Goal: Task Accomplishment & Management: Manage account settings

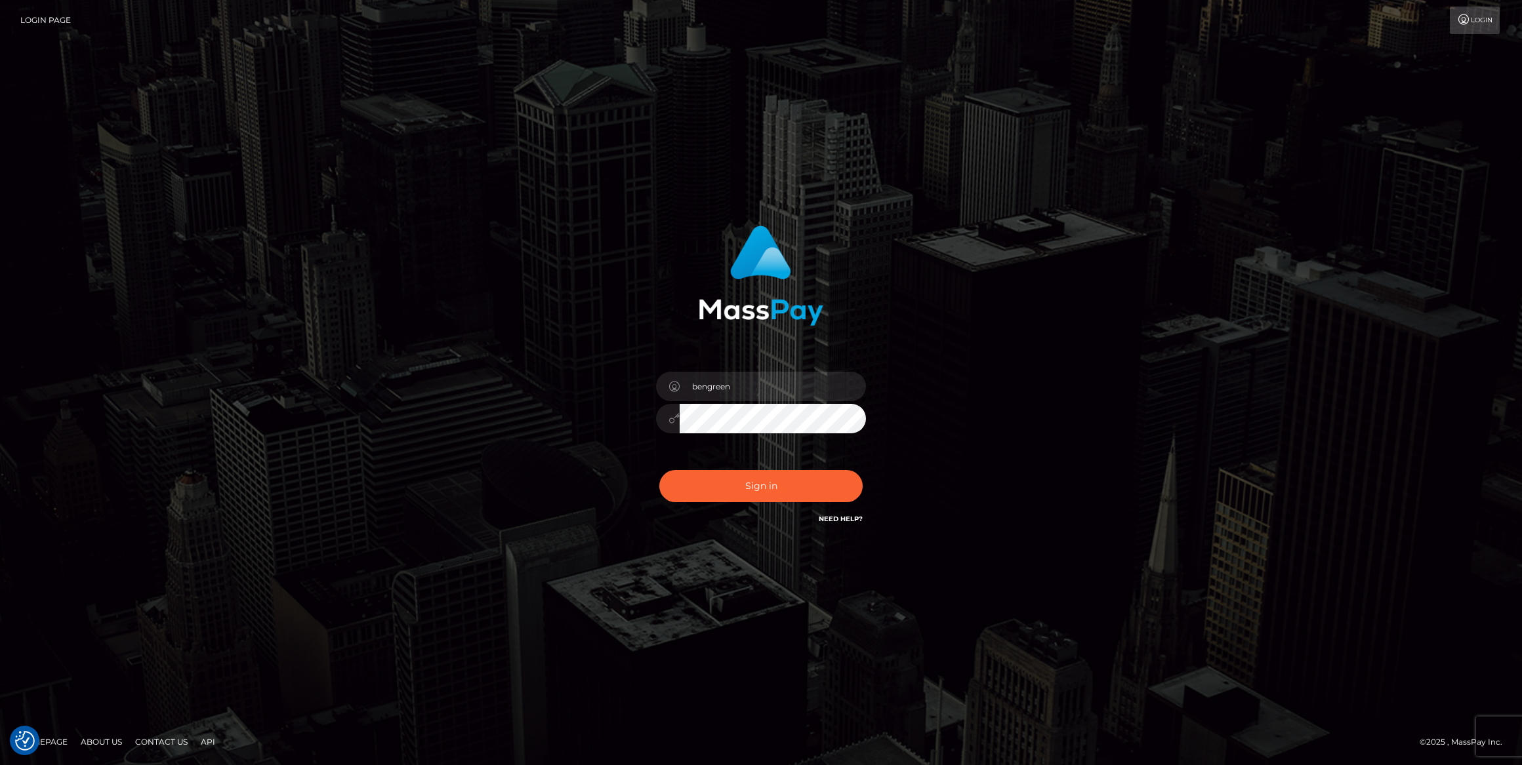
click at [739, 525] on div "bengreen Sign in" at bounding box center [761, 376] width 344 height 321
type input "bengreen"
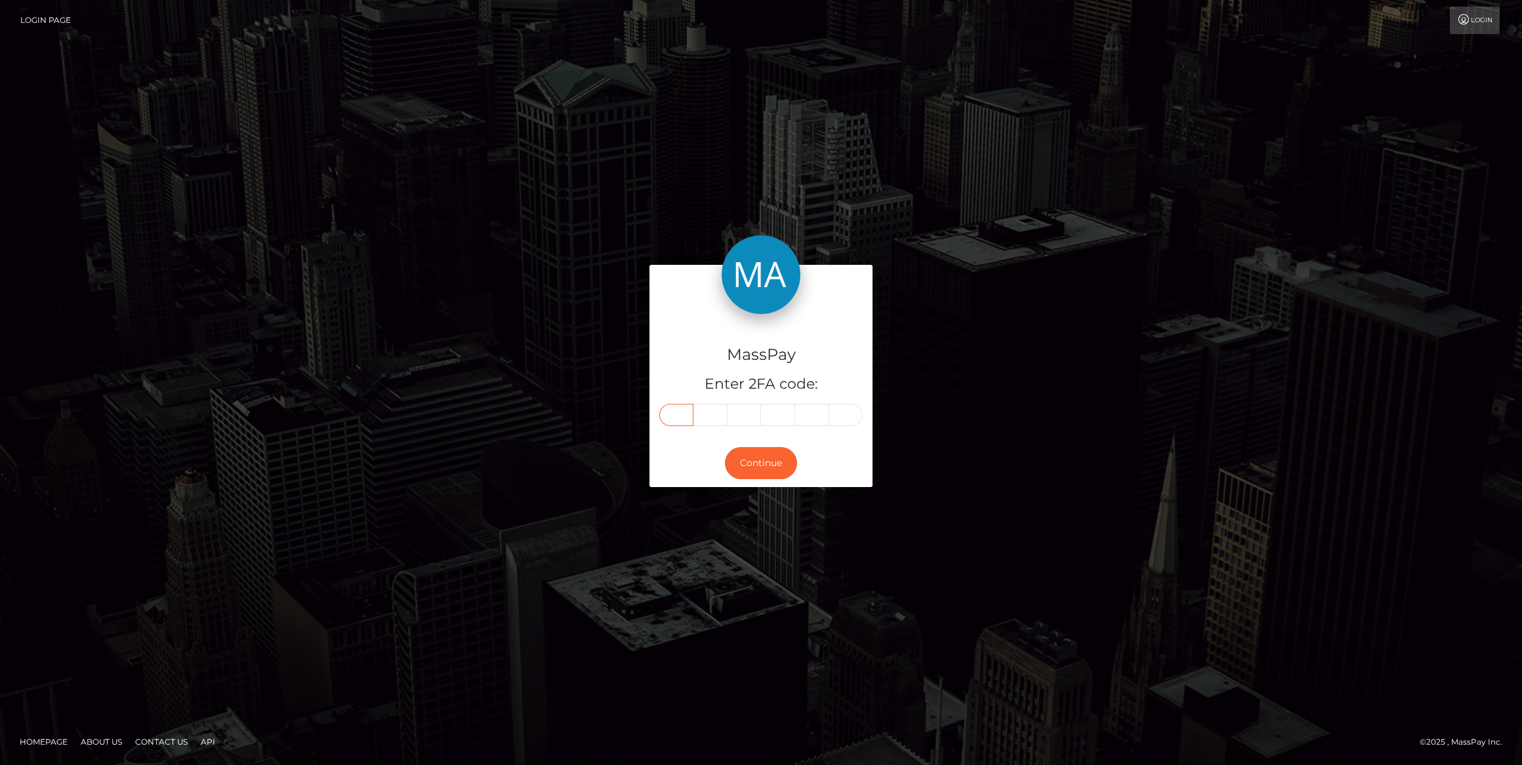
paste input "5"
type input "5"
type input "3"
type input "4"
type input "1"
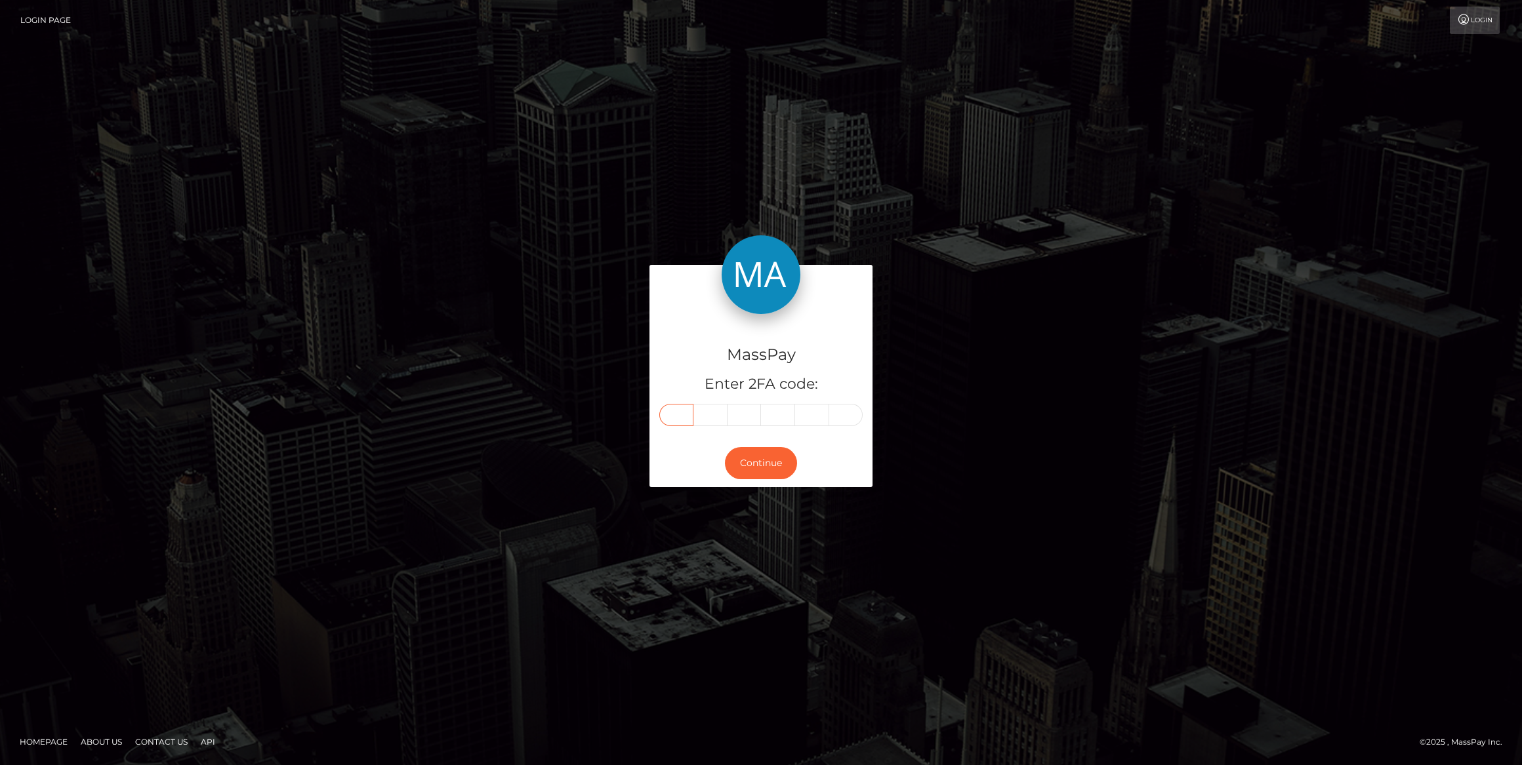
type input "7"
type input "4"
click at [754, 443] on div "Continue" at bounding box center [760, 463] width 223 height 48
click at [754, 449] on button "Continue" at bounding box center [761, 463] width 72 height 32
click at [754, 450] on button "Continue" at bounding box center [761, 463] width 72 height 32
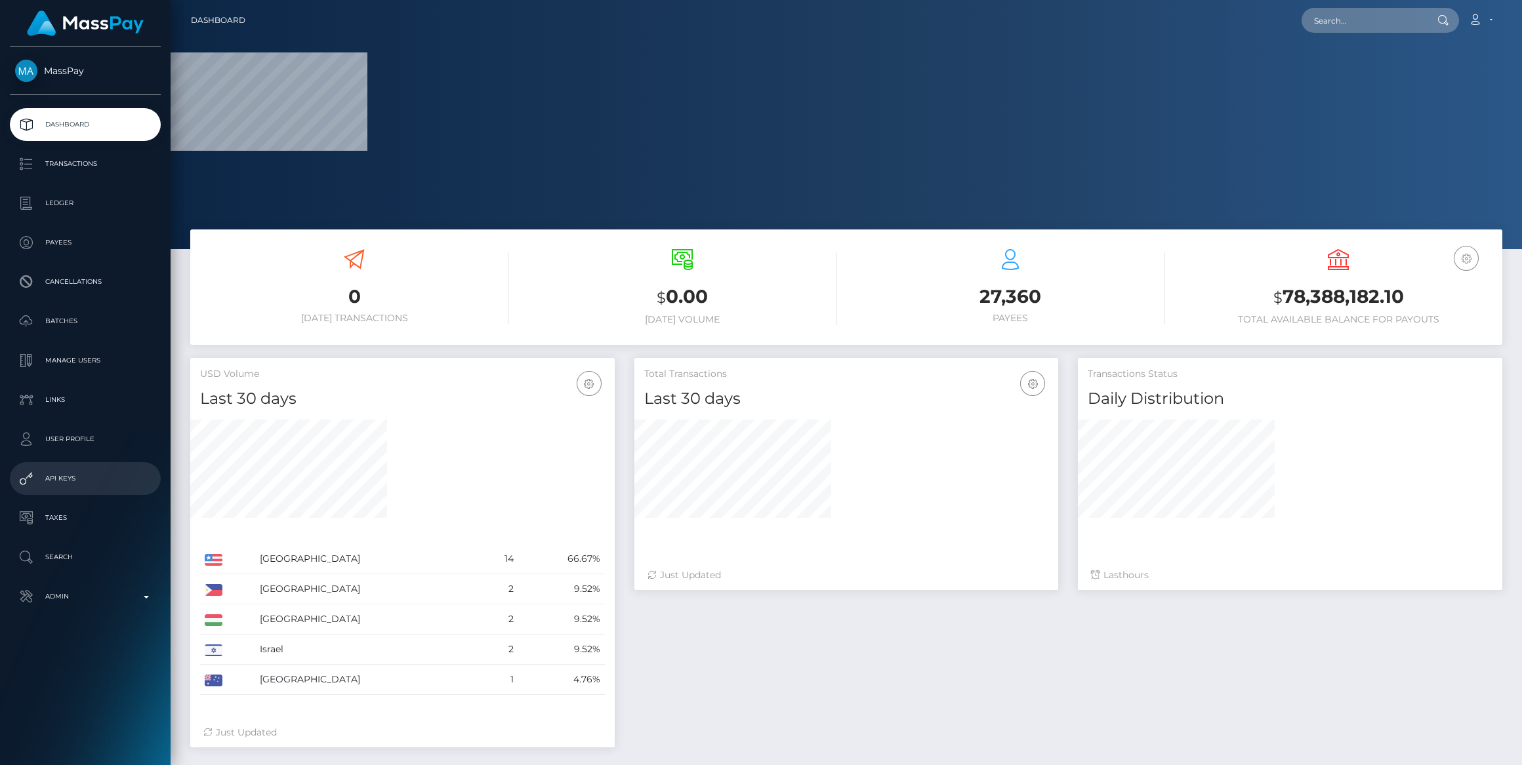
select select
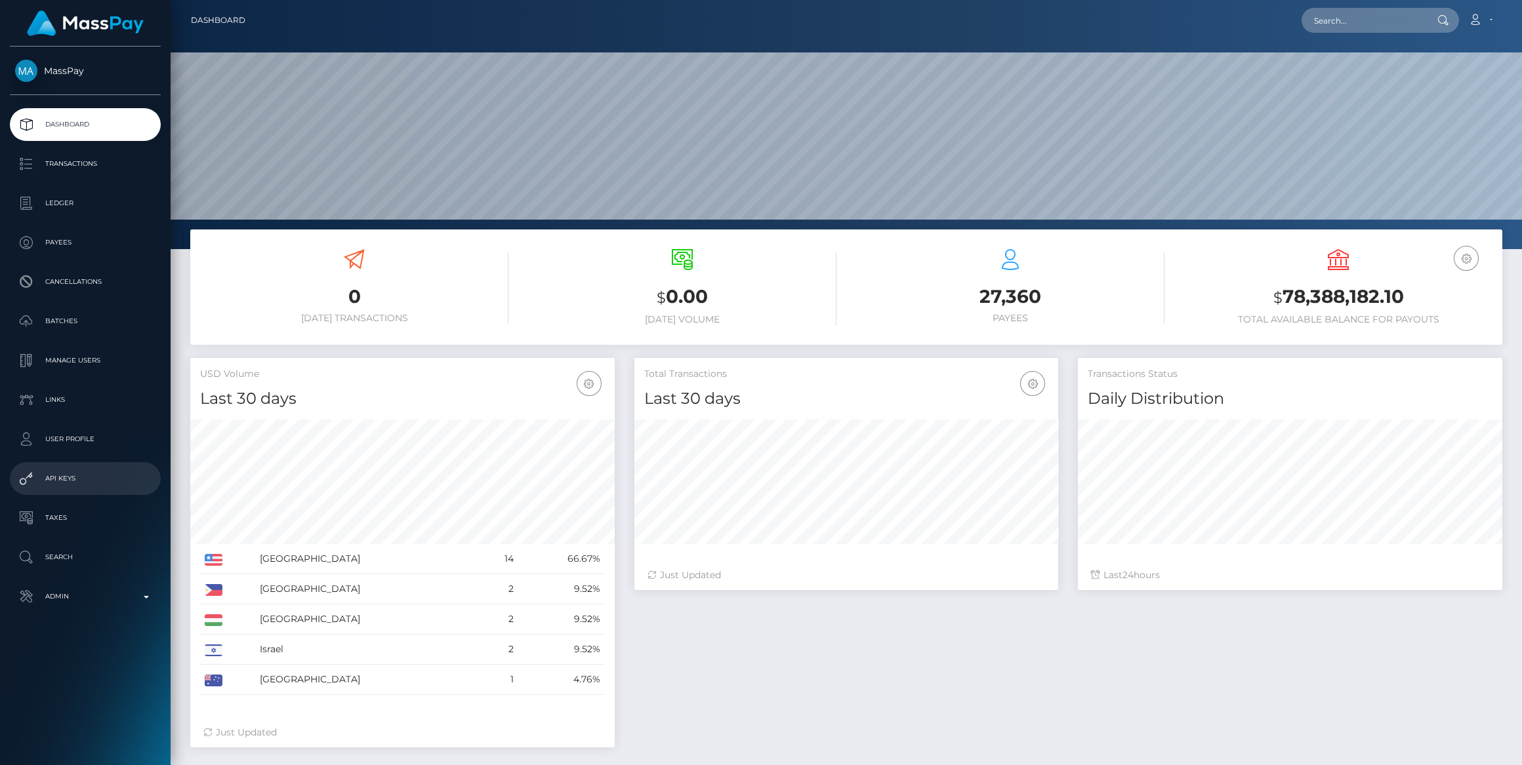
scroll to position [232, 424]
click at [105, 622] on div "MassPay Dashboard Transactions Ledger Payees Cancellations" at bounding box center [85, 405] width 171 height 716
click at [102, 599] on p "Admin" at bounding box center [85, 597] width 140 height 20
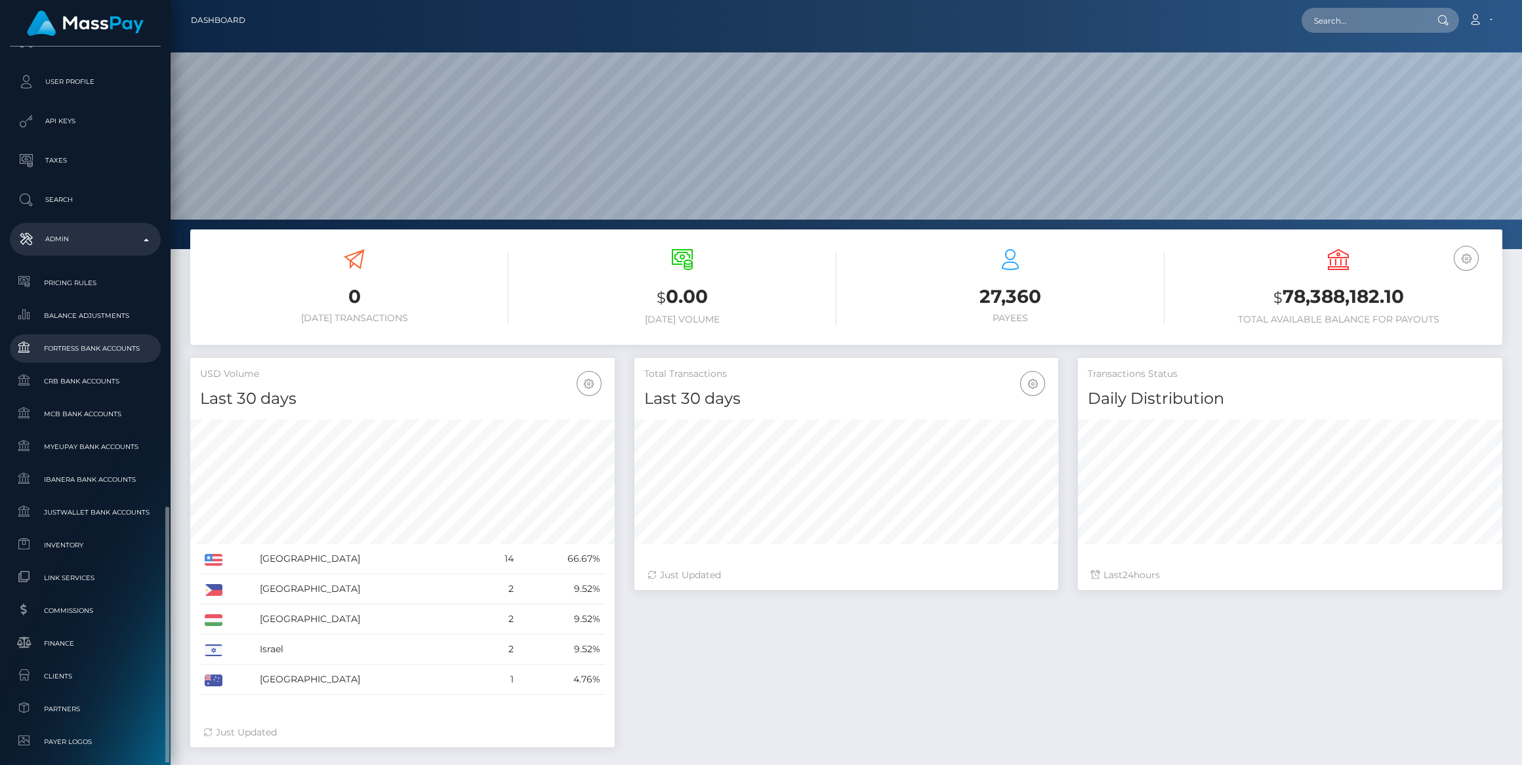
scroll to position [537, 0]
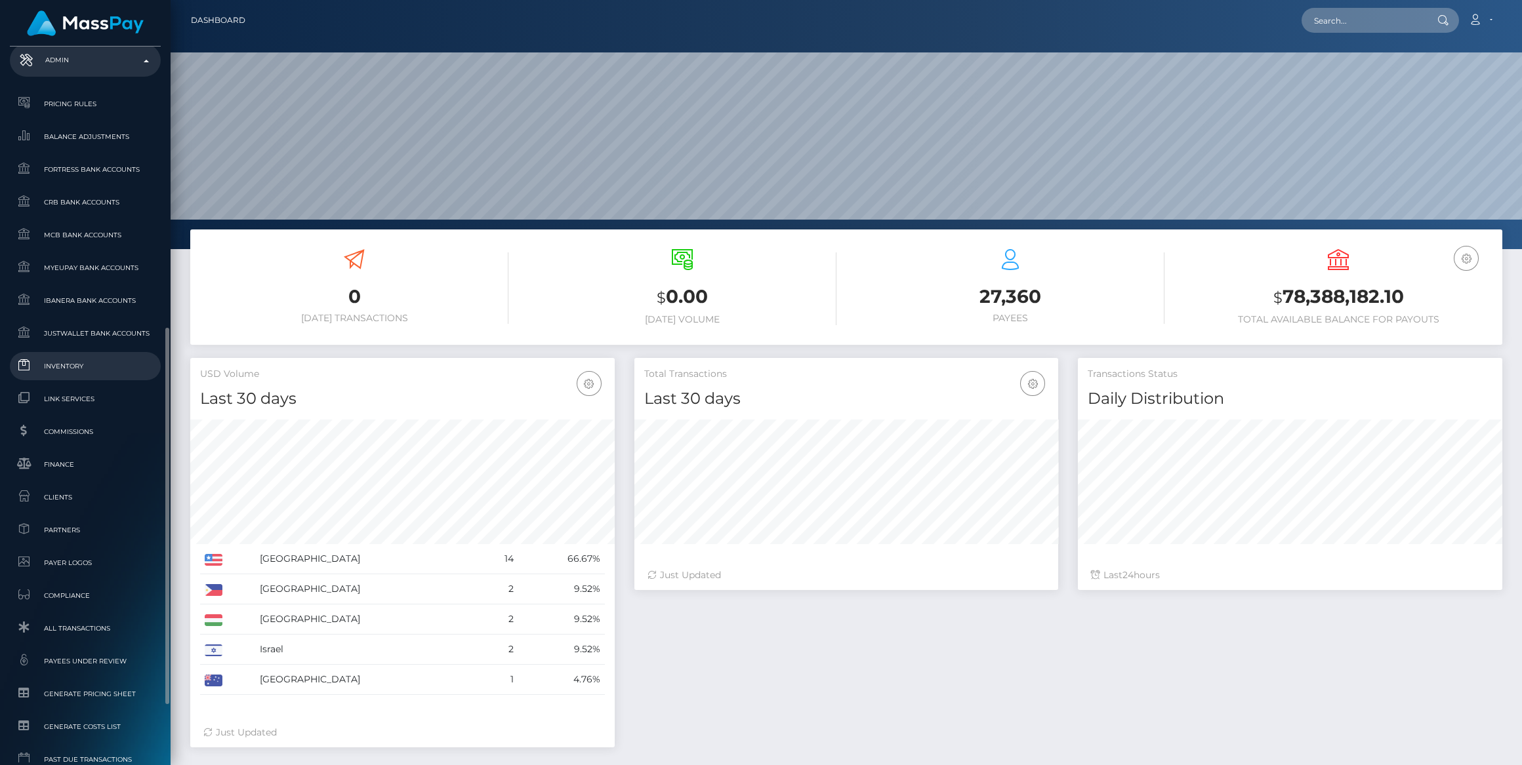
click at [79, 357] on link "Inventory" at bounding box center [85, 366] width 151 height 28
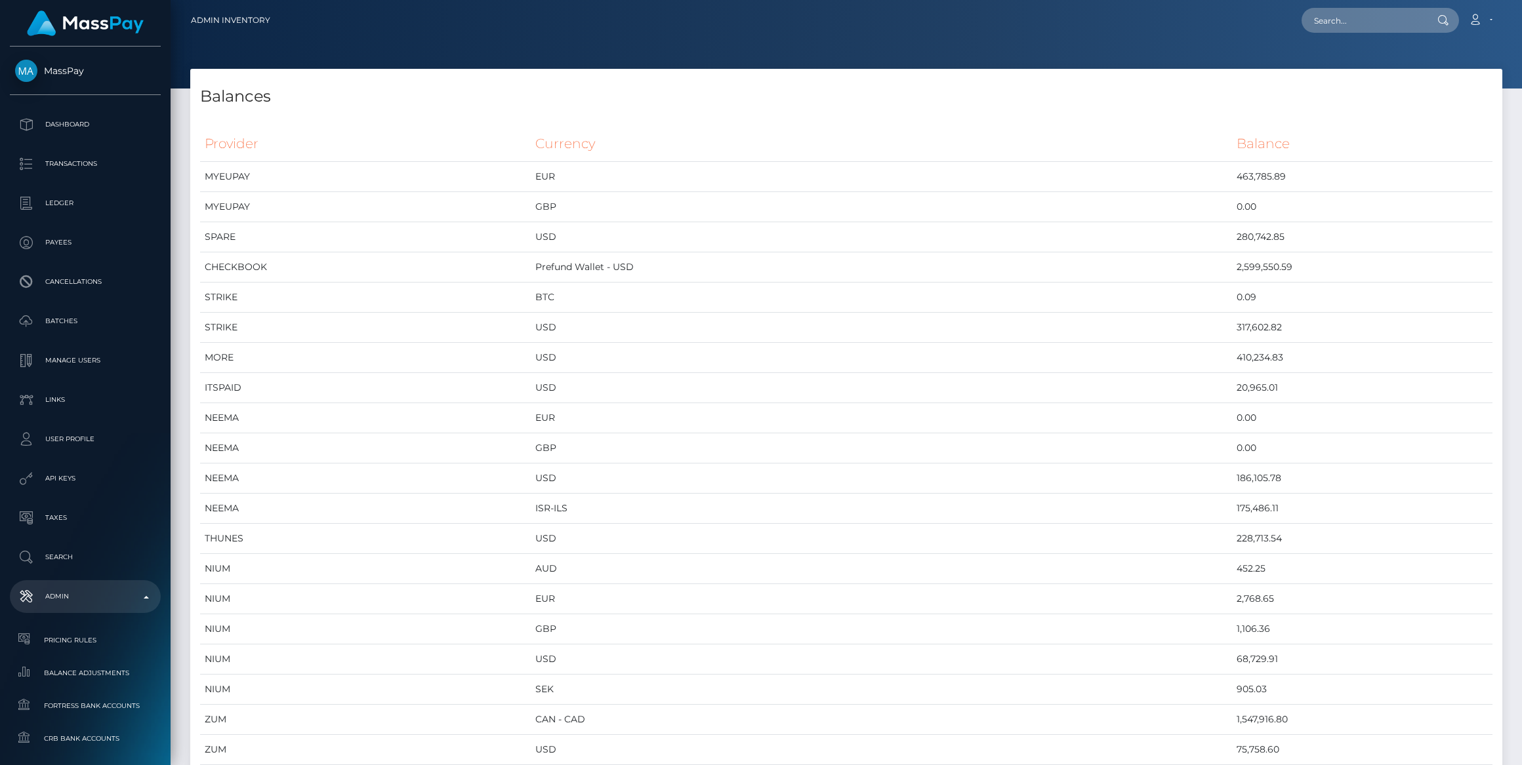
scroll to position [5360, 1311]
click at [973, 265] on td "Prefund Wallet - USD" at bounding box center [881, 268] width 701 height 30
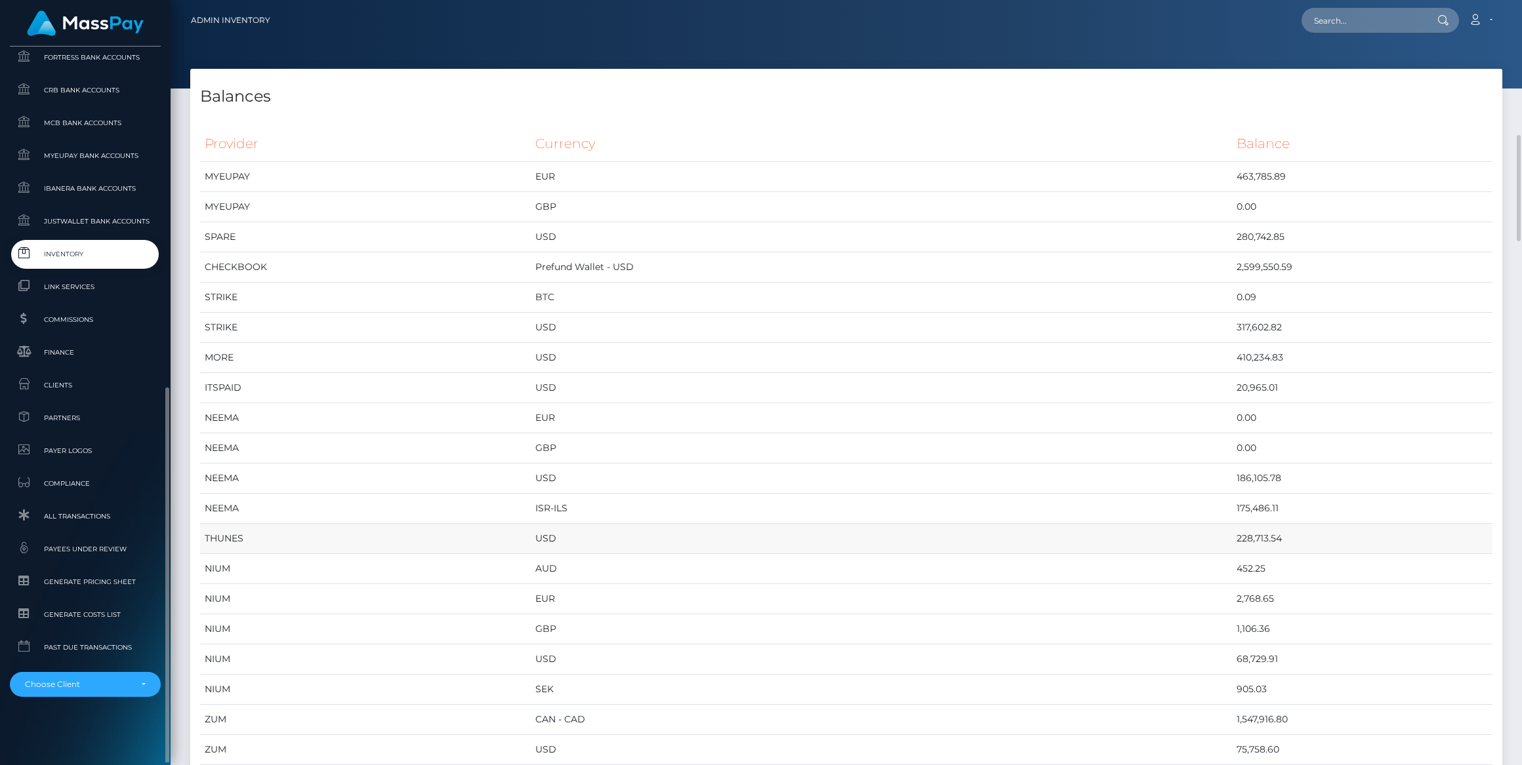
scroll to position [298, 0]
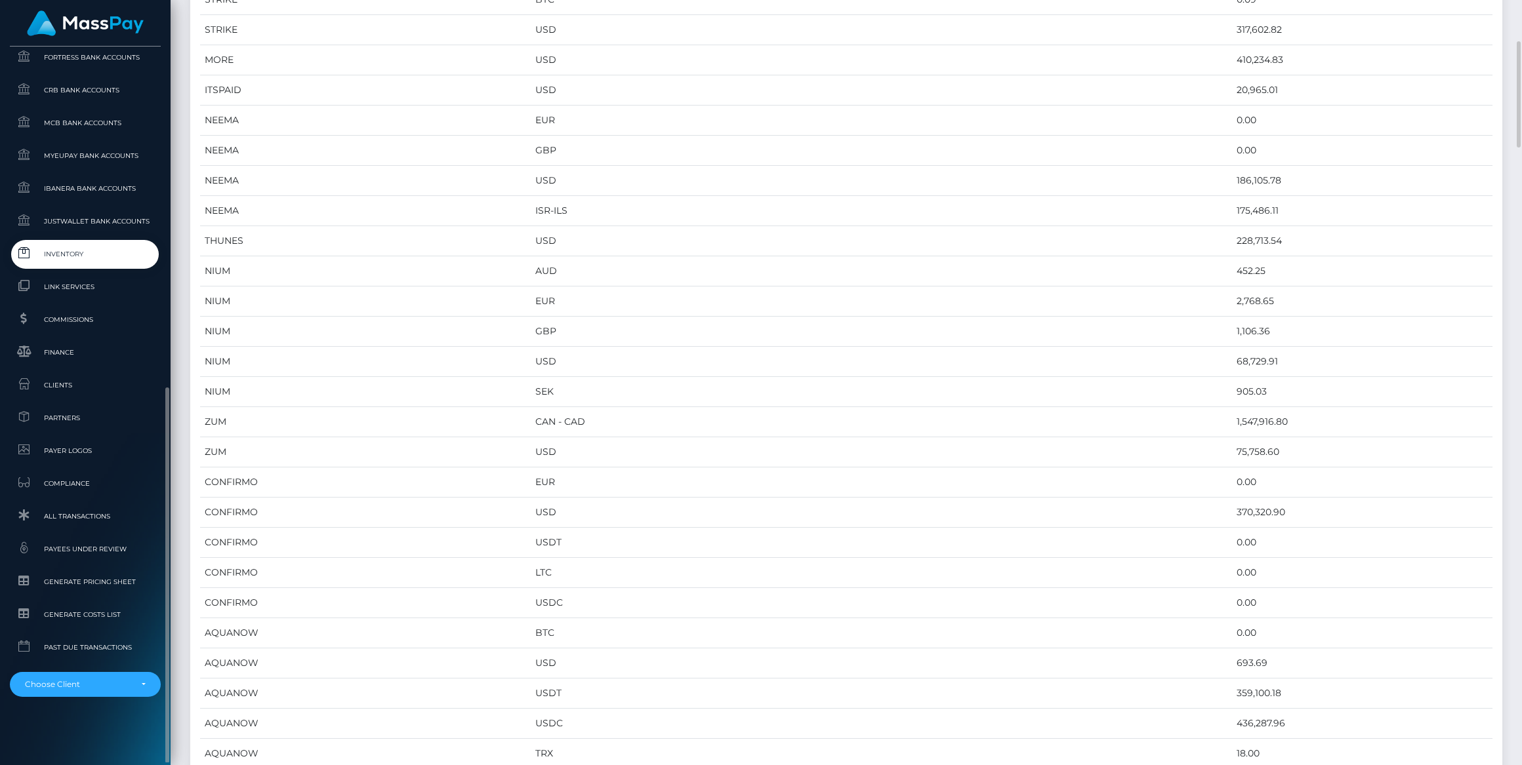
click at [56, 243] on link "Inventory" at bounding box center [85, 254] width 151 height 28
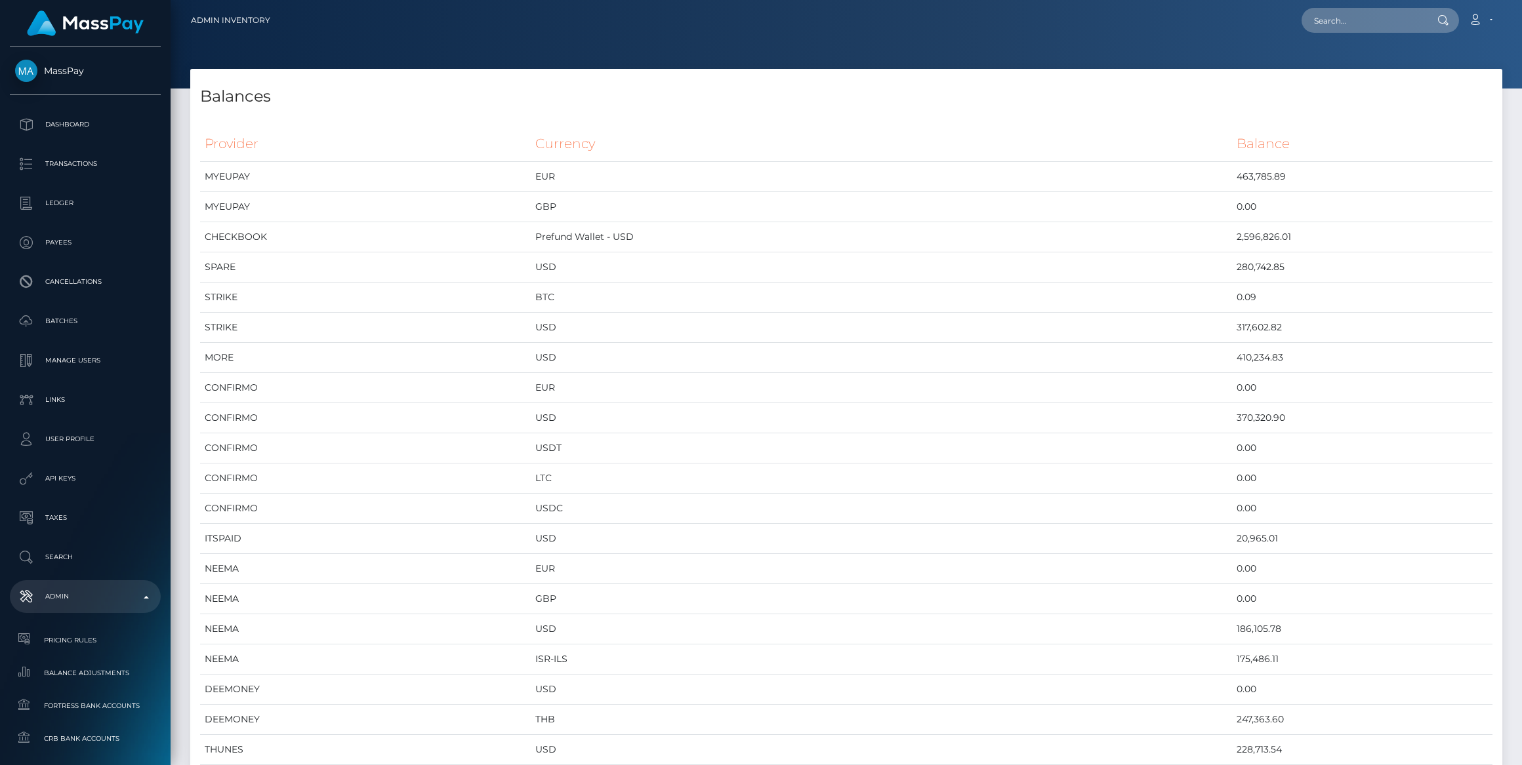
select select
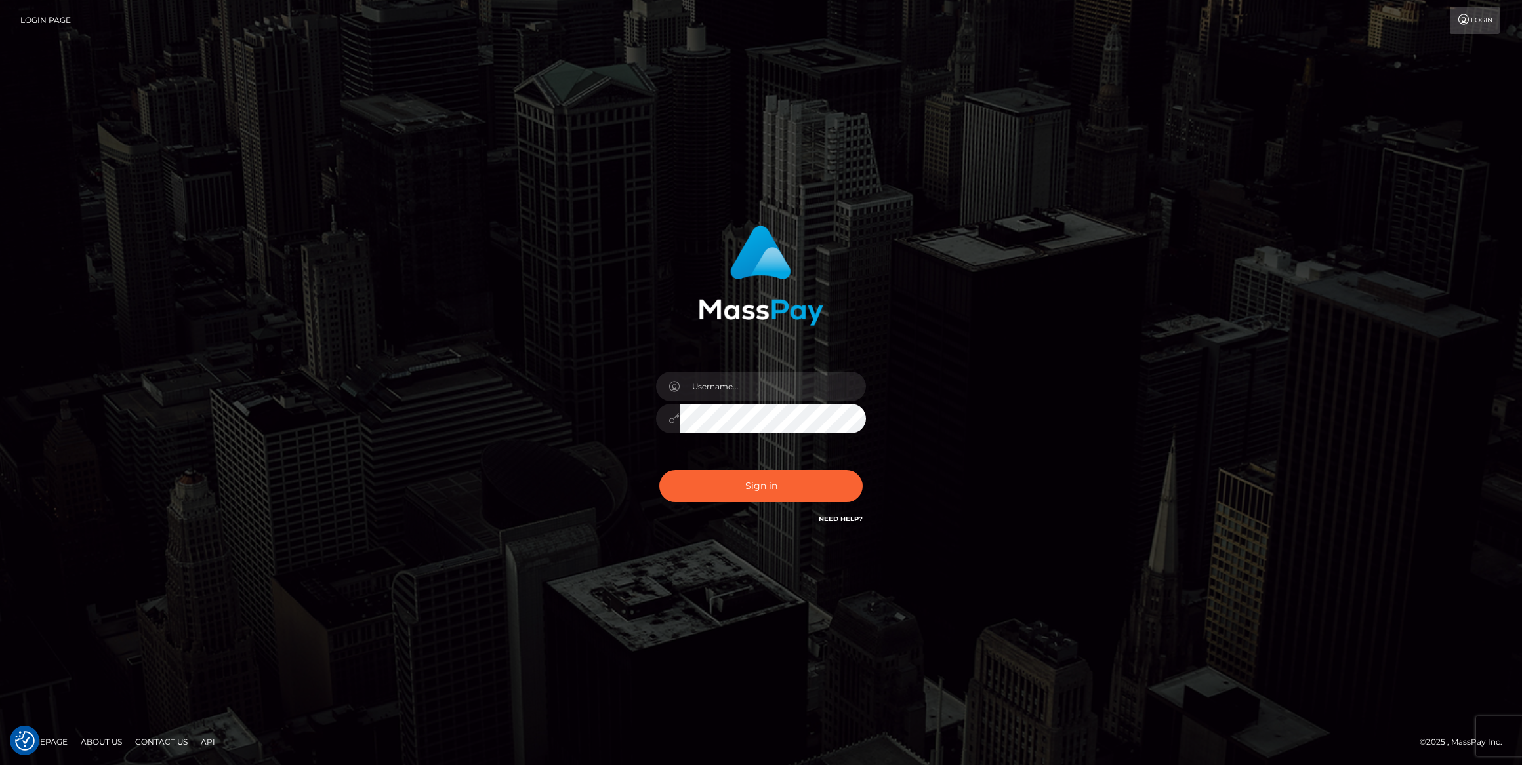
type input "bengreen"
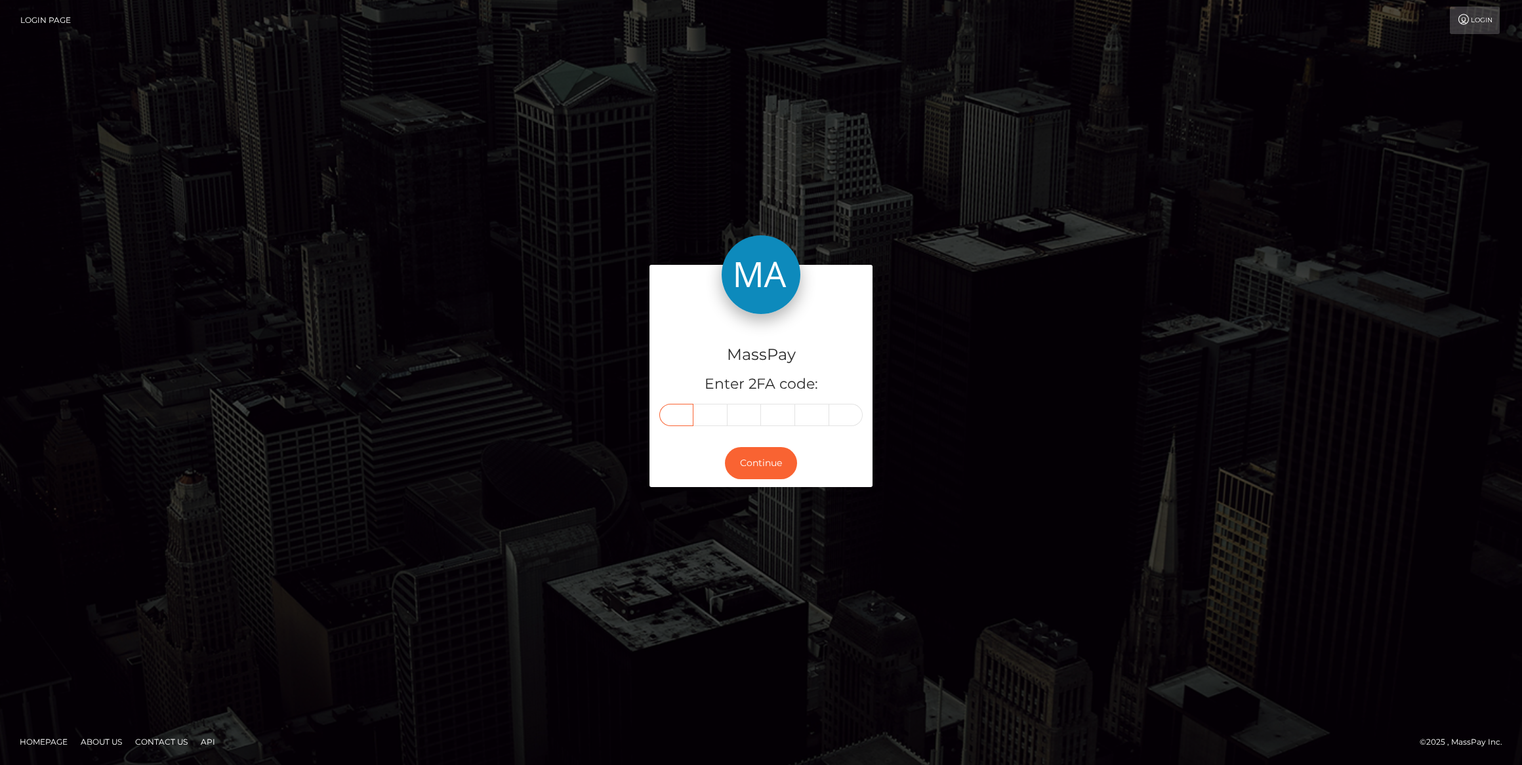
click at [660, 422] on input "text" at bounding box center [676, 415] width 34 height 22
paste input "8"
type input "8"
type input "1"
type input "5"
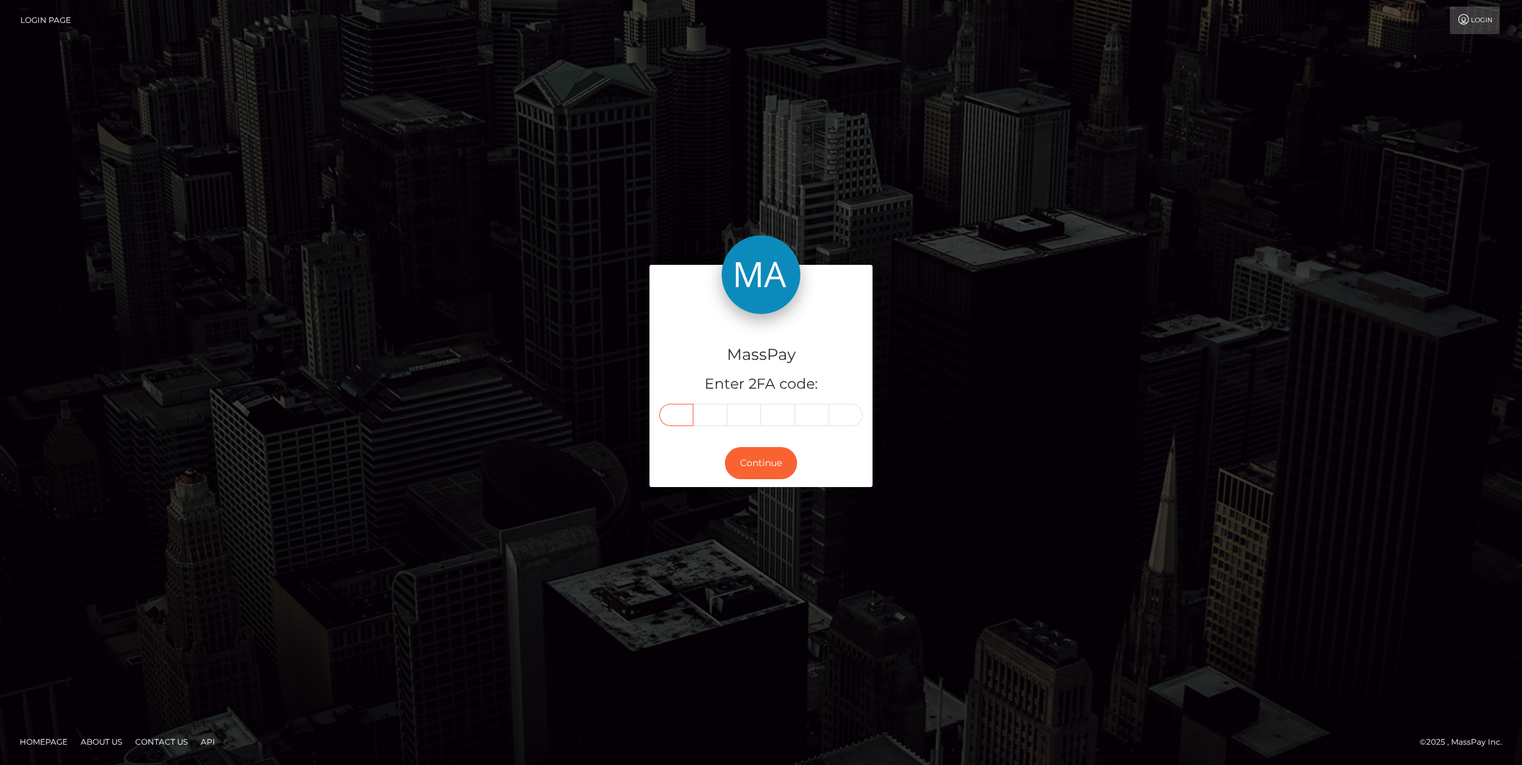
type input "7"
type input "4"
type input "1"
click at [779, 470] on button "Continue" at bounding box center [761, 463] width 72 height 32
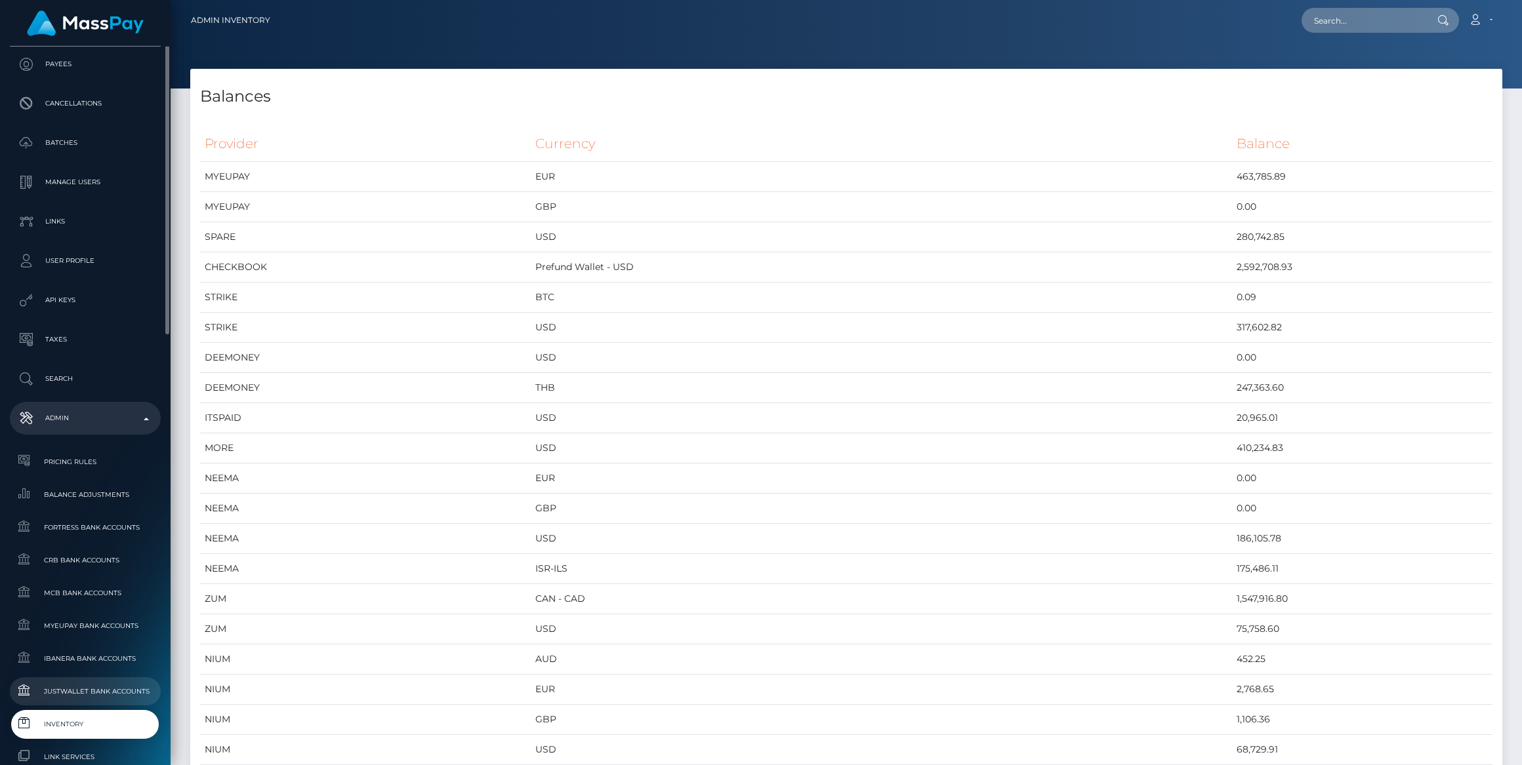
scroll to position [298, 0]
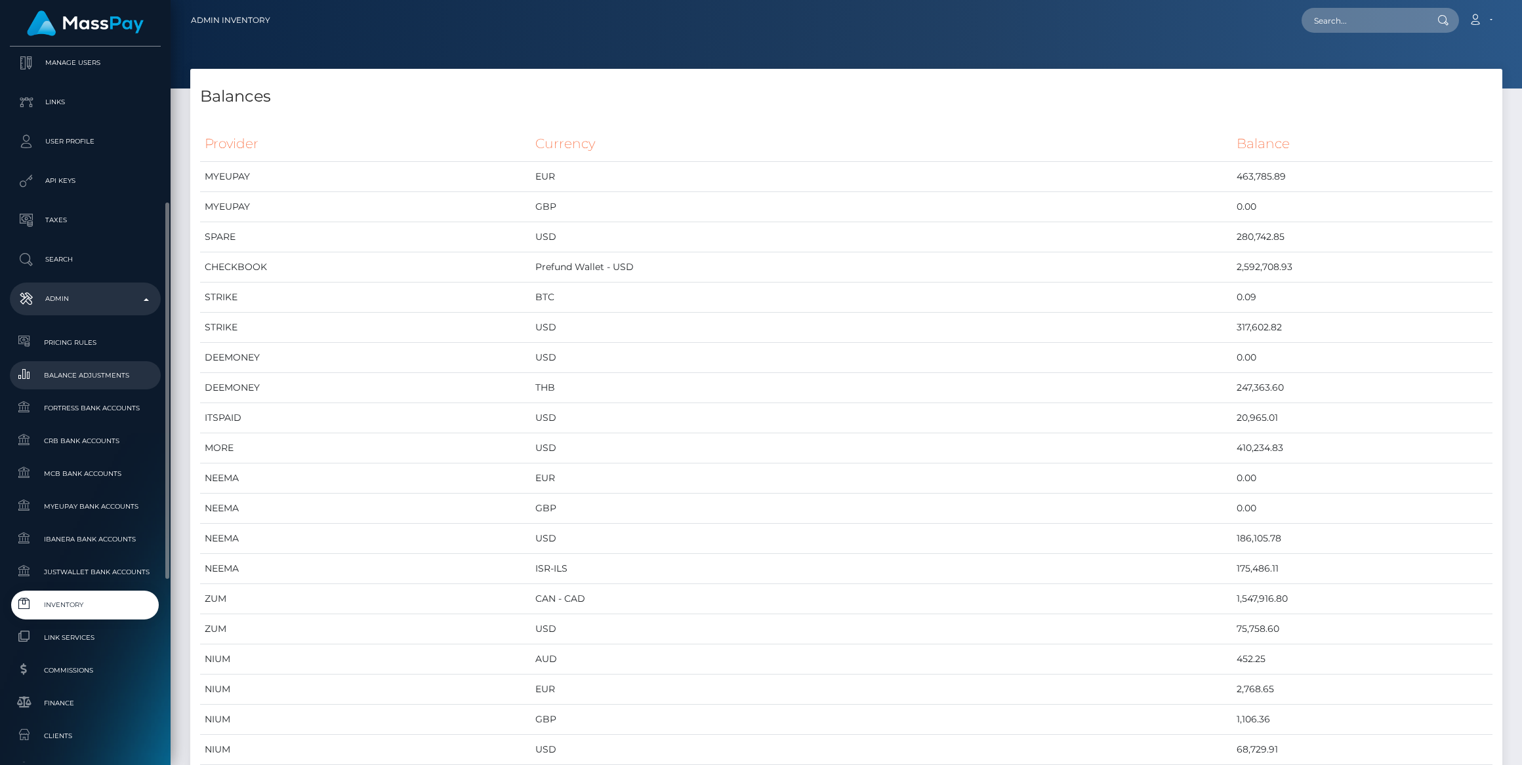
click at [96, 369] on span "Balance Adjustments" at bounding box center [85, 375] width 140 height 15
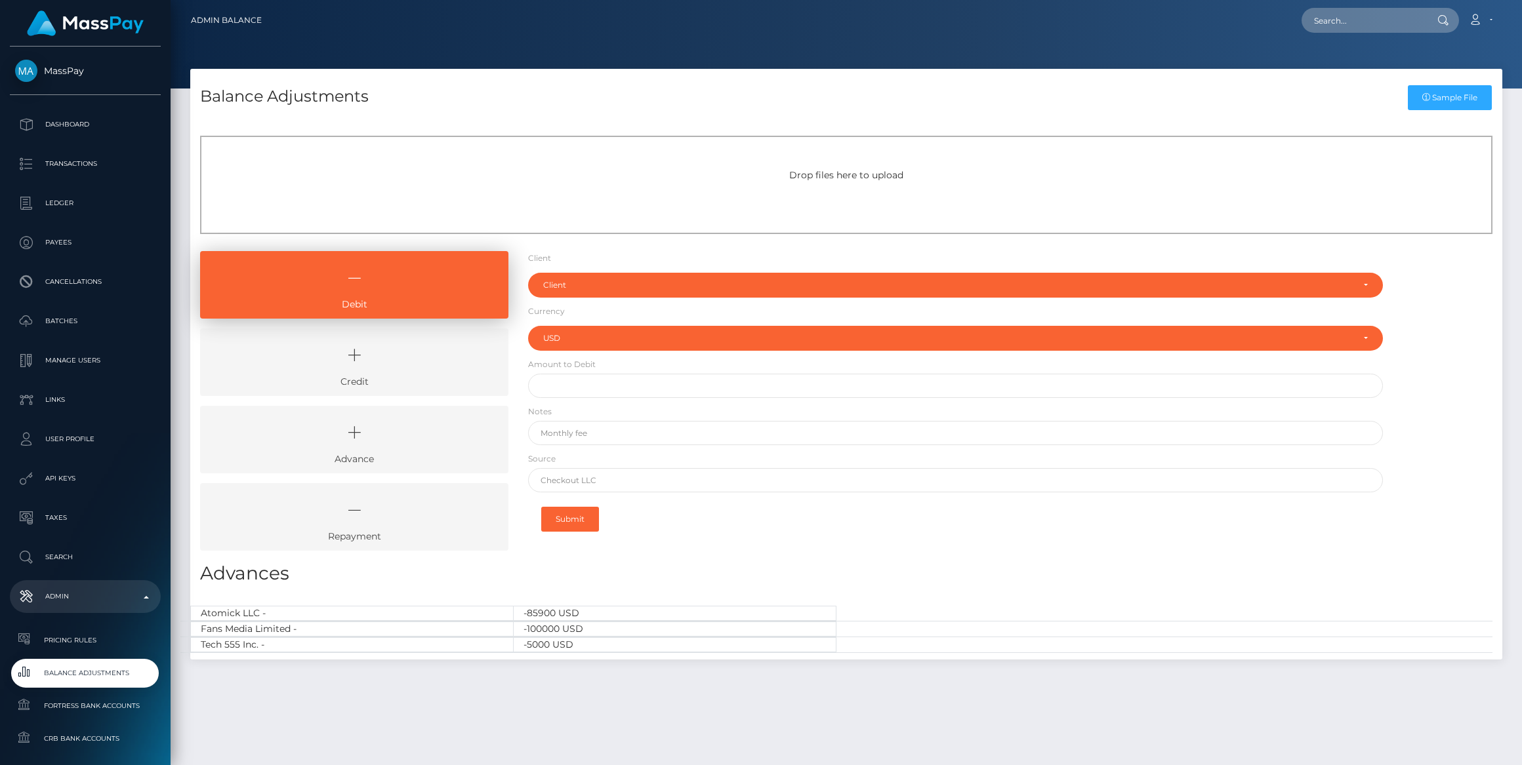
select select "USD"
click at [441, 335] on link "Credit" at bounding box center [354, 363] width 308 height 68
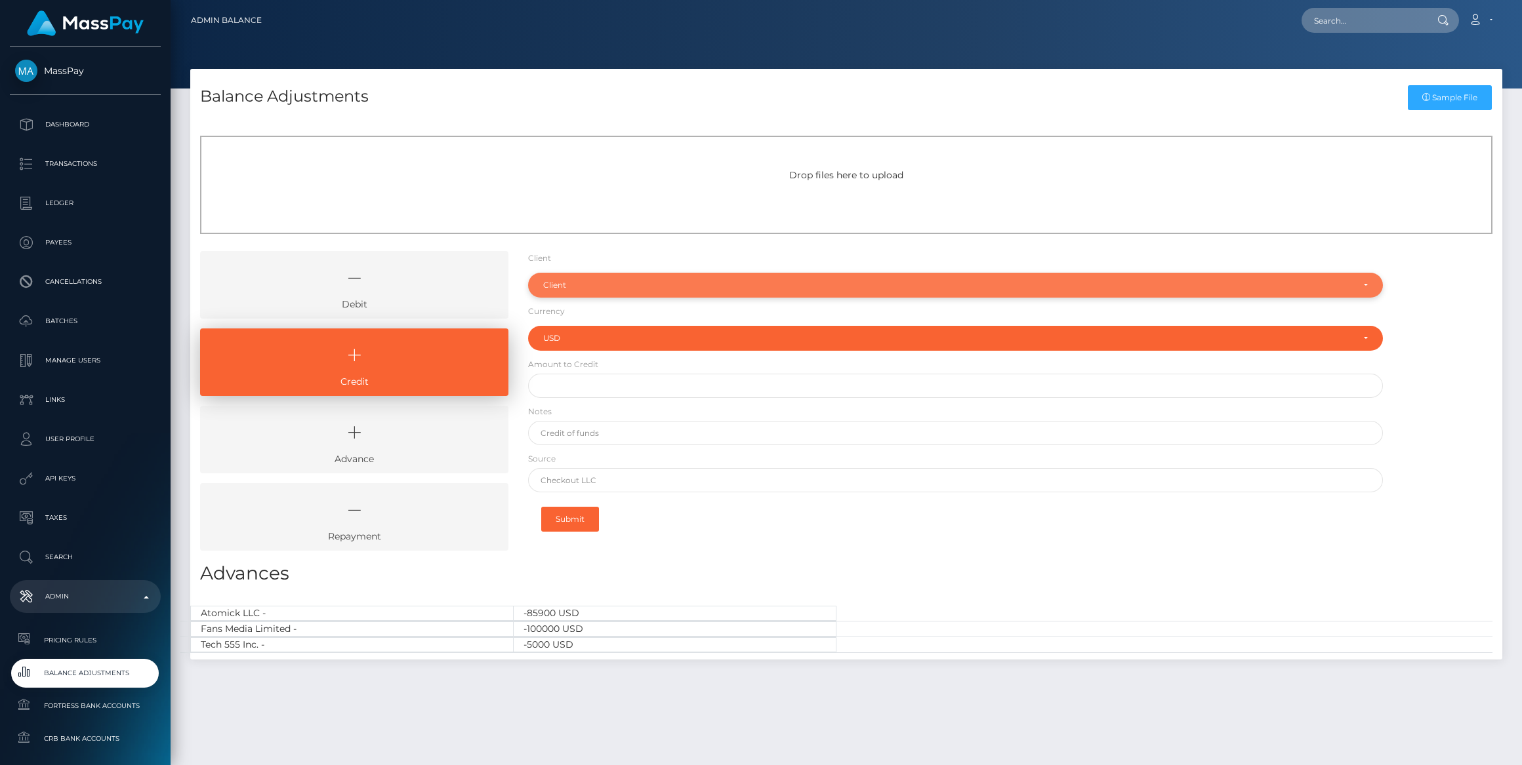
click at [557, 281] on div "Client" at bounding box center [947, 285] width 809 height 10
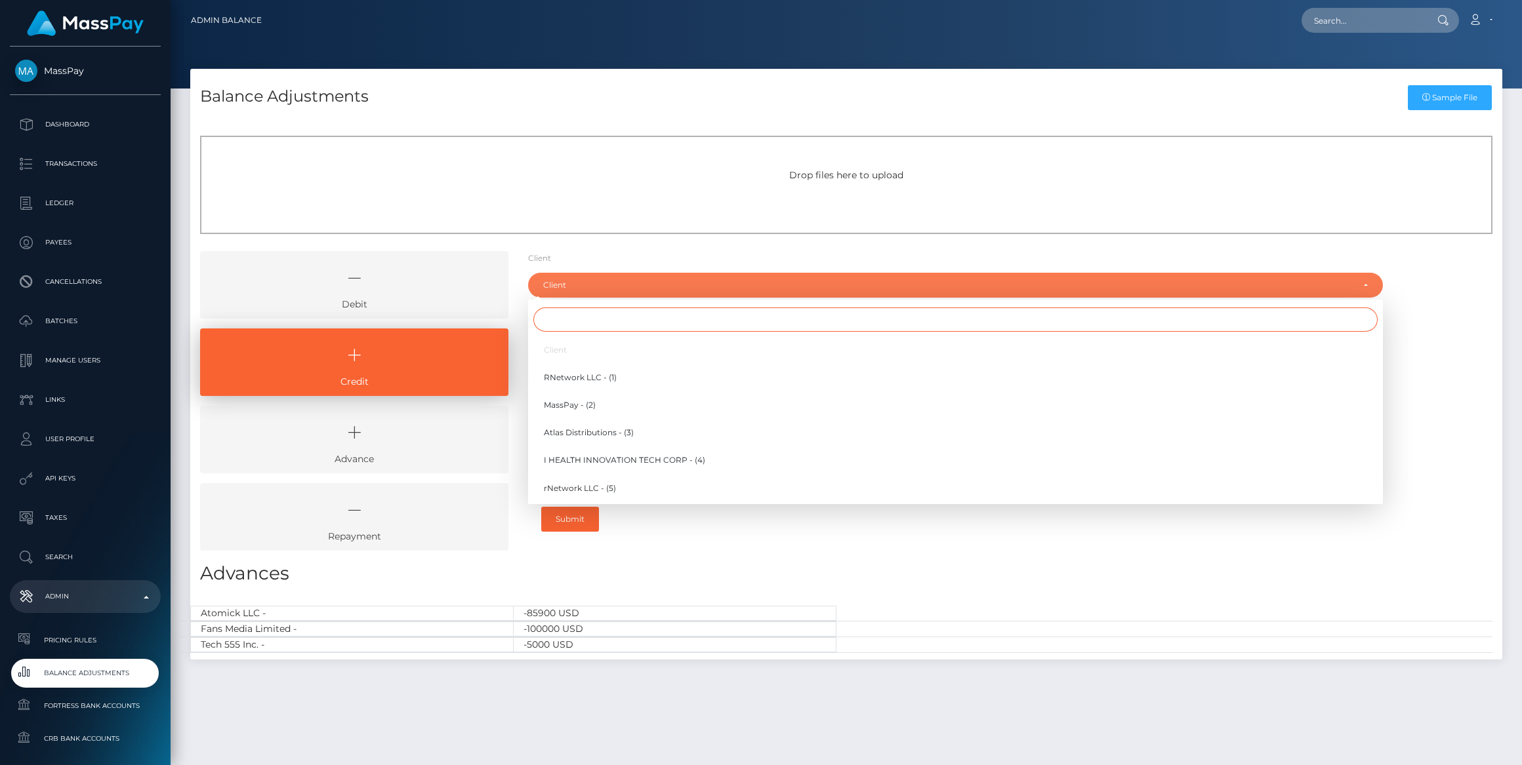
click at [573, 331] on input "Search" at bounding box center [955, 320] width 844 height 24
click at [572, 327] on input "Search" at bounding box center [955, 320] width 844 height 24
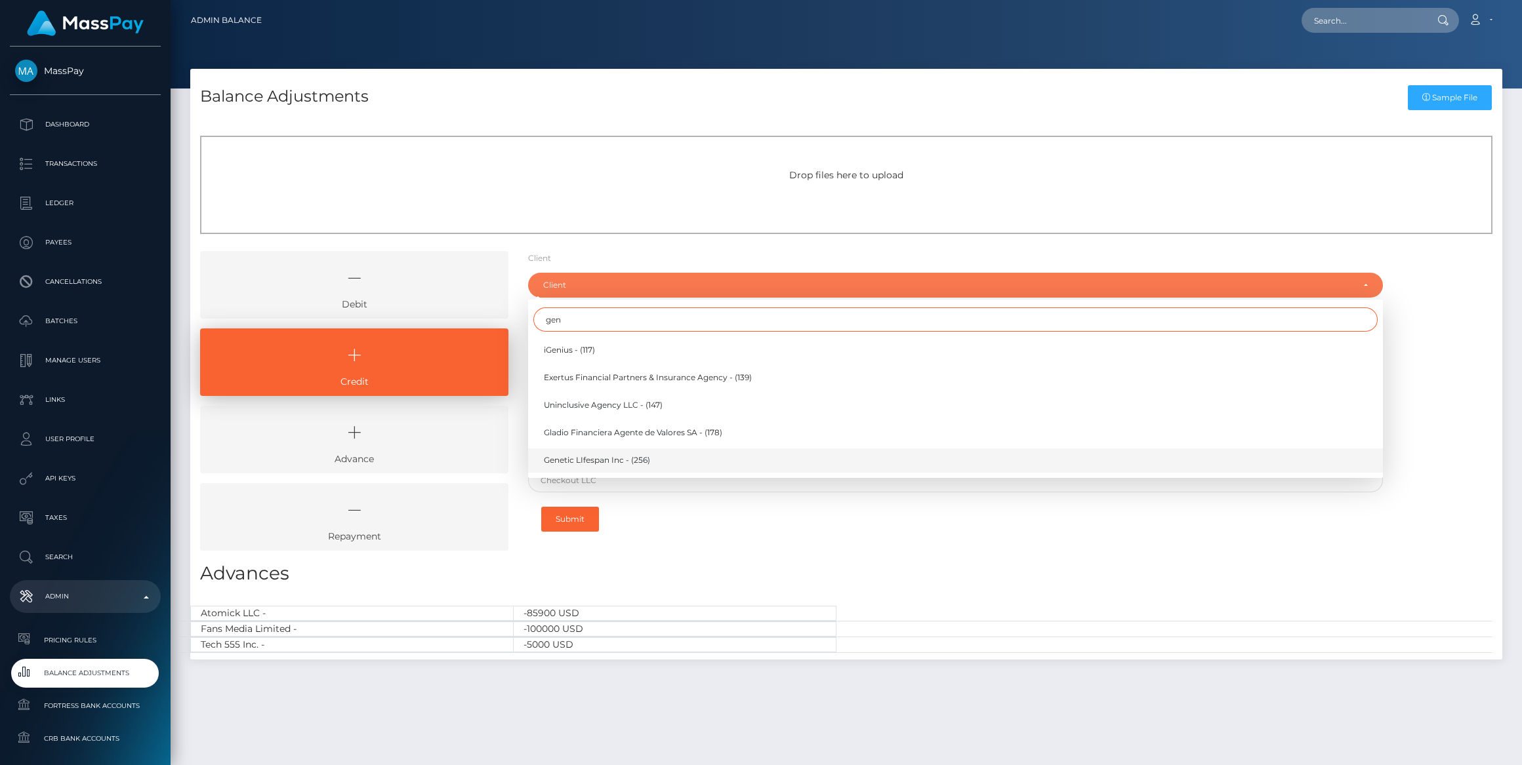
type input "gen"
click at [612, 470] on link "Genetic LIfespan Inc - (256)" at bounding box center [955, 461] width 855 height 24
select select "256"
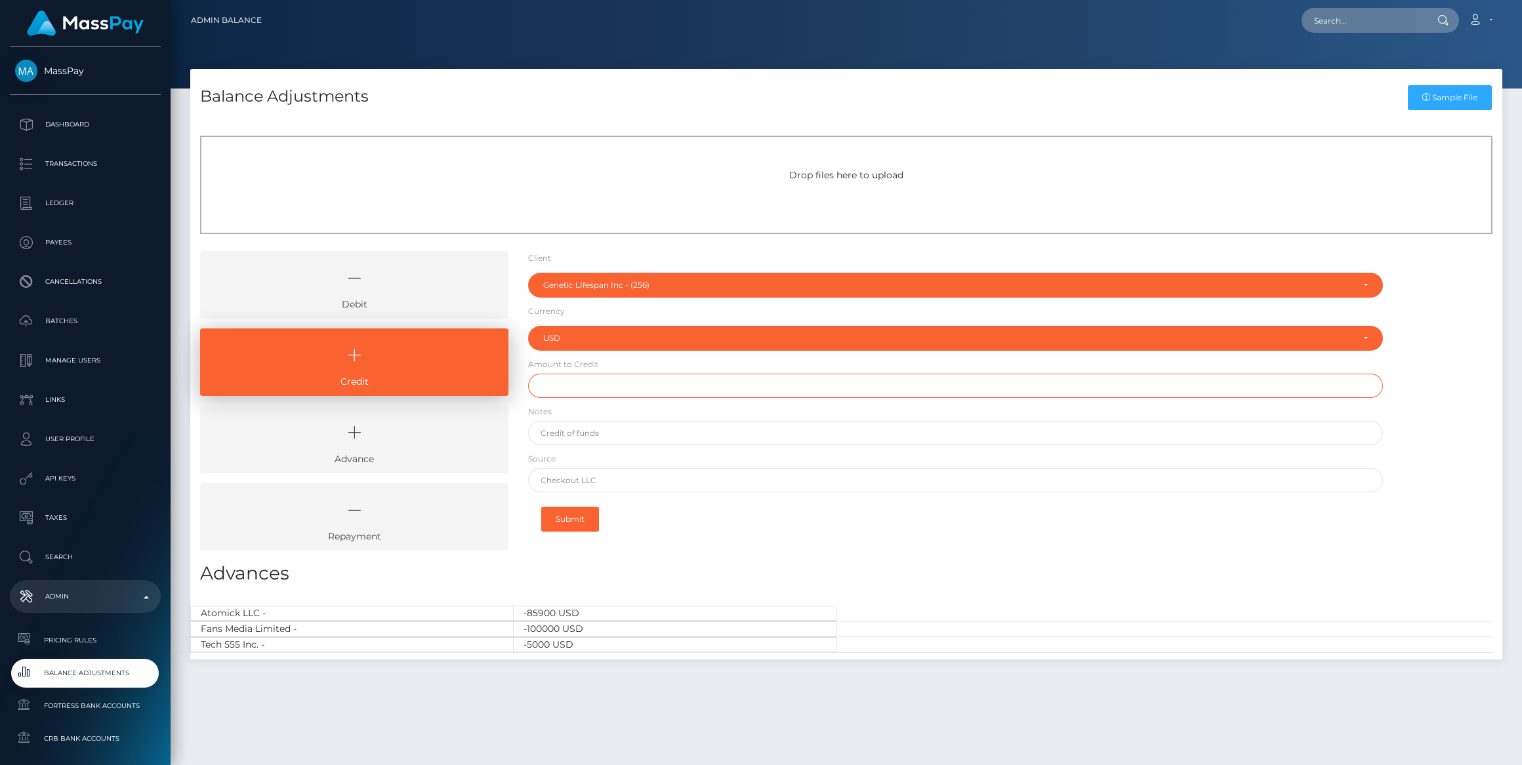
click at [596, 397] on input "text" at bounding box center [955, 386] width 855 height 24
paste input "1,124.25"
type input "$1,124.25"
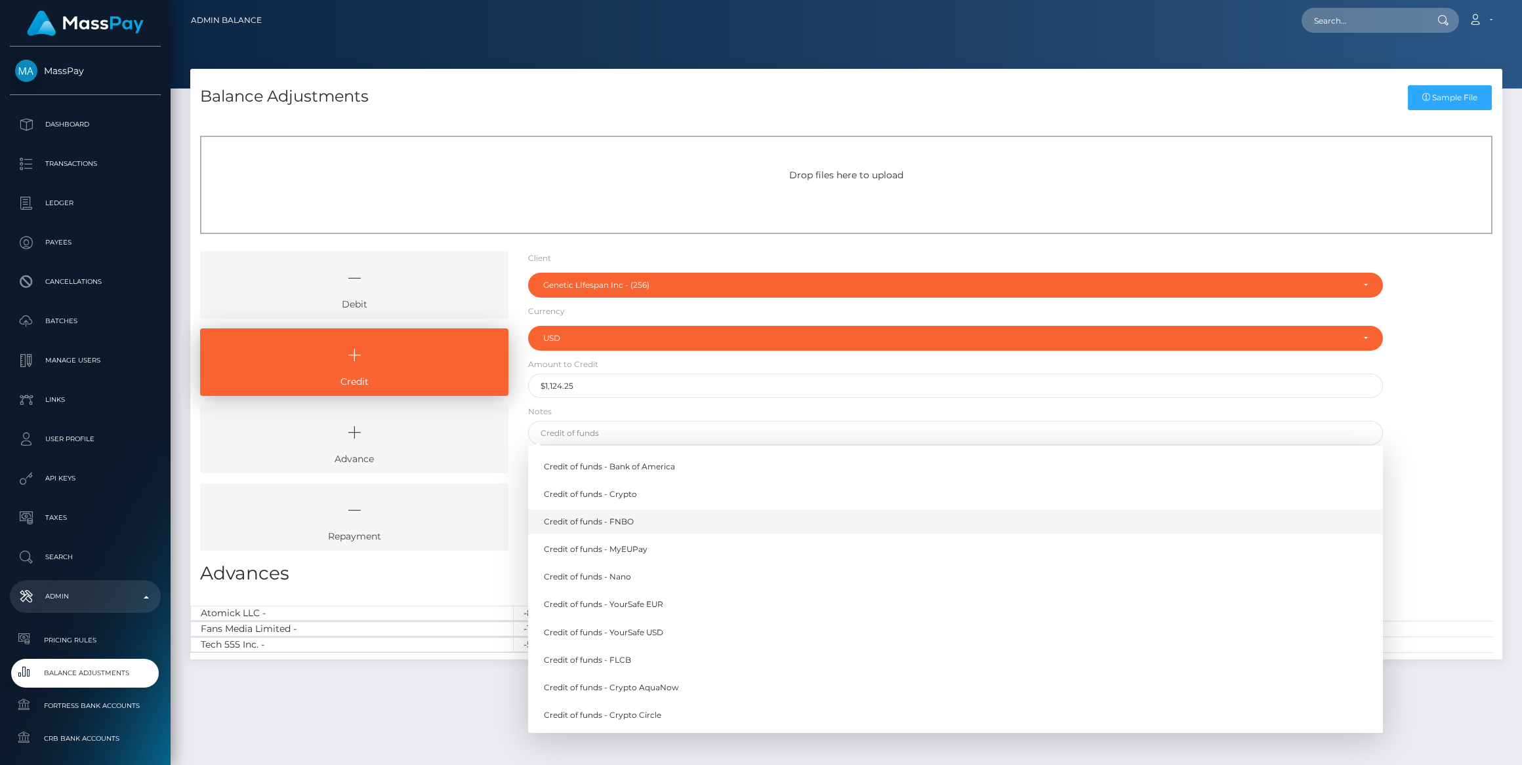
click at [595, 522] on link "Credit of funds - FNBO" at bounding box center [955, 522] width 855 height 24
type input "Credit of funds - FNBO"
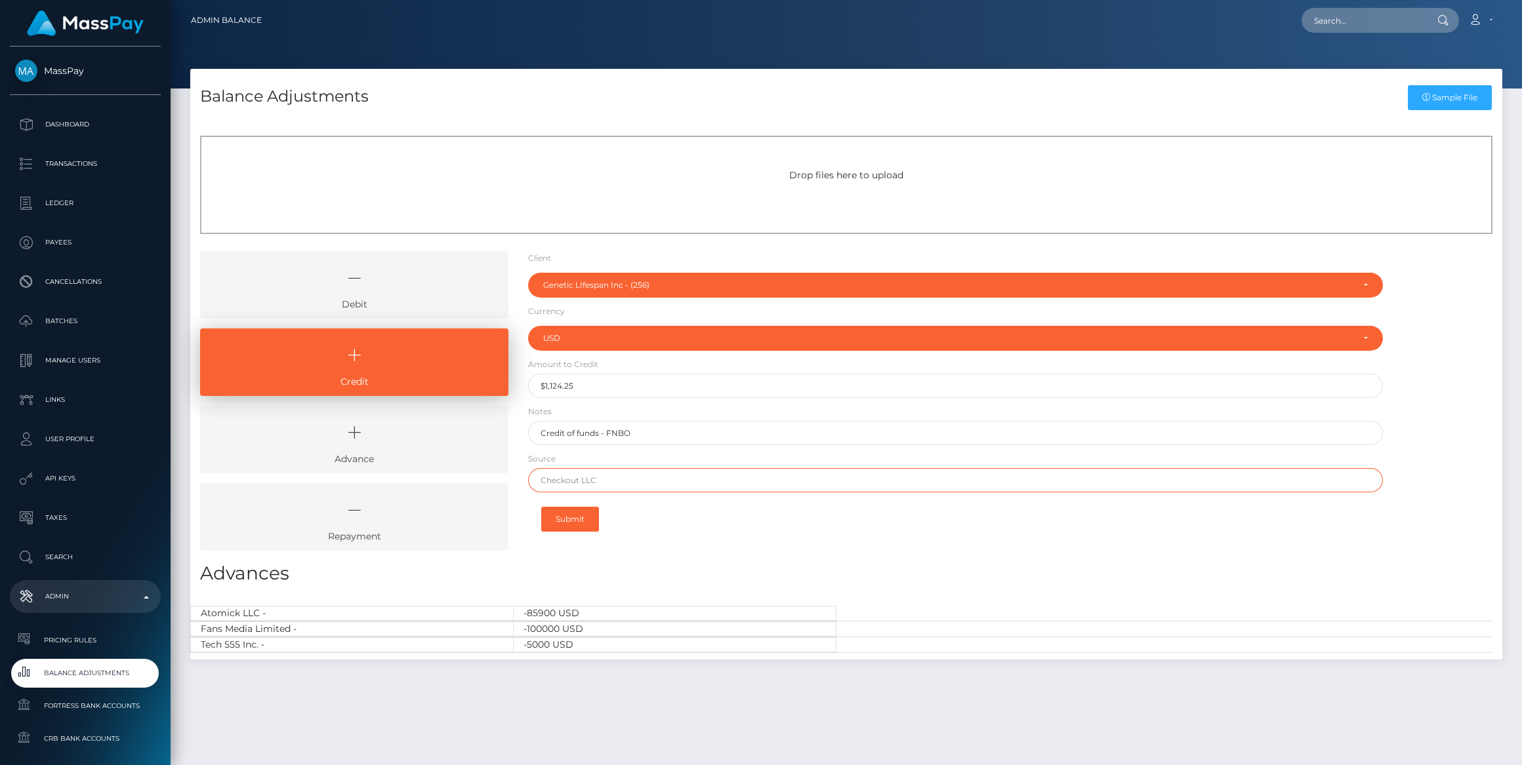
click at [620, 479] on input "text" at bounding box center [955, 480] width 855 height 24
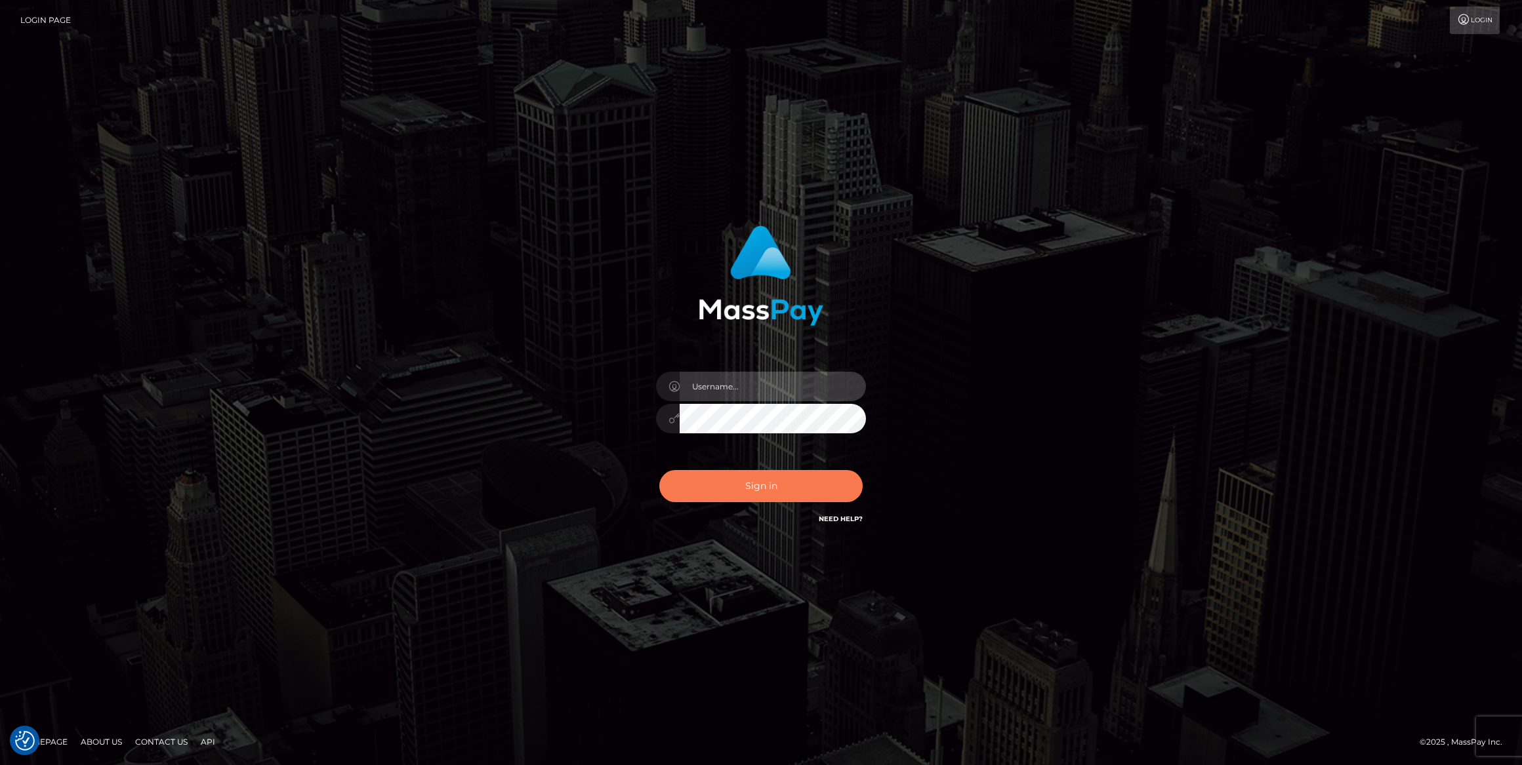
type input "bengreen"
click at [795, 474] on button "Sign in" at bounding box center [760, 486] width 203 height 32
type input "bengreen"
click at [702, 490] on button "Sign in" at bounding box center [760, 486] width 203 height 32
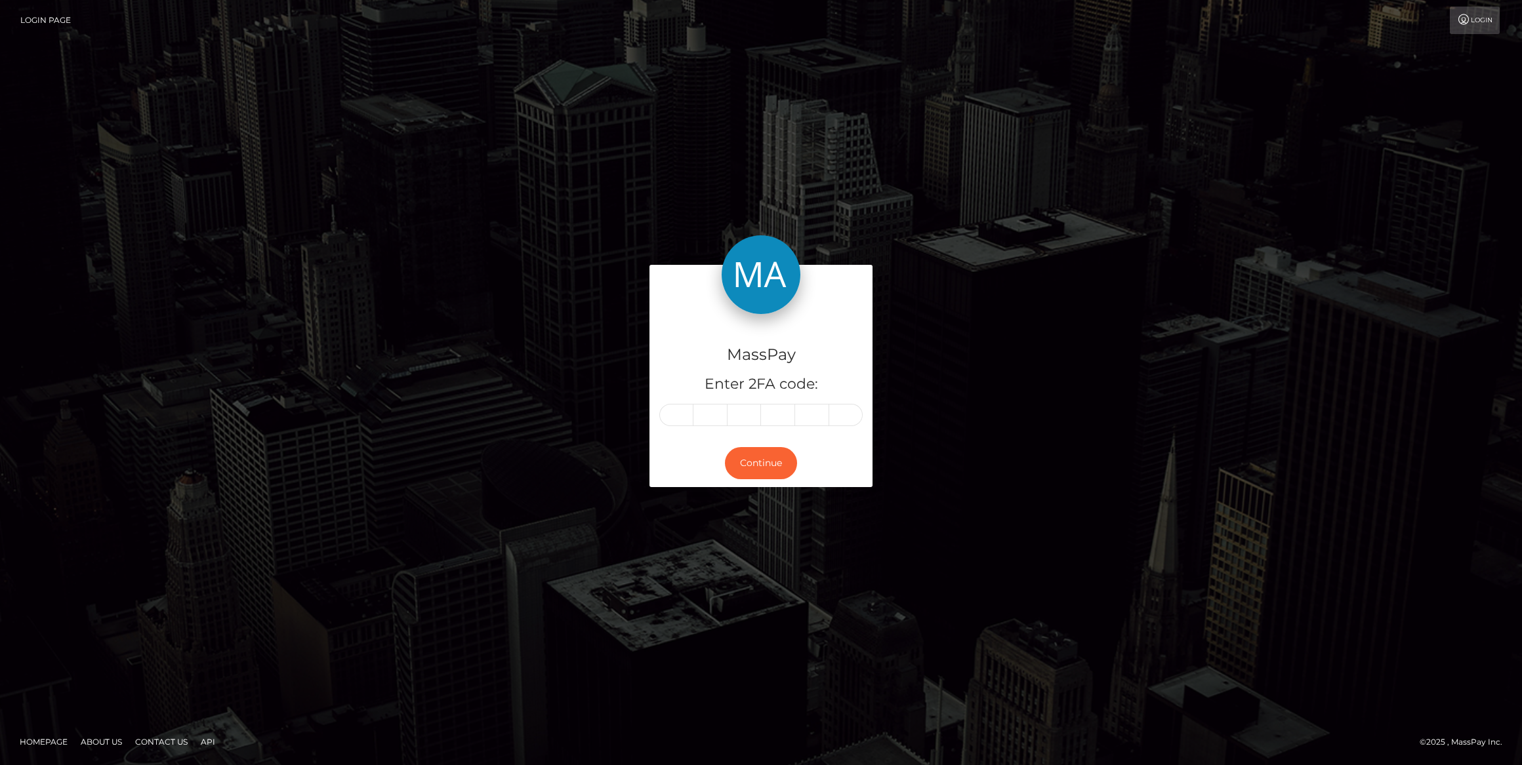
type input "6"
type input "9"
type input "5"
type input "0"
type input "4"
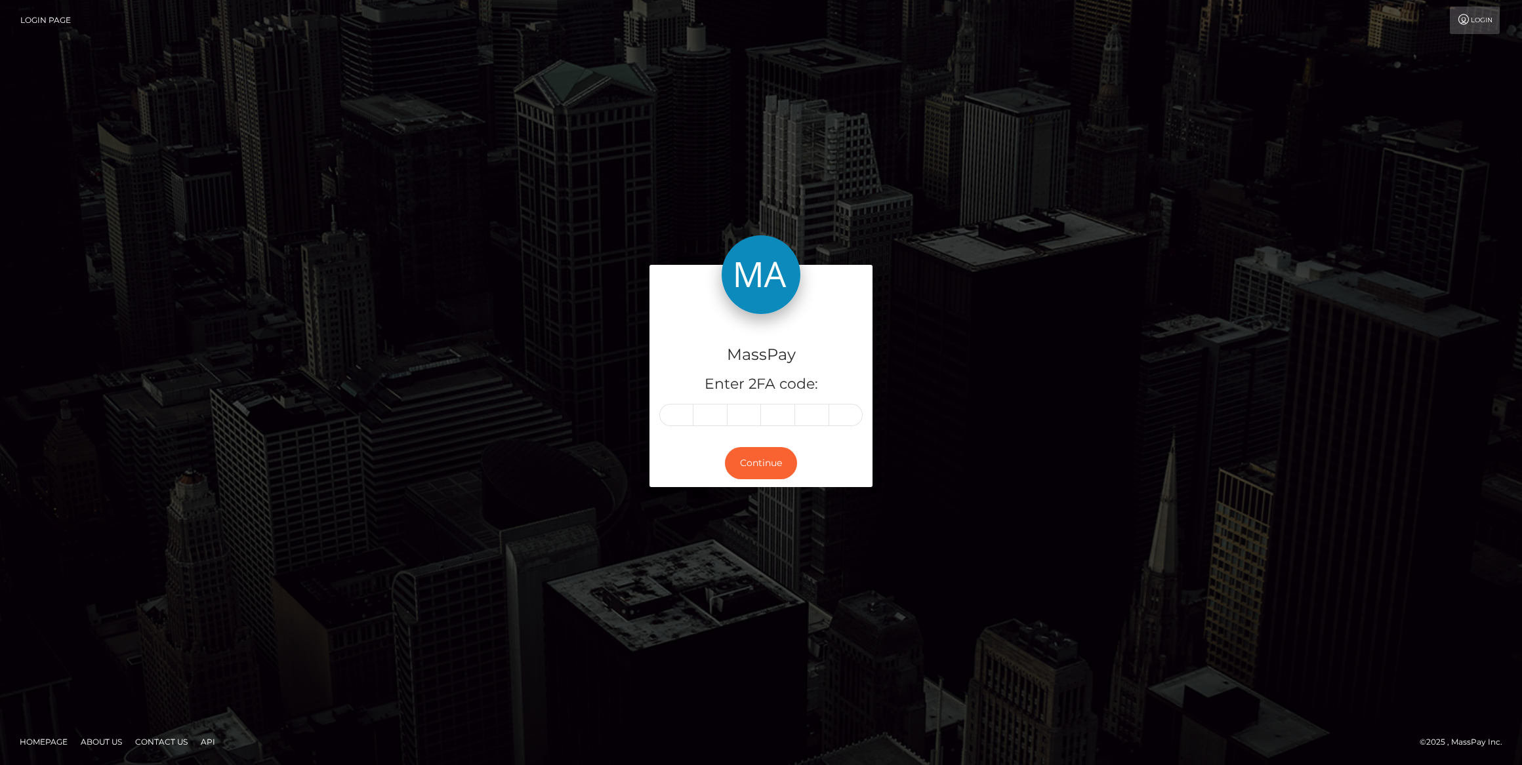
type input "6"
click at [726, 468] on button "Continue" at bounding box center [761, 463] width 72 height 32
click at [726, 467] on button "Continue" at bounding box center [761, 463] width 72 height 32
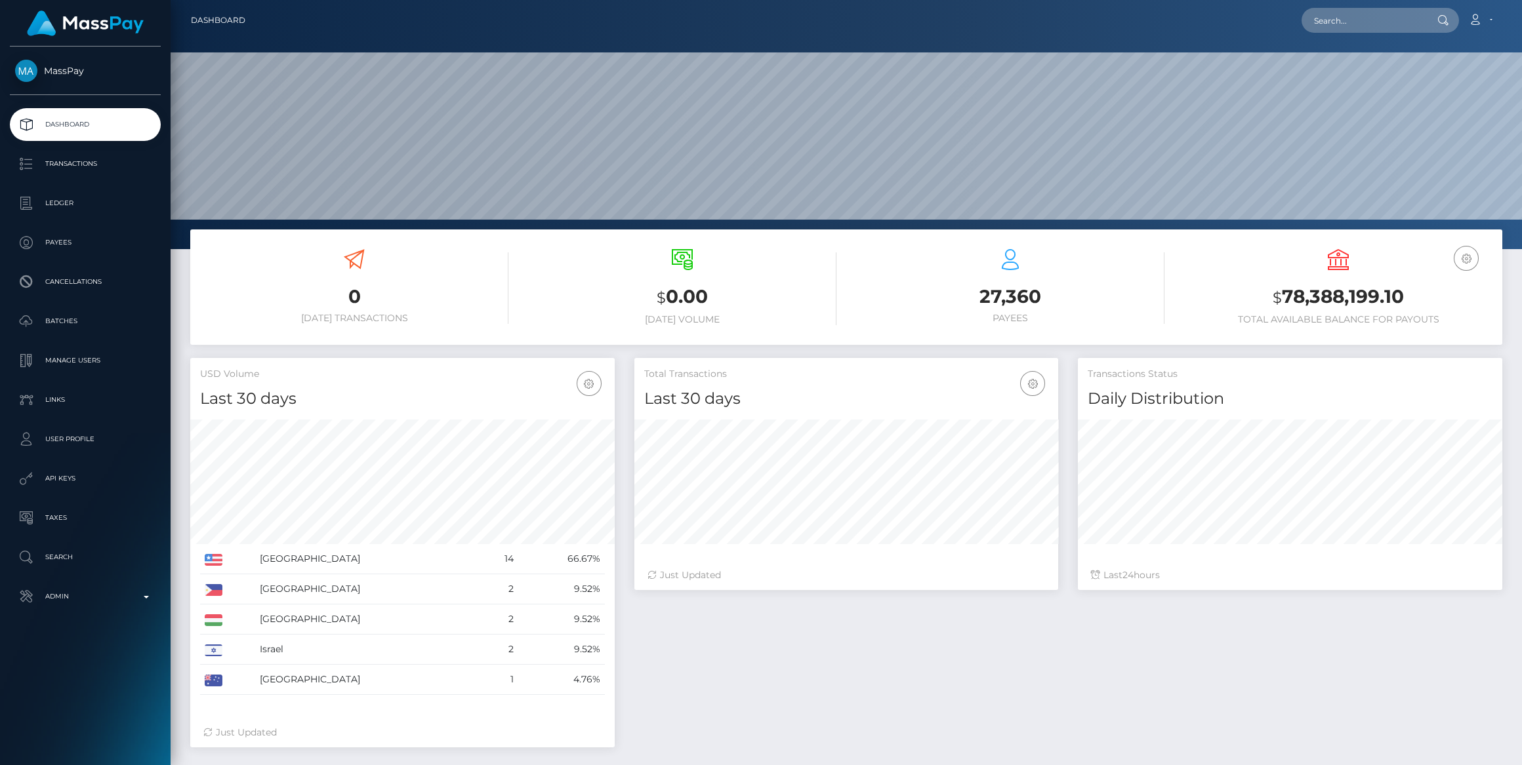
scroll to position [388, 424]
click at [127, 604] on p "Admin" at bounding box center [85, 597] width 140 height 20
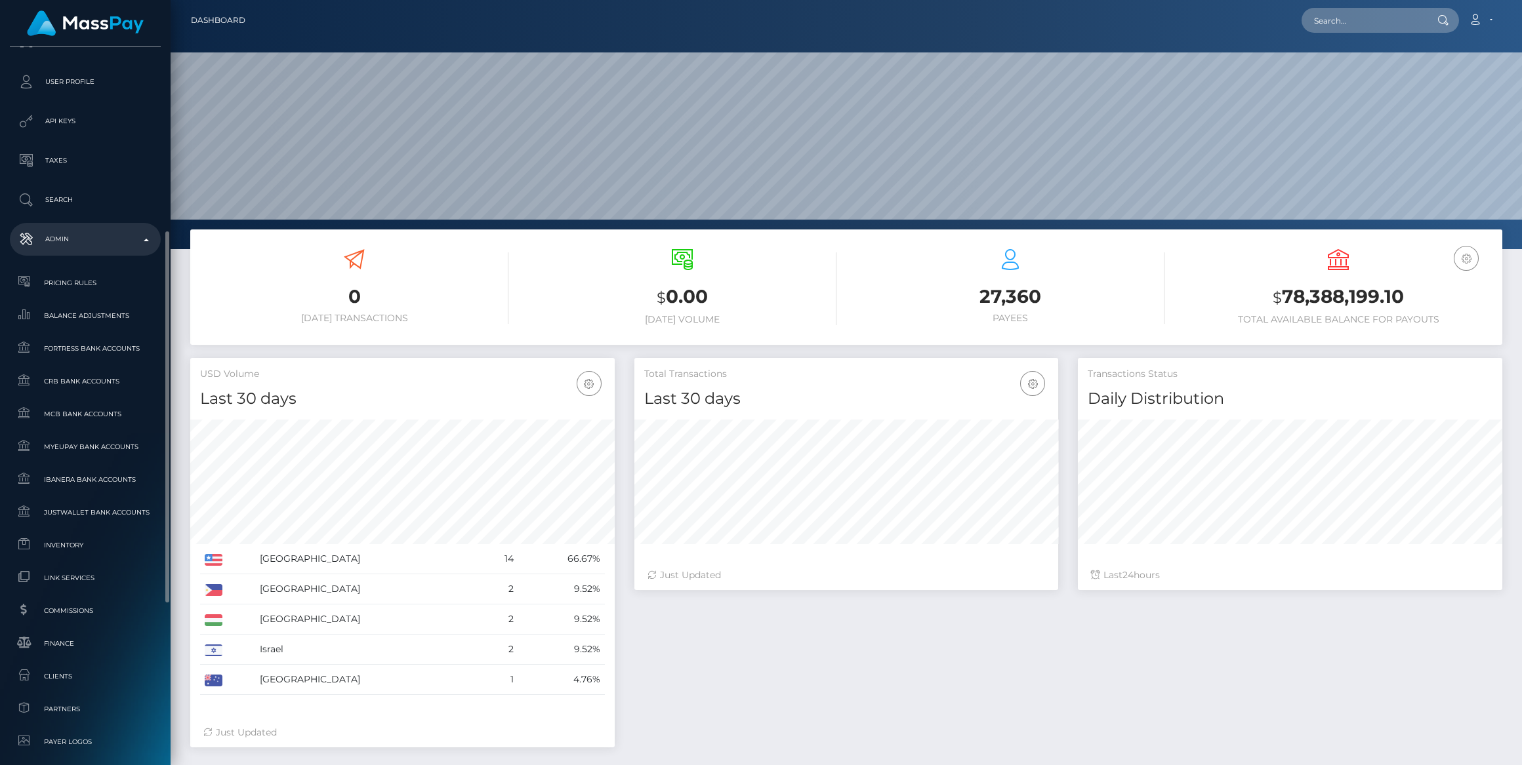
click at [88, 529] on ul "Pricing Rules Balance Adjustments Fortress Bank Accounts CRB Bank Accounts" at bounding box center [85, 629] width 171 height 720
click at [89, 538] on span "Inventory" at bounding box center [85, 545] width 140 height 15
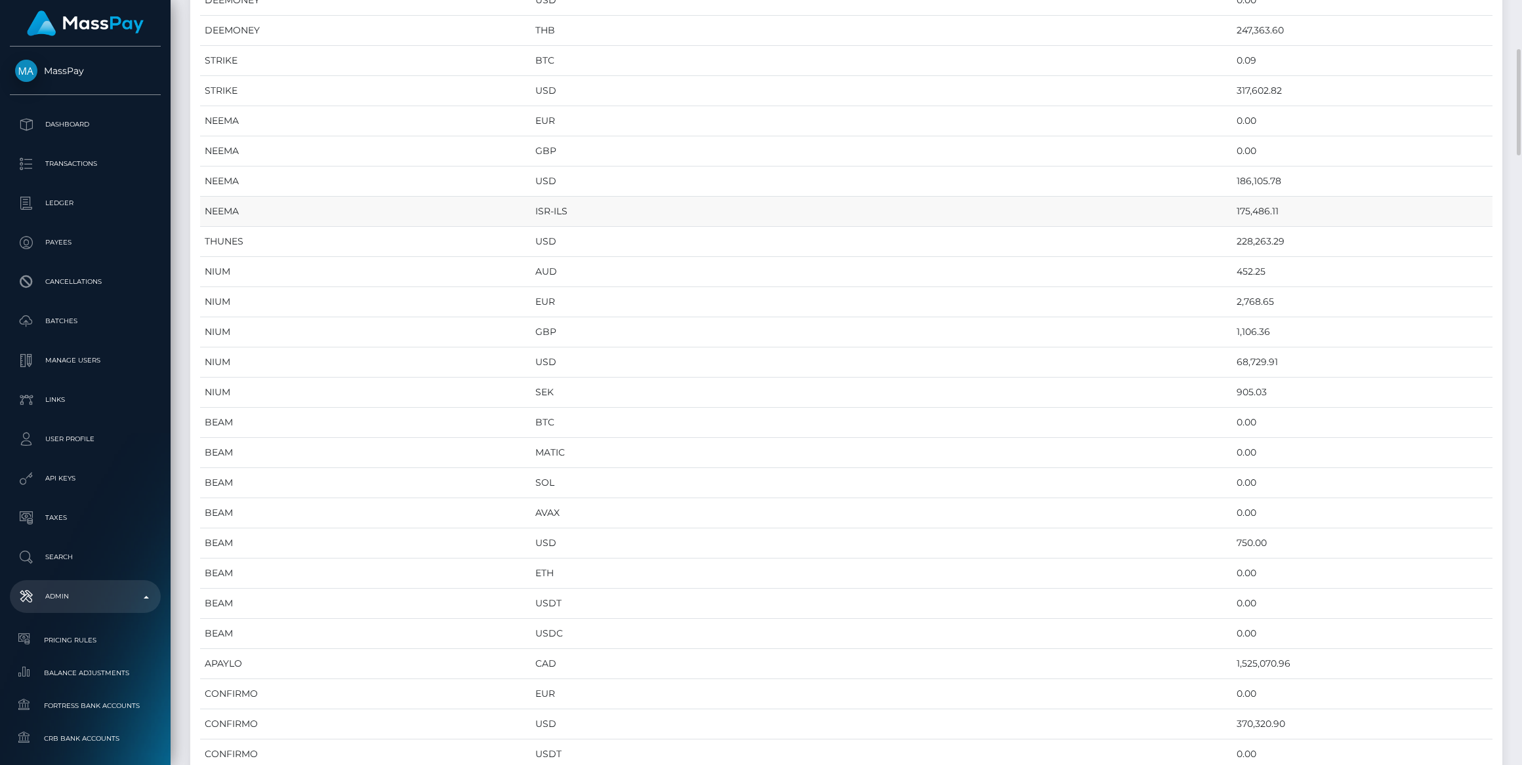
scroll to position [537, 0]
click at [1232, 481] on td "1,525,070.96" at bounding box center [1362, 485] width 260 height 30
copy td "1,525,070.96"
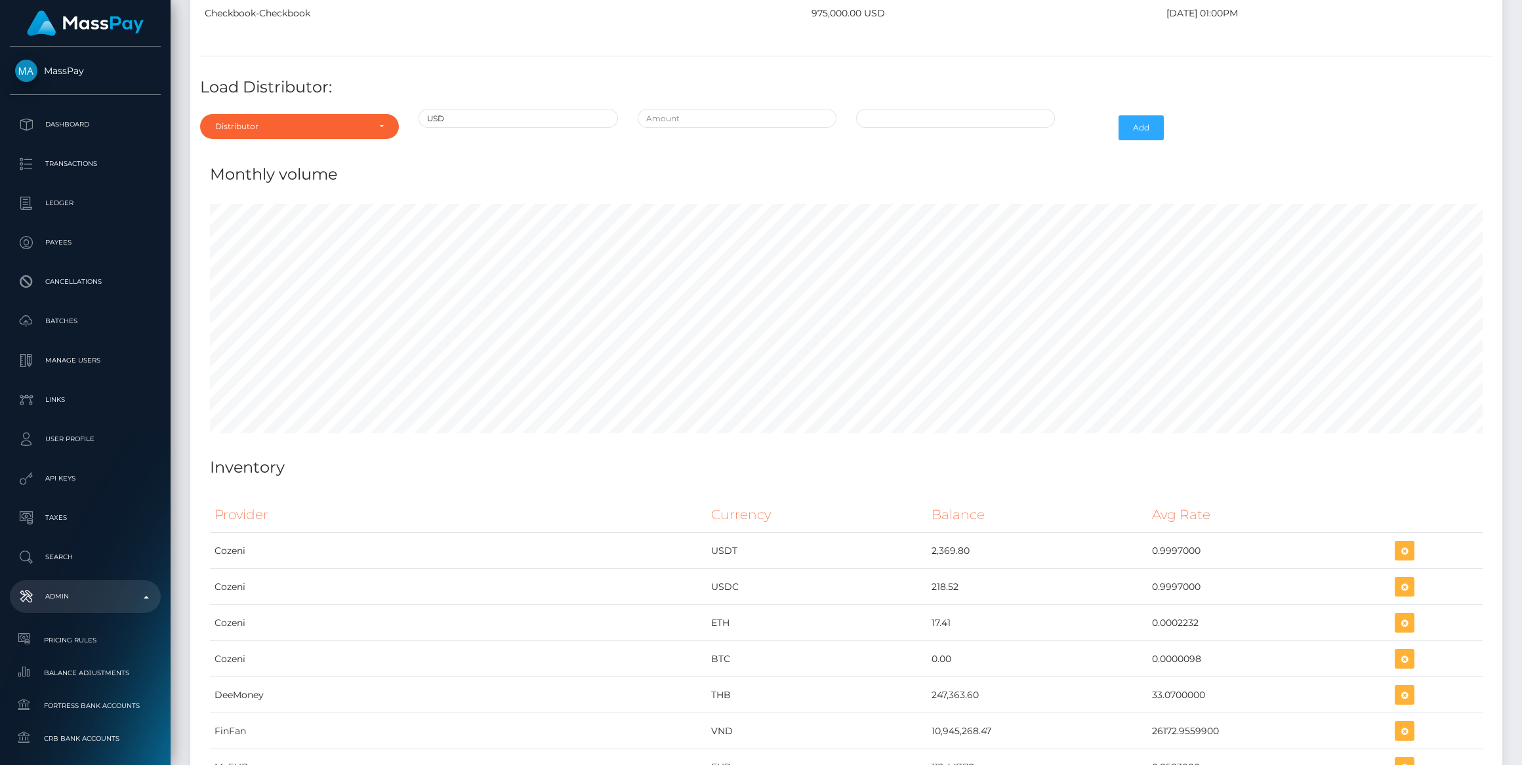
scroll to position [4742, 0]
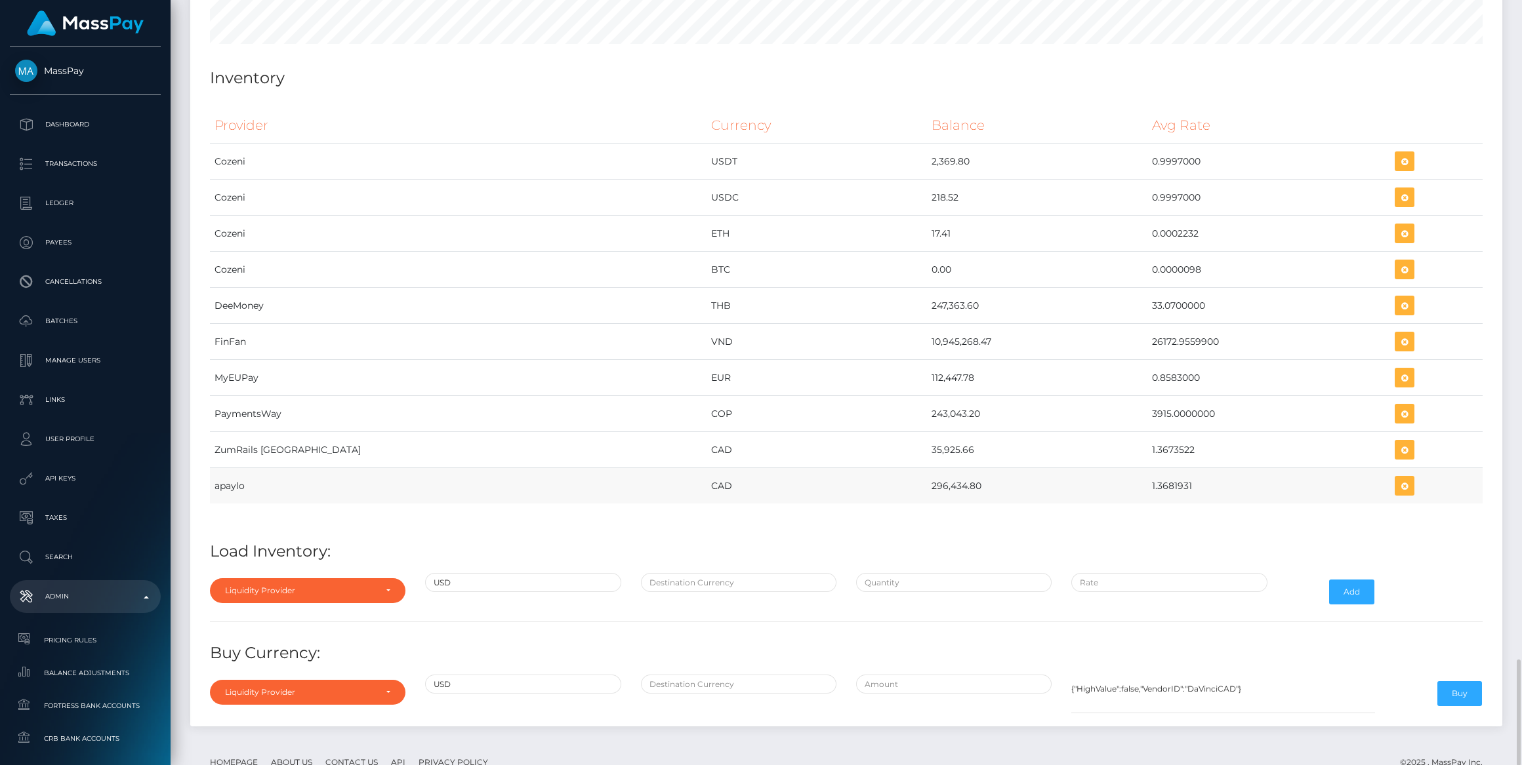
drag, startPoint x: 791, startPoint y: 456, endPoint x: 1166, endPoint y: 449, distance: 375.2
click at [1166, 468] on tr "apaylo CAD 296,434.80 1.3681931" at bounding box center [846, 486] width 1272 height 36
copy tr "296,434.80 1.3681931"
click at [1396, 478] on icon "button" at bounding box center [1404, 486] width 16 height 16
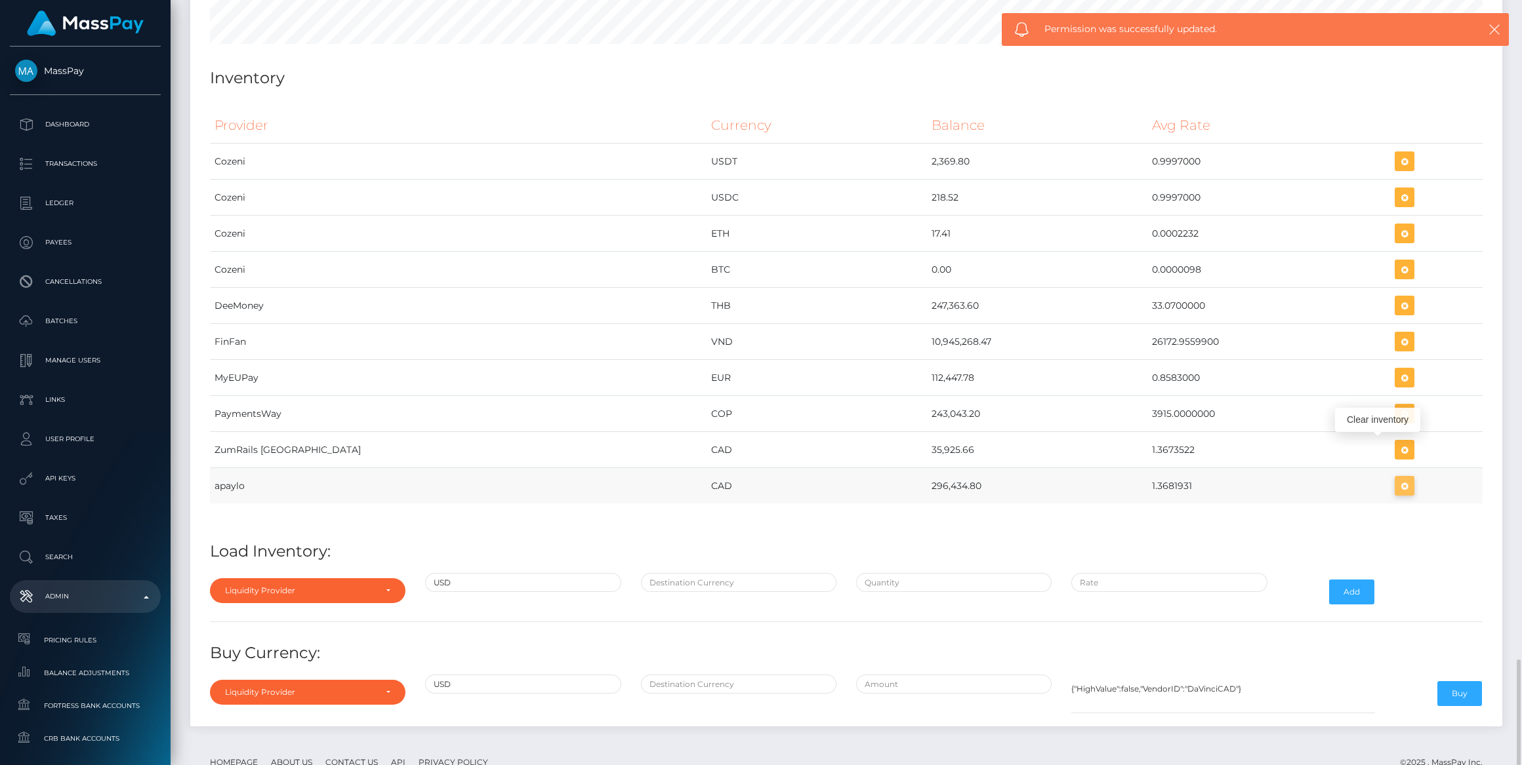
click at [1396, 478] on icon "button" at bounding box center [1404, 486] width 16 height 16
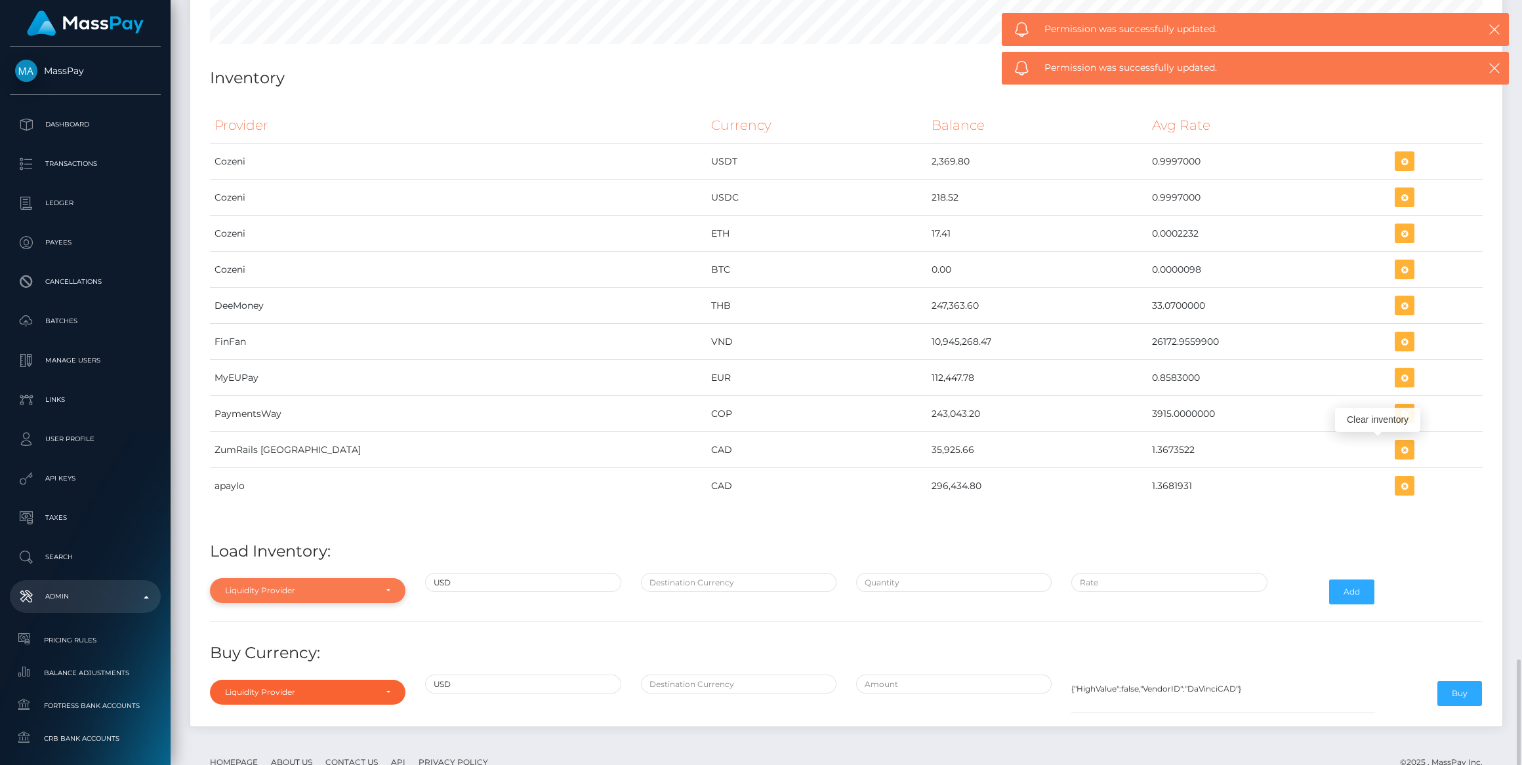
click at [321, 578] on div "Liquidity Provider" at bounding box center [307, 590] width 195 height 25
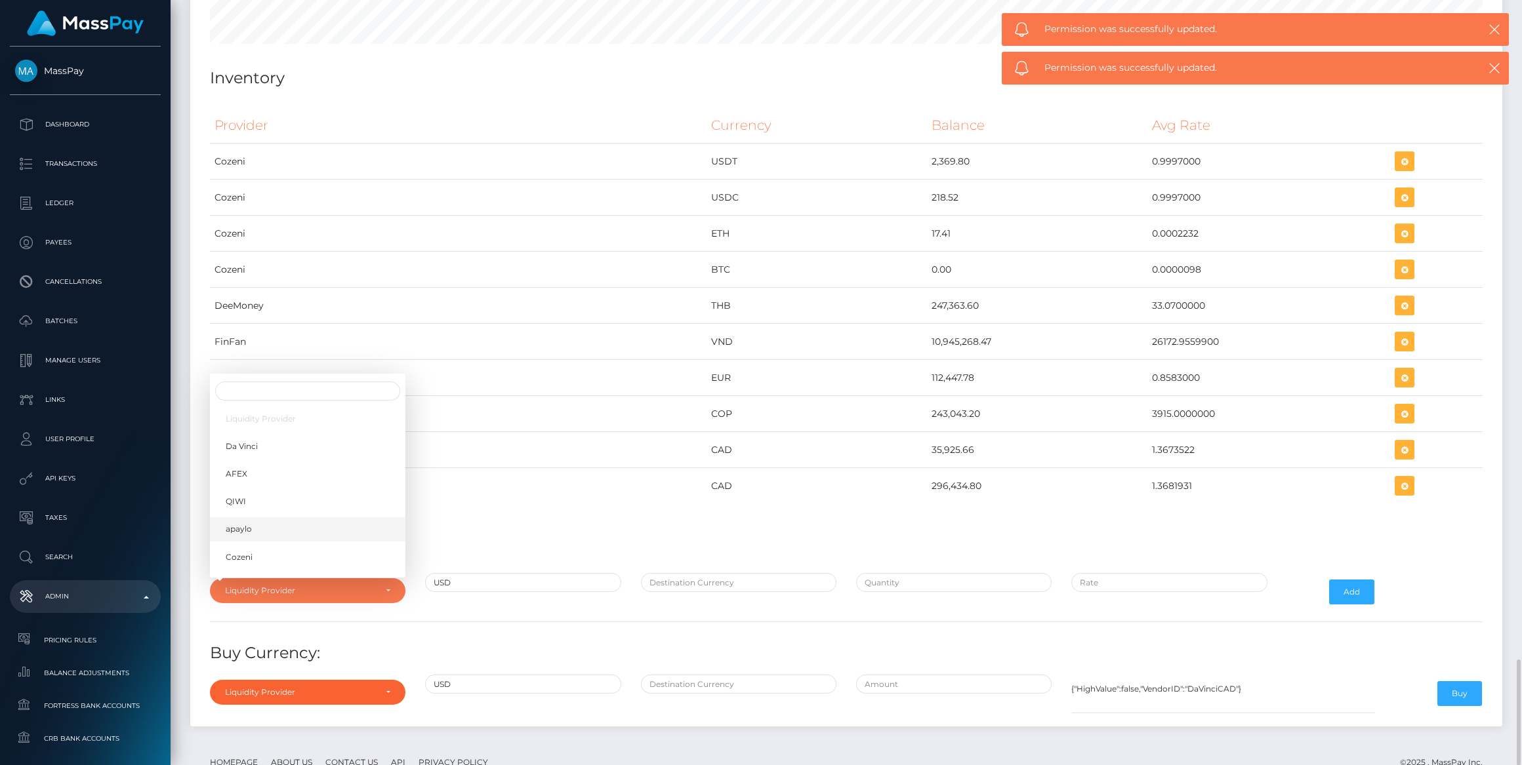
click at [234, 517] on link "apaylo" at bounding box center [307, 529] width 195 height 24
select select "apaylo"
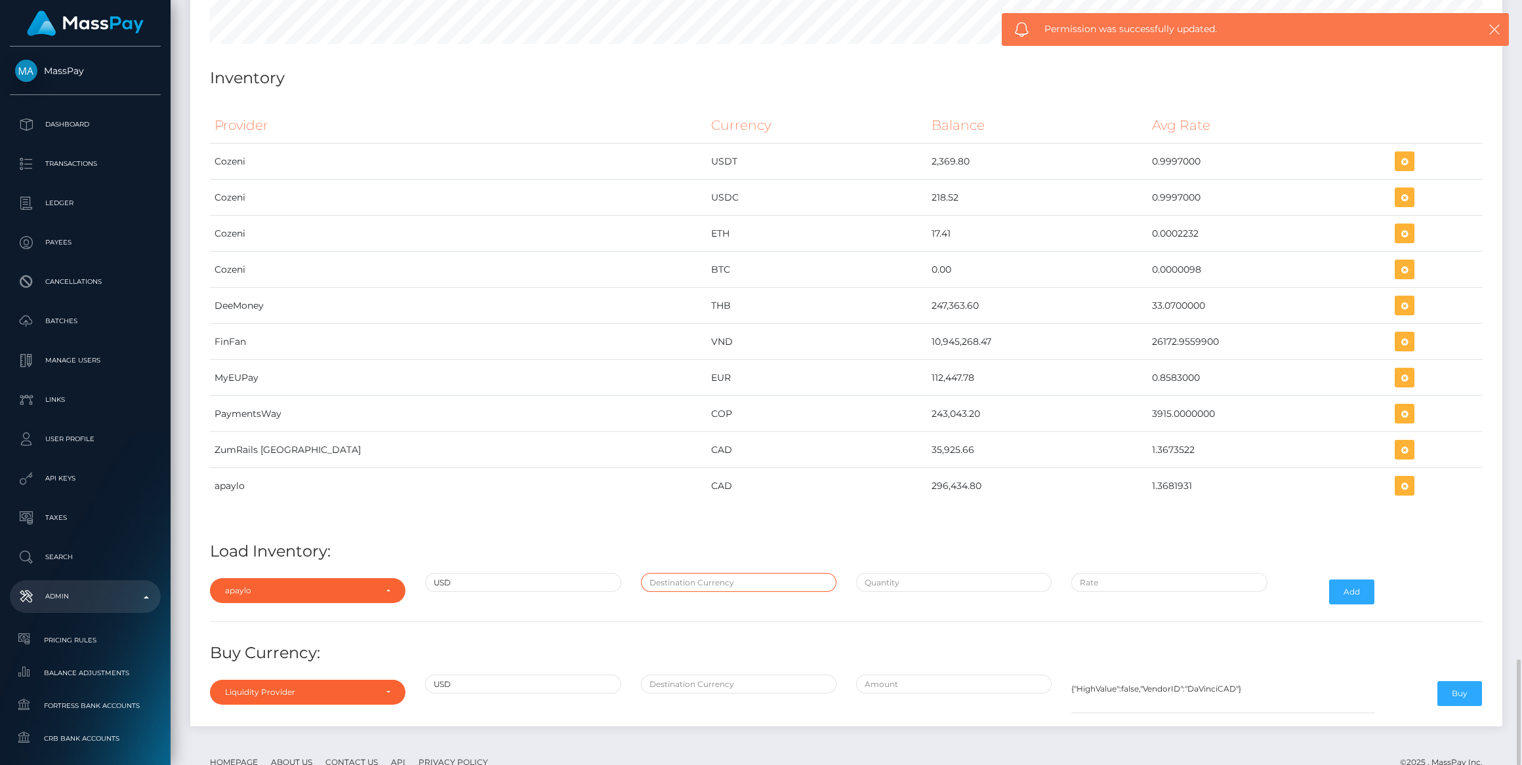
click at [661, 573] on input "text" at bounding box center [738, 582] width 195 height 19
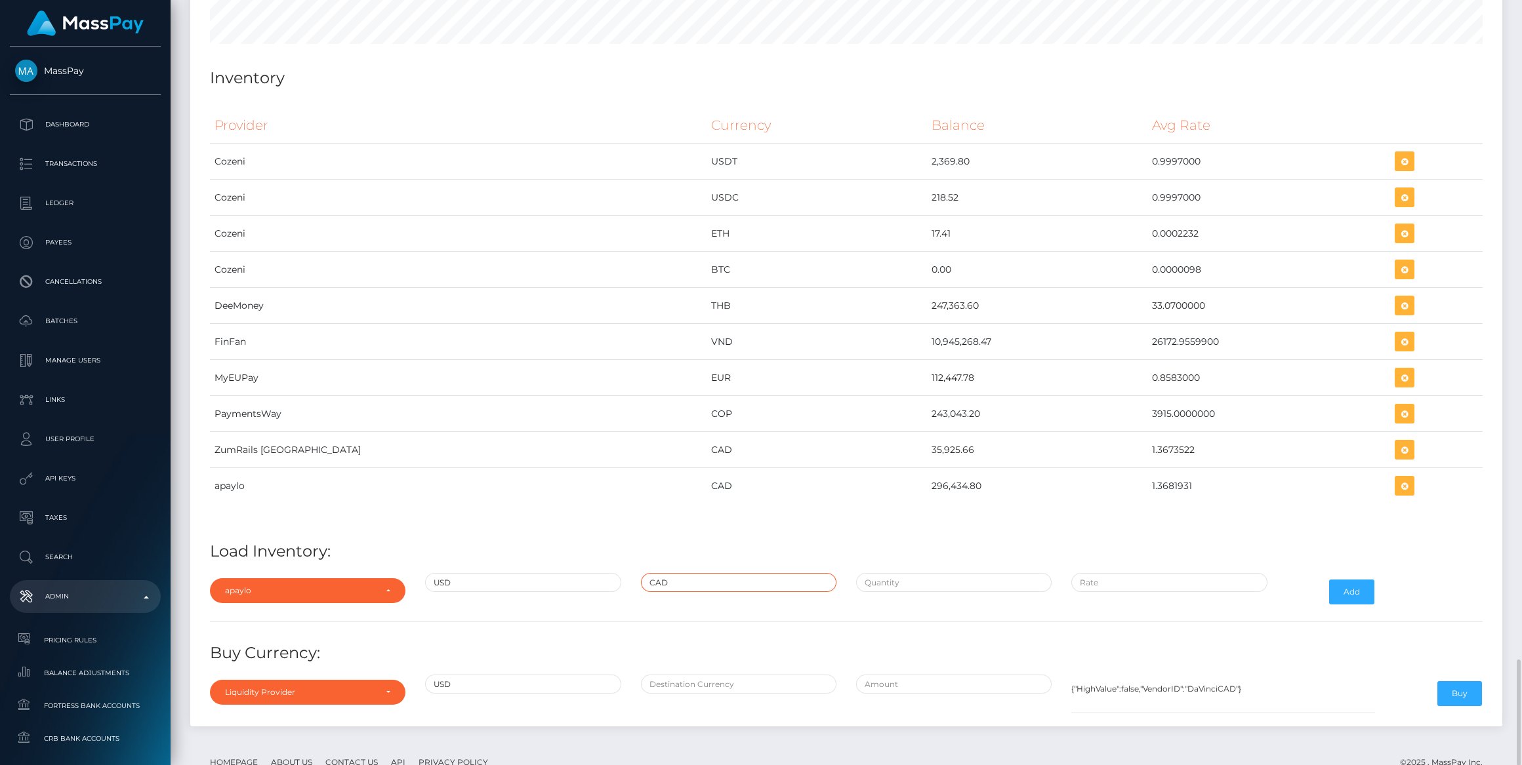
type input "CAD"
paste input "900,000.0000000"
type input "$900,000.0000000"
paste input "1.3752000"
type input "$1.3752000"
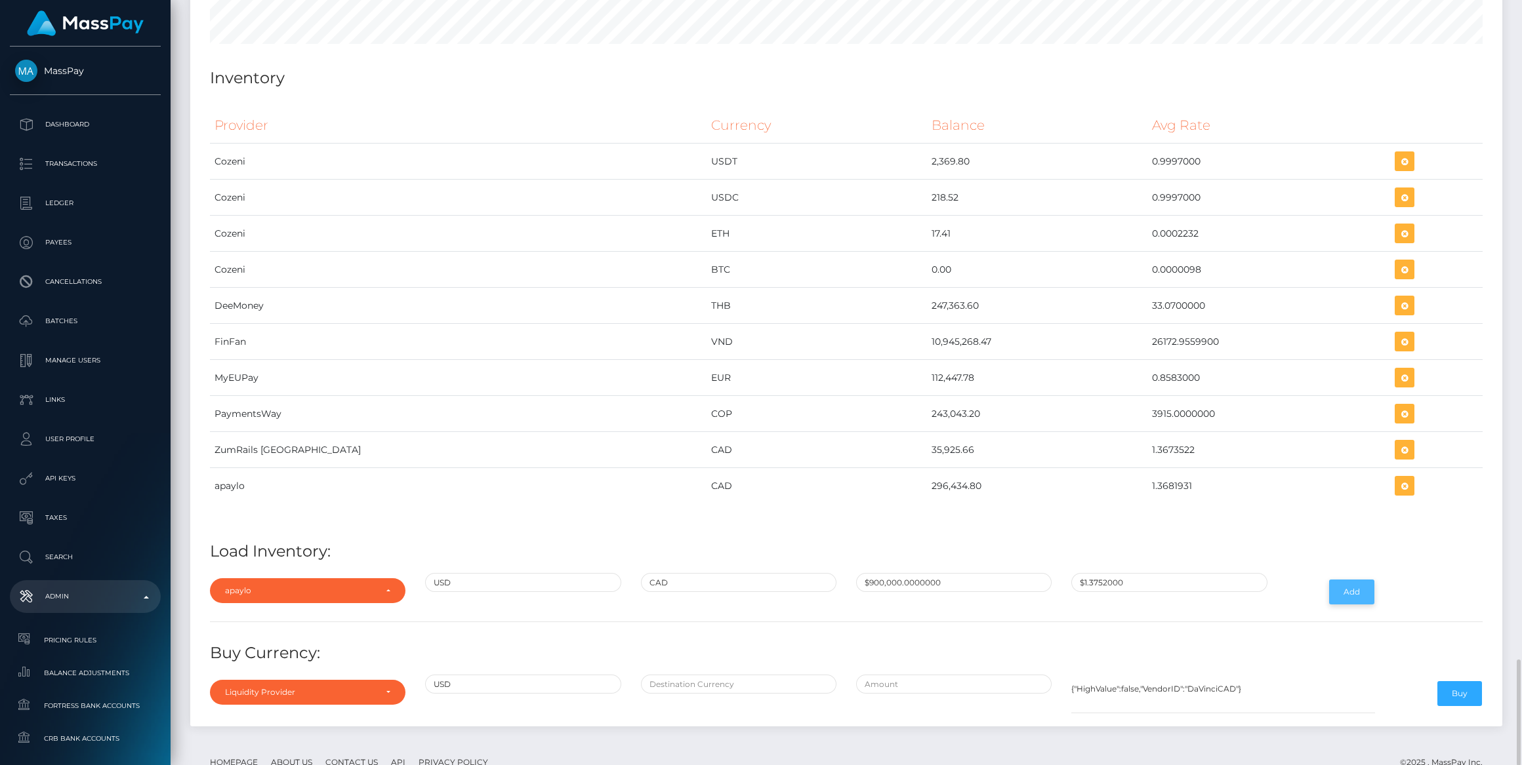
click at [1344, 580] on button "Add" at bounding box center [1351, 592] width 45 height 25
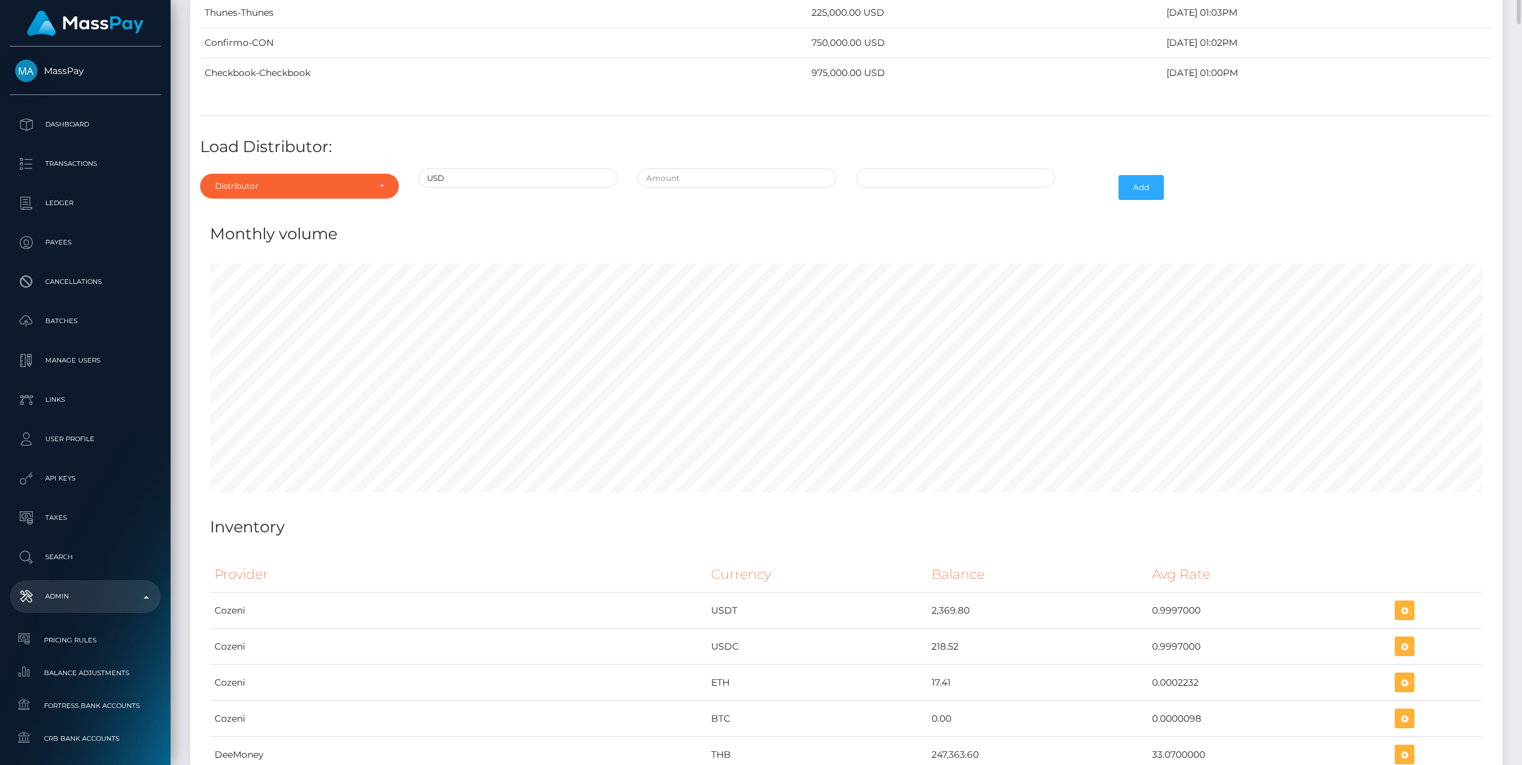
scroll to position [4742, 0]
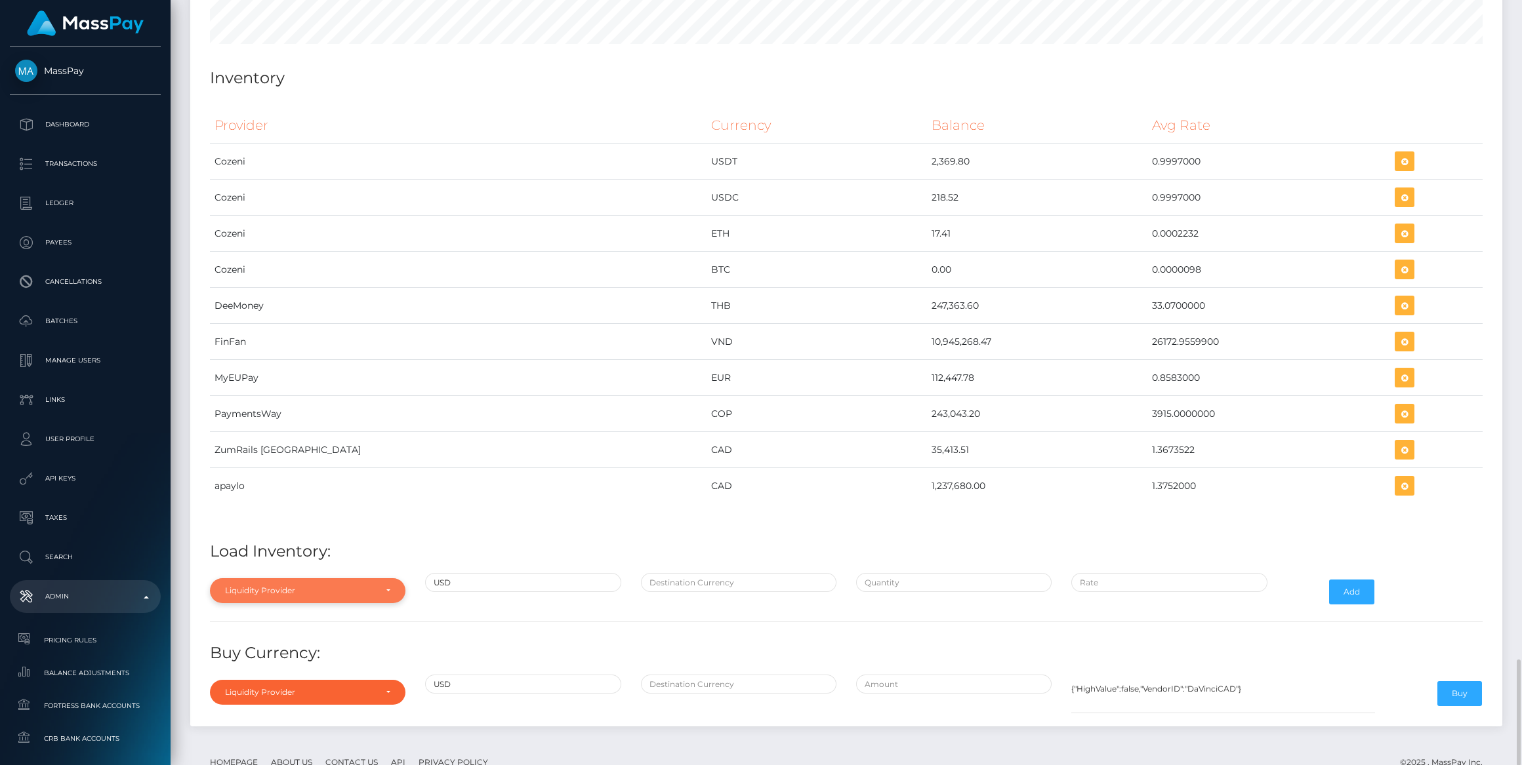
click at [272, 586] on div "Liquidity Provider" at bounding box center [300, 591] width 150 height 10
click at [259, 517] on link "apaylo" at bounding box center [307, 529] width 195 height 24
select select "apaylo"
click at [683, 573] on input "text" at bounding box center [738, 582] width 195 height 19
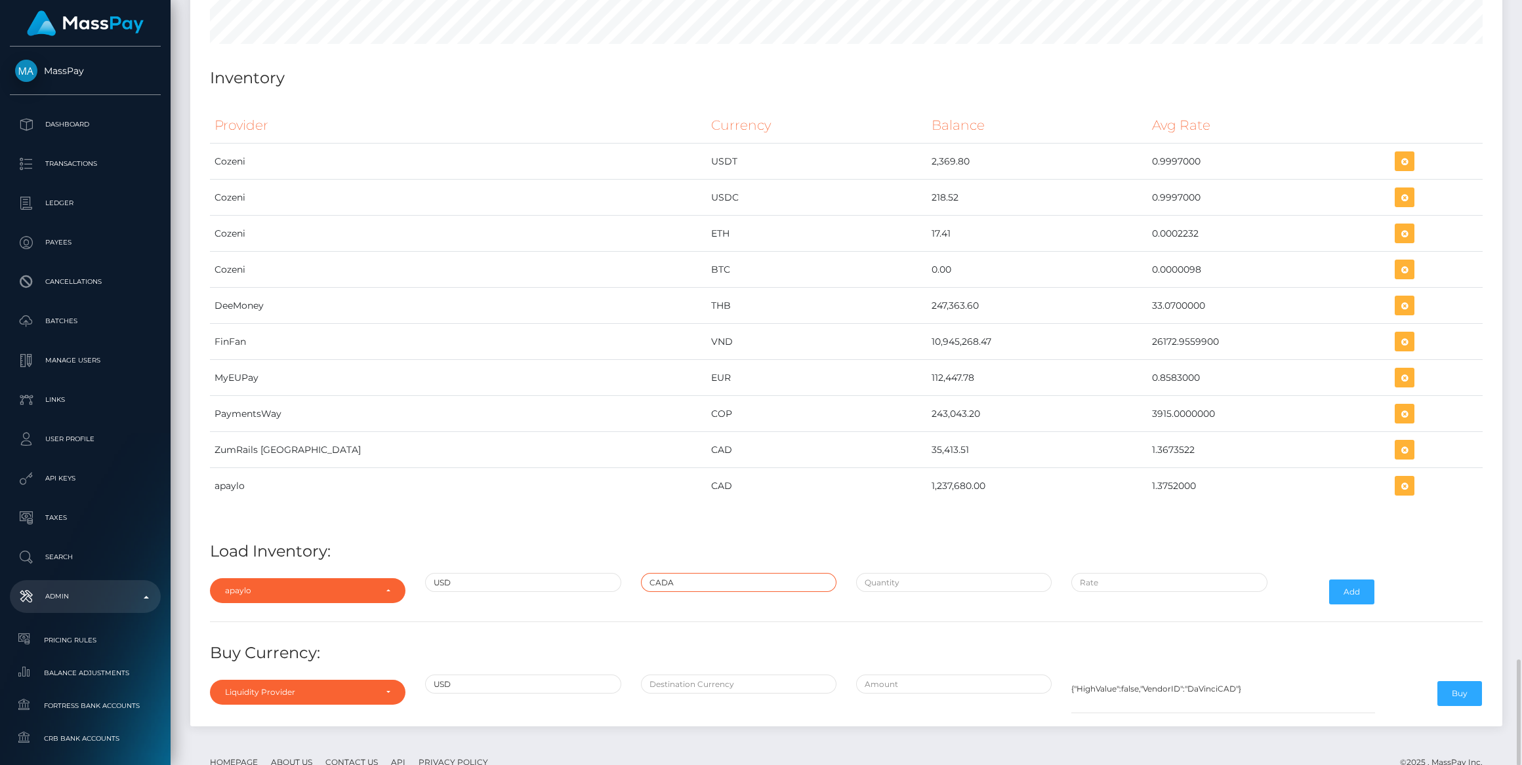
type input "CADA"
type input "$"
click at [681, 573] on input "CADA" at bounding box center [738, 582] width 195 height 19
type input "CAD"
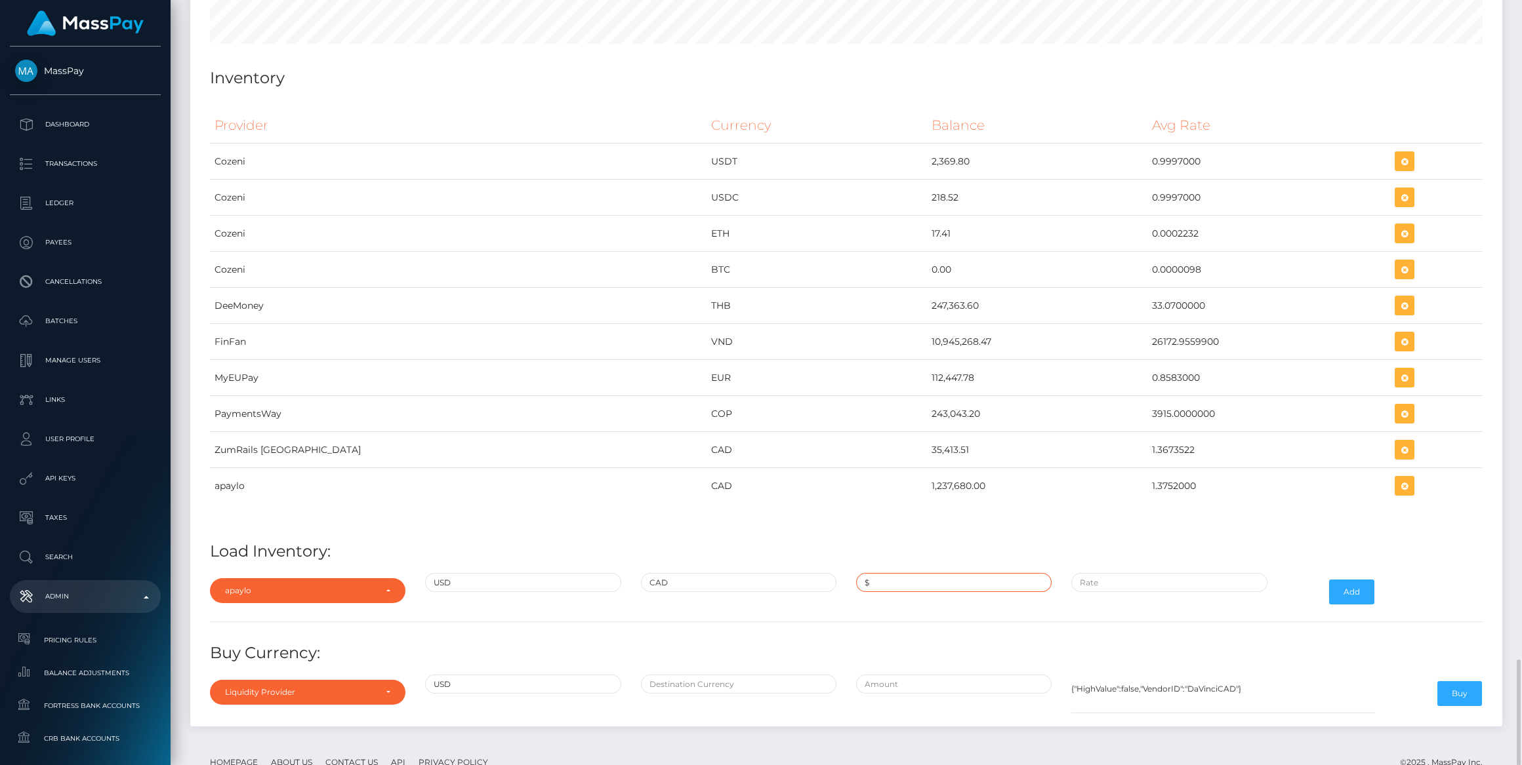
type input "$900,000.0000000"
type input "$1.3752000"
click at [940, 530] on div "Provider Currency Balance Avg Rate Cozeni USDT 2,369.80 Load Inventory:" at bounding box center [846, 409] width 1292 height 622
click at [951, 573] on input "$900,000.0000000" at bounding box center [953, 582] width 195 height 19
paste input "210,051.6148000"
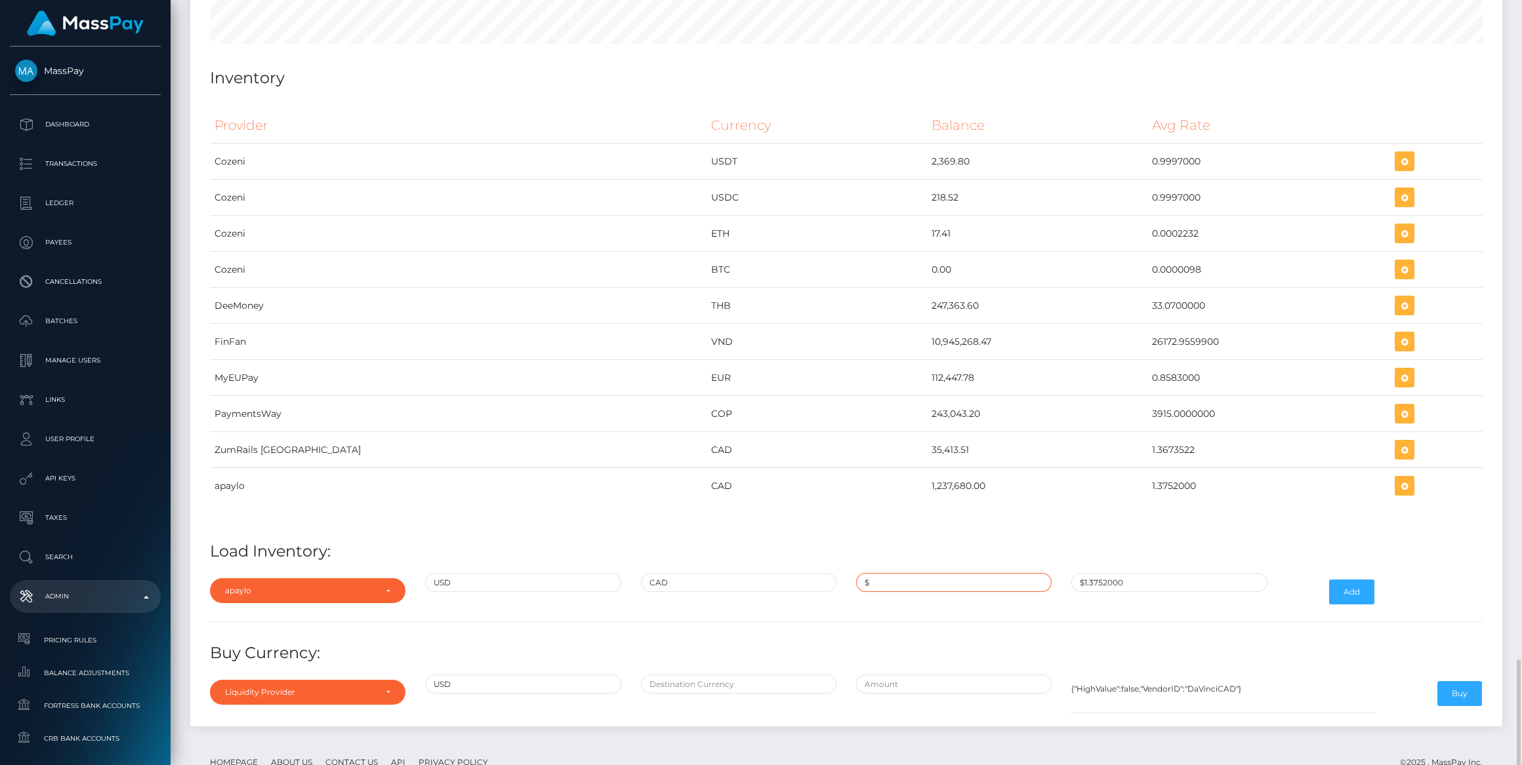
type input "$210,051.6148000"
paste input "1.3681921"
type input "$1.3681921"
click at [1360, 580] on button "Add" at bounding box center [1351, 592] width 45 height 25
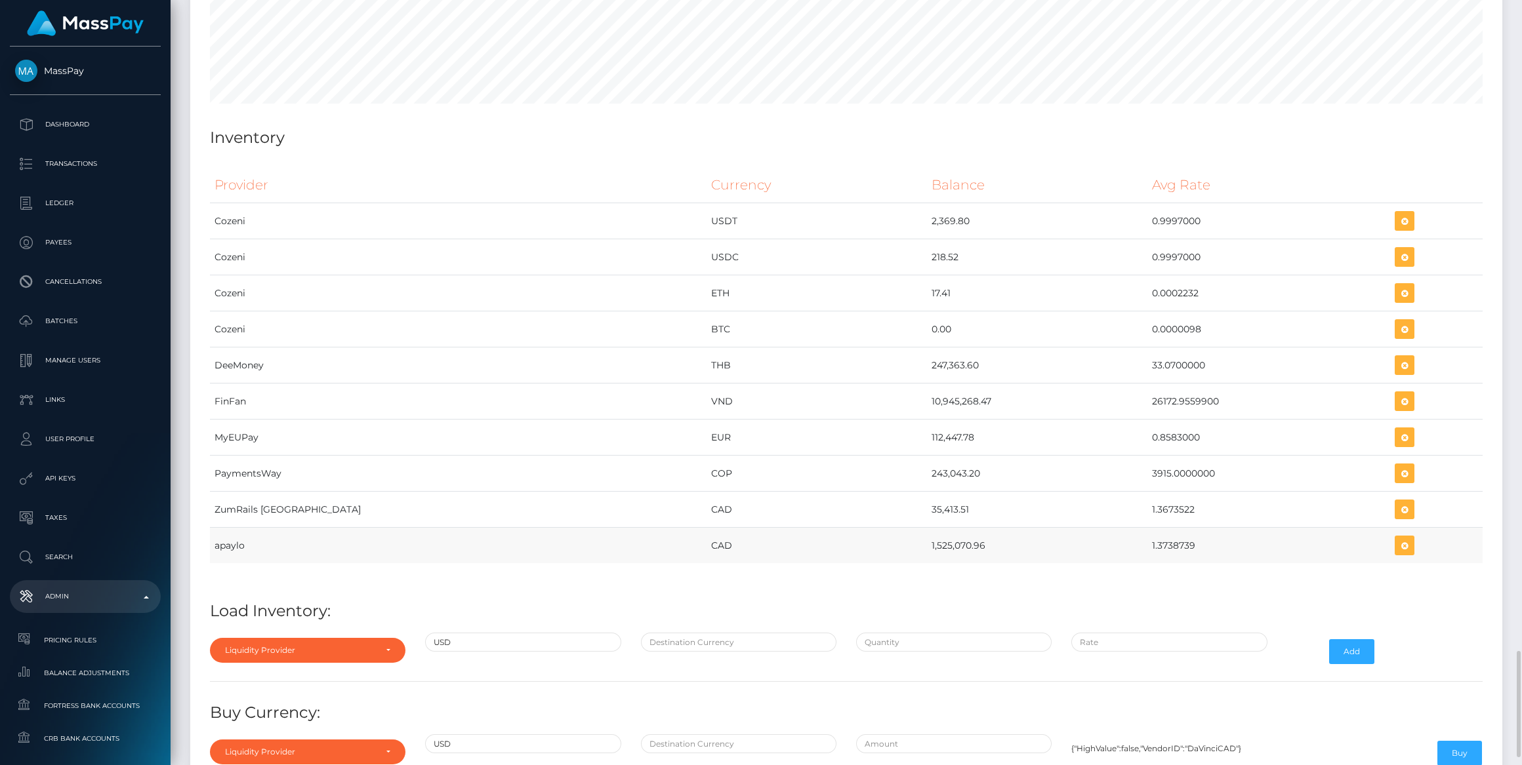
drag, startPoint x: 806, startPoint y: 506, endPoint x: 1161, endPoint y: 497, distance: 355.0
click at [1161, 528] on tr "apaylo CAD 1,525,070.96 1.3738739" at bounding box center [846, 546] width 1272 height 36
copy tr "1,525,070.96 1.3738739"
drag, startPoint x: 1381, startPoint y: 508, endPoint x: 355, endPoint y: 609, distance: 1030.1
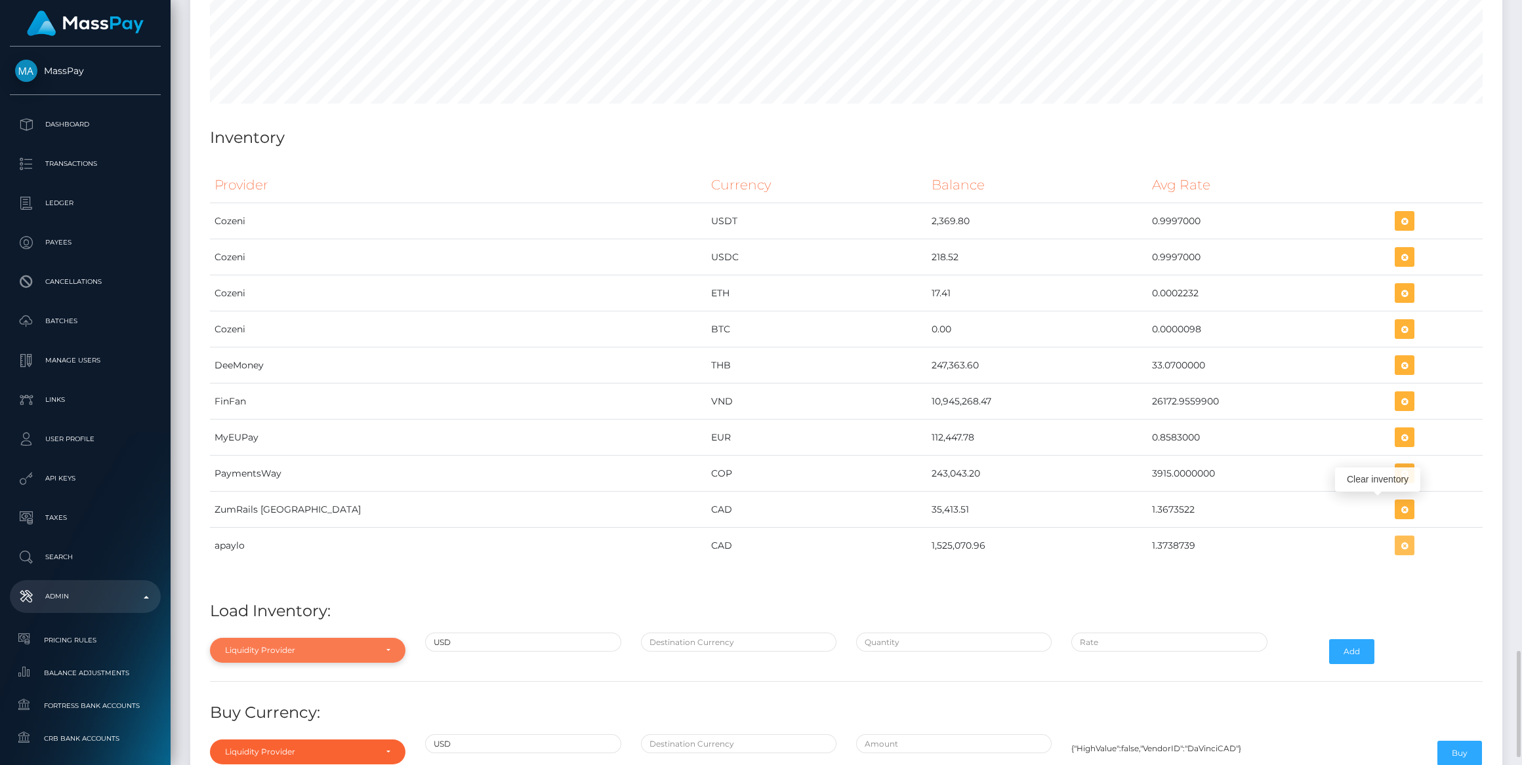
click at [1396, 538] on icon "button" at bounding box center [1404, 546] width 16 height 16
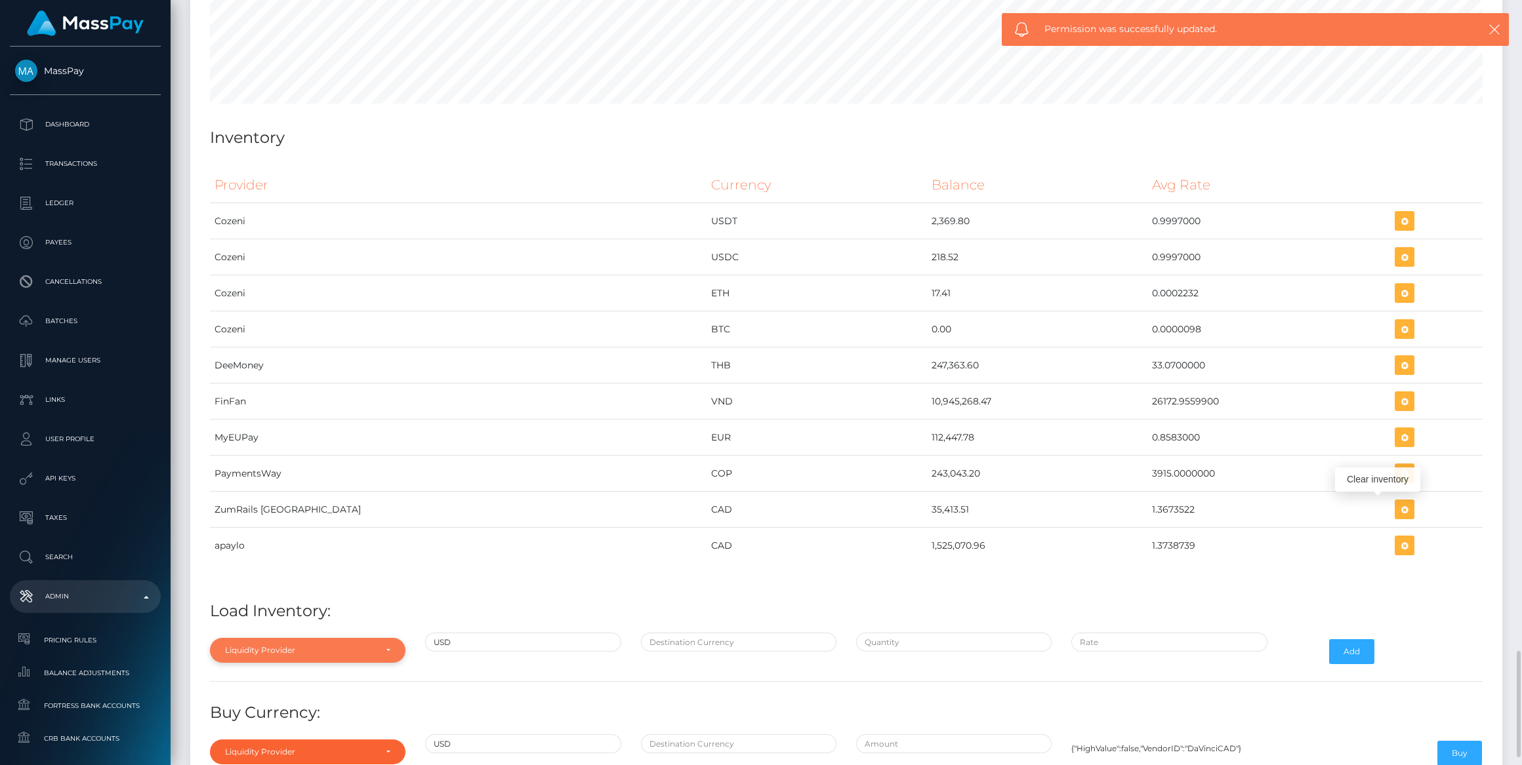
click at [283, 645] on div "Liquidity Provider" at bounding box center [300, 650] width 150 height 10
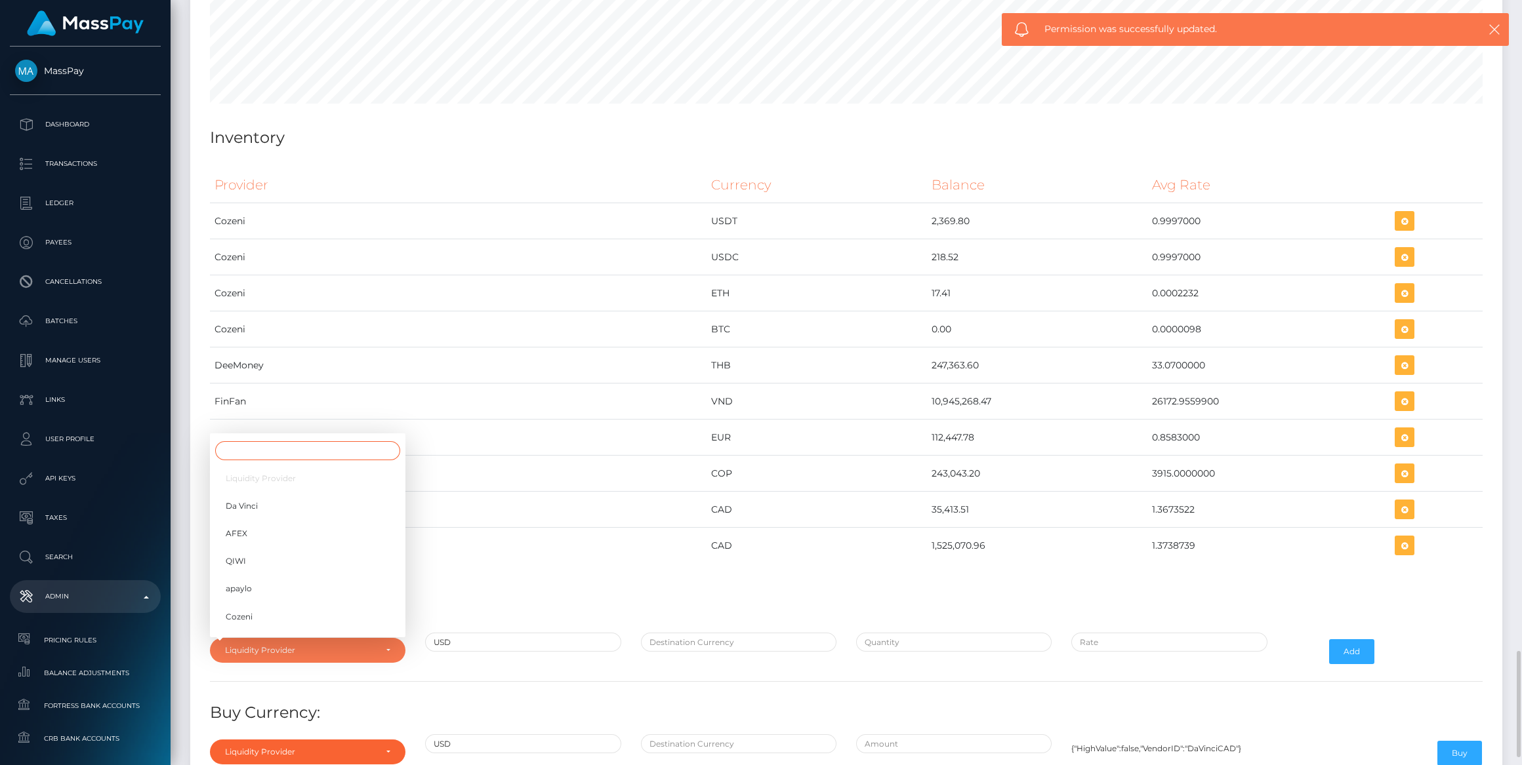
click at [302, 441] on input "Search" at bounding box center [307, 450] width 185 height 19
type input "ap"
click at [369, 580] on link "apaylo" at bounding box center [307, 592] width 195 height 24
select select "apaylo"
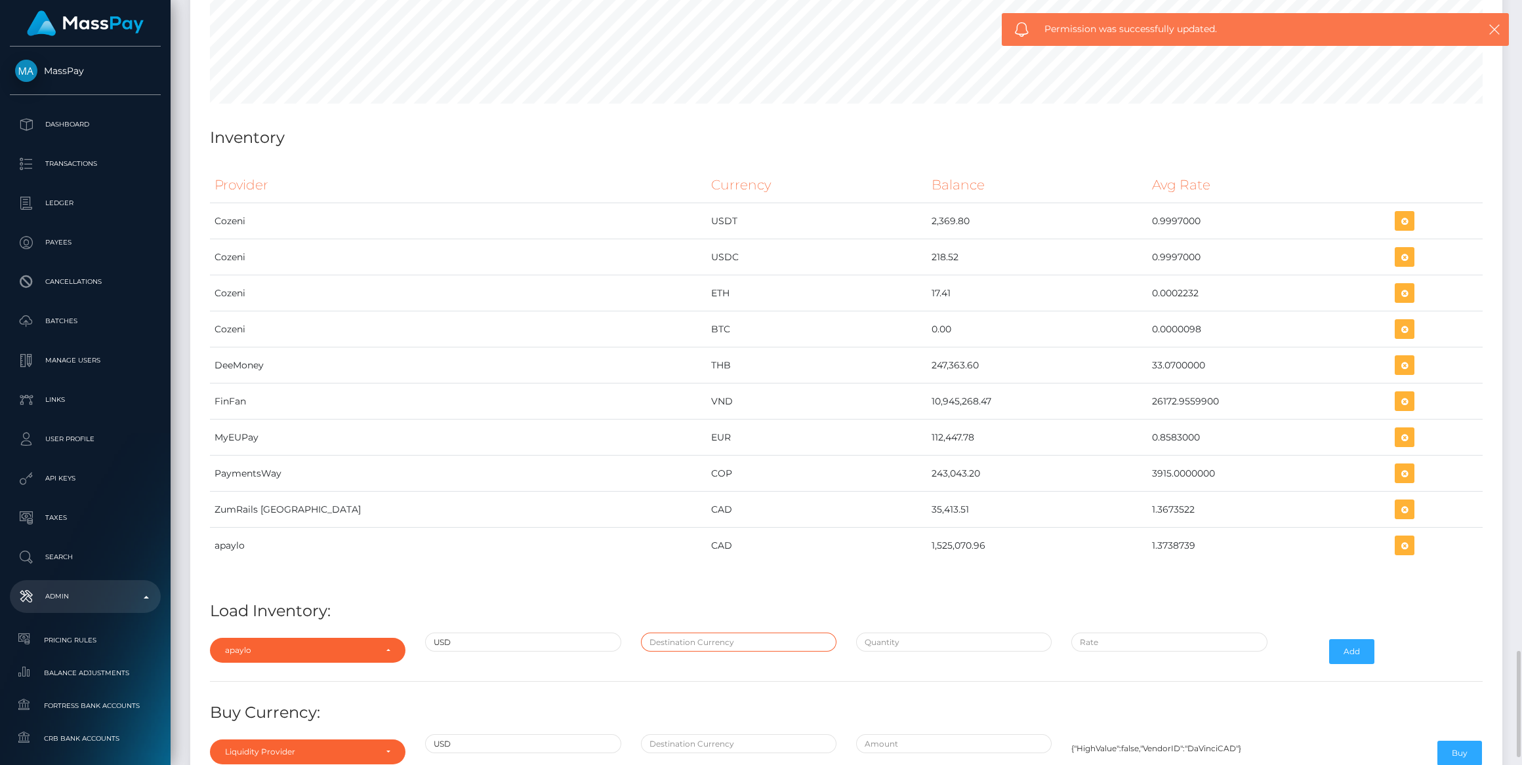
click at [760, 633] on input "text" at bounding box center [738, 642] width 195 height 19
type input "CAD"
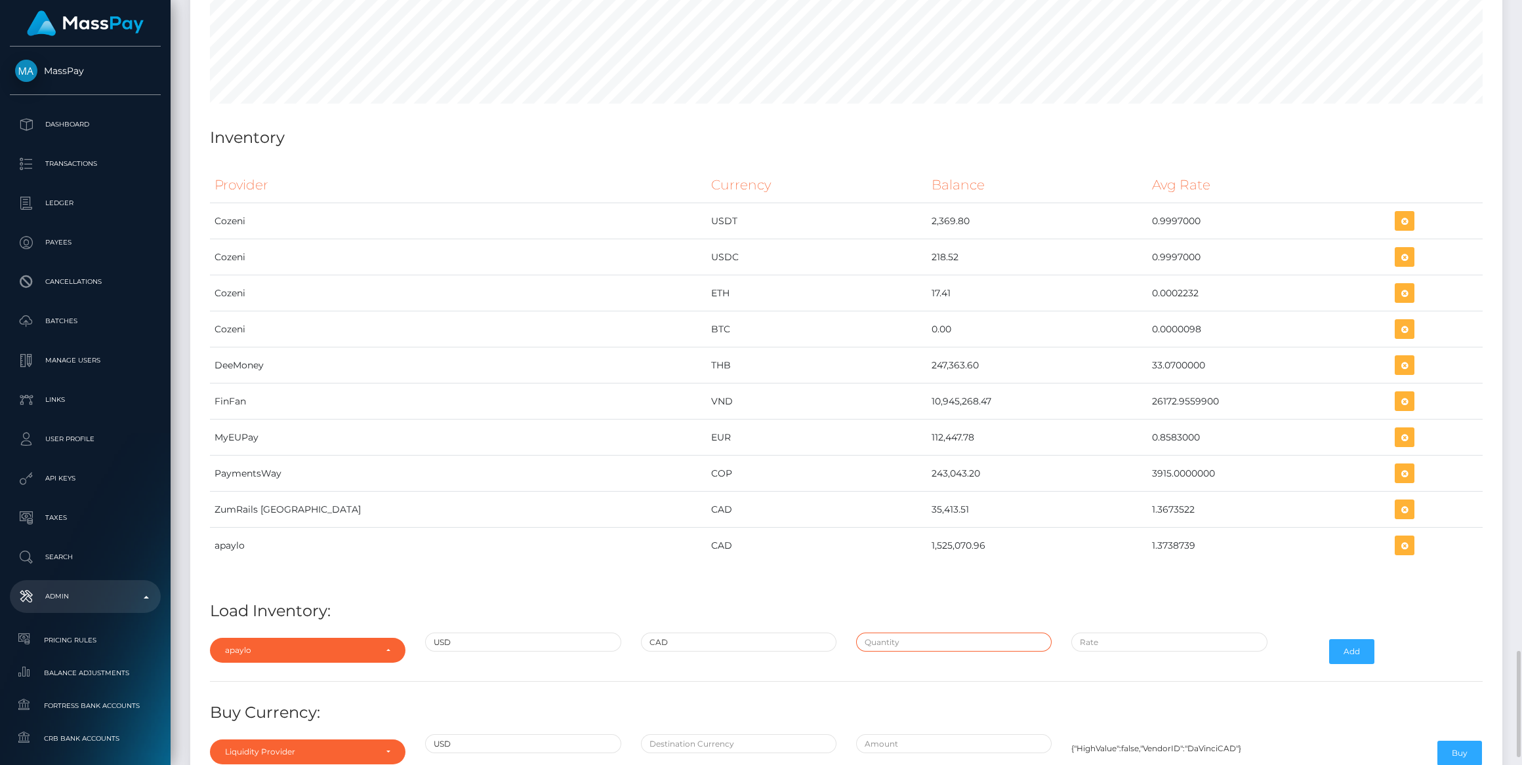
click at [966, 633] on input "text" at bounding box center [953, 642] width 195 height 19
paste input "1,110,051.6300000"
type input "$1,110,051.6300000"
click at [1155, 633] on input "$" at bounding box center [1168, 642] width 195 height 19
paste input "1.3738739"
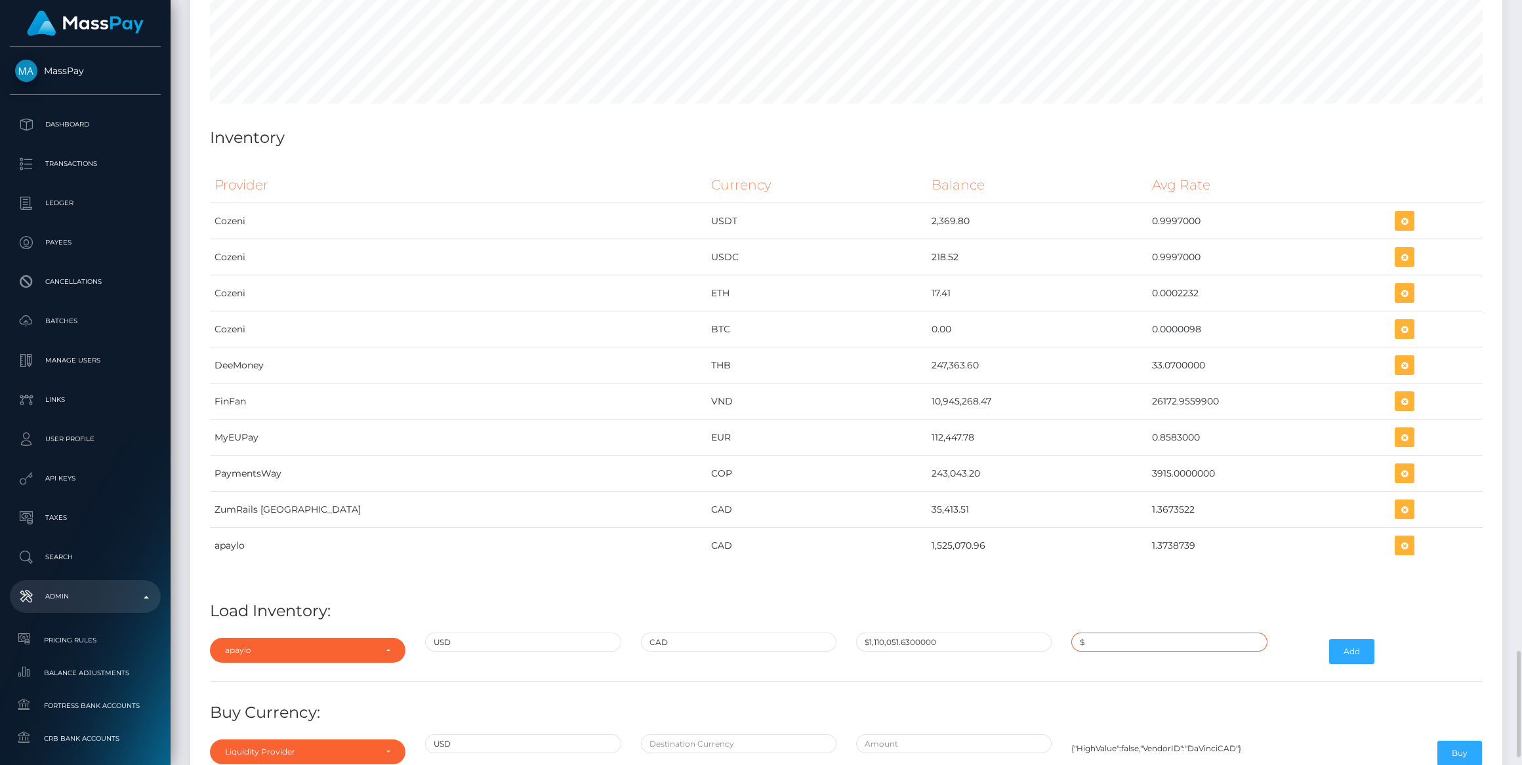
type input "$1.3738739"
click at [1371, 639] on button "Add" at bounding box center [1351, 651] width 45 height 25
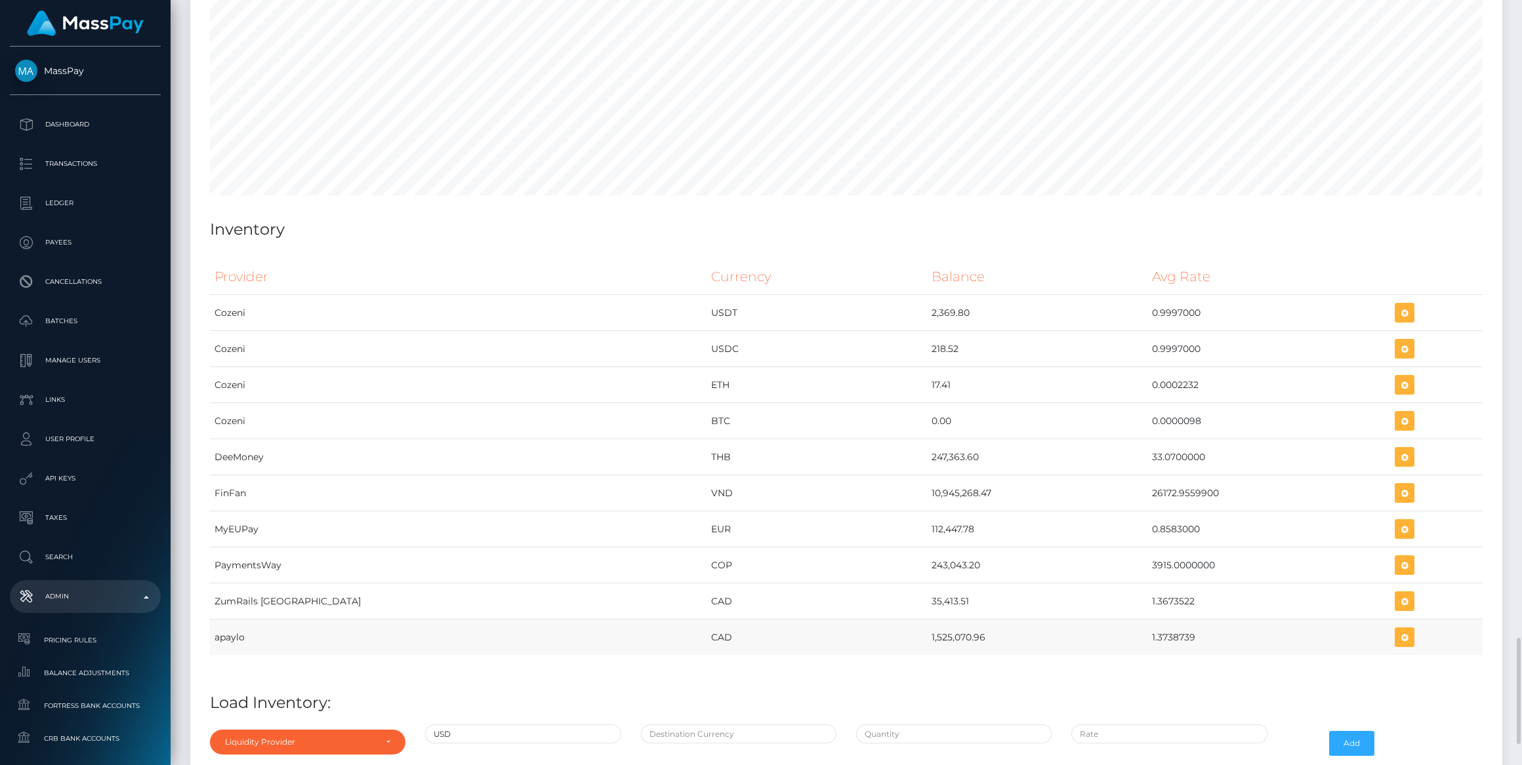
scroll to position [4742, 0]
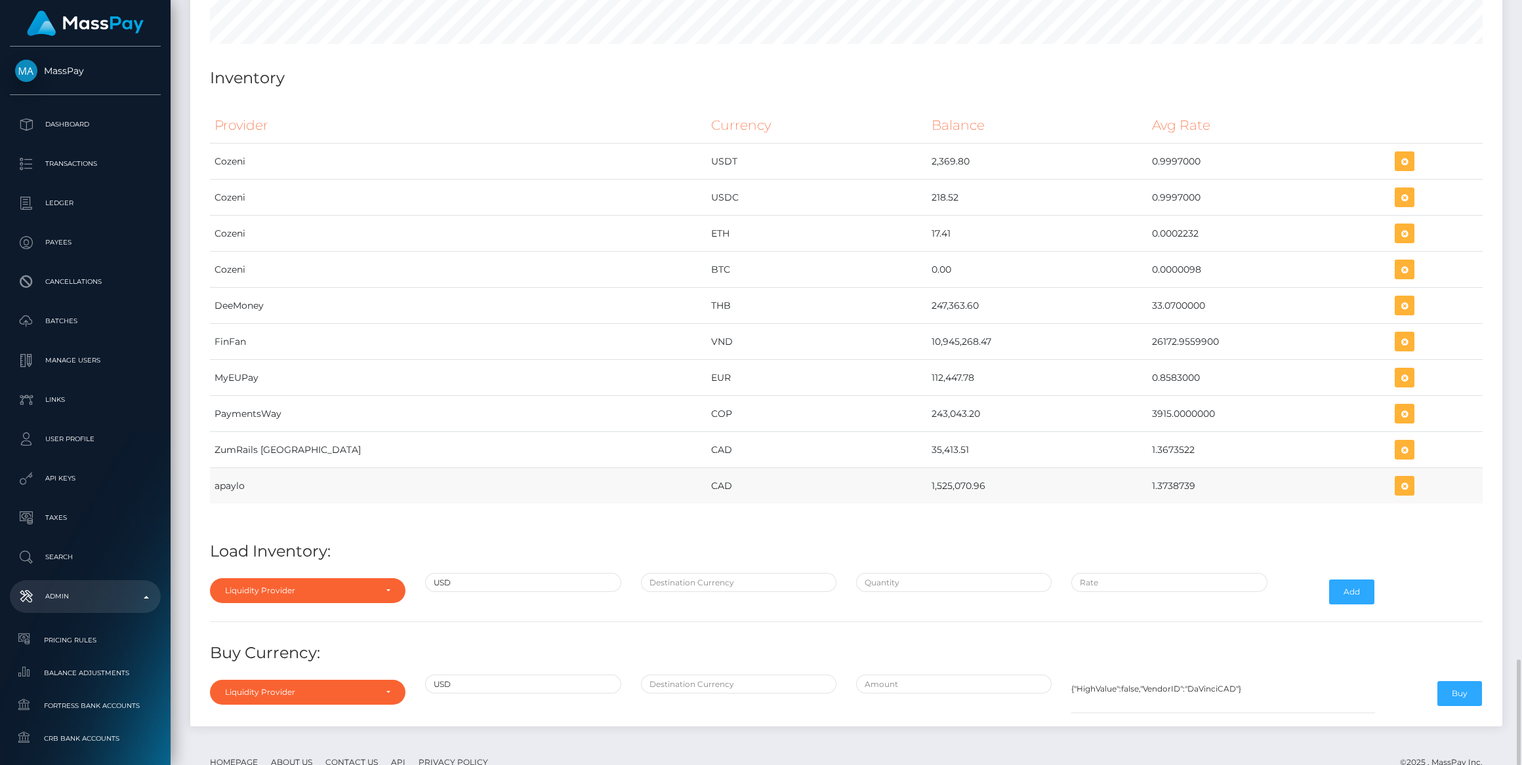
drag, startPoint x: 812, startPoint y: 445, endPoint x: 1133, endPoint y: 444, distance: 321.4
click at [1133, 468] on tr "apaylo CAD 1,525,070.96 1.3738739" at bounding box center [846, 486] width 1272 height 36
copy tr "1,525,070.96 1.3738739"
drag, startPoint x: 739, startPoint y: 386, endPoint x: 761, endPoint y: 400, distance: 26.0
click at [741, 396] on td "COP" at bounding box center [816, 414] width 220 height 36
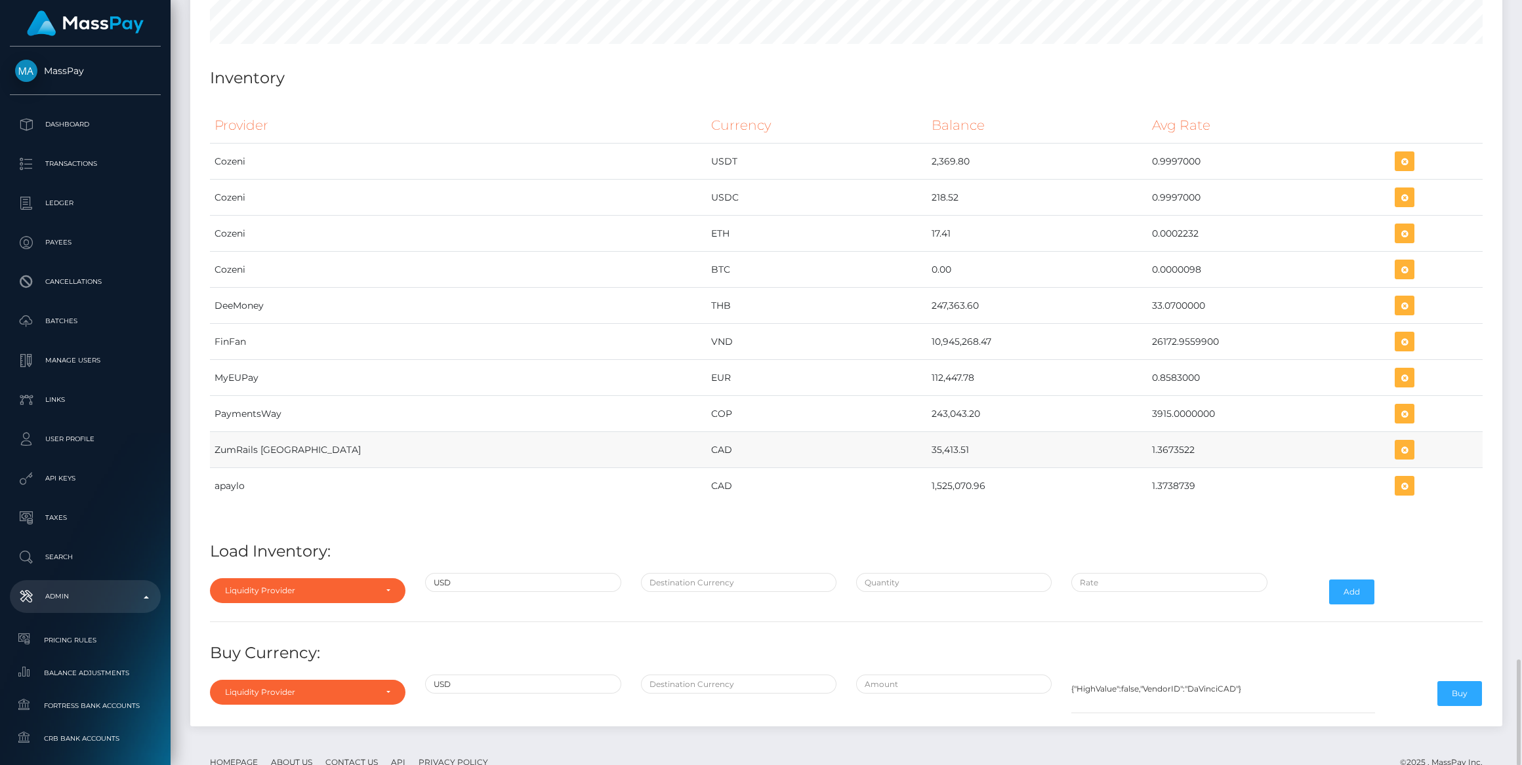
drag, startPoint x: 813, startPoint y: 413, endPoint x: 1133, endPoint y: 416, distance: 320.7
click at [1133, 432] on tr "ZumRails [GEOGRAPHIC_DATA] CAD 35,413.51 1.3673522" at bounding box center [846, 450] width 1272 height 36
copy tr "35,413.51 1.3673522"
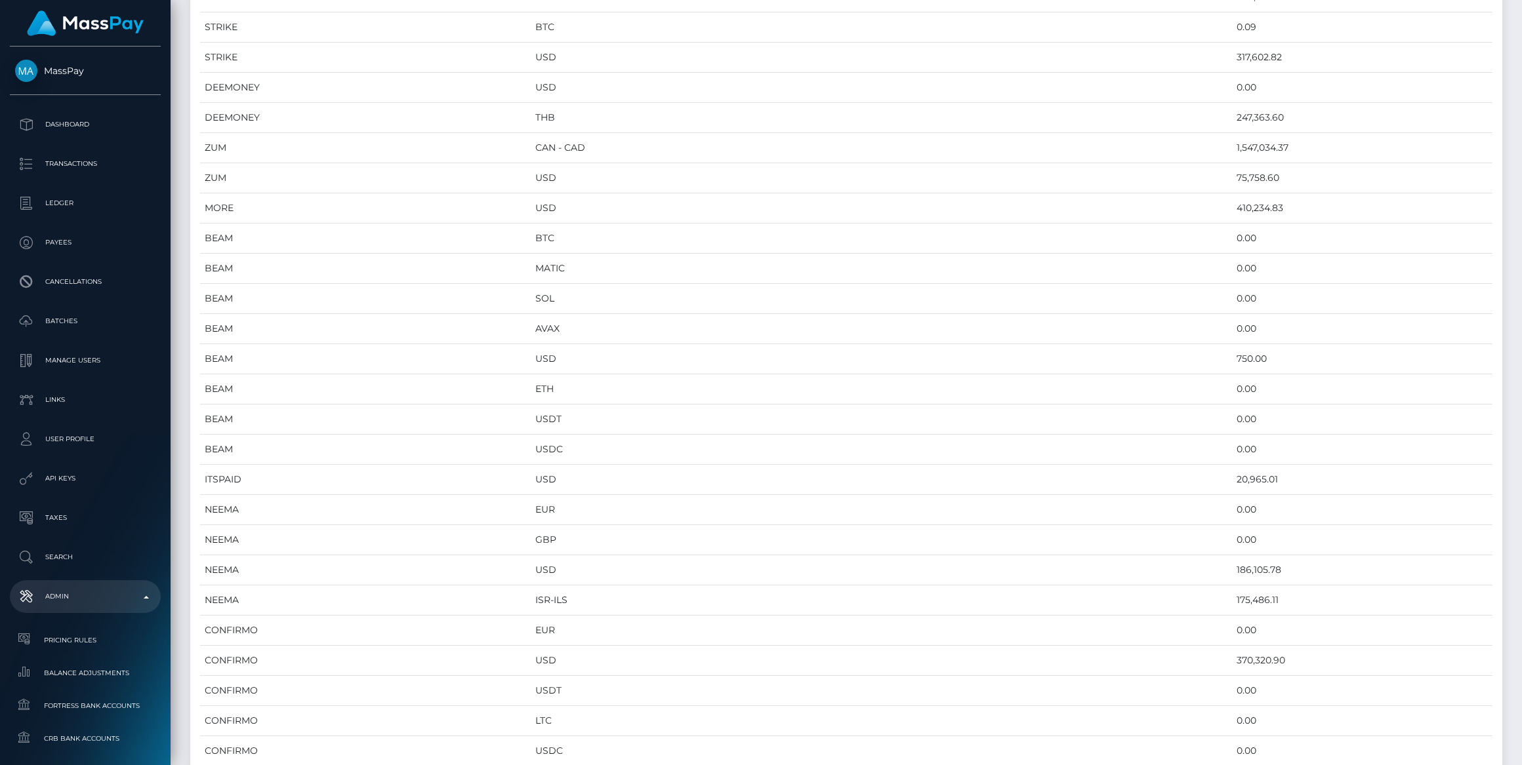
scroll to position [0, 0]
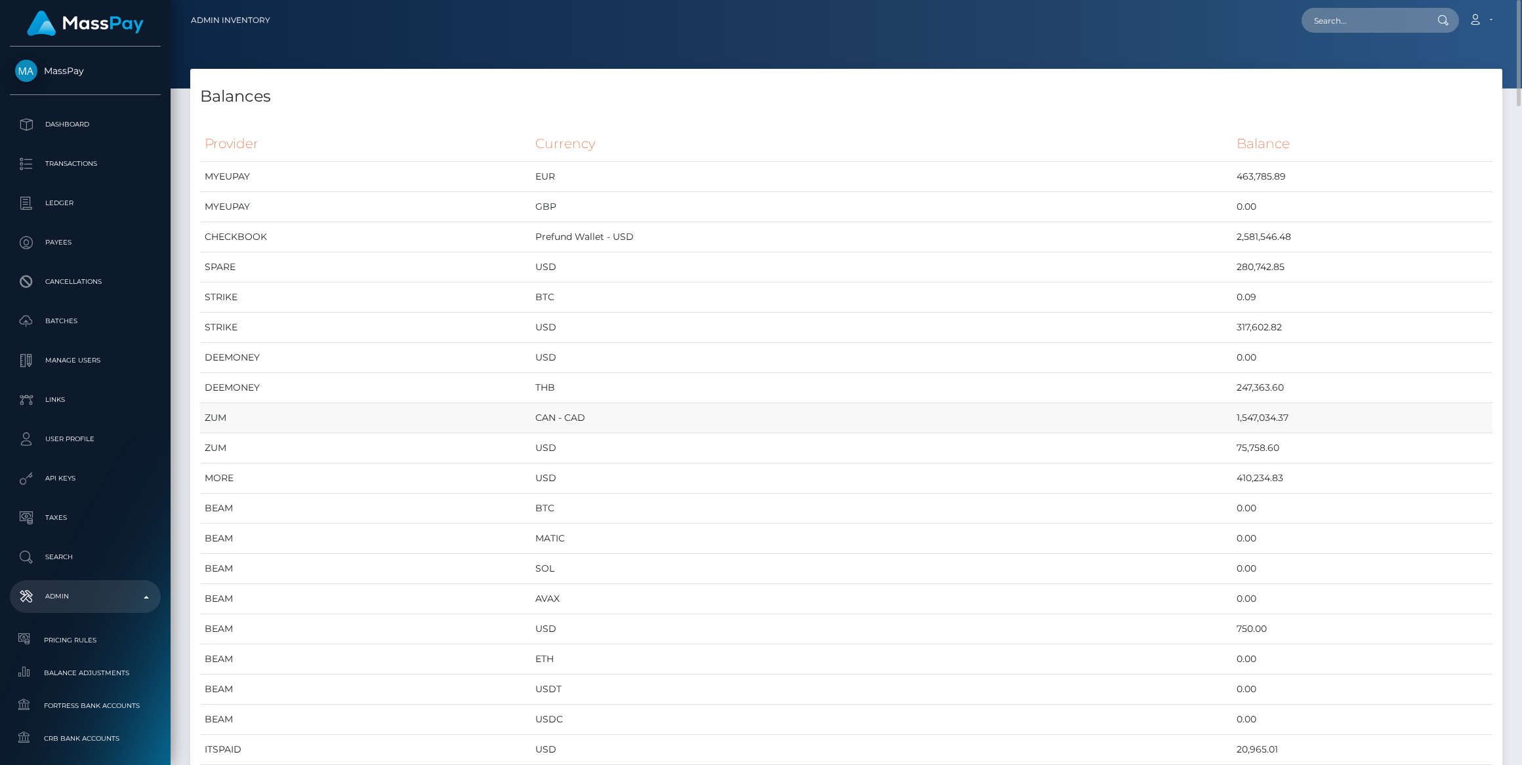
click at [1242, 423] on td "1,547,034.37" at bounding box center [1362, 418] width 260 height 30
click at [1232, 415] on td "1,547,034.37" at bounding box center [1362, 418] width 260 height 30
copy td "1,547,034.37"
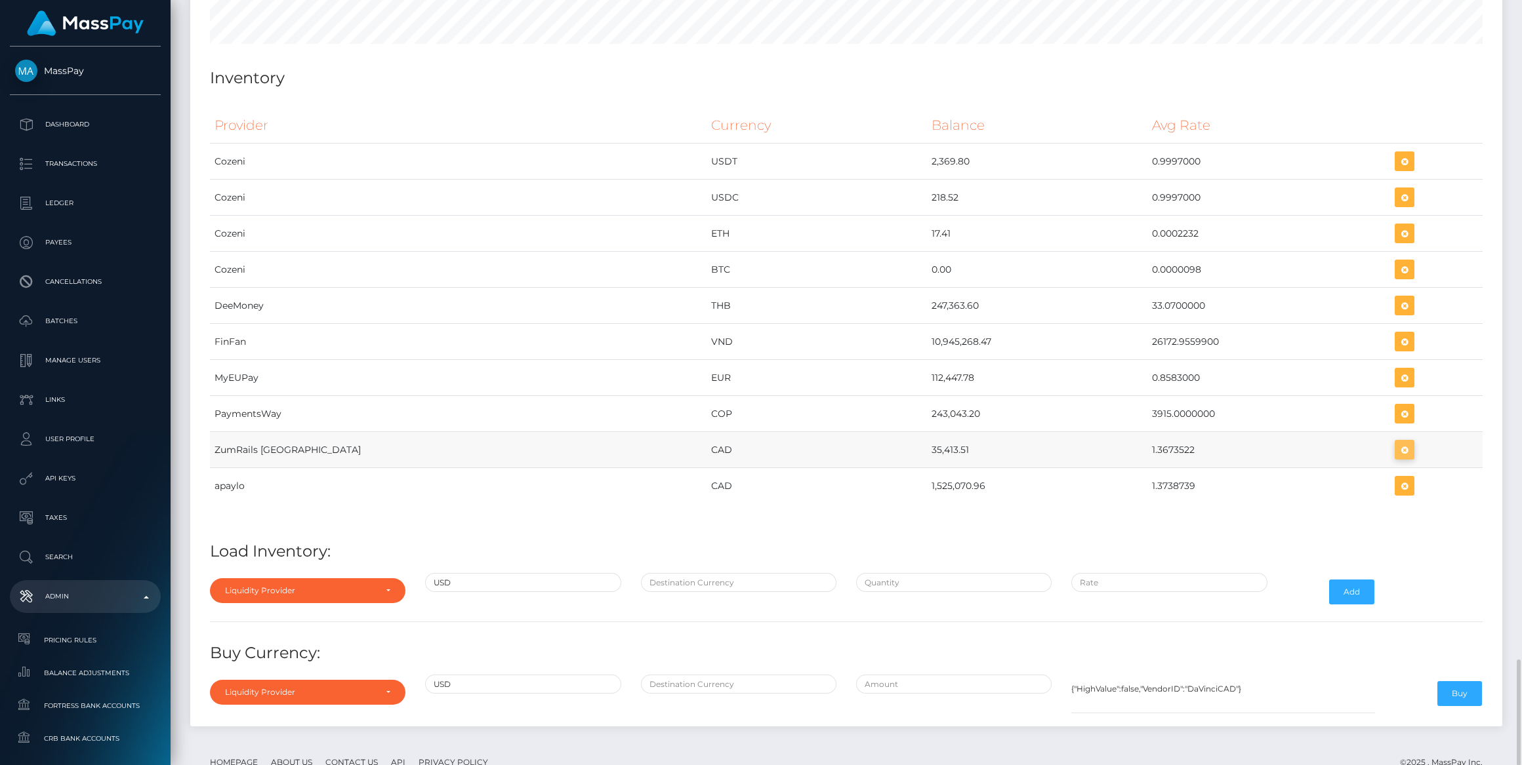
scroll to position [5360, 1311]
click at [1396, 442] on icon "button" at bounding box center [1404, 450] width 16 height 16
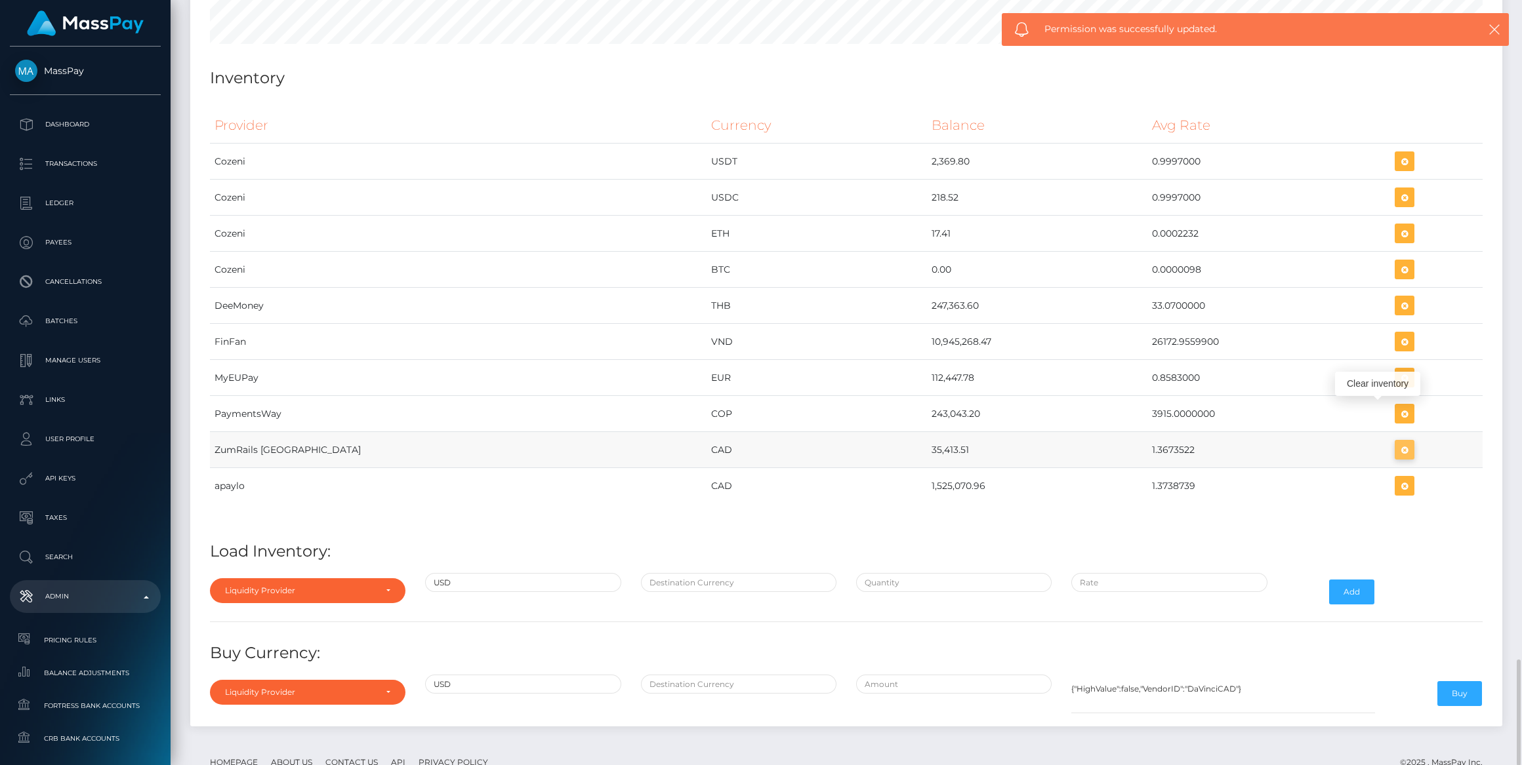
click at [1396, 442] on icon "button" at bounding box center [1404, 450] width 16 height 16
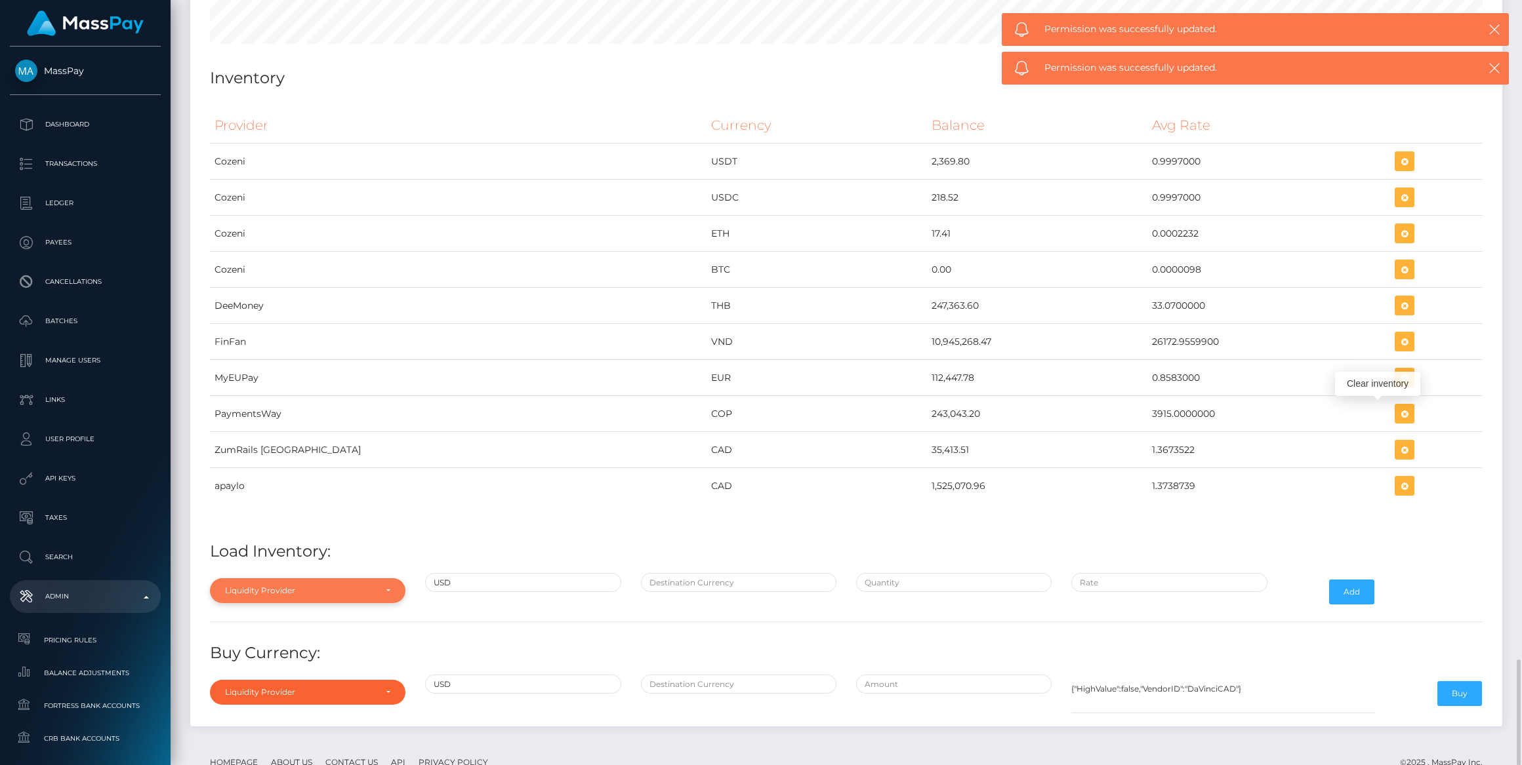
click at [378, 586] on div "Liquidity Provider" at bounding box center [307, 591] width 165 height 10
click at [277, 379] on div at bounding box center [307, 391] width 195 height 24
click at [282, 360] on td "MyEUPay" at bounding box center [458, 378] width 497 height 36
click at [323, 573] on div "Liquidity Provider Da Vinci AFEX QIWI apaylo Cozeni B4B ApprizaPay PaymentsWay …" at bounding box center [307, 592] width 215 height 38
click at [327, 578] on div "Liquidity Provider" at bounding box center [307, 590] width 195 height 25
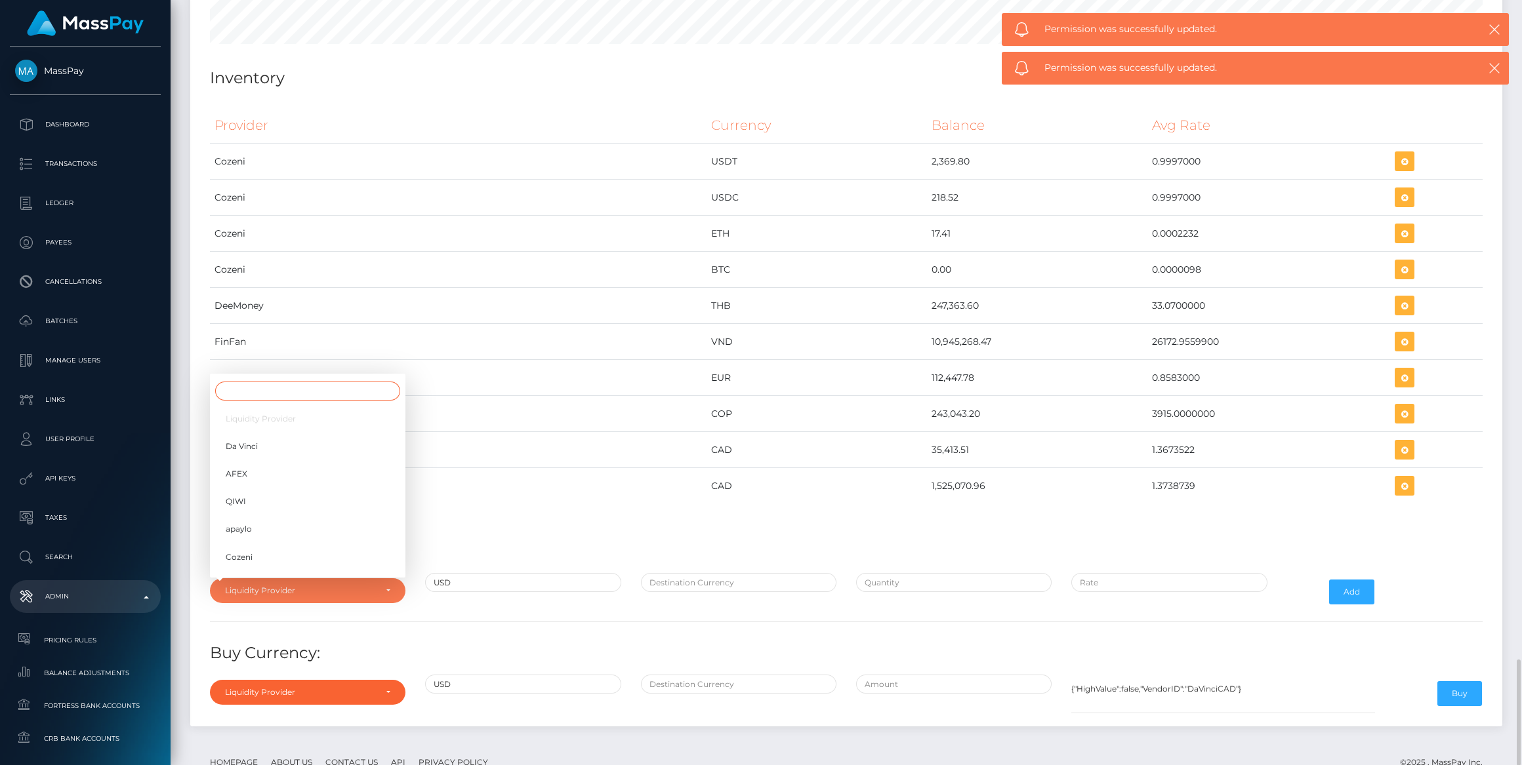
click at [312, 382] on input "Search" at bounding box center [307, 391] width 185 height 19
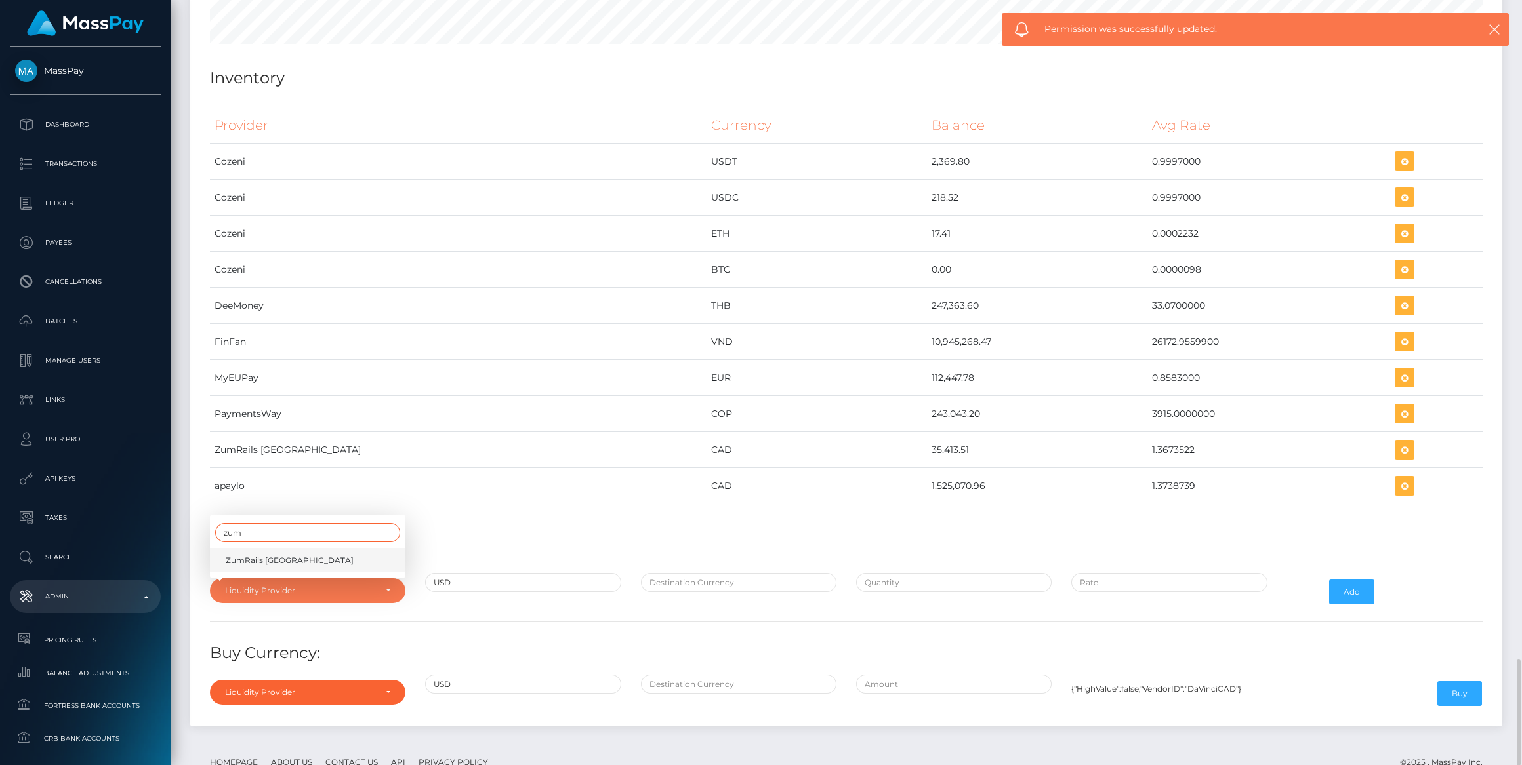
type input "zum"
click at [375, 548] on link "ZumRails [GEOGRAPHIC_DATA]" at bounding box center [307, 560] width 195 height 24
select select "ZumRails [GEOGRAPHIC_DATA]"
click at [683, 529] on div "Provider Currency Balance Avg Rate Cozeni USDT 2,369.80 Load Inventory:" at bounding box center [846, 409] width 1292 height 622
click at [685, 573] on input "text" at bounding box center [738, 582] width 195 height 19
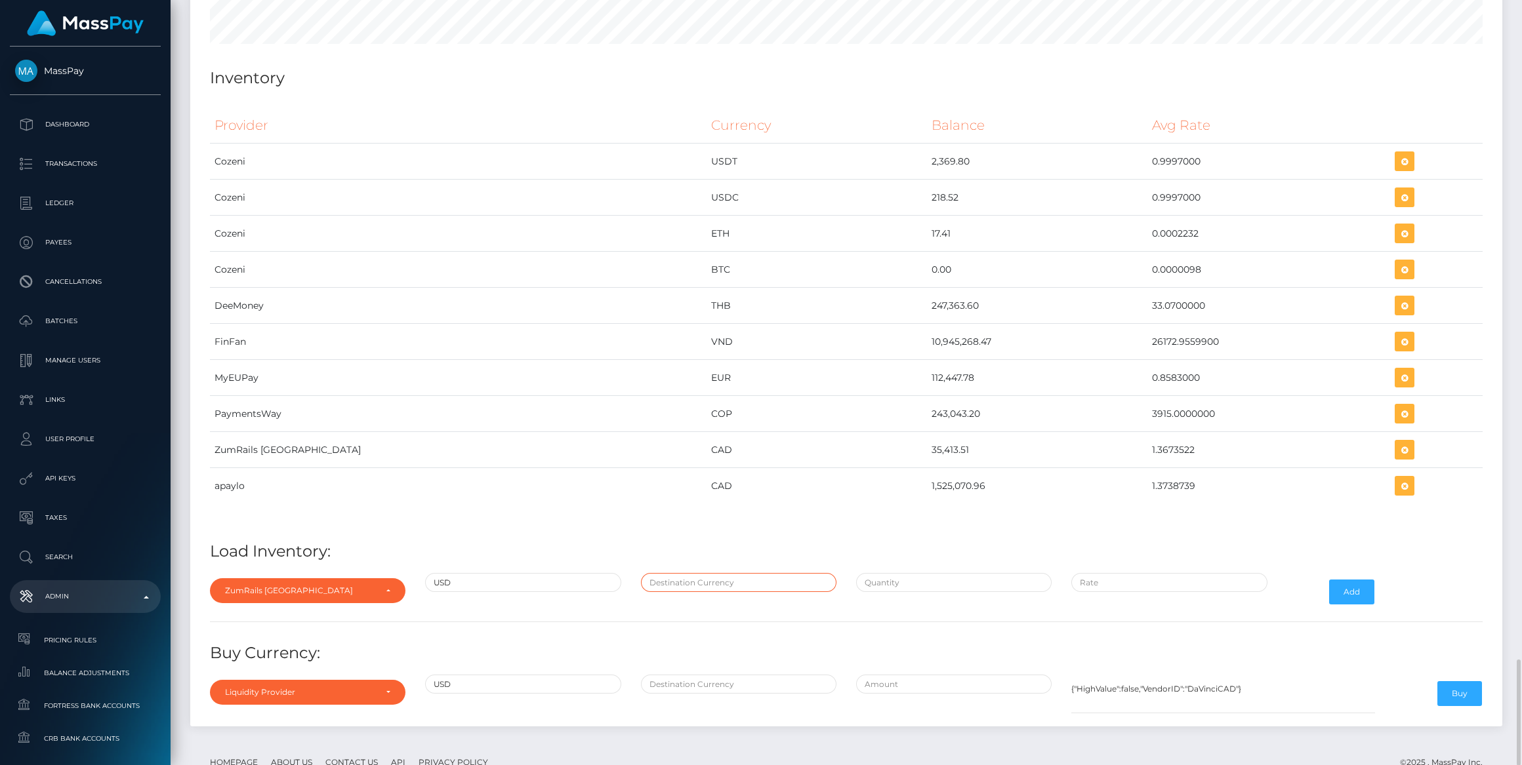
type input "CAD"
type input "$1,110,051.6300000"
type input "$1.3738739"
click at [918, 573] on input "$1,110,051.6300000" at bounding box center [953, 582] width 195 height 19
paste input "1,100,000.0000000"
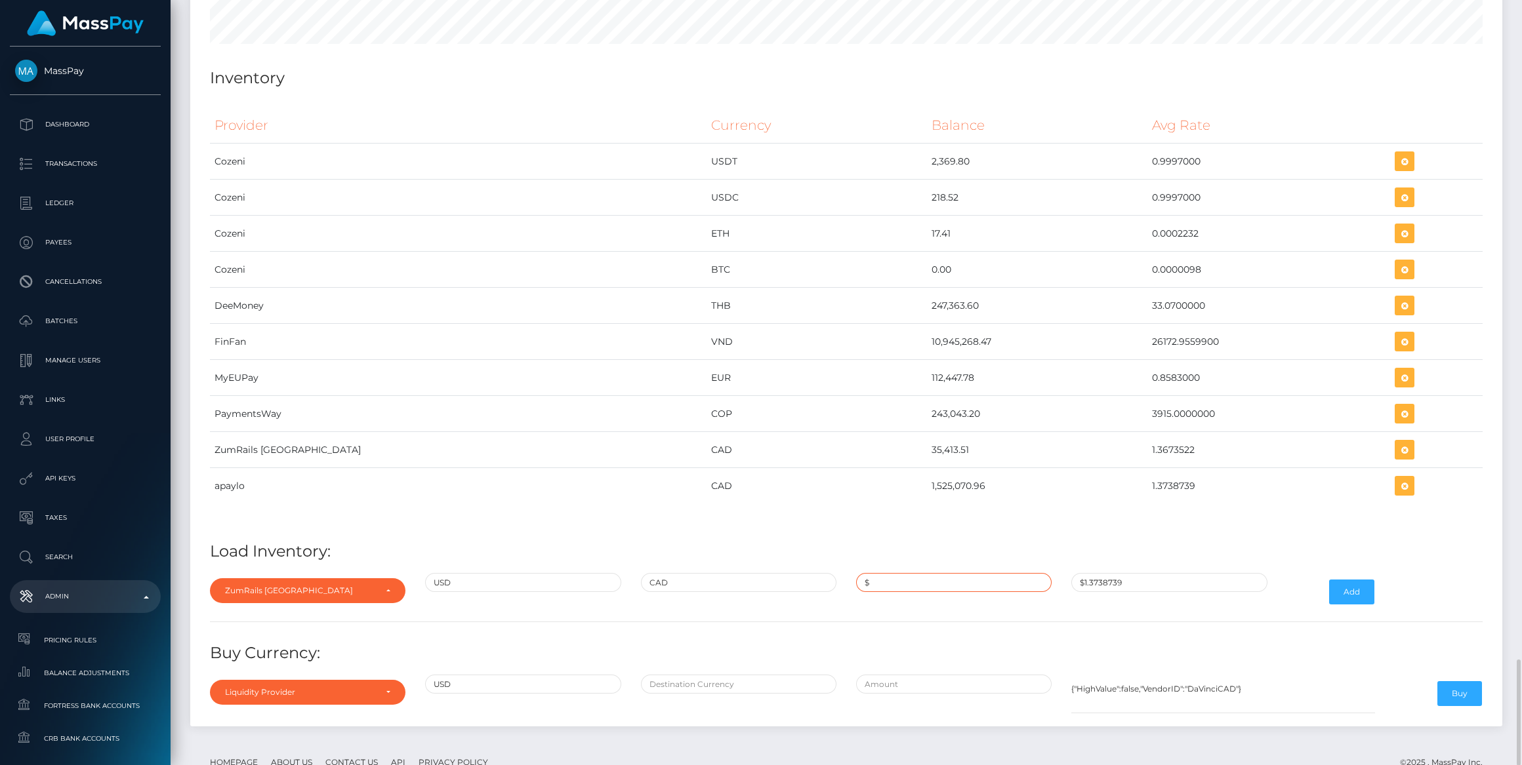
type input "$1,100,000.0000000"
paste input "1.3752000"
type input "$1.3752000"
click at [1331, 580] on button "Add" at bounding box center [1351, 592] width 45 height 25
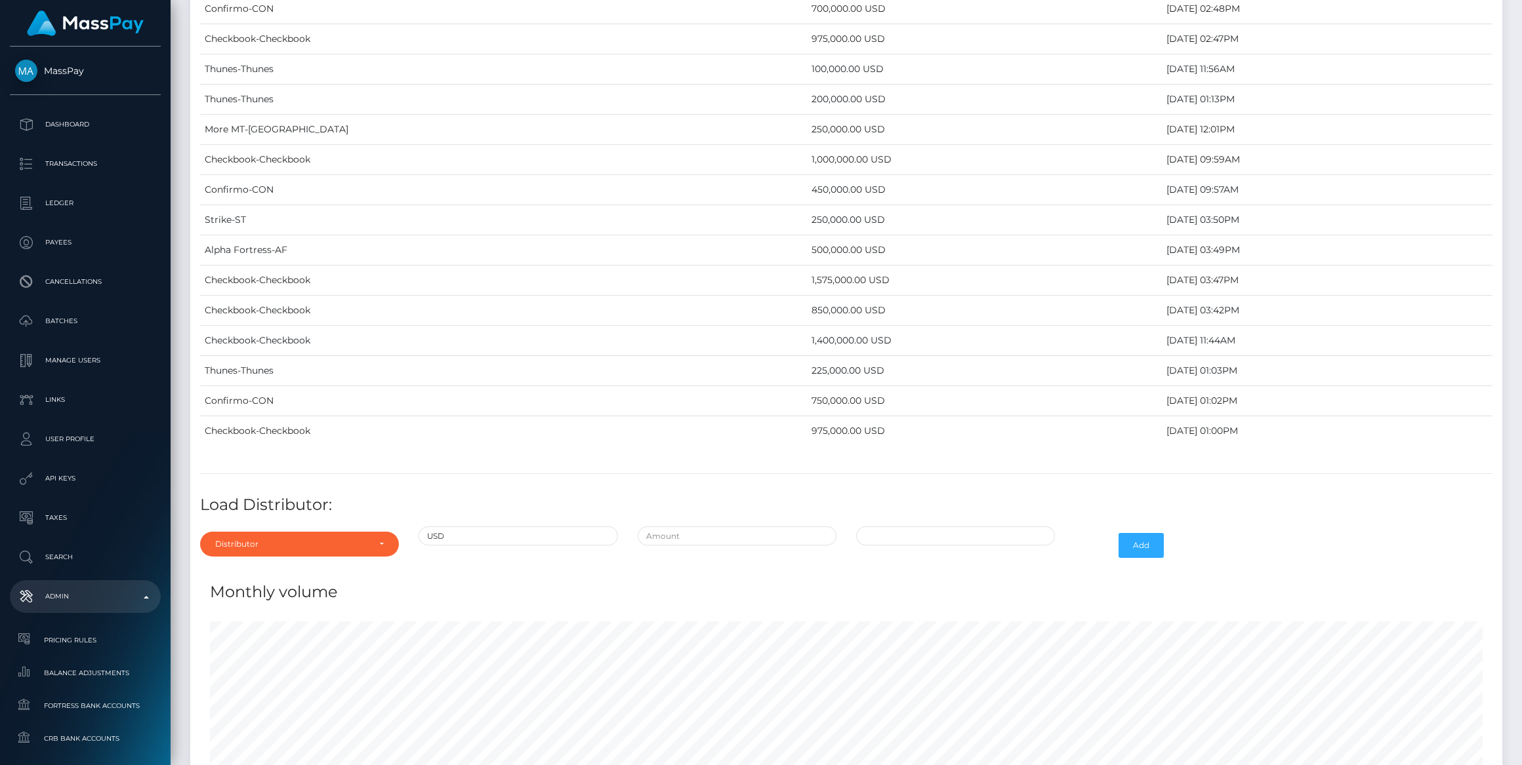
scroll to position [4742, 0]
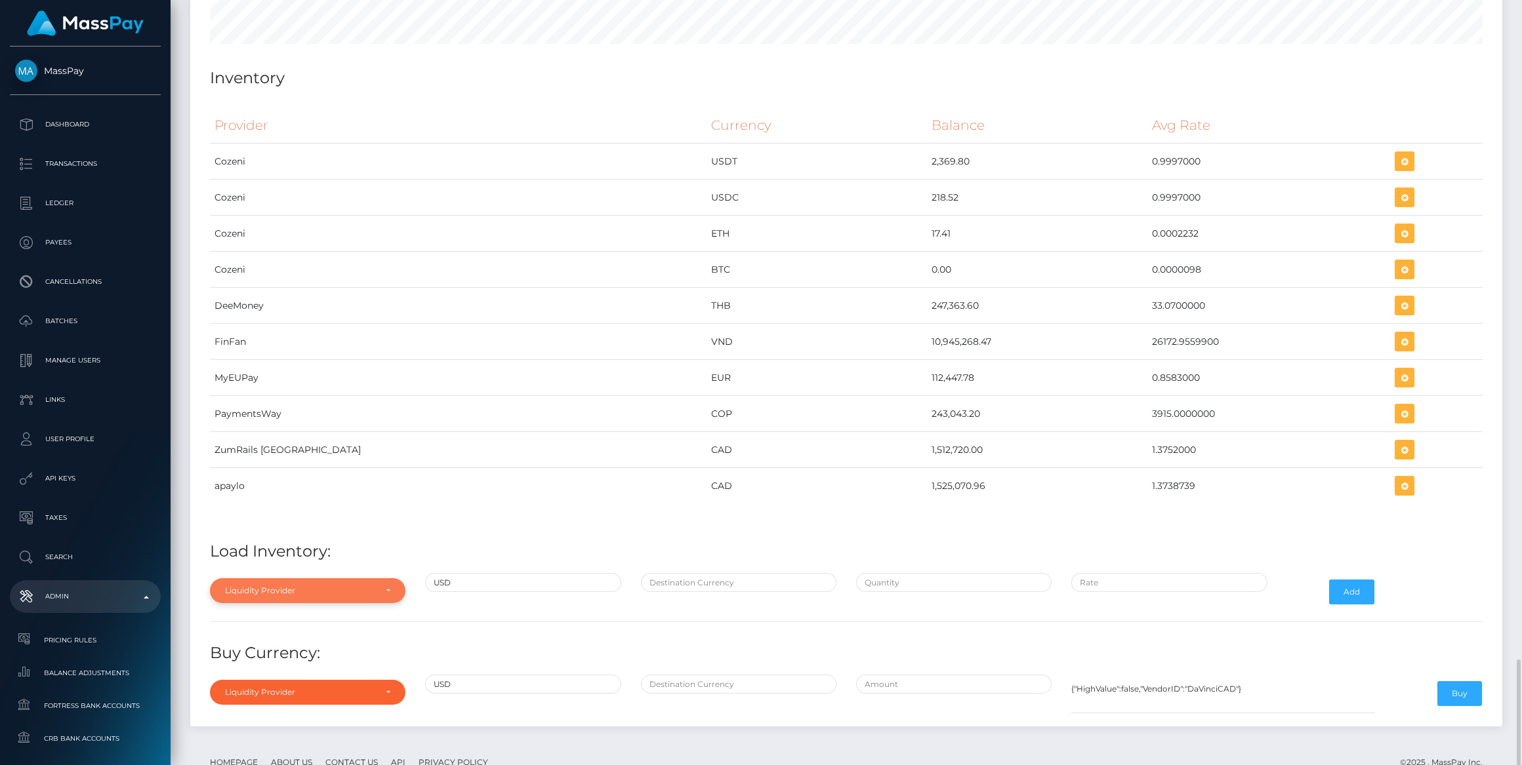
click at [369, 586] on div "Liquidity Provider" at bounding box center [300, 591] width 150 height 10
click at [273, 379] on div at bounding box center [307, 391] width 195 height 24
click at [273, 360] on td "MyEUPay" at bounding box center [458, 378] width 497 height 36
click at [277, 432] on td "ZumRails Canada" at bounding box center [458, 450] width 497 height 36
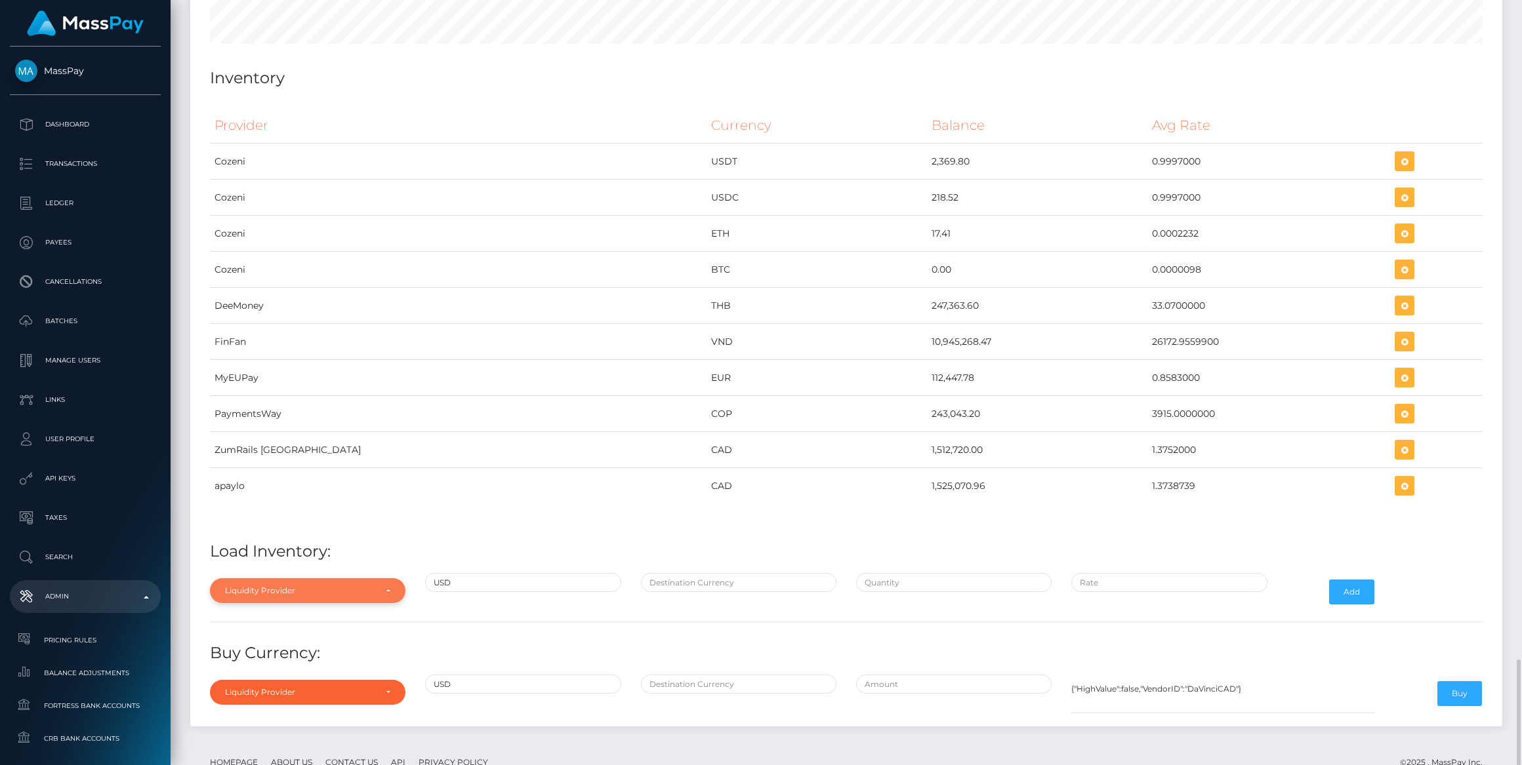
click at [294, 578] on div "Liquidity Provider" at bounding box center [307, 590] width 195 height 25
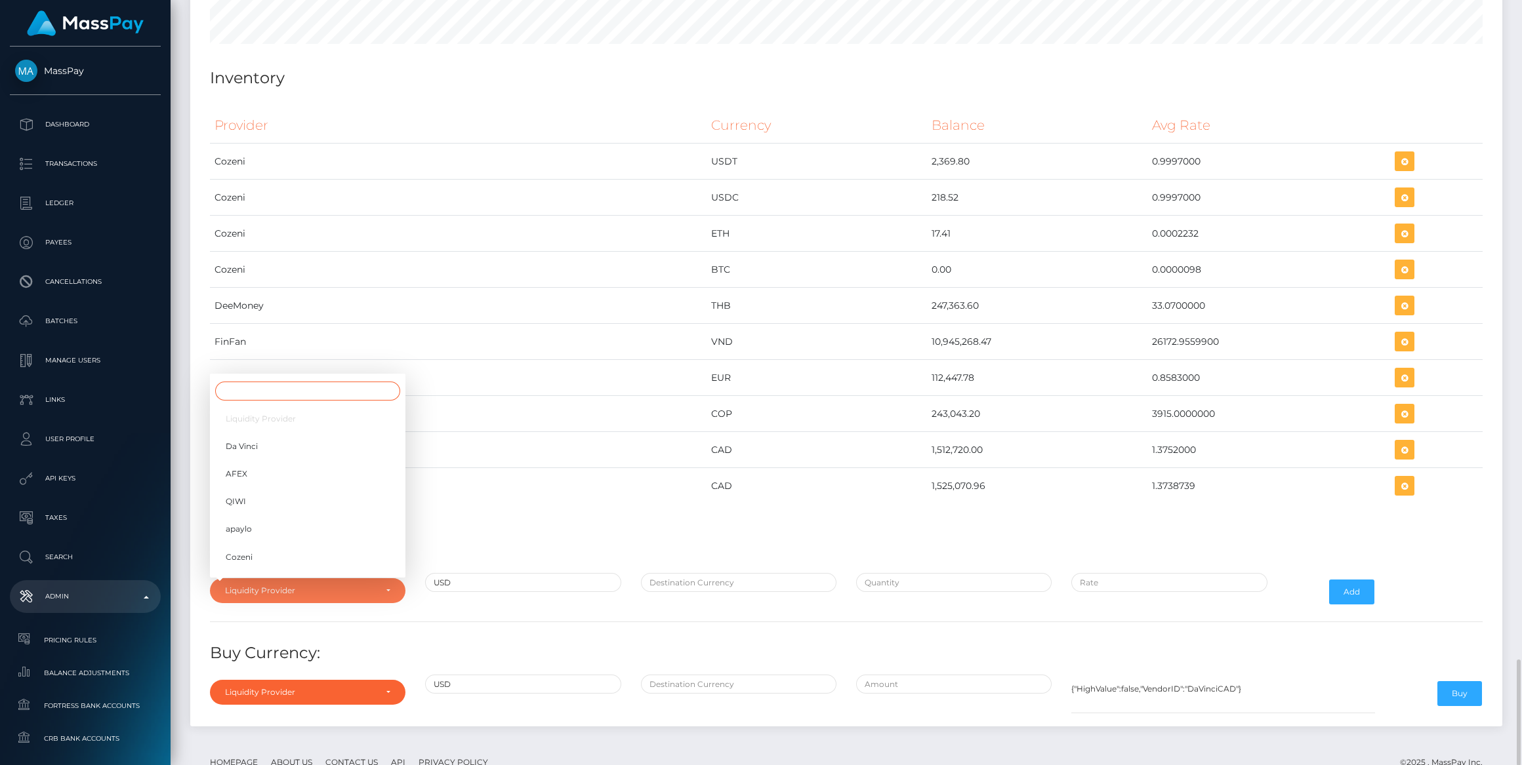
click at [309, 382] on input "Search" at bounding box center [307, 391] width 185 height 19
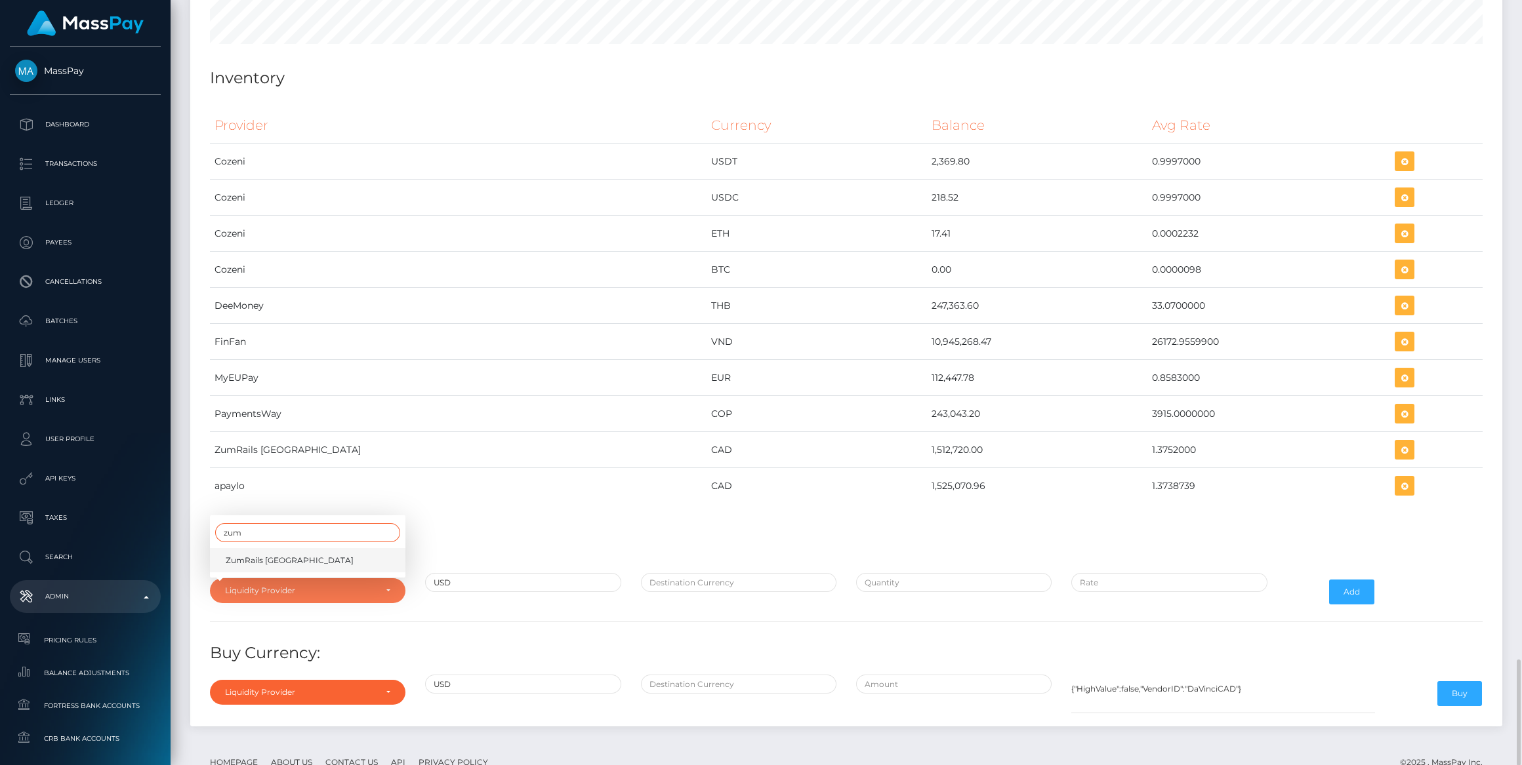
type input "zum"
click at [323, 548] on link "ZumRails Canada" at bounding box center [307, 560] width 195 height 24
select select "ZumRails Canada"
drag, startPoint x: 700, startPoint y: 537, endPoint x: 710, endPoint y: 540, distance: 11.0
click at [701, 573] on input "text" at bounding box center [738, 582] width 195 height 19
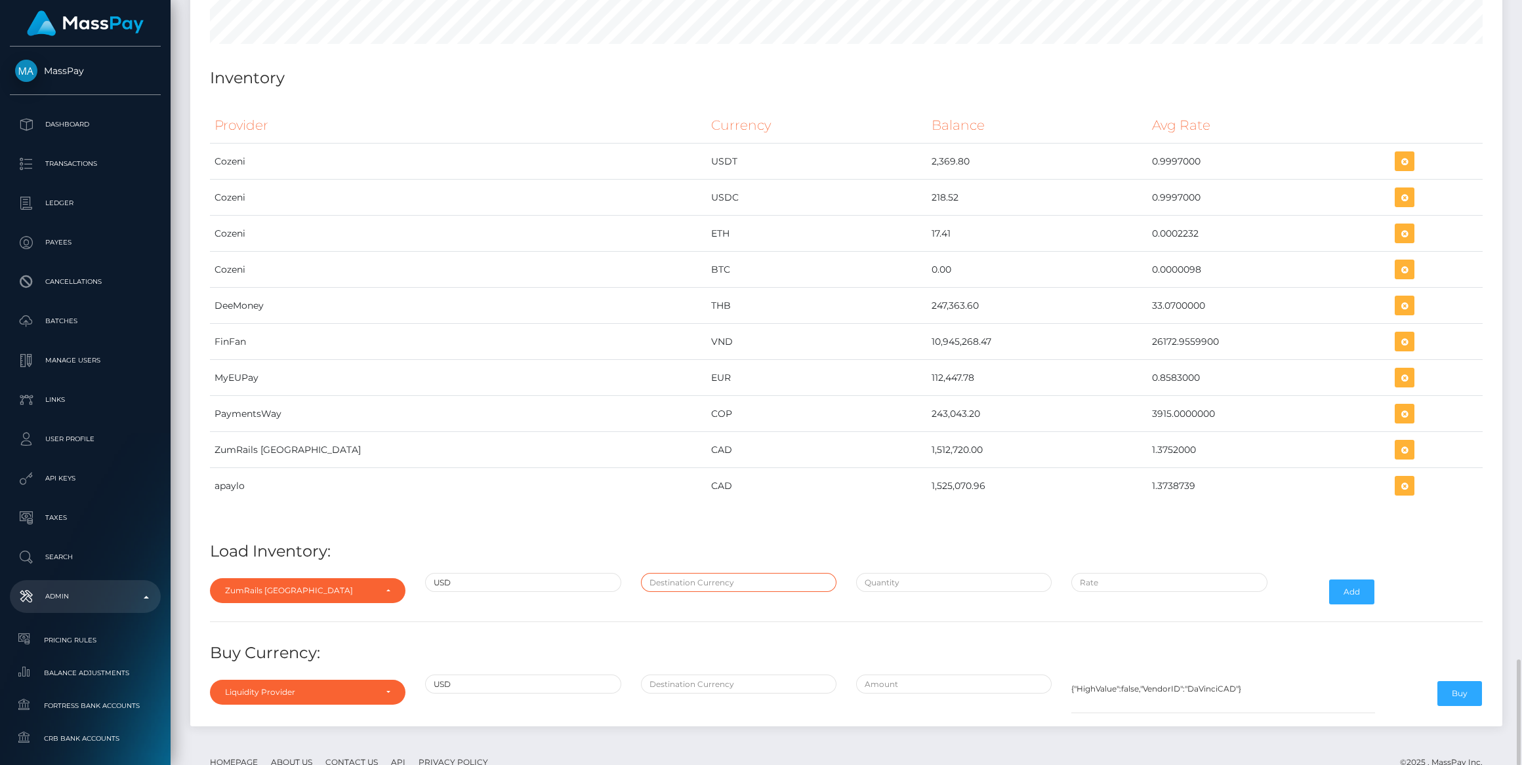
type input "CAD"
type input "$1,100,000.0000000"
type input "$1.3752000"
click at [897, 573] on input "$1,100,000.0000000" at bounding box center [953, 582] width 195 height 19
paste input "25,095.4948100"
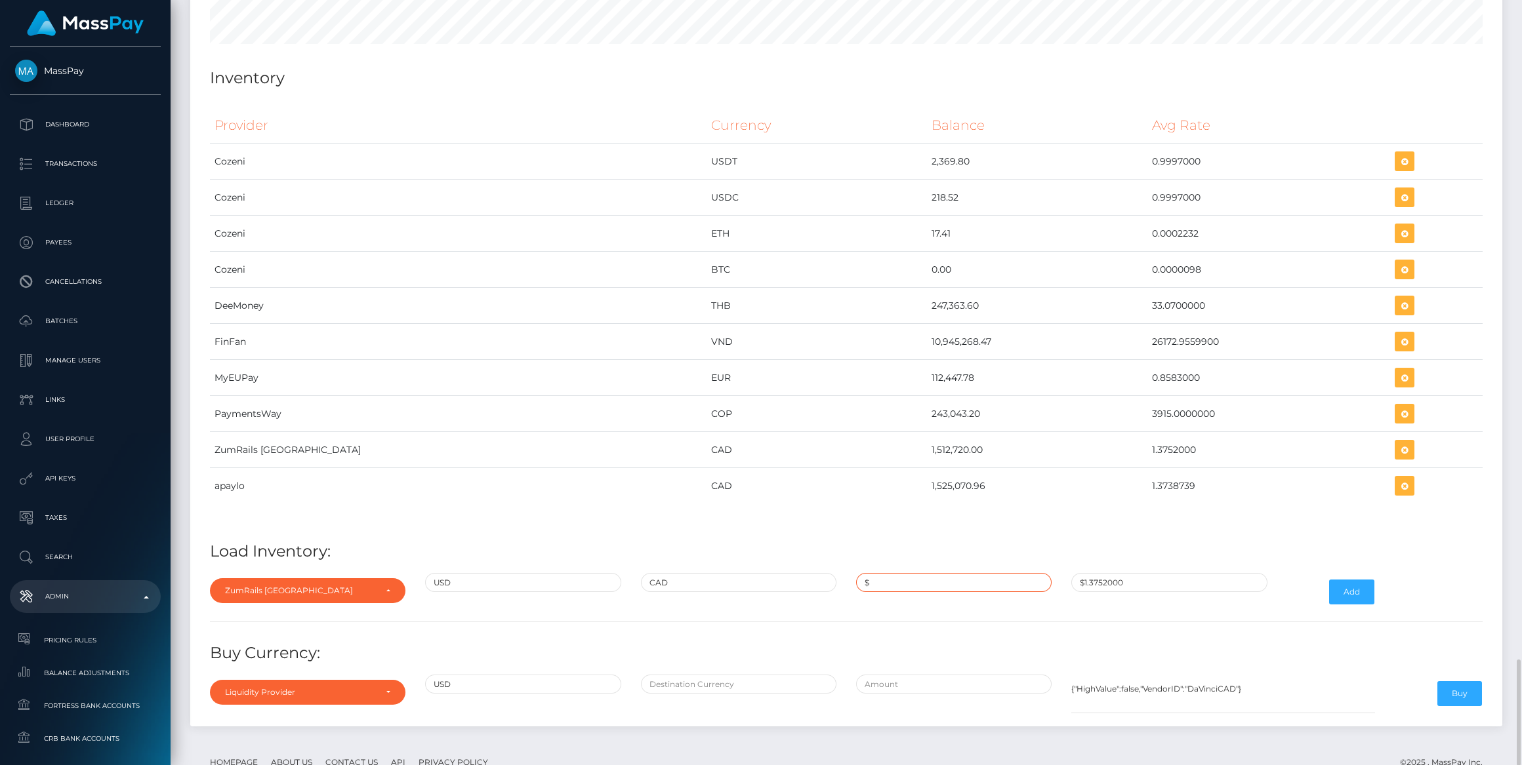
type input "$25,095.4948100"
paste input "1.3673518"
type input "$1.3673518"
click at [1350, 580] on button "Add" at bounding box center [1351, 592] width 45 height 25
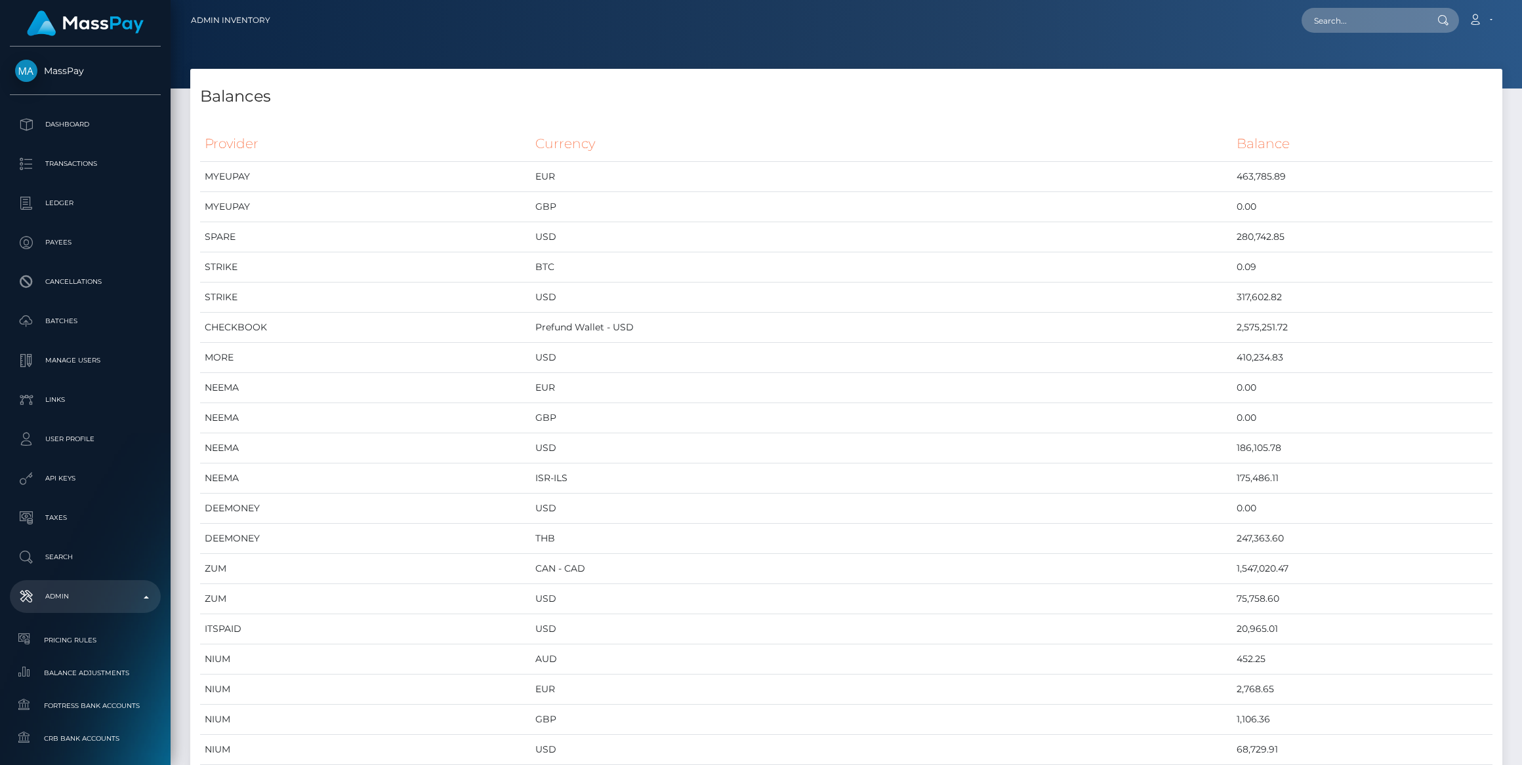
scroll to position [5360, 1311]
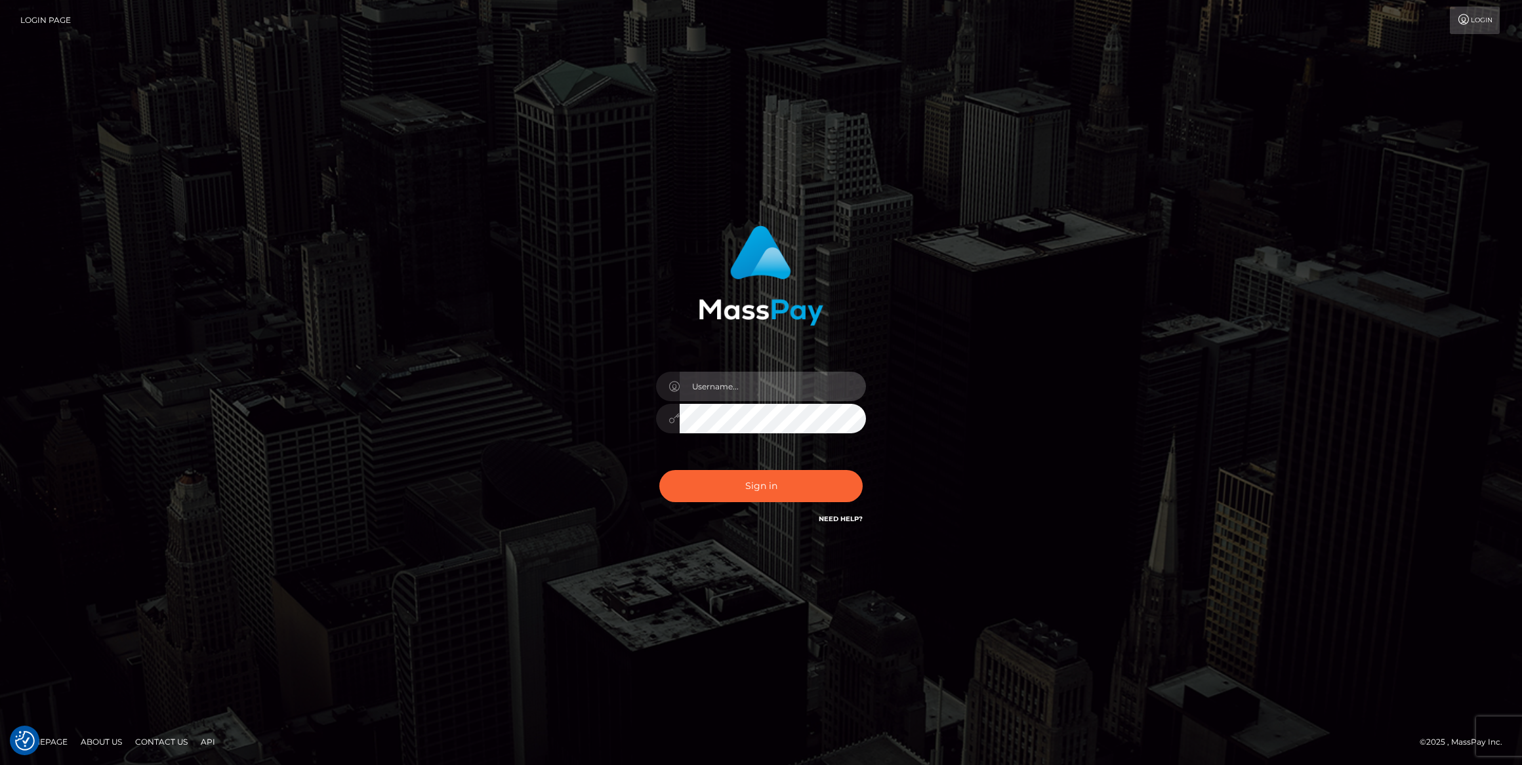
type input "bengreen"
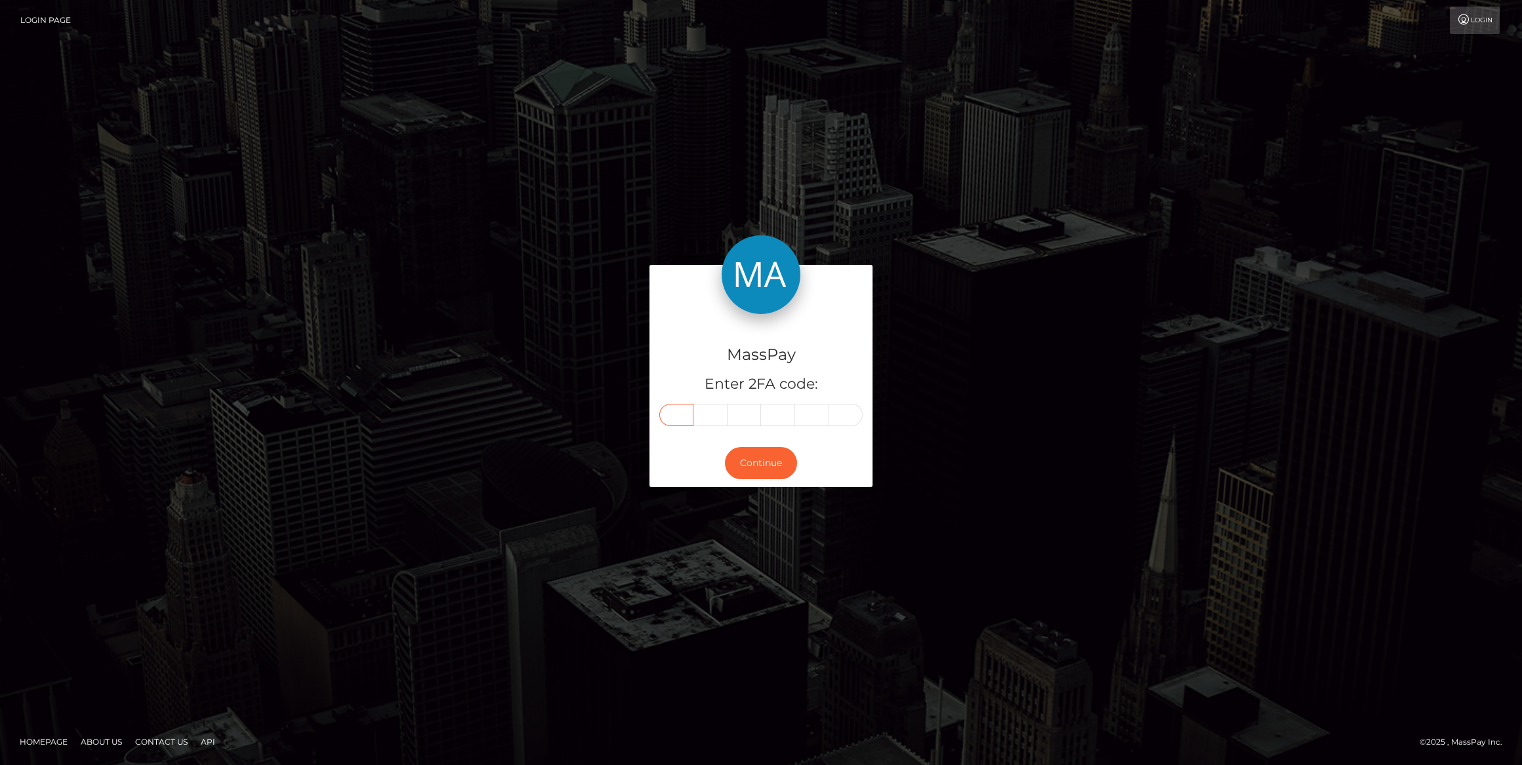
click at [671, 420] on input "text" at bounding box center [676, 415] width 34 height 22
paste input "3"
type input "3"
type input "7"
type input "0"
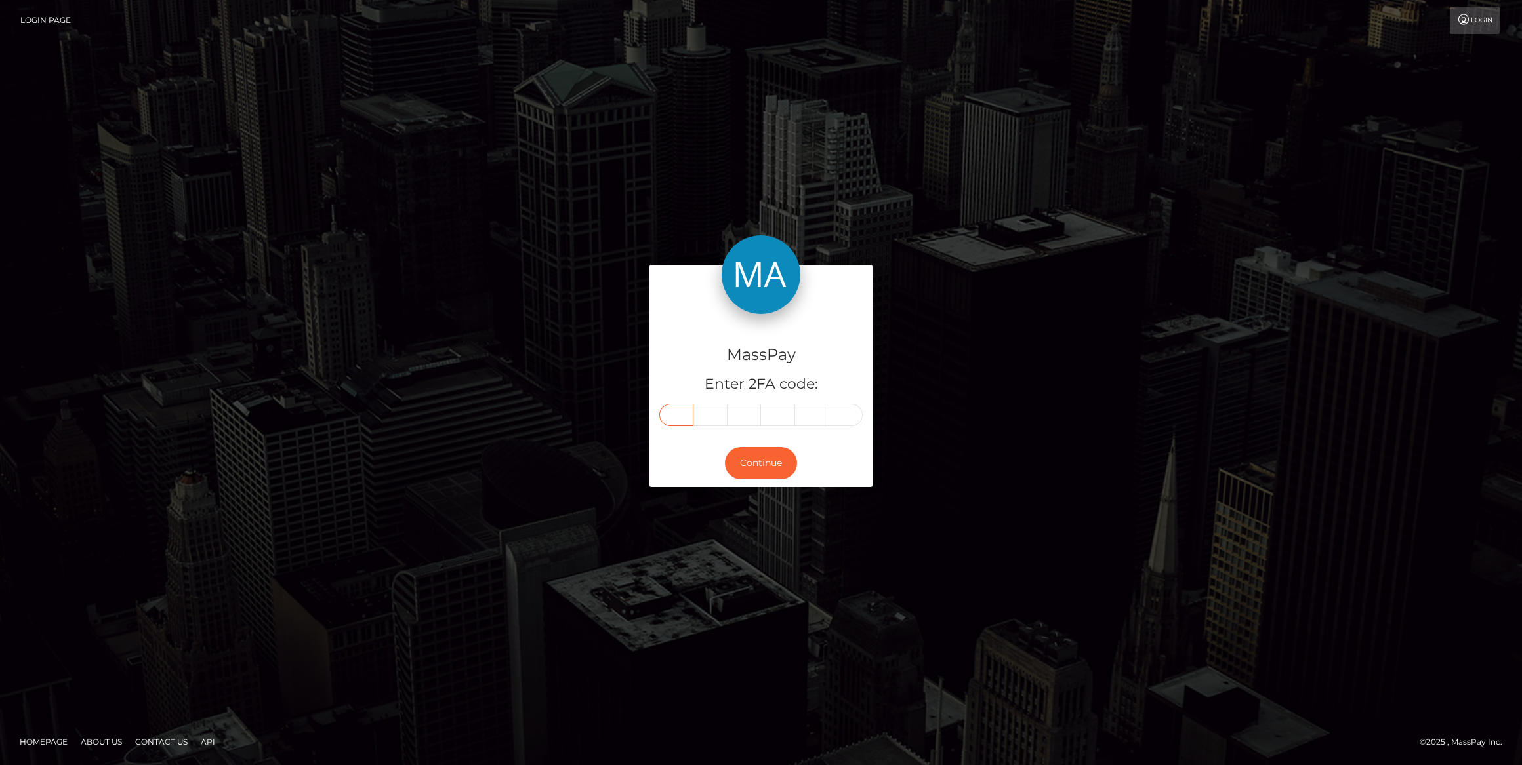
type input "3"
type input "2"
type input "6"
click at [745, 469] on button "Continue" at bounding box center [761, 463] width 72 height 32
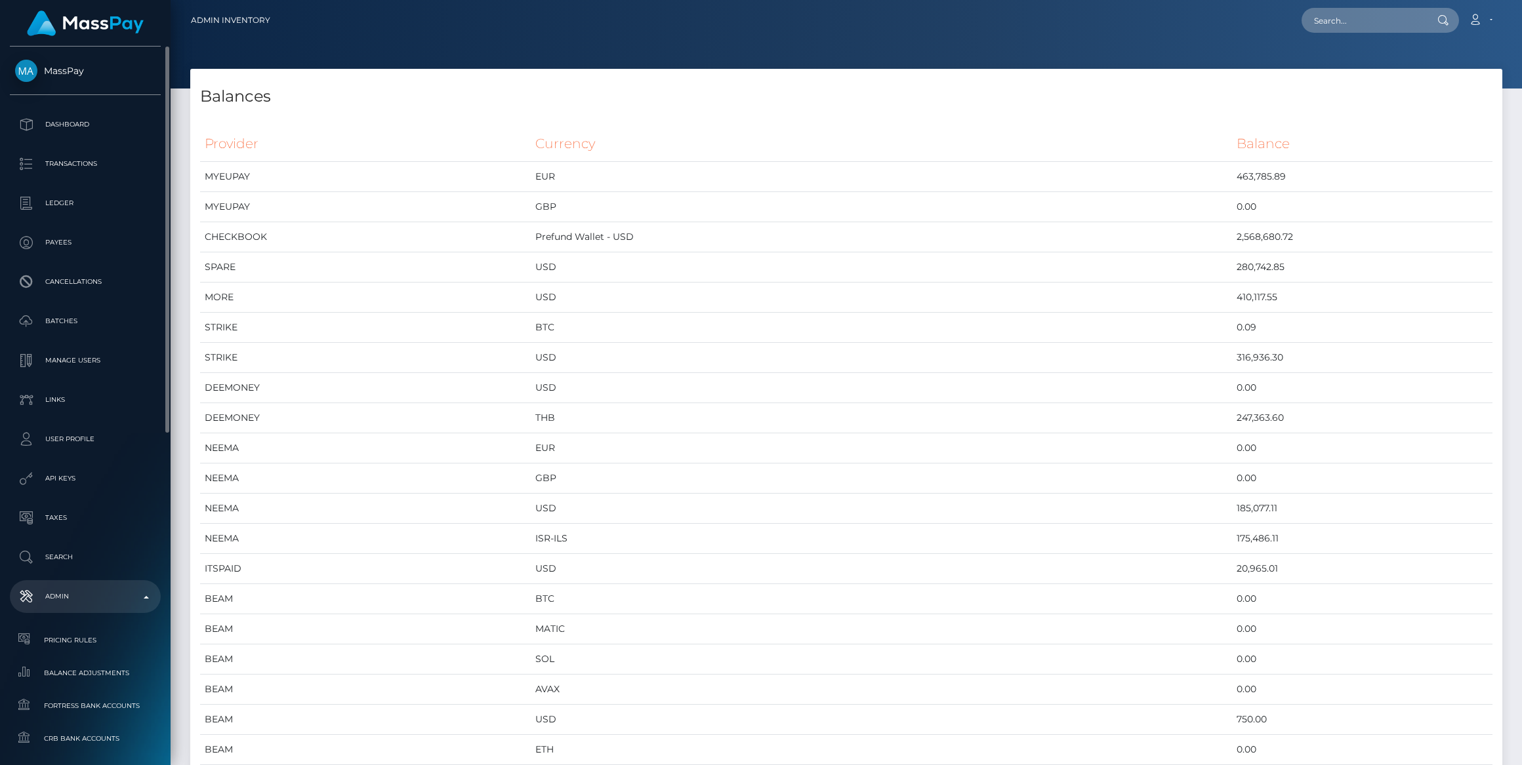
scroll to position [178, 0]
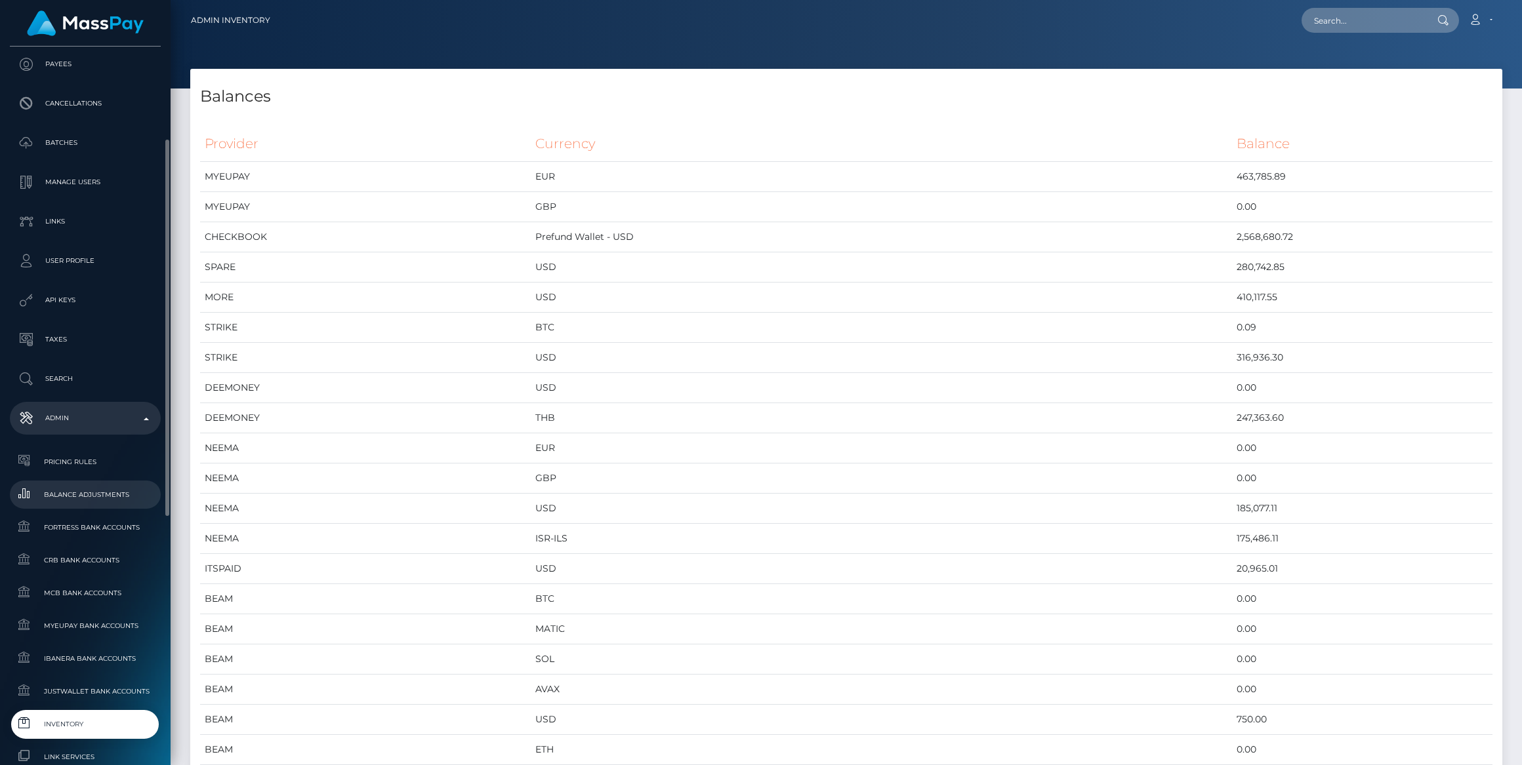
click at [98, 504] on link "Balance Adjustments" at bounding box center [85, 495] width 151 height 28
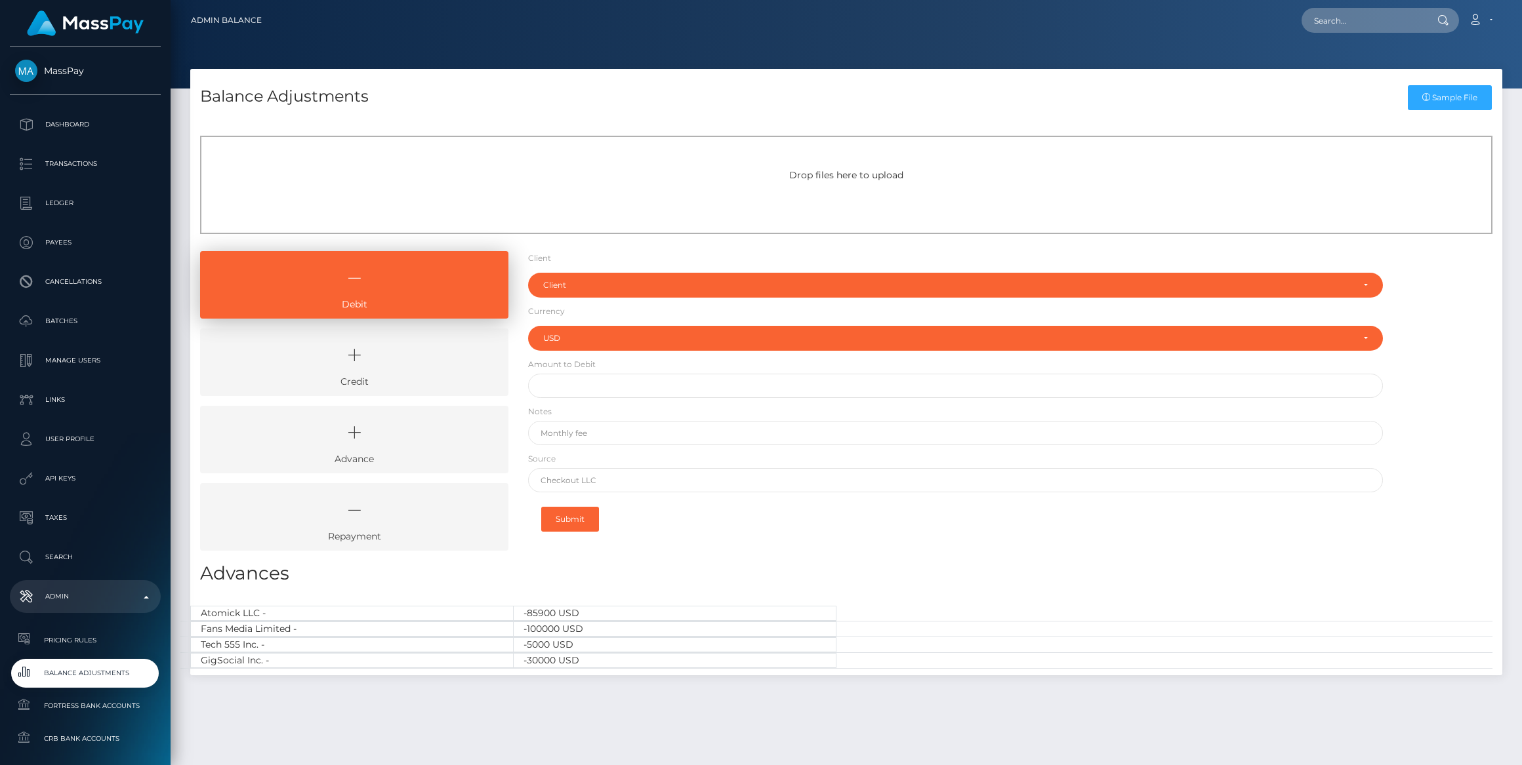
select select "USD"
click at [117, 134] on link "Dashboard" at bounding box center [85, 124] width 151 height 33
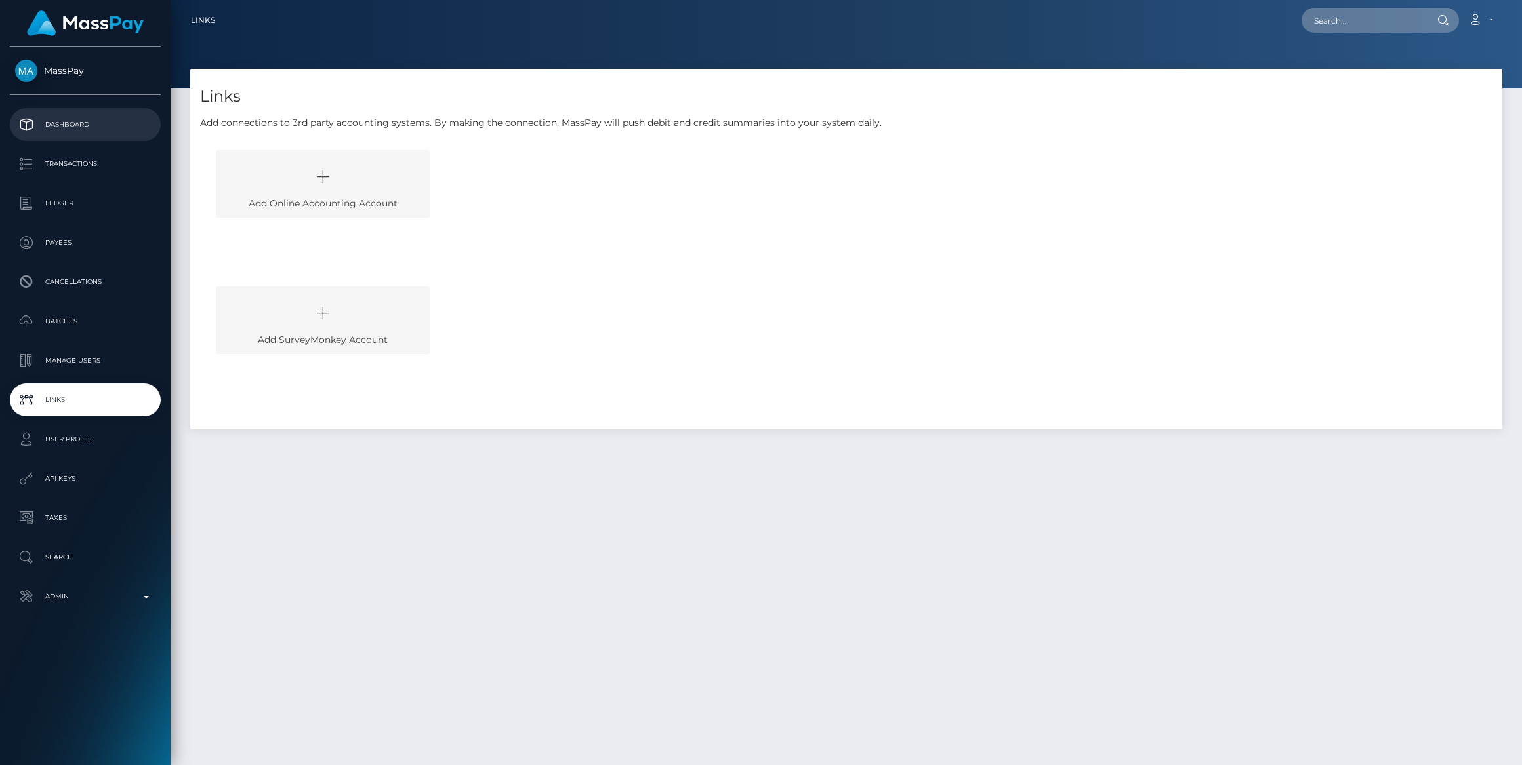
click at [45, 124] on p "Dashboard" at bounding box center [85, 125] width 140 height 20
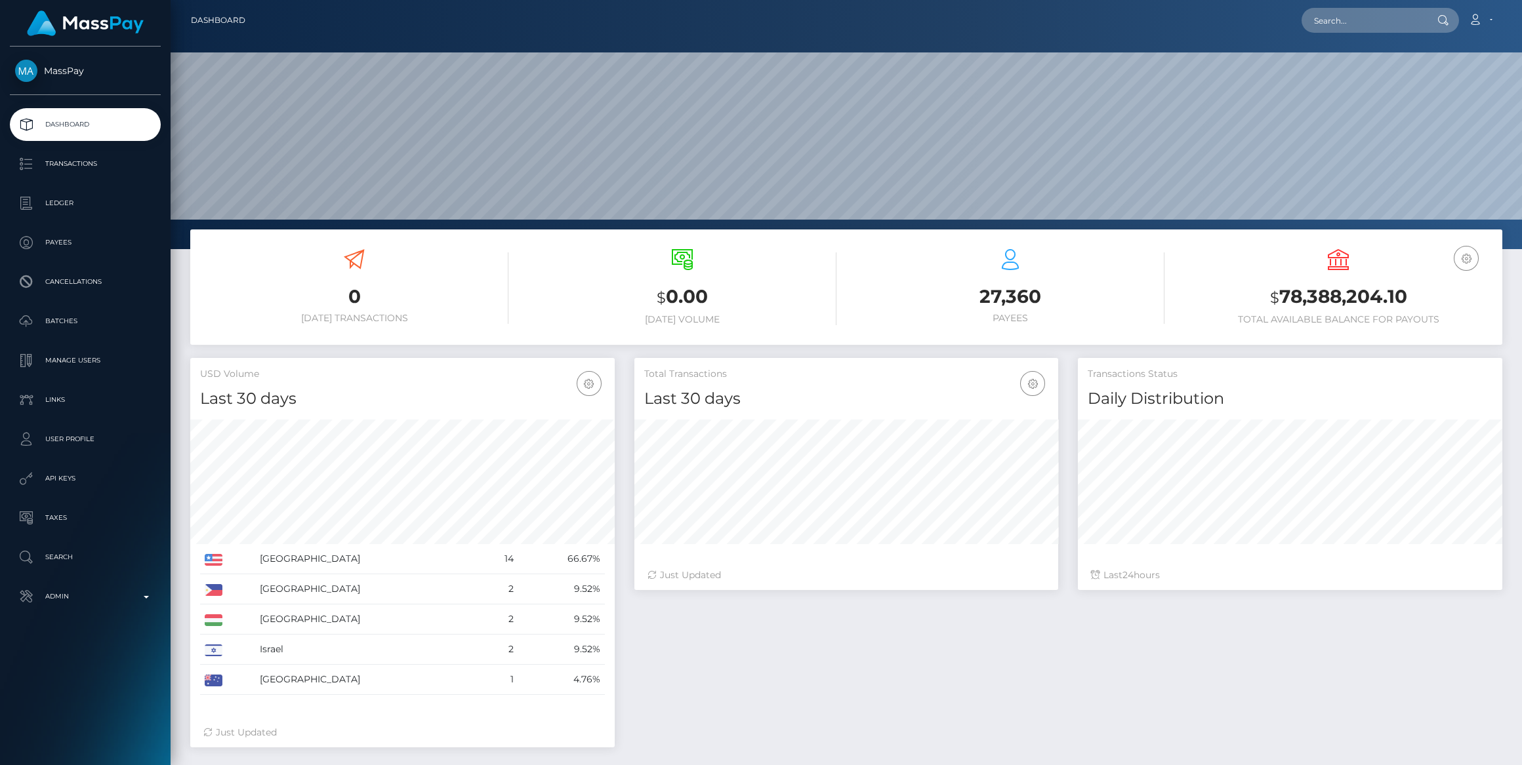
scroll to position [232, 424]
click at [61, 583] on link "Admin" at bounding box center [85, 596] width 151 height 33
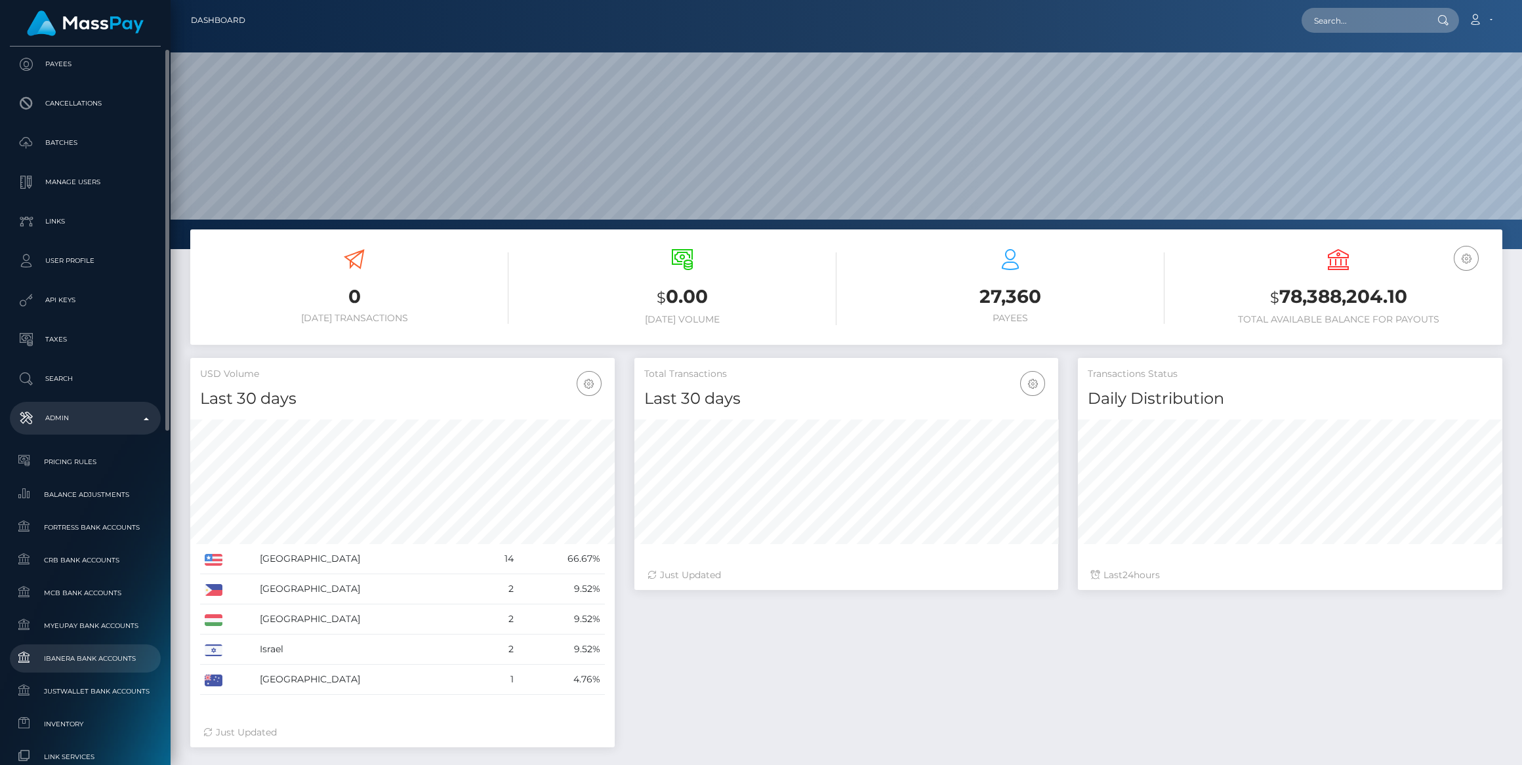
scroll to position [238, 0]
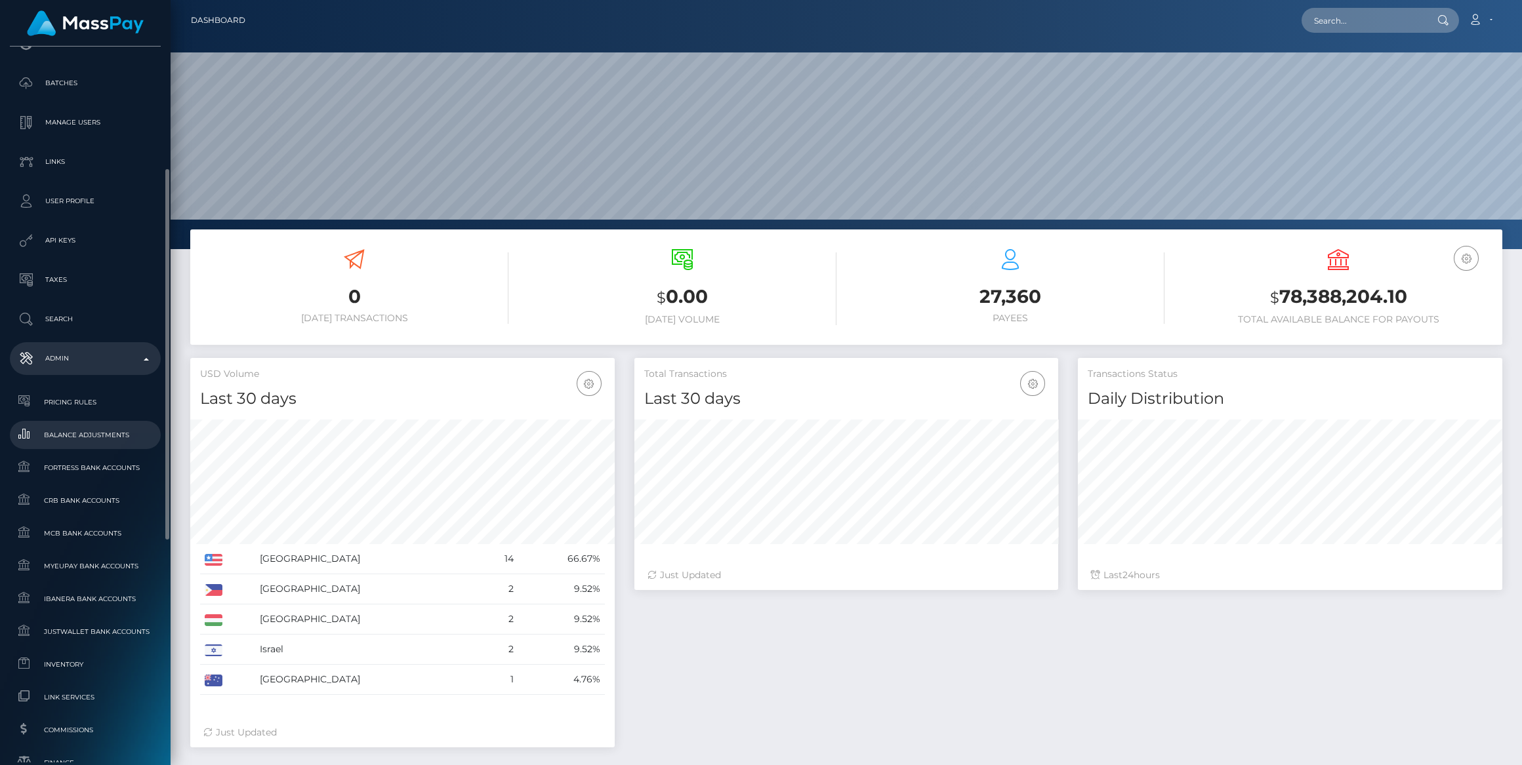
click at [100, 430] on span "Balance Adjustments" at bounding box center [85, 435] width 140 height 15
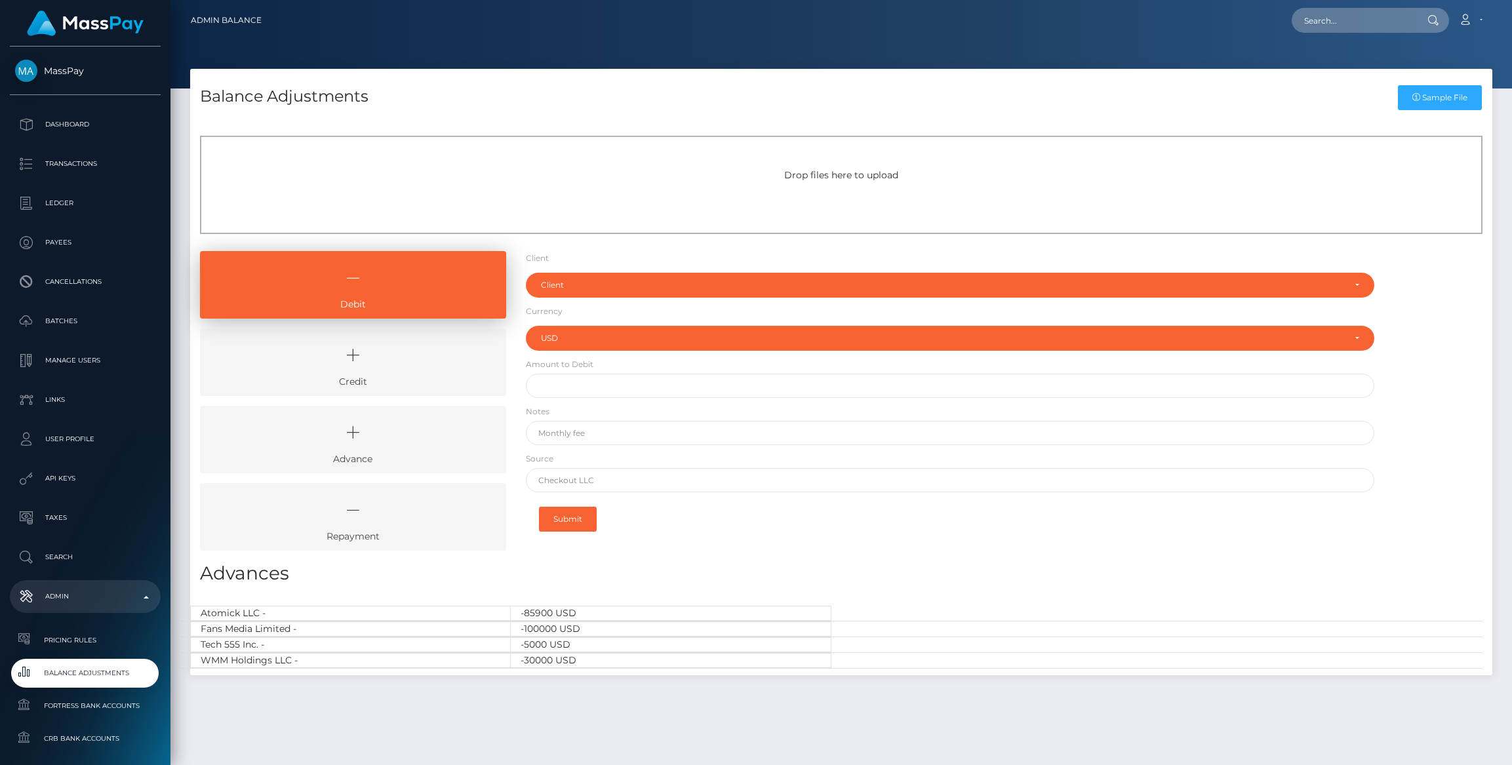
select select "USD"
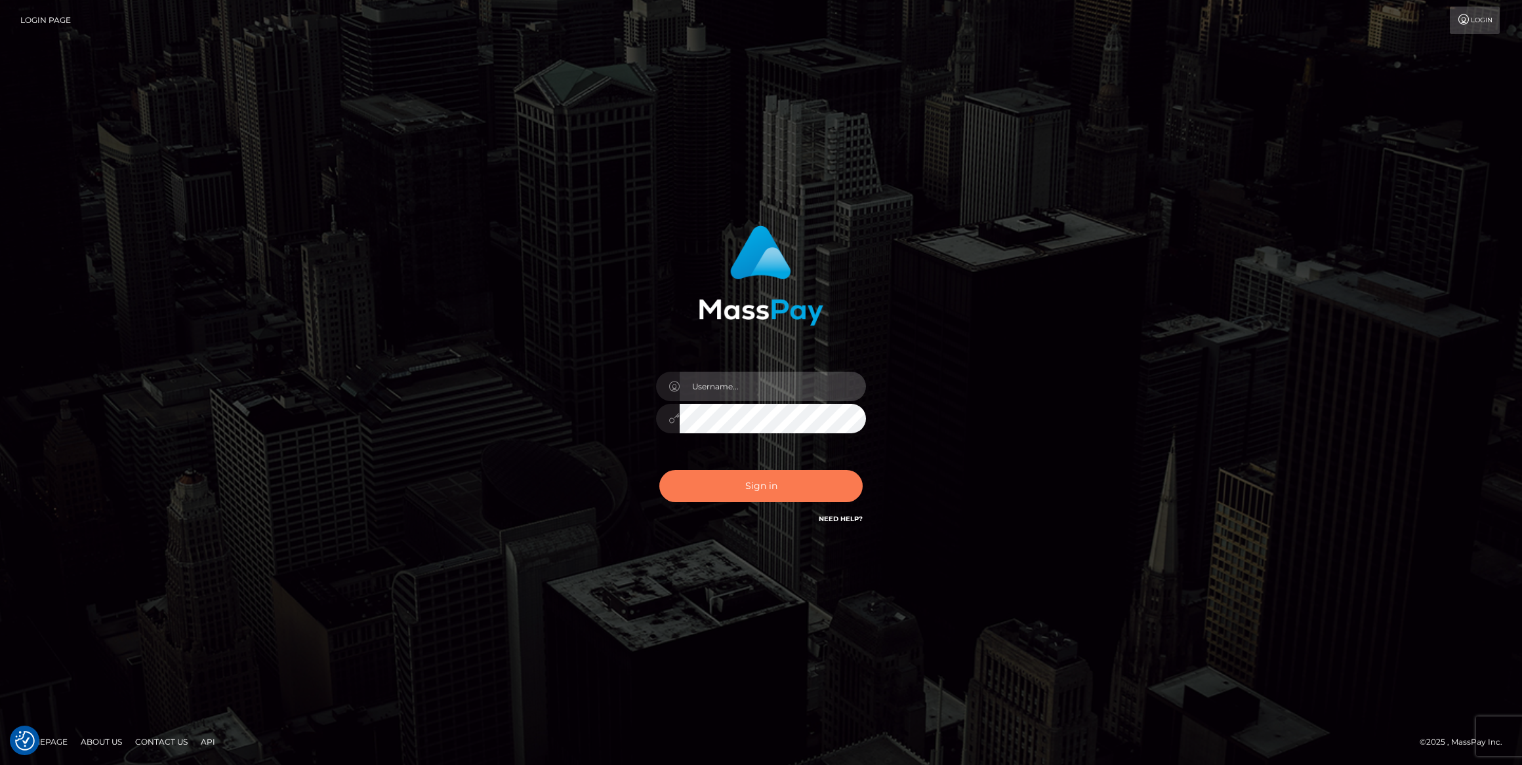
type input "bengreen"
click at [725, 491] on button "Sign in" at bounding box center [760, 486] width 203 height 32
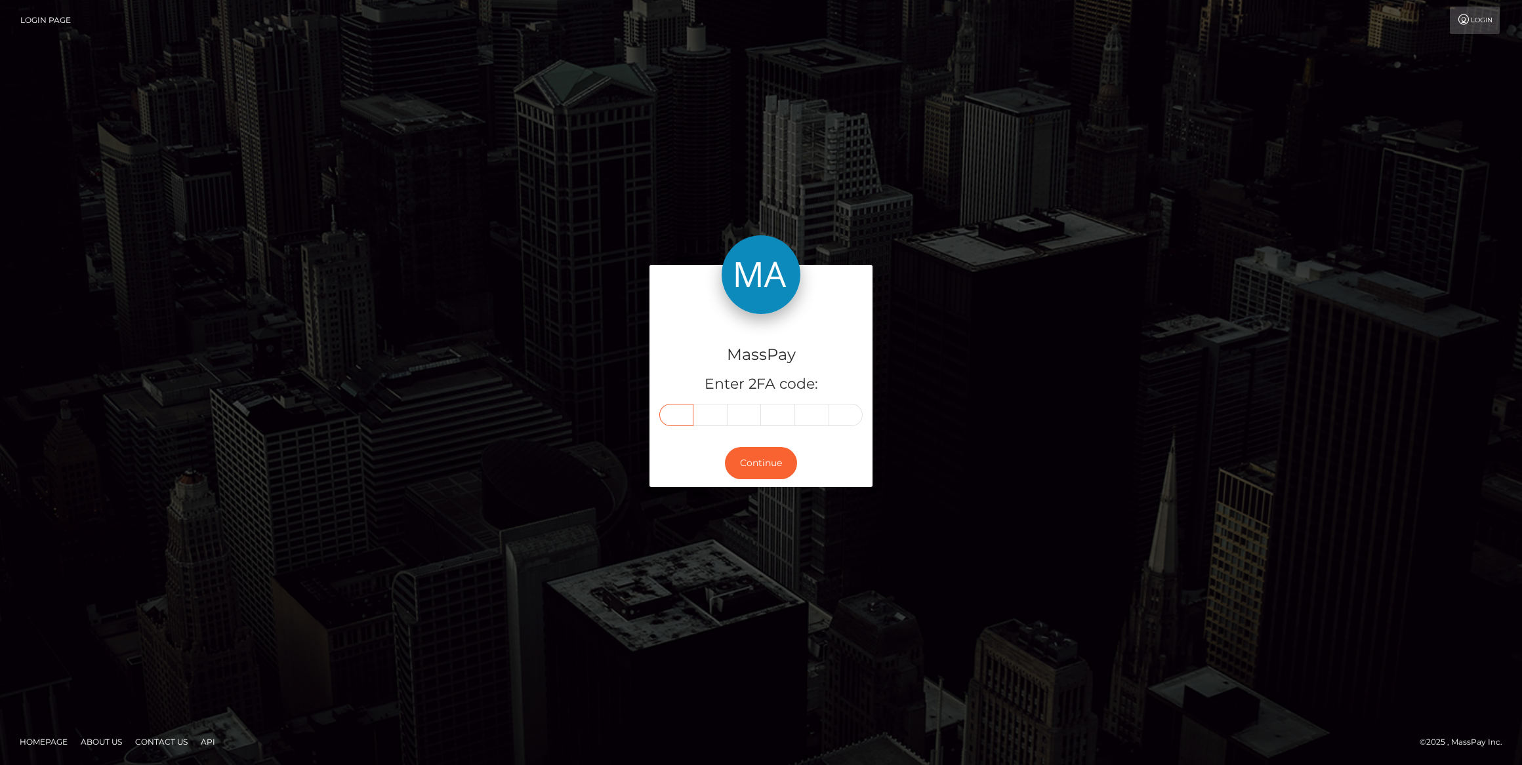
click at [678, 418] on input "text" at bounding box center [676, 415] width 34 height 22
paste input "0"
type input "0"
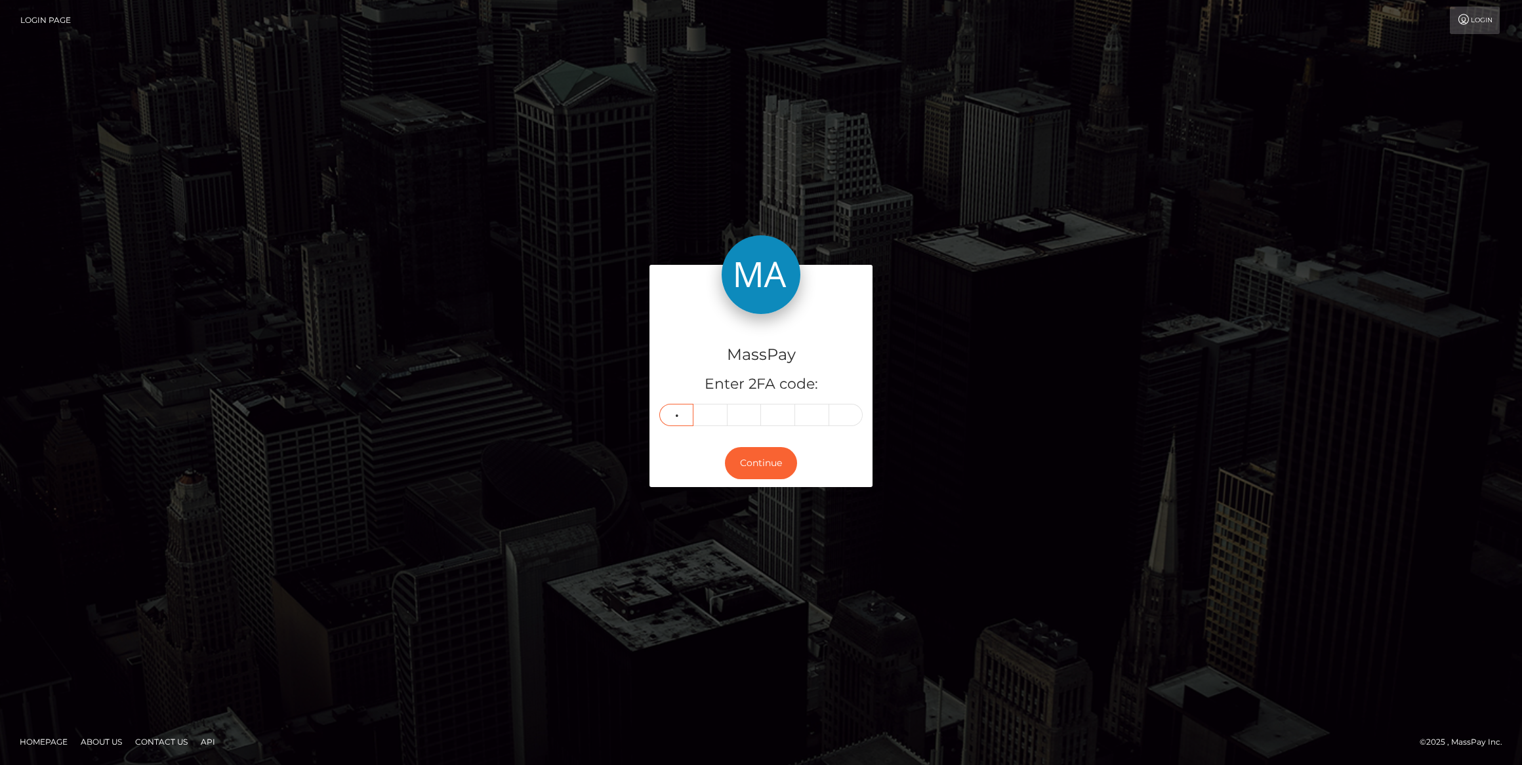
type input "1"
type input "2"
type input "9"
click at [733, 481] on div "Continue" at bounding box center [760, 463] width 223 height 48
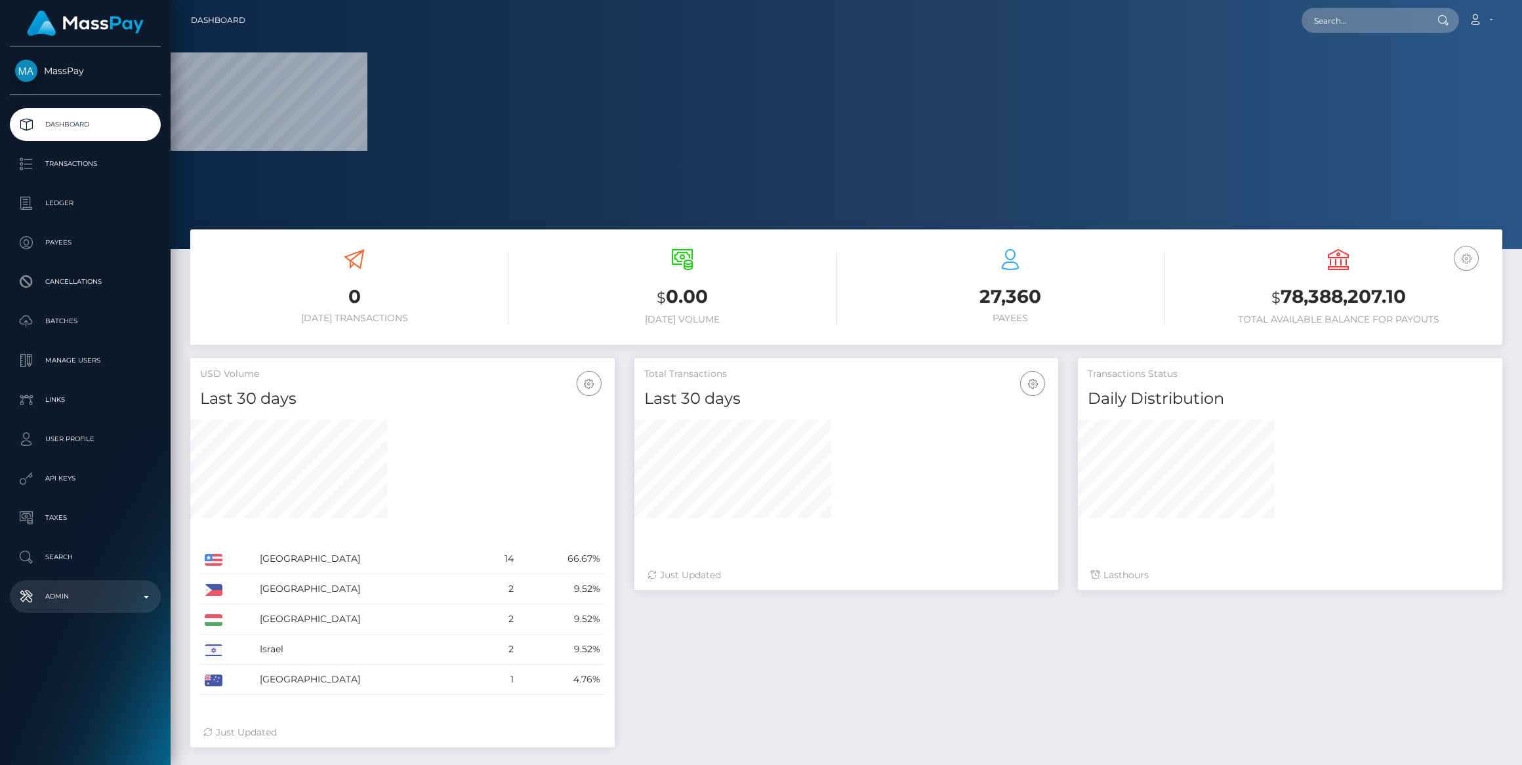
click at [28, 593] on p "Admin" at bounding box center [85, 597] width 140 height 20
click at [51, 672] on span "Balance Adjustments" at bounding box center [85, 673] width 140 height 15
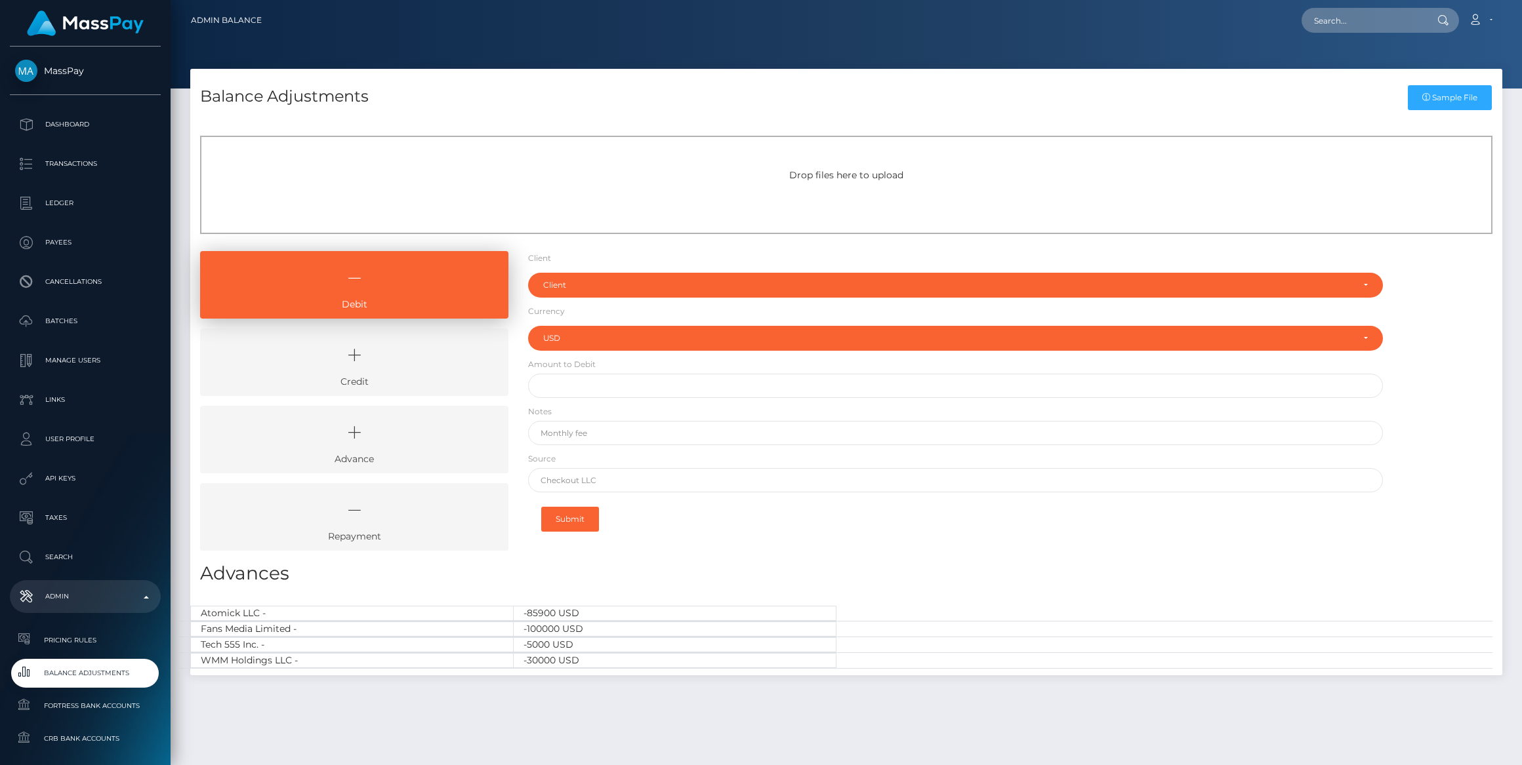
select select "USD"
click at [453, 355] on icon at bounding box center [354, 355] width 278 height 39
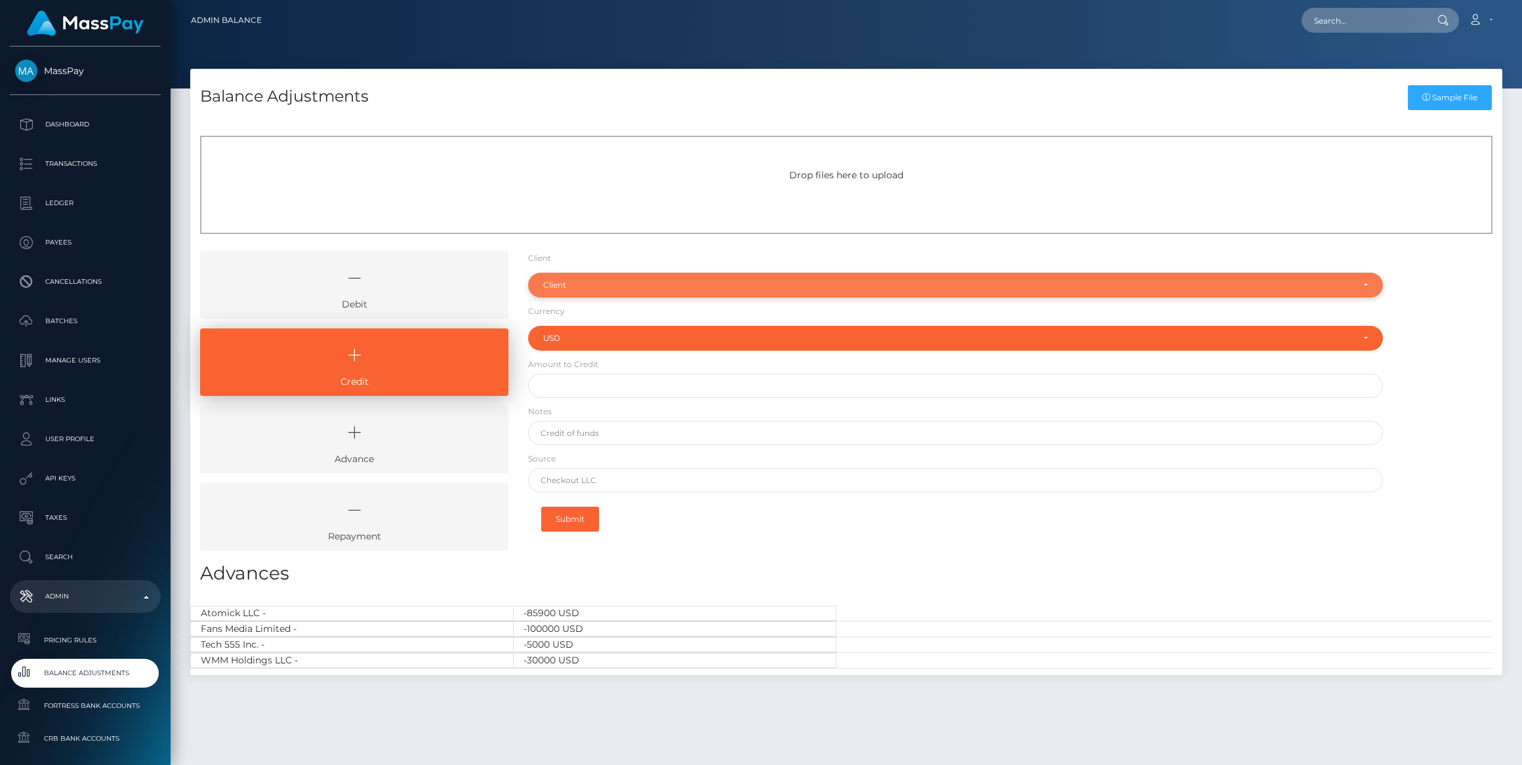
click at [641, 283] on div "Client" at bounding box center [947, 285] width 809 height 10
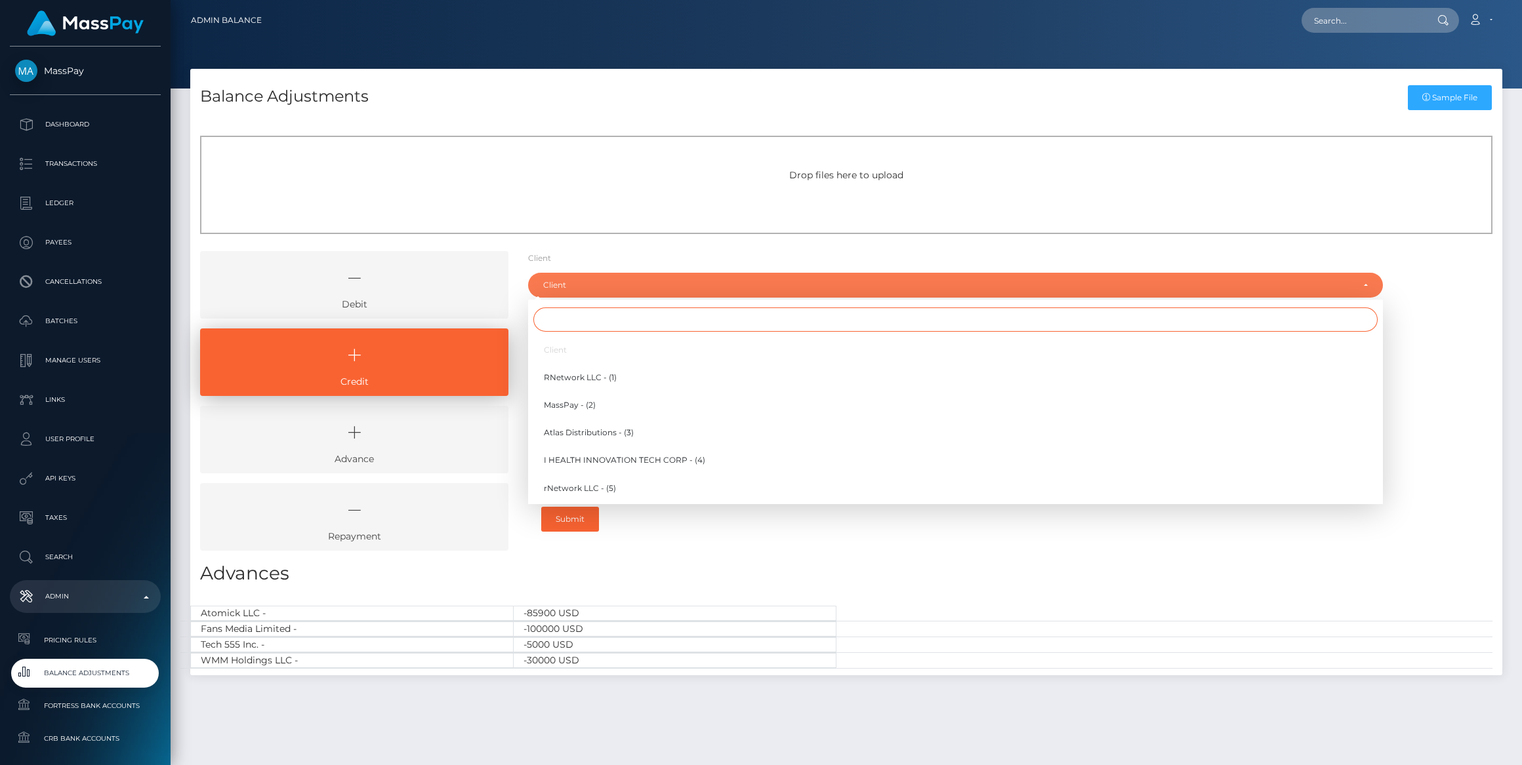
click at [630, 322] on input "Search" at bounding box center [955, 320] width 844 height 24
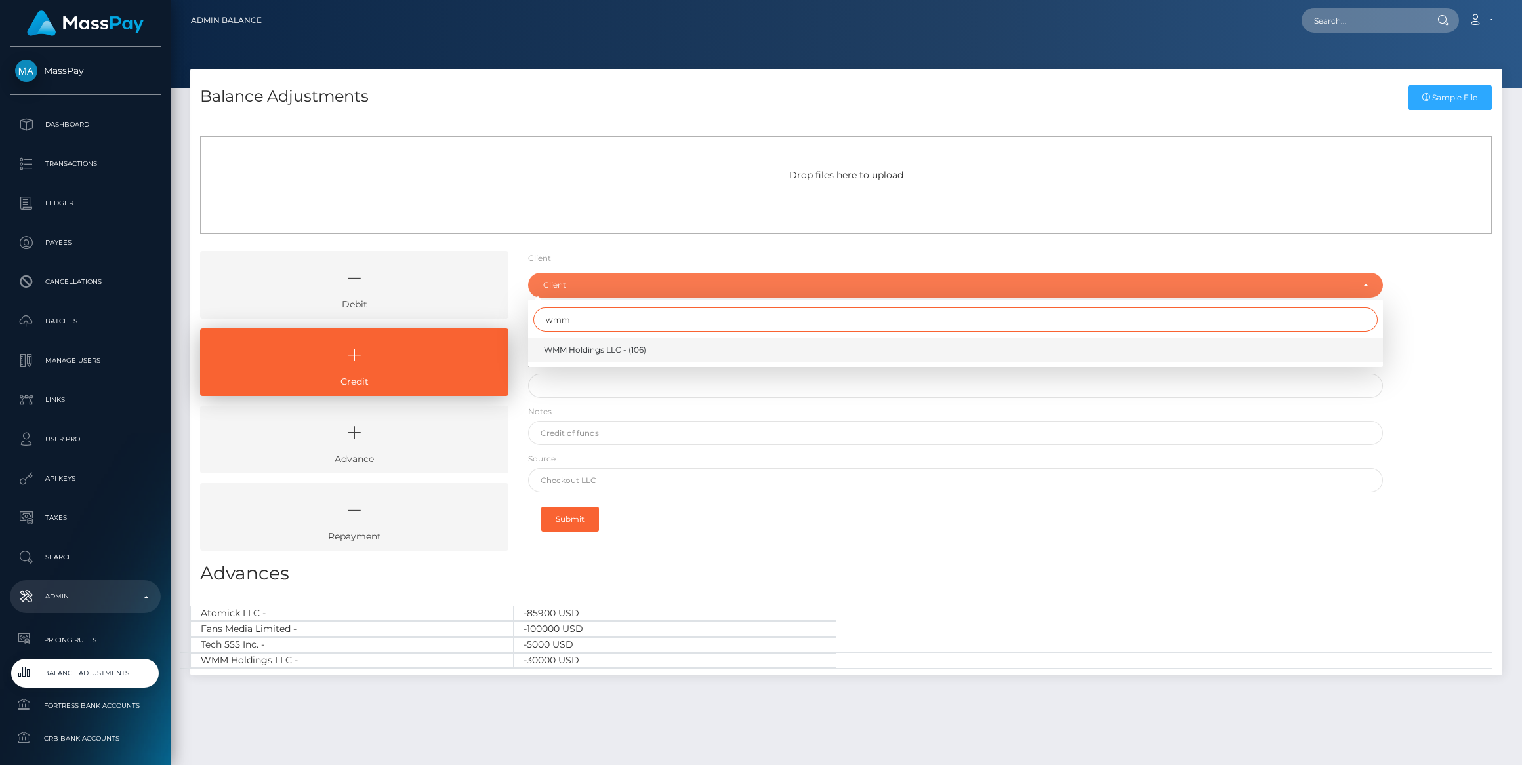
type input "wmm"
click at [619, 355] on link "WMM Holdings LLC - (106)" at bounding box center [955, 350] width 855 height 24
select select "106"
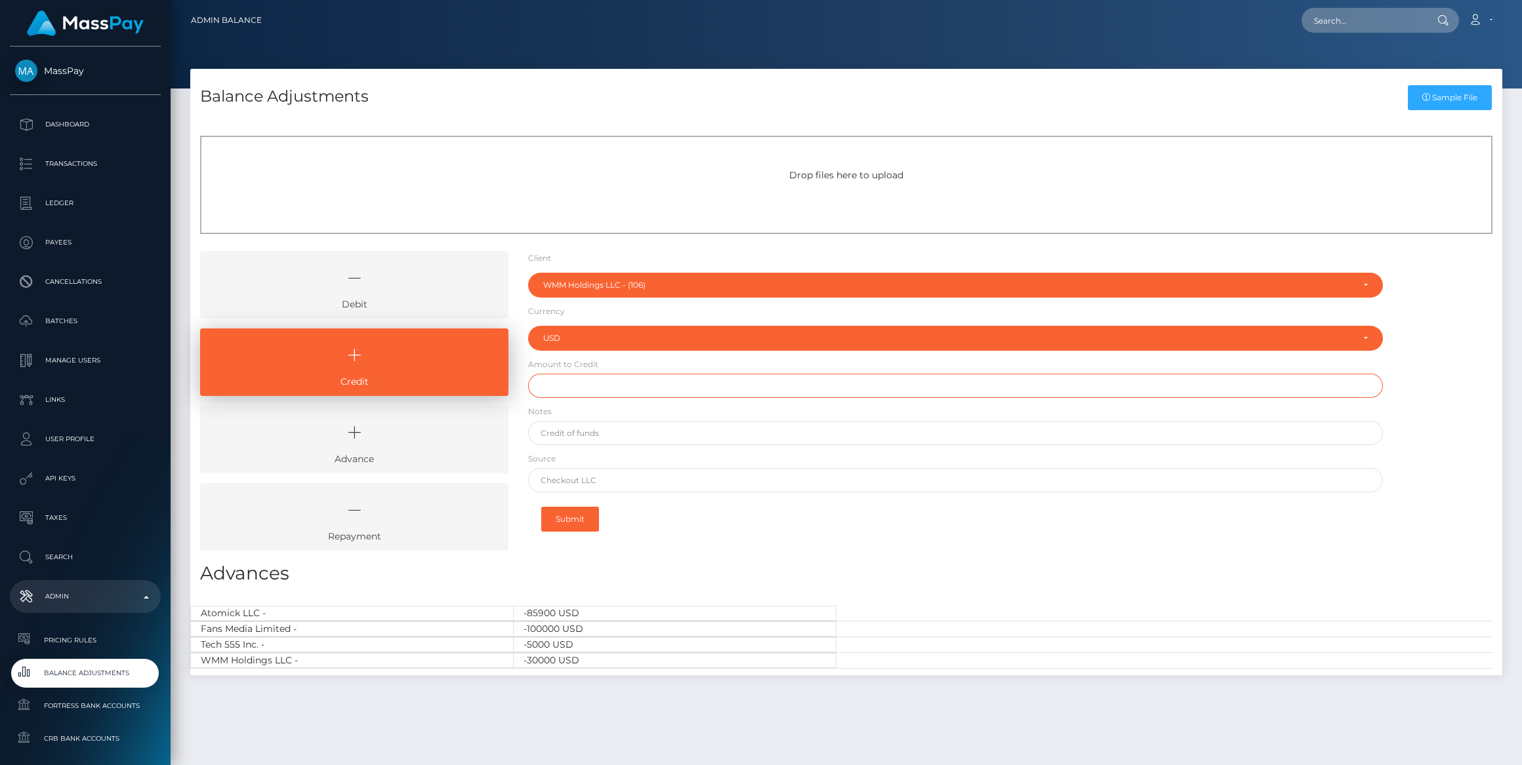
click at [634, 384] on input "text" at bounding box center [955, 386] width 855 height 24
type input "$30,000.00"
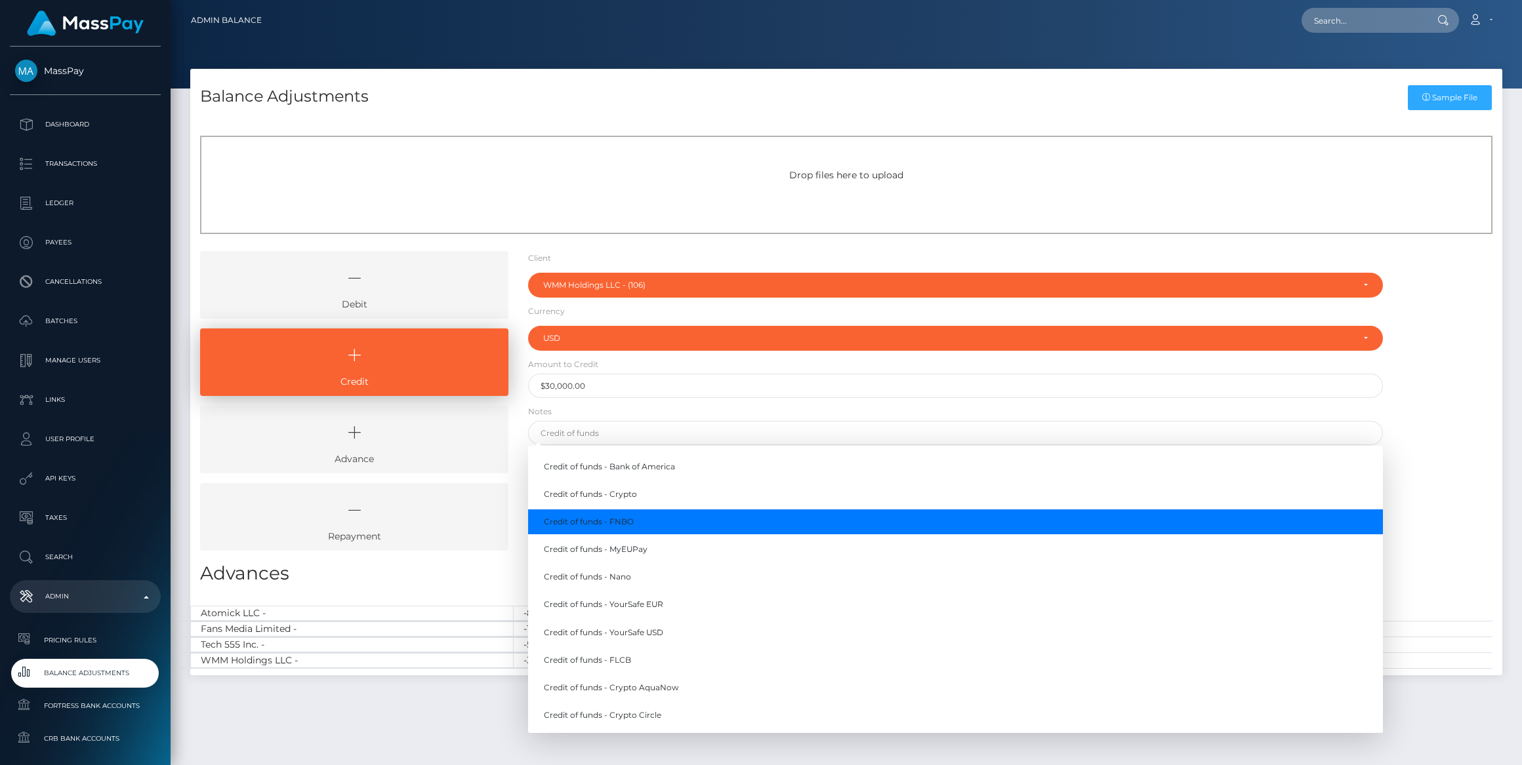
click at [627, 513] on link "Credit of funds - FNBO" at bounding box center [955, 522] width 855 height 24
type input "Credit of funds - FNBO"
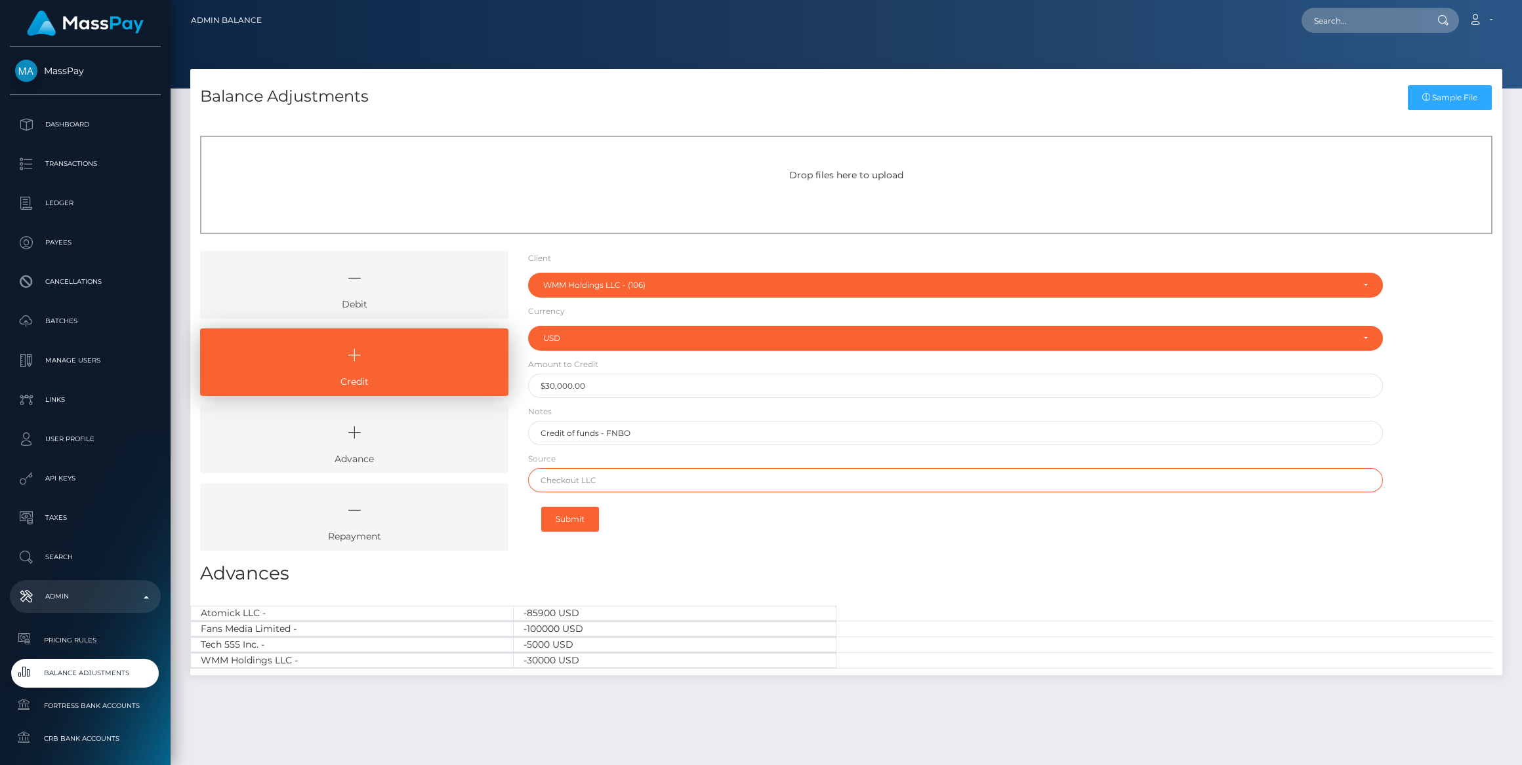
click at [655, 487] on input "text" at bounding box center [955, 480] width 855 height 24
paste input "Credit of funds - FNBO (Ref #GRN2994)"
type input "Credit of funds - FNBO (Ref #GRN2994)"
click at [584, 519] on button "Submit" at bounding box center [570, 519] width 58 height 25
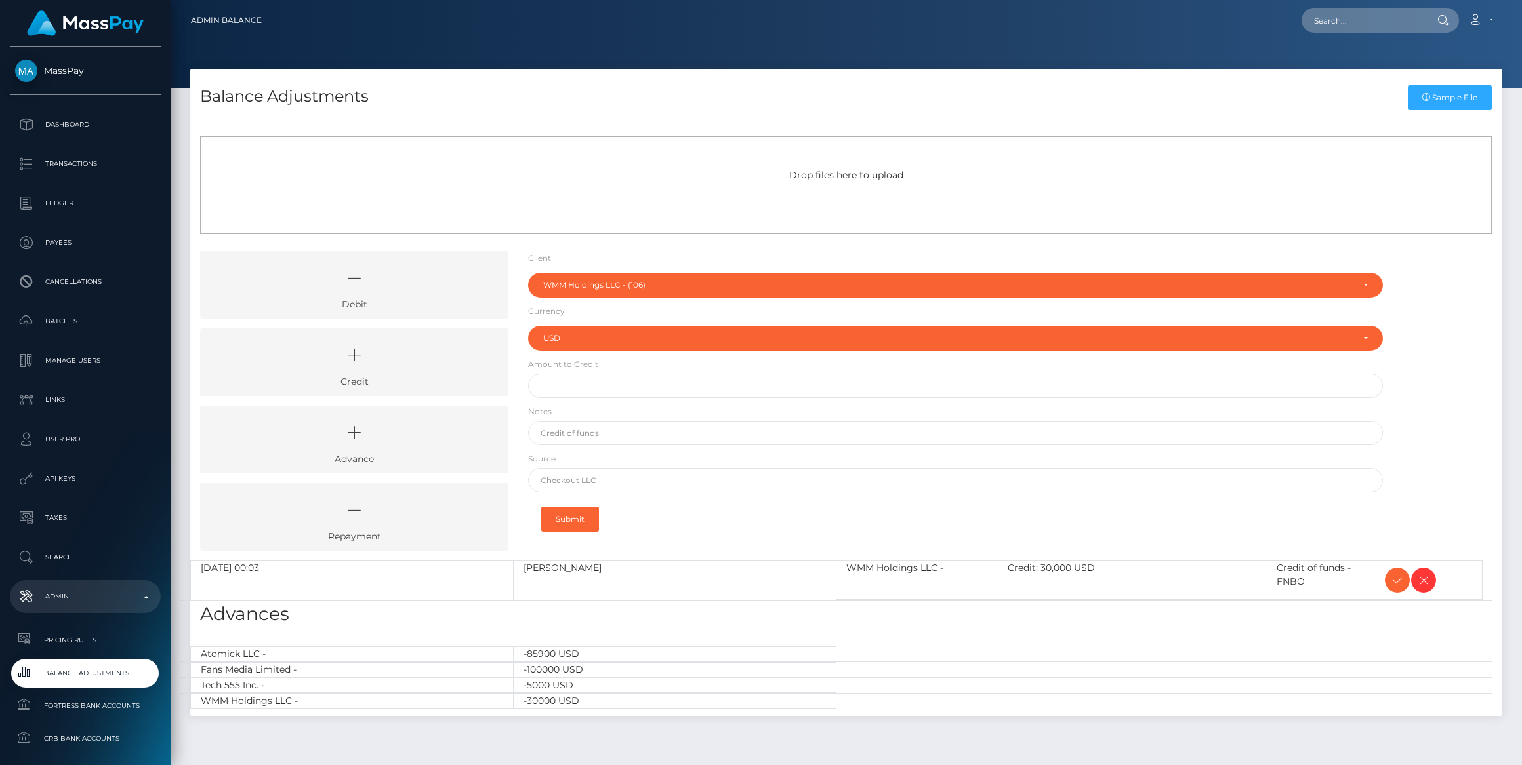
select select "106"
select select "USD"
click at [1322, 574] on div "Credit of funds - FNBO" at bounding box center [1321, 580] width 108 height 38
drag, startPoint x: 1322, startPoint y: 574, endPoint x: 1427, endPoint y: 577, distance: 104.3
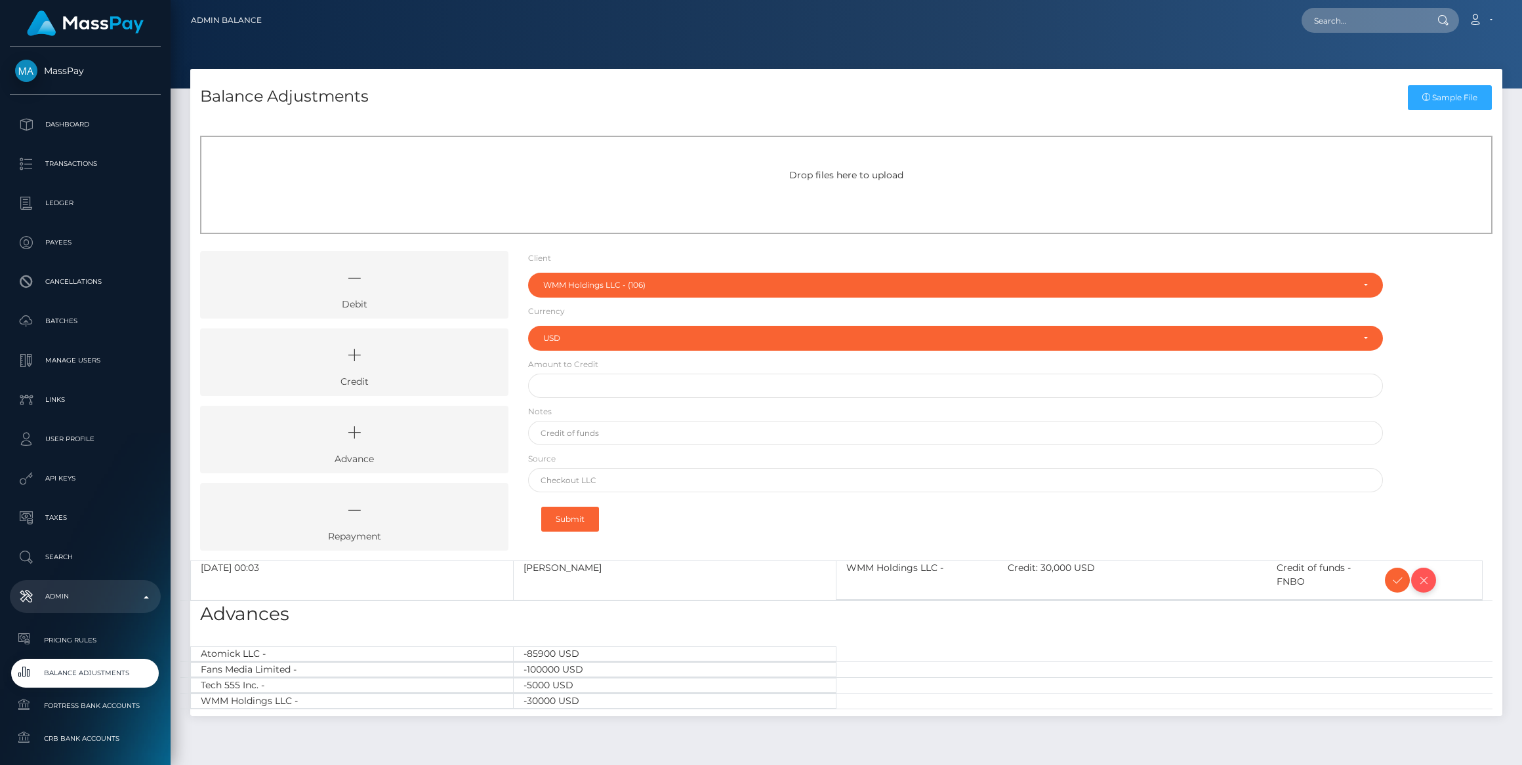
click at [1427, 577] on icon at bounding box center [1423, 581] width 16 height 16
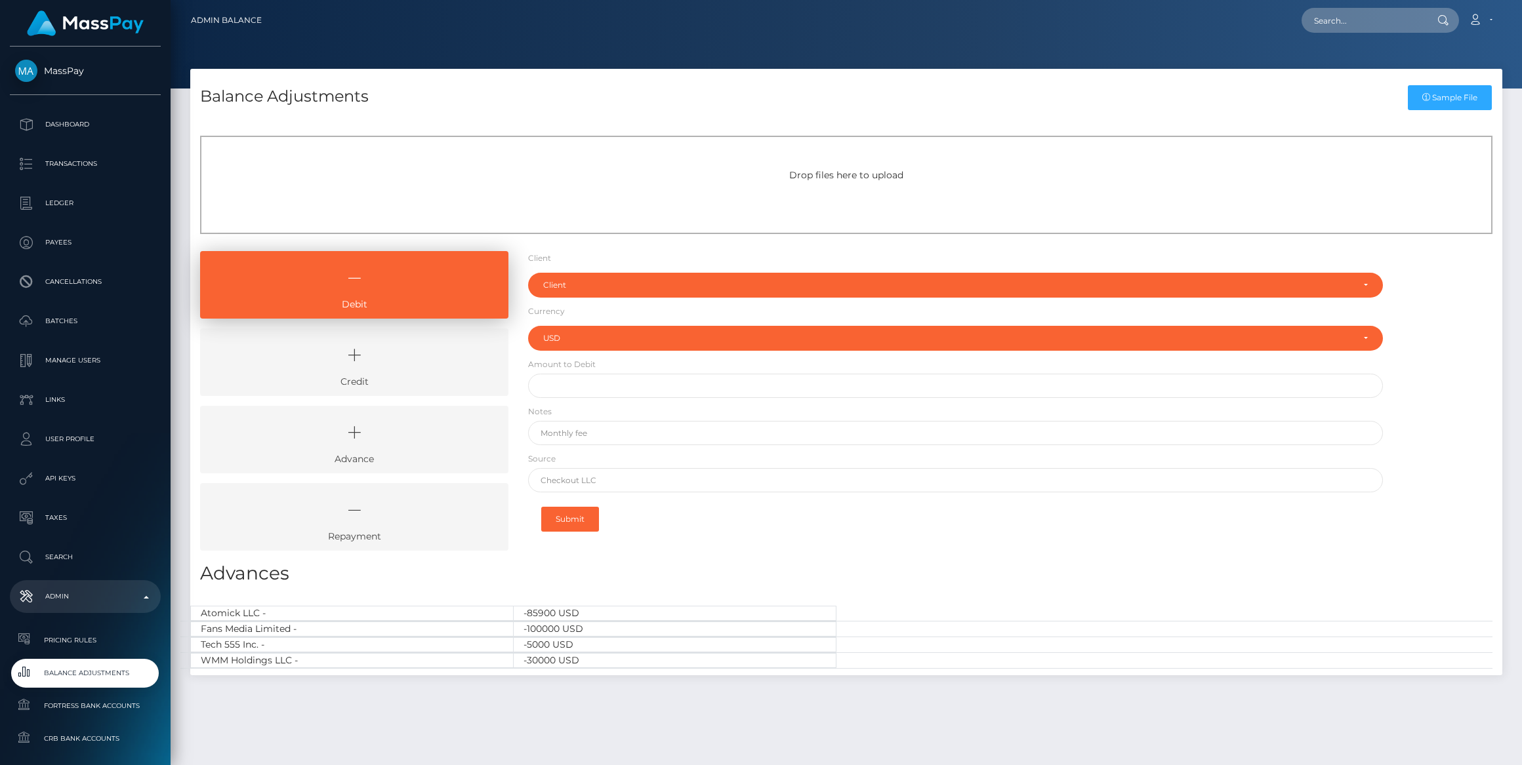
select select "USD"
click at [441, 375] on link "Credit" at bounding box center [354, 363] width 308 height 68
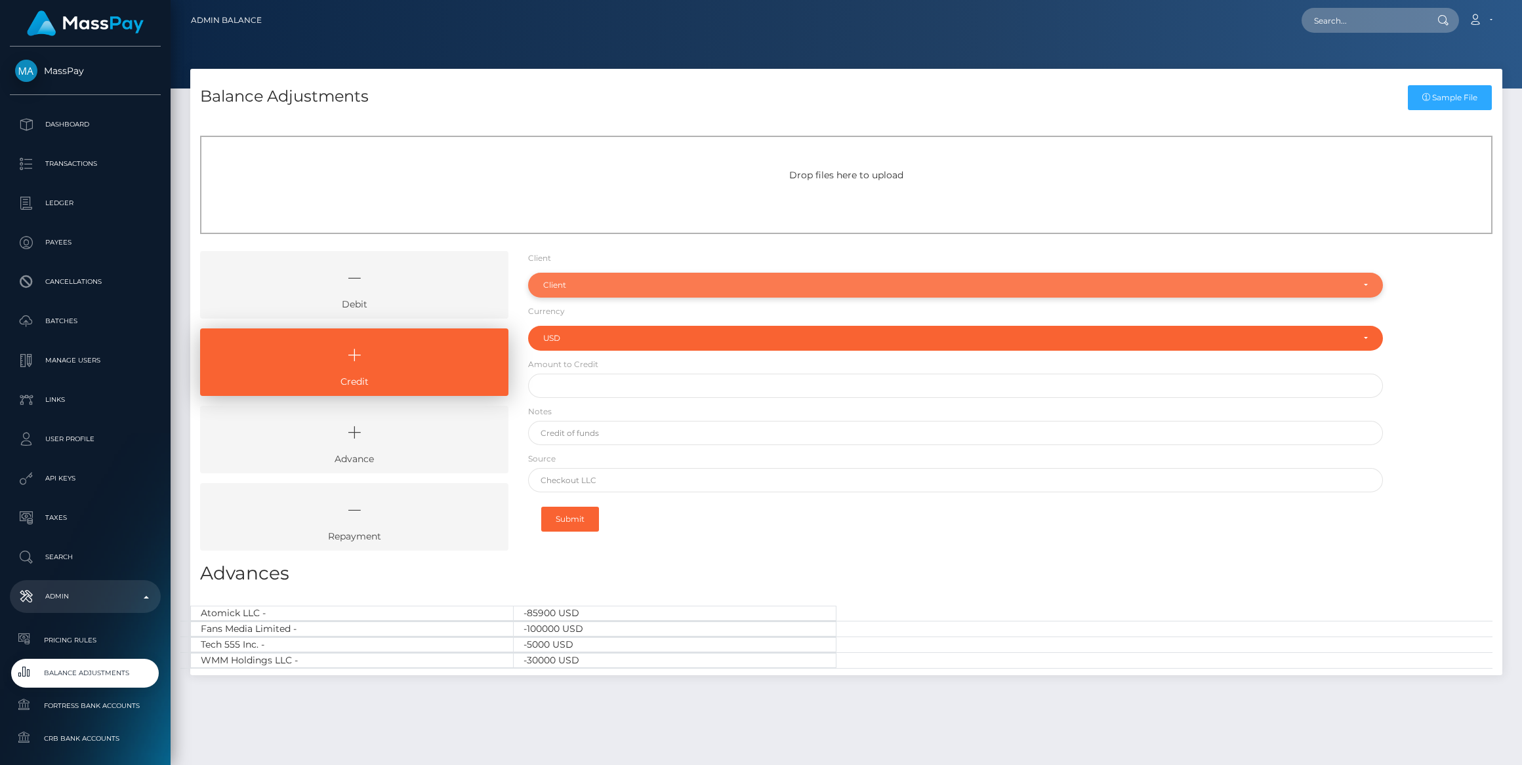
click at [589, 291] on div "Client" at bounding box center [955, 285] width 855 height 25
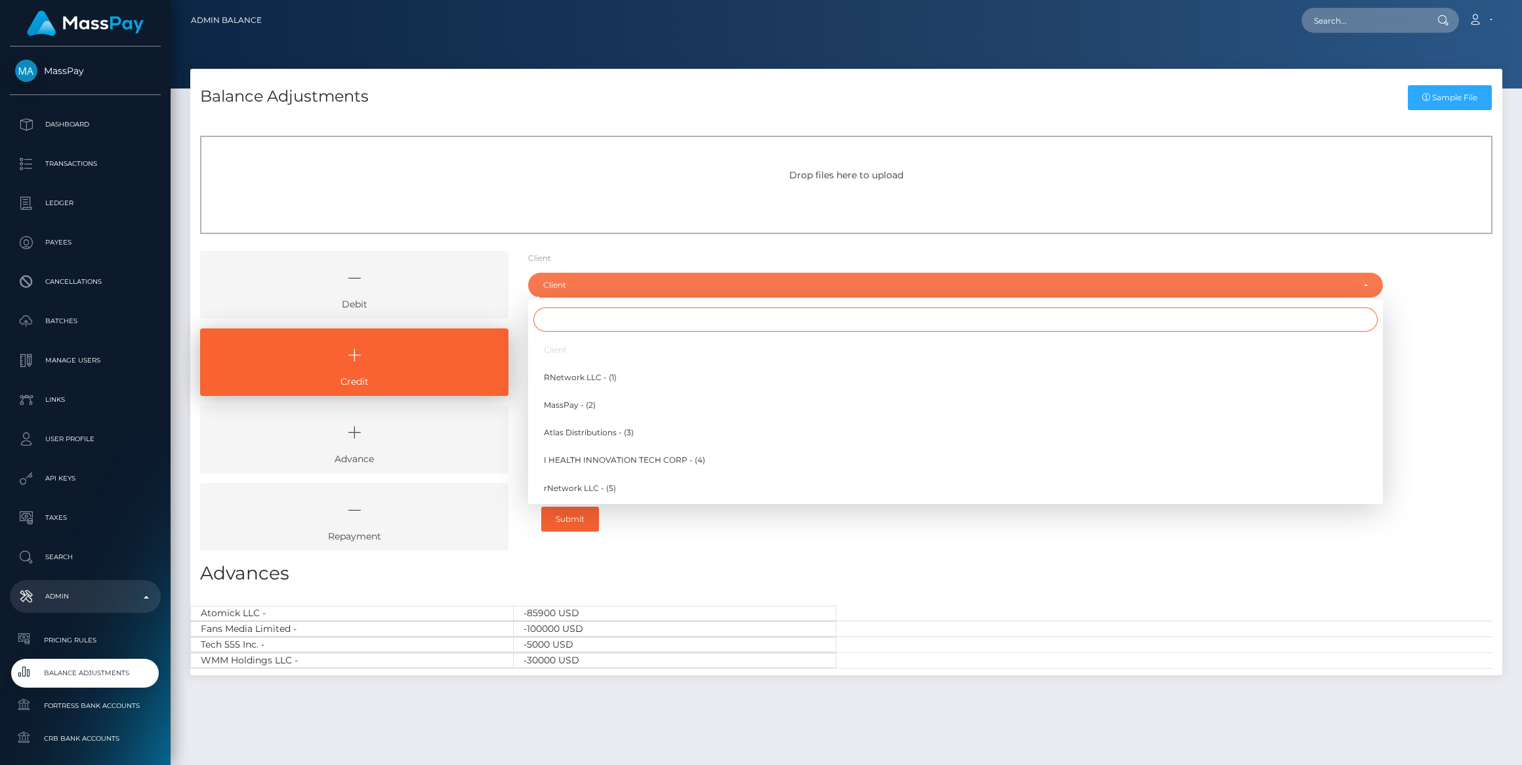
click at [576, 320] on input "Search" at bounding box center [955, 320] width 844 height 24
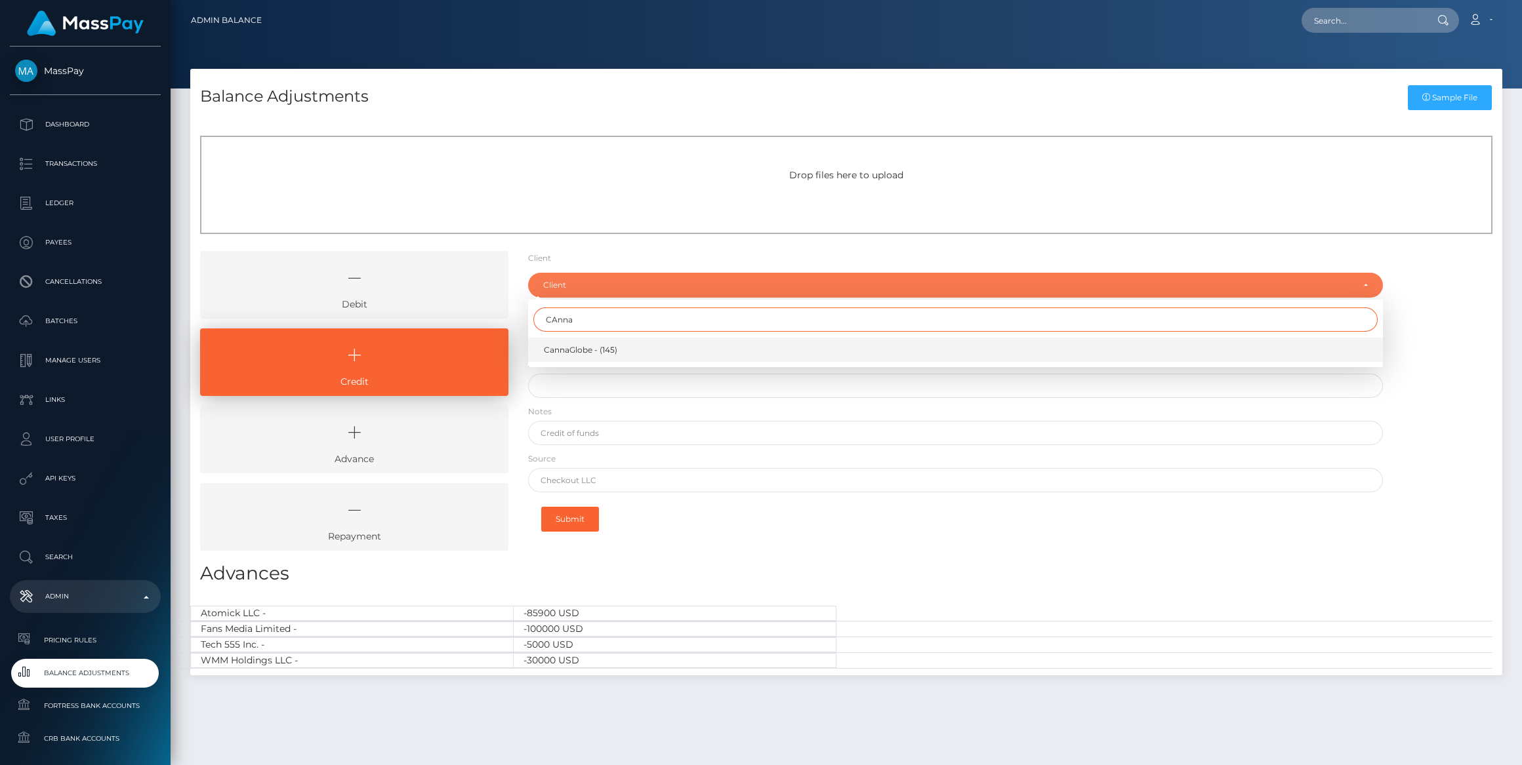
type input "CAnna"
click at [609, 347] on span "CannaGlobe - (145)" at bounding box center [580, 350] width 73 height 12
select select "145"
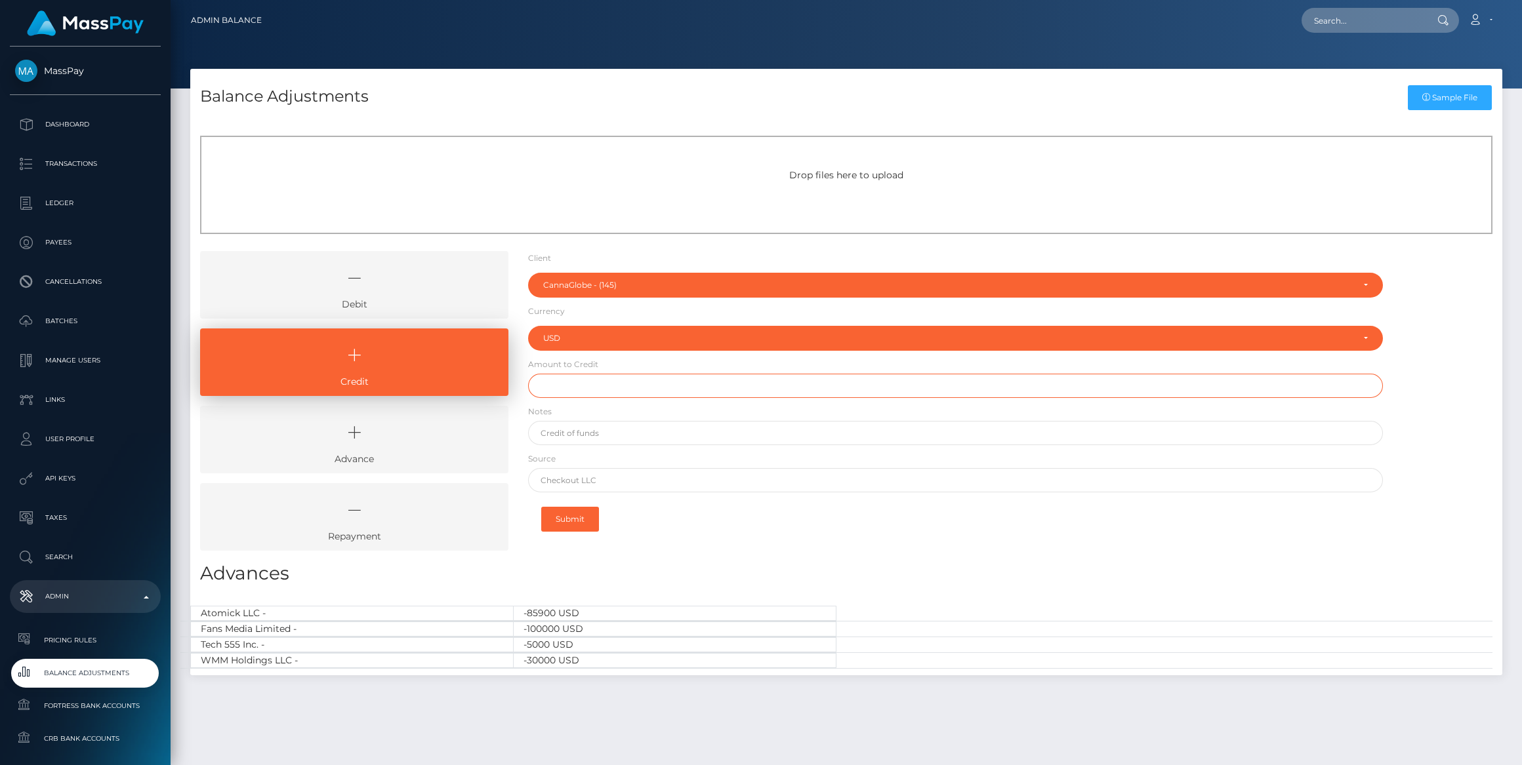
click at [558, 376] on input "text" at bounding box center [955, 386] width 855 height 24
type input "$30,000.00"
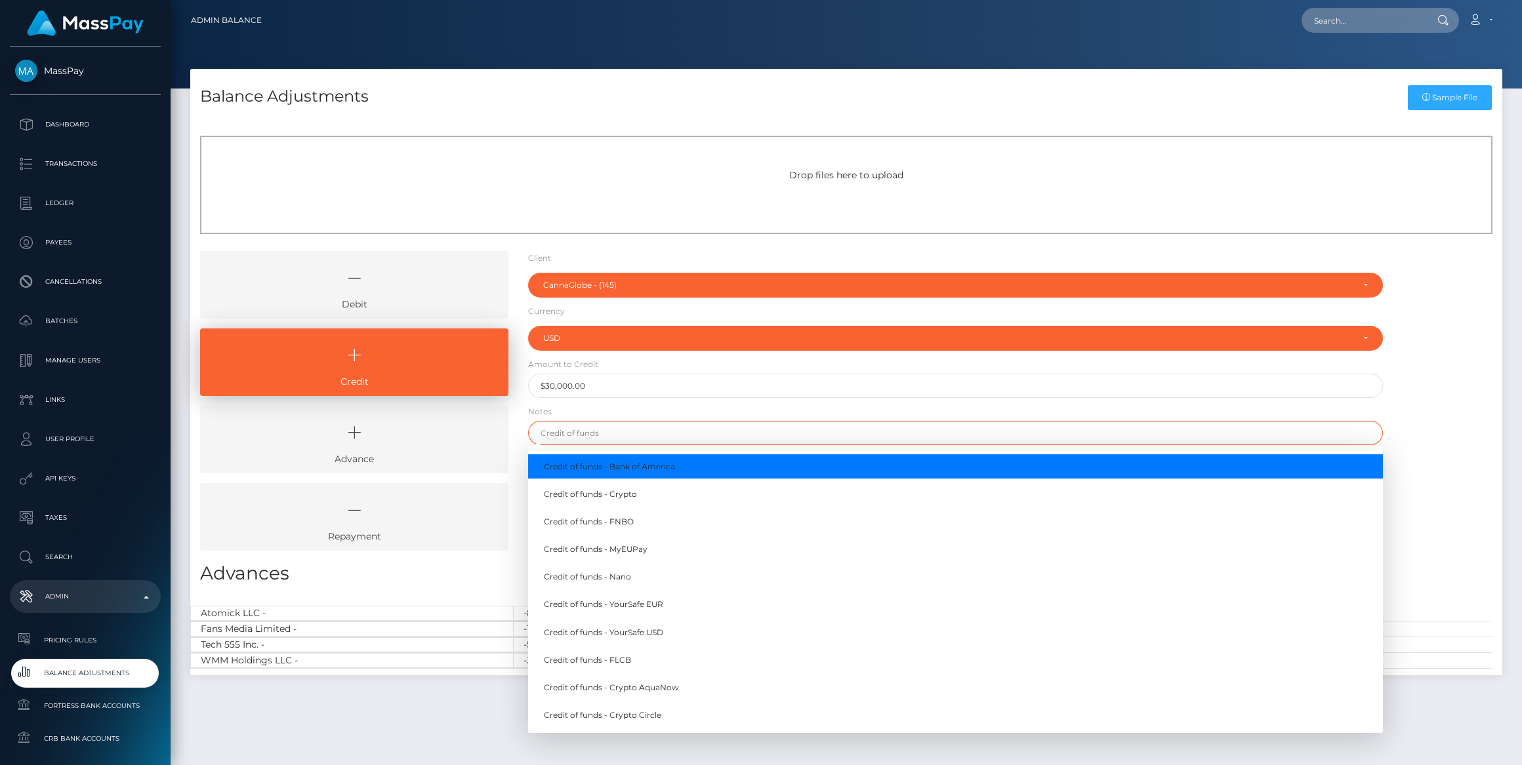
click at [619, 437] on input "text" at bounding box center [955, 433] width 855 height 24
paste input "Credit of funds - FNBO (Ref #GRN2994)"
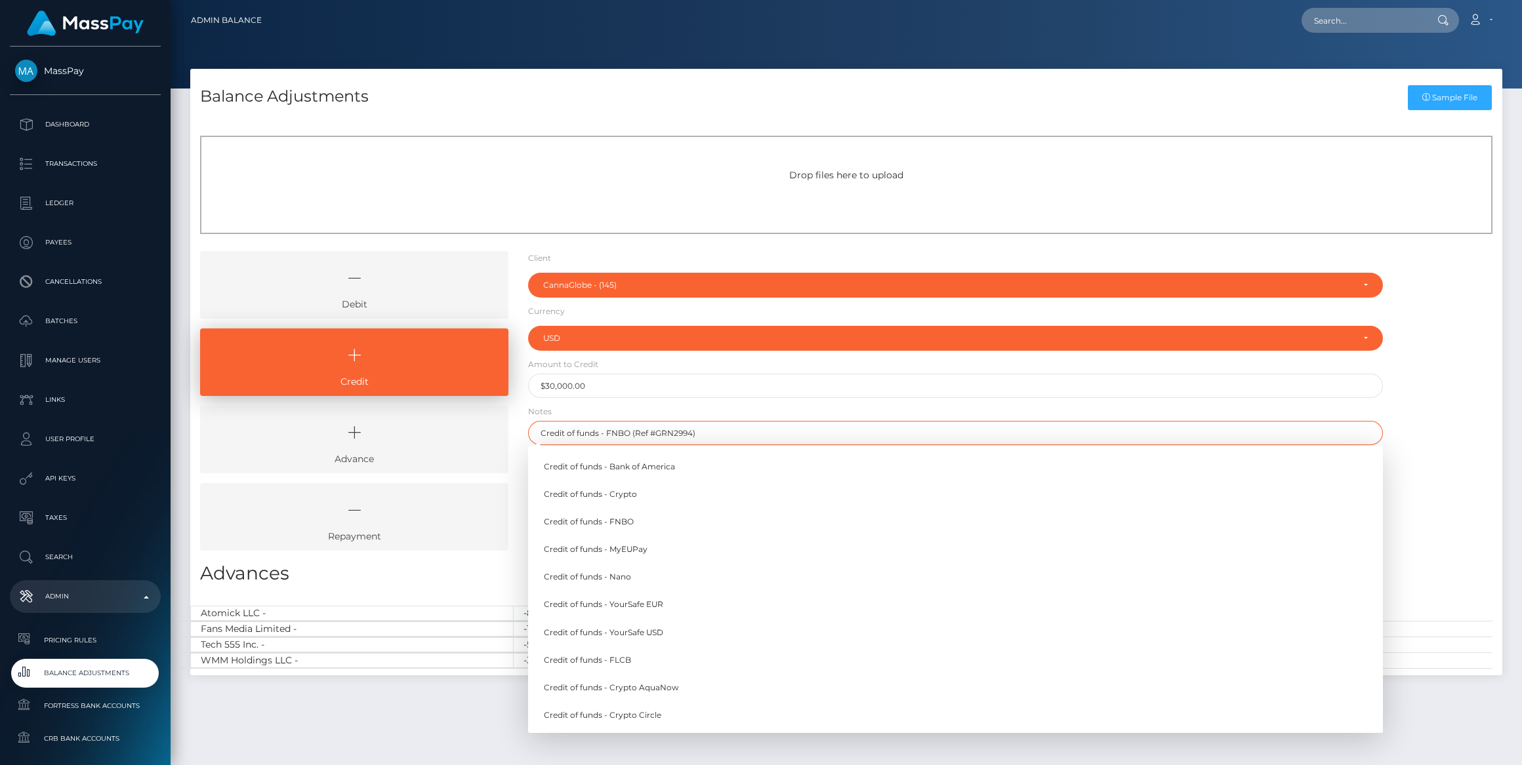
click at [799, 437] on input "Credit of funds - FNBO (Ref #GRN2994)" at bounding box center [955, 433] width 855 height 24
type input "Credit of funds - FNBO (Ref #GRN2994)"
click at [1394, 525] on div "Debit Credit Advance Repayment" at bounding box center [846, 406] width 1312 height 310
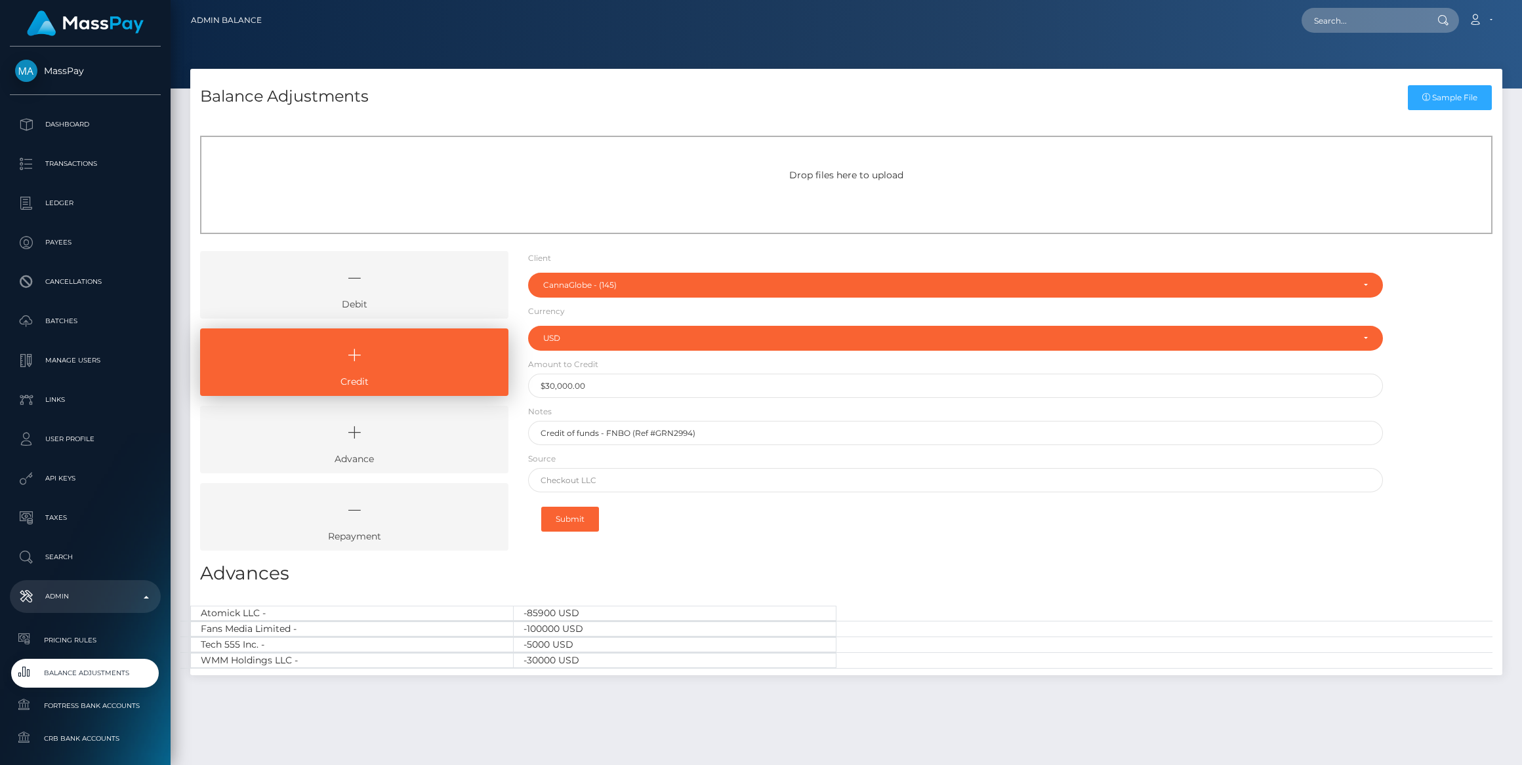
click at [781, 491] on form "Client Client RNetwork LLC - (1) MassPay - (2) Atlas Distributions - (3) I HEAL…" at bounding box center [955, 395] width 855 height 289
click at [758, 483] on input "text" at bounding box center [955, 480] width 855 height 24
click at [880, 518] on div "Submit" at bounding box center [955, 519] width 855 height 41
click at [728, 478] on input "text" at bounding box center [955, 480] width 855 height 24
click at [730, 478] on input "text" at bounding box center [955, 480] width 855 height 24
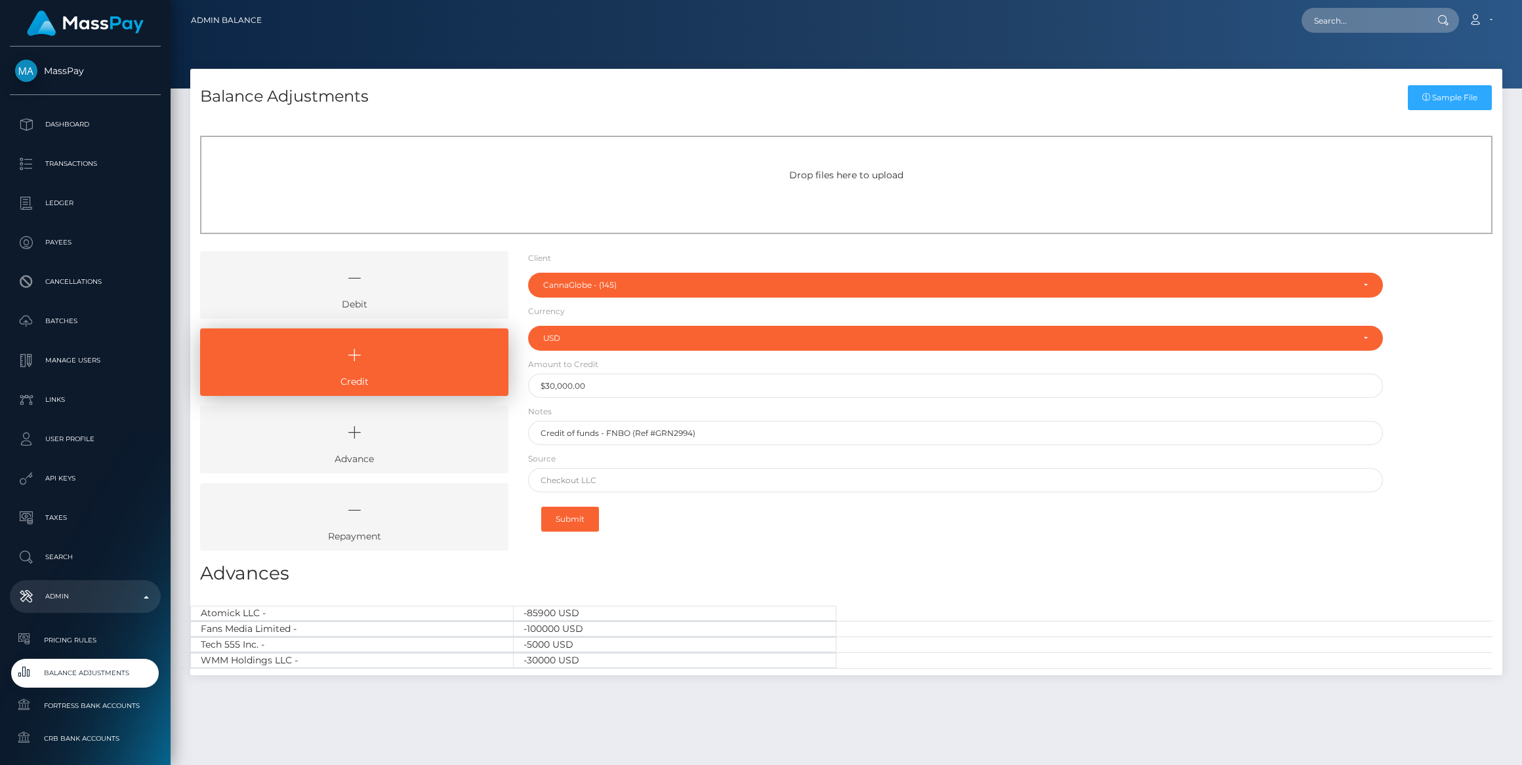
click at [1215, 630] on div "-100000 USD" at bounding box center [836, 630] width 1312 height 16
click at [657, 481] on input "text" at bounding box center [955, 480] width 855 height 24
click at [846, 544] on div "Client Client RNetwork LLC - (1) MassPay - (2) Atlas Distributions - (3) I HEAL…" at bounding box center [955, 406] width 874 height 310
click at [583, 525] on button "Submit" at bounding box center [570, 519] width 58 height 25
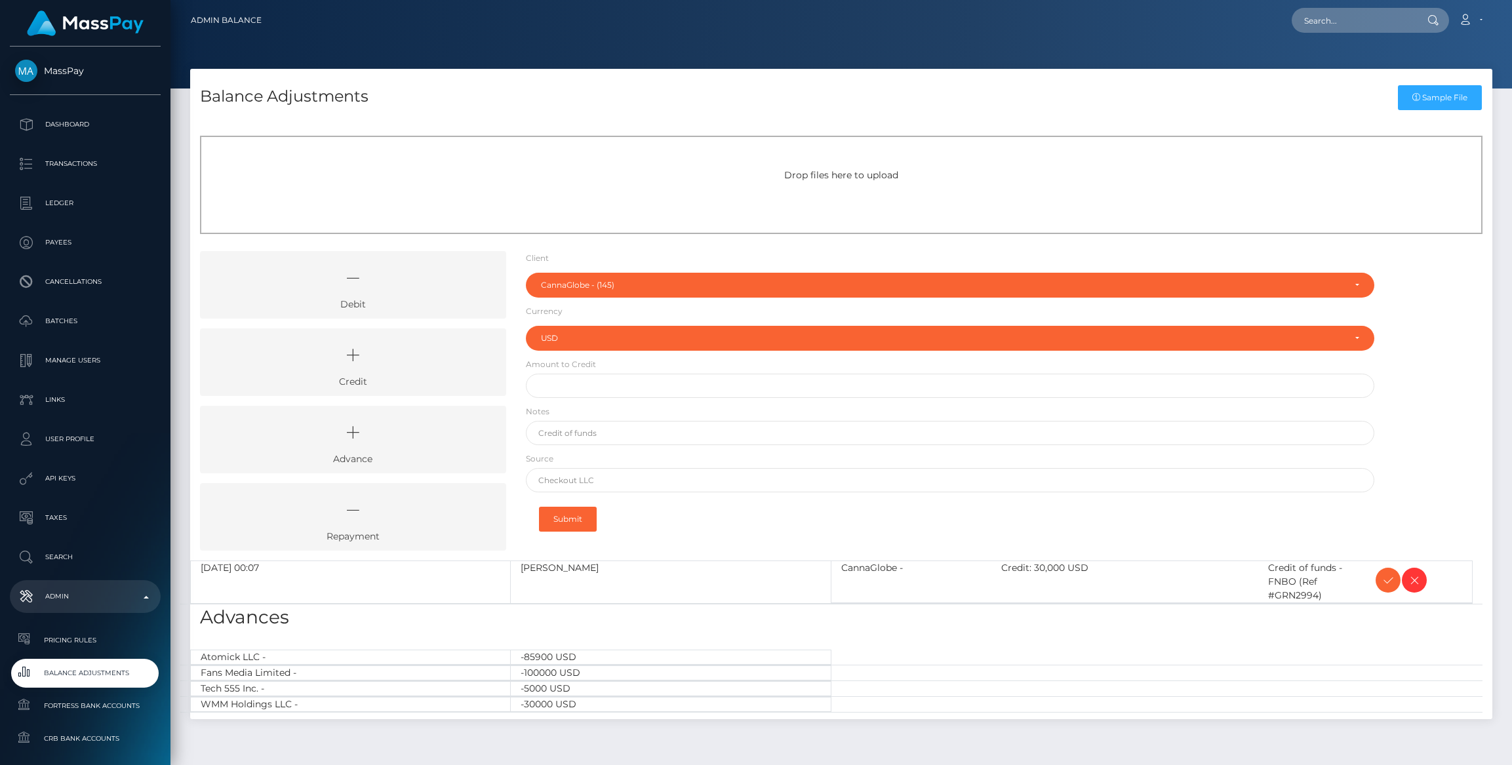
select select "145"
select select "USD"
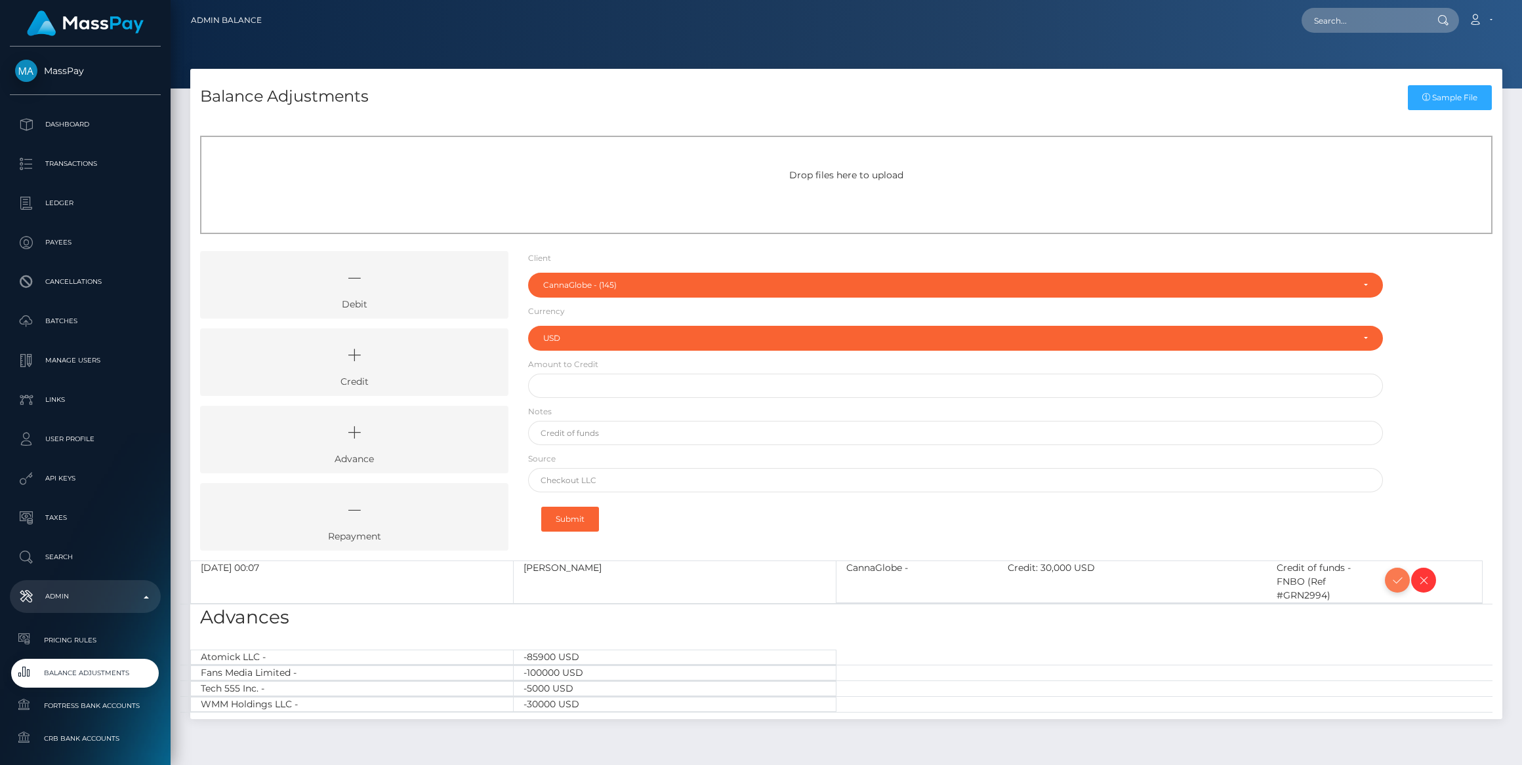
click at [1399, 578] on icon at bounding box center [1397, 581] width 16 height 16
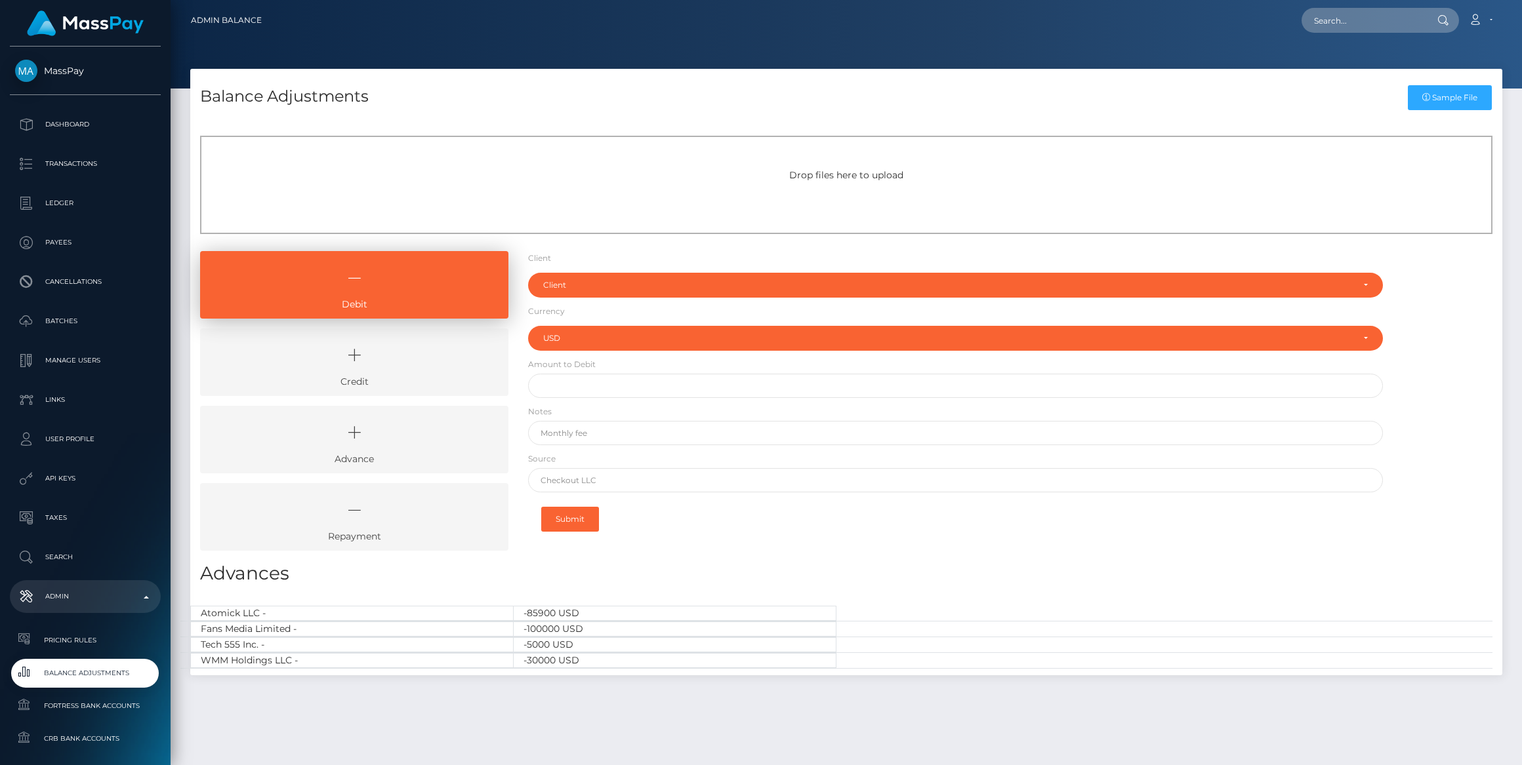
select select "USD"
click at [437, 351] on icon at bounding box center [354, 355] width 278 height 39
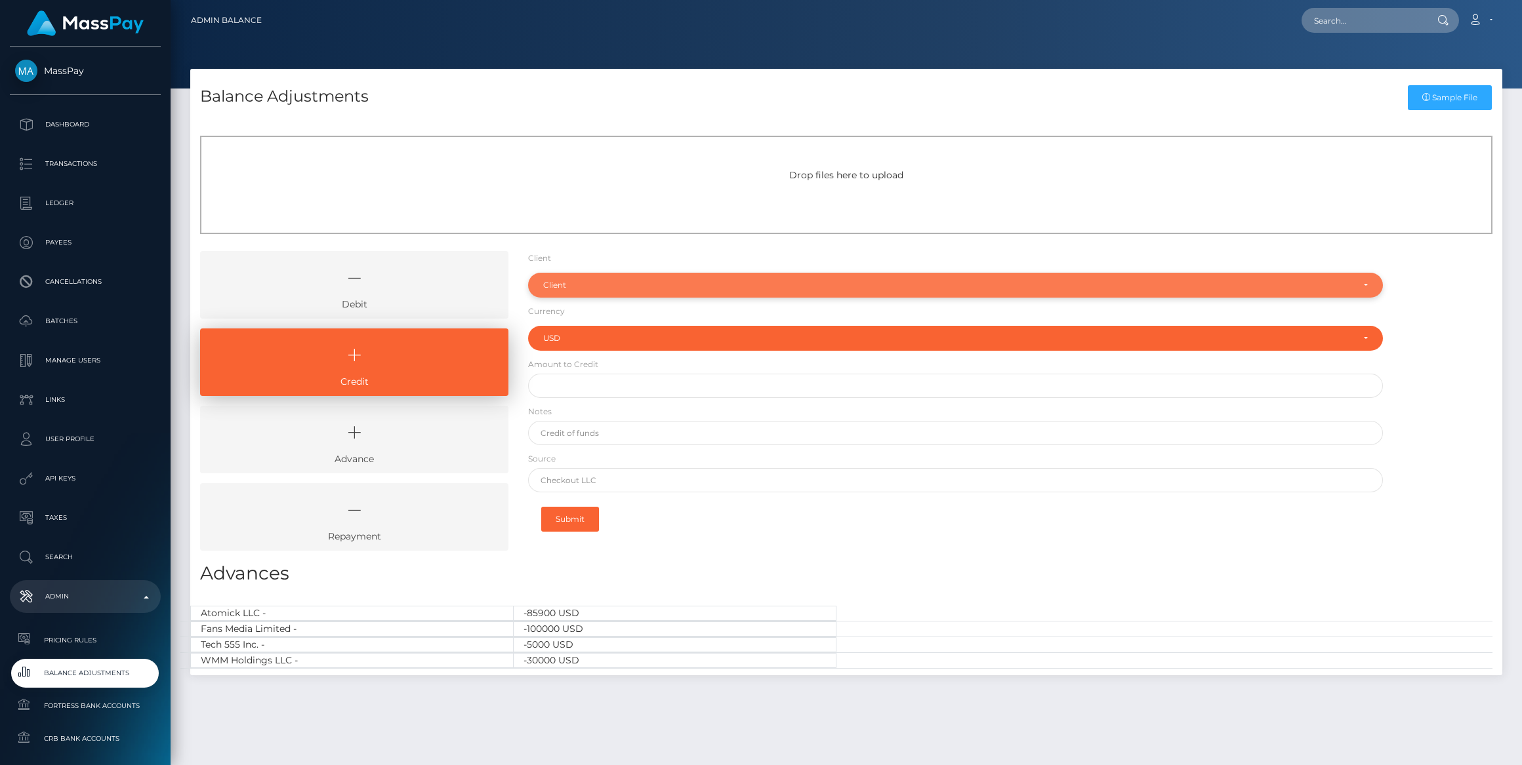
click at [558, 293] on div "Client" at bounding box center [955, 285] width 855 height 25
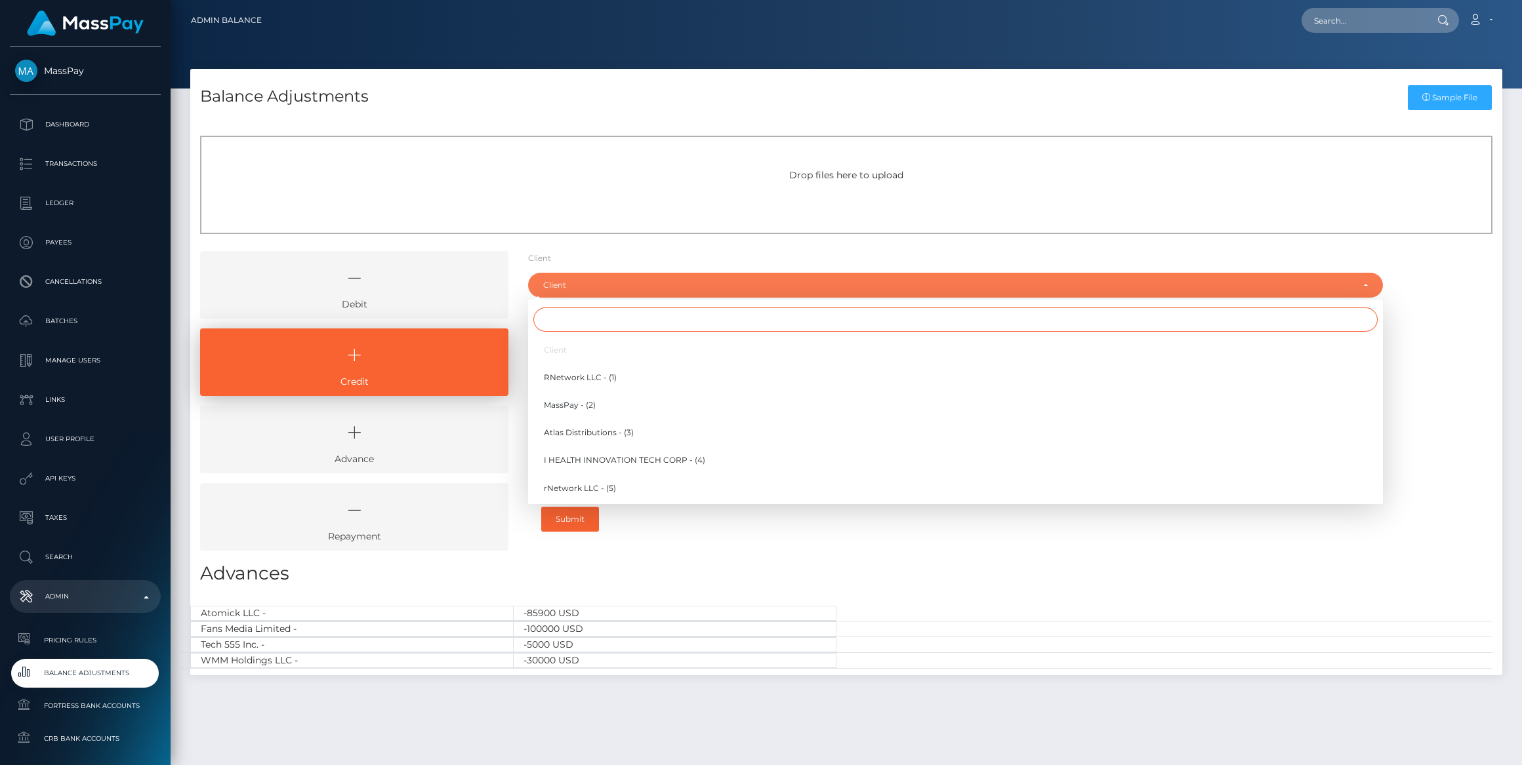
click at [599, 322] on input "Search" at bounding box center [955, 320] width 844 height 24
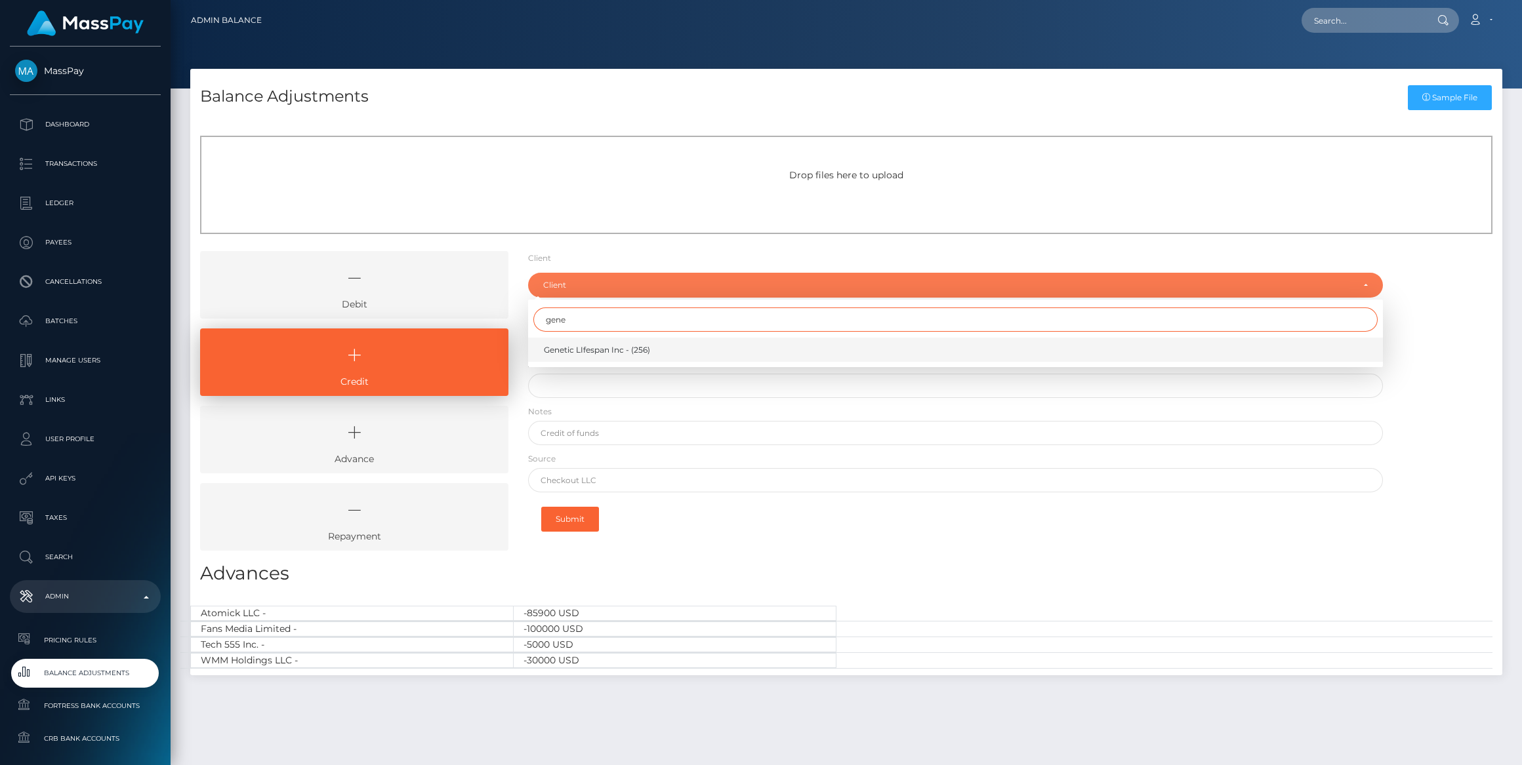
type input "gene"
click at [589, 352] on span "Genetic LIfespan Inc - (256)" at bounding box center [597, 350] width 106 height 12
select select "256"
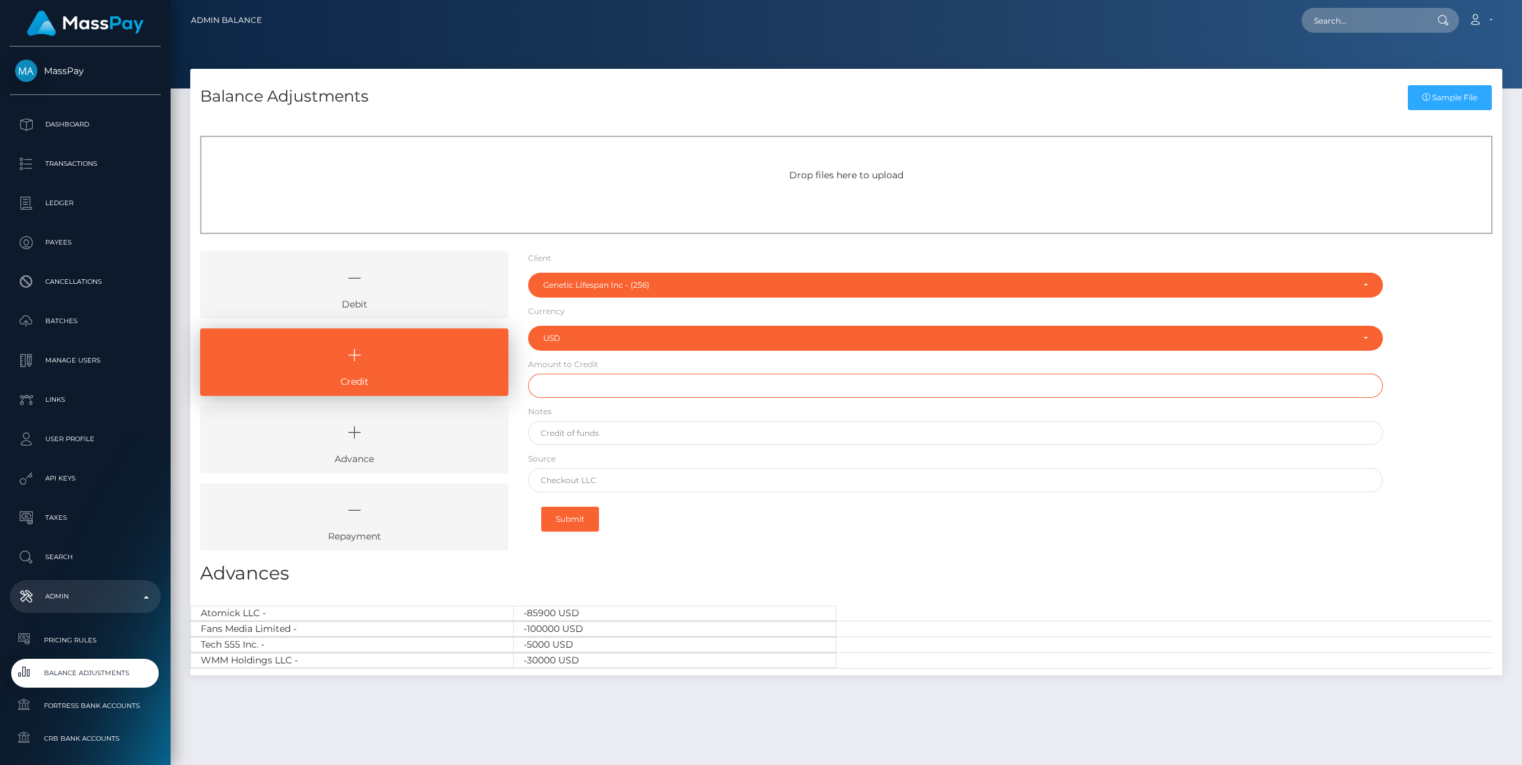
click at [556, 389] on input "text" at bounding box center [955, 386] width 855 height 24
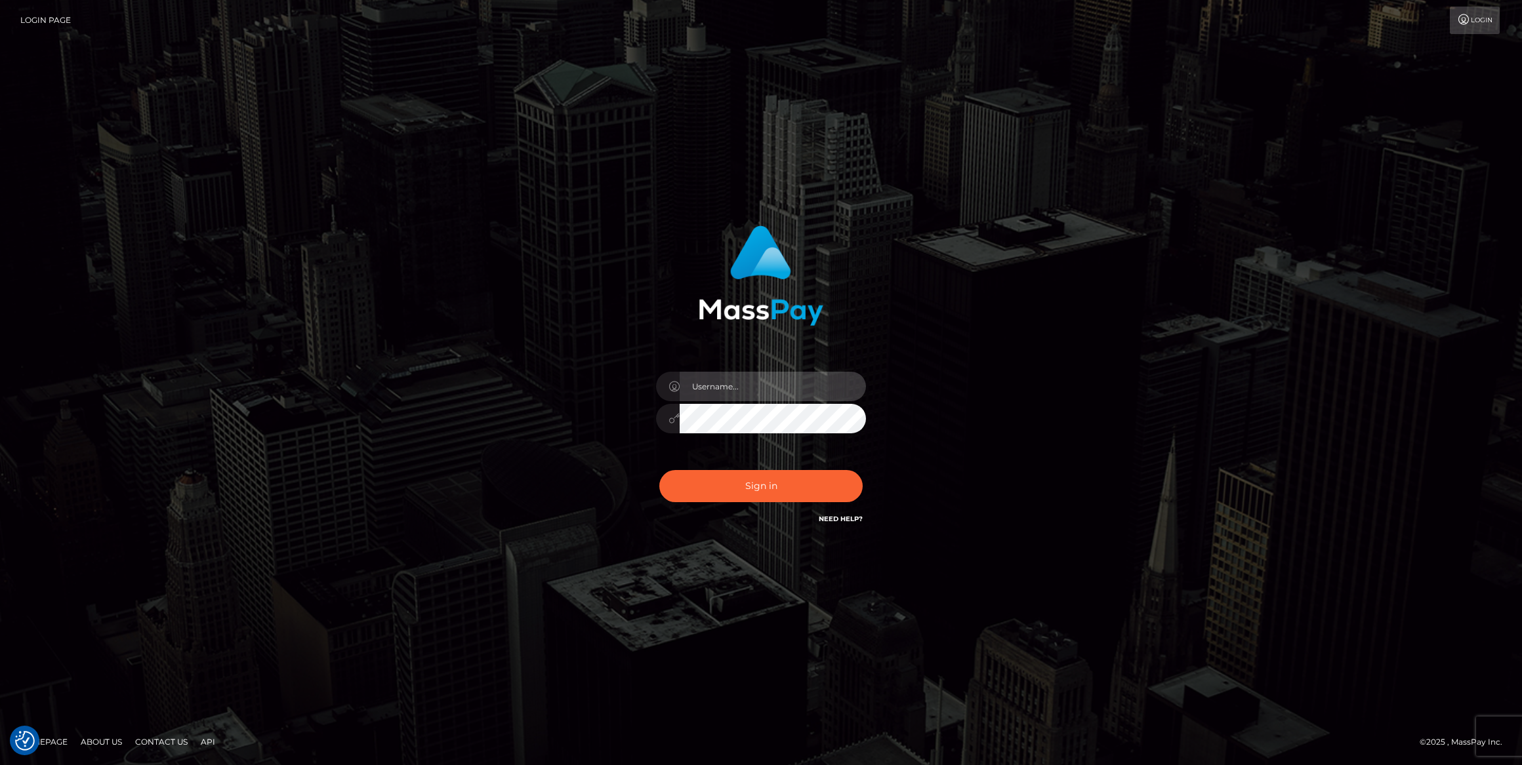
type input "bengreen"
click at [809, 479] on button "Sign in" at bounding box center [760, 486] width 203 height 32
type input "bengreen"
click at [800, 489] on button "Sign in" at bounding box center [760, 486] width 203 height 32
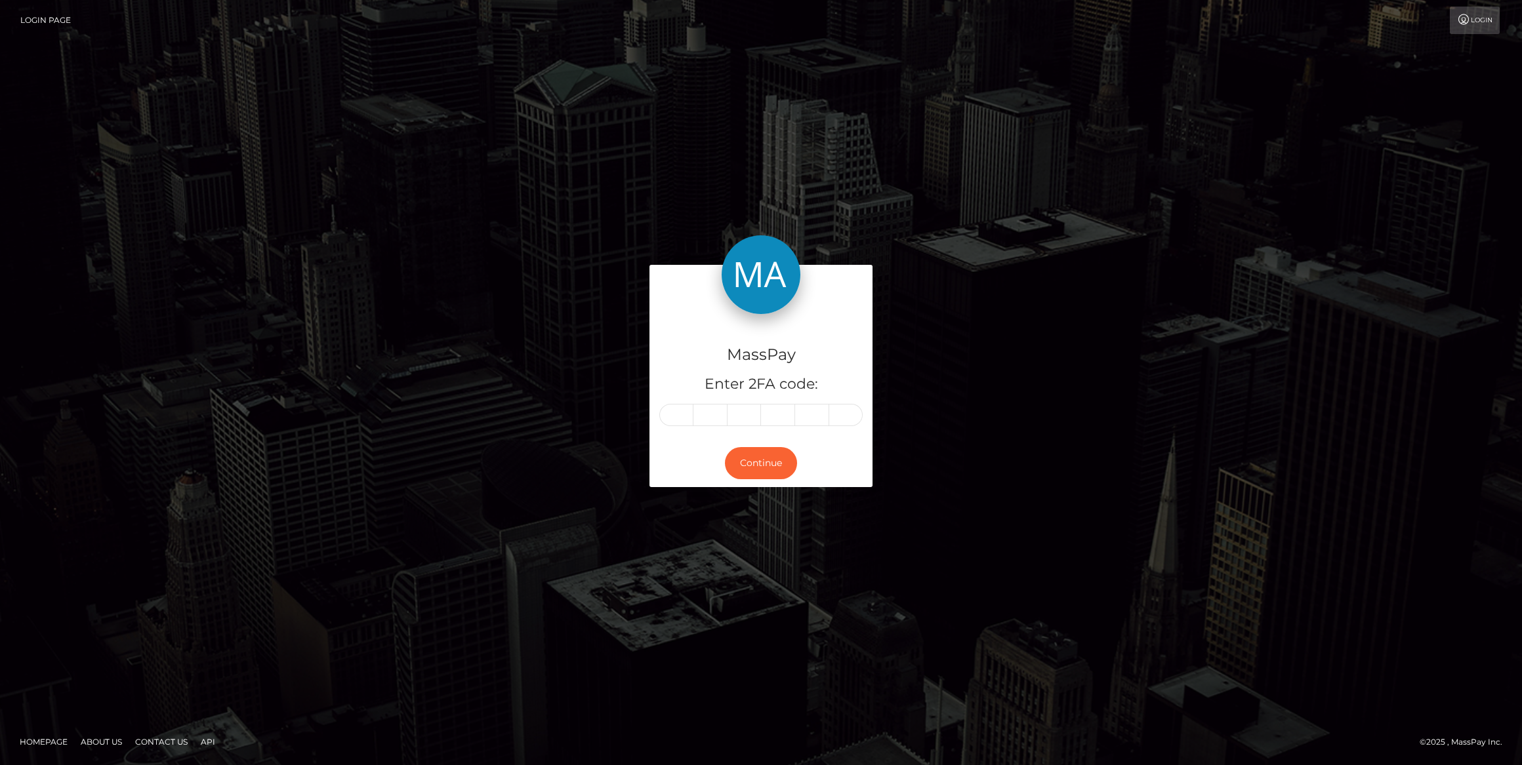
click at [662, 402] on div "MassPay Enter 2FA code:" at bounding box center [760, 377] width 223 height 126
click at [673, 413] on input "text" at bounding box center [676, 415] width 34 height 22
paste input "9"
type input "9"
type input "3"
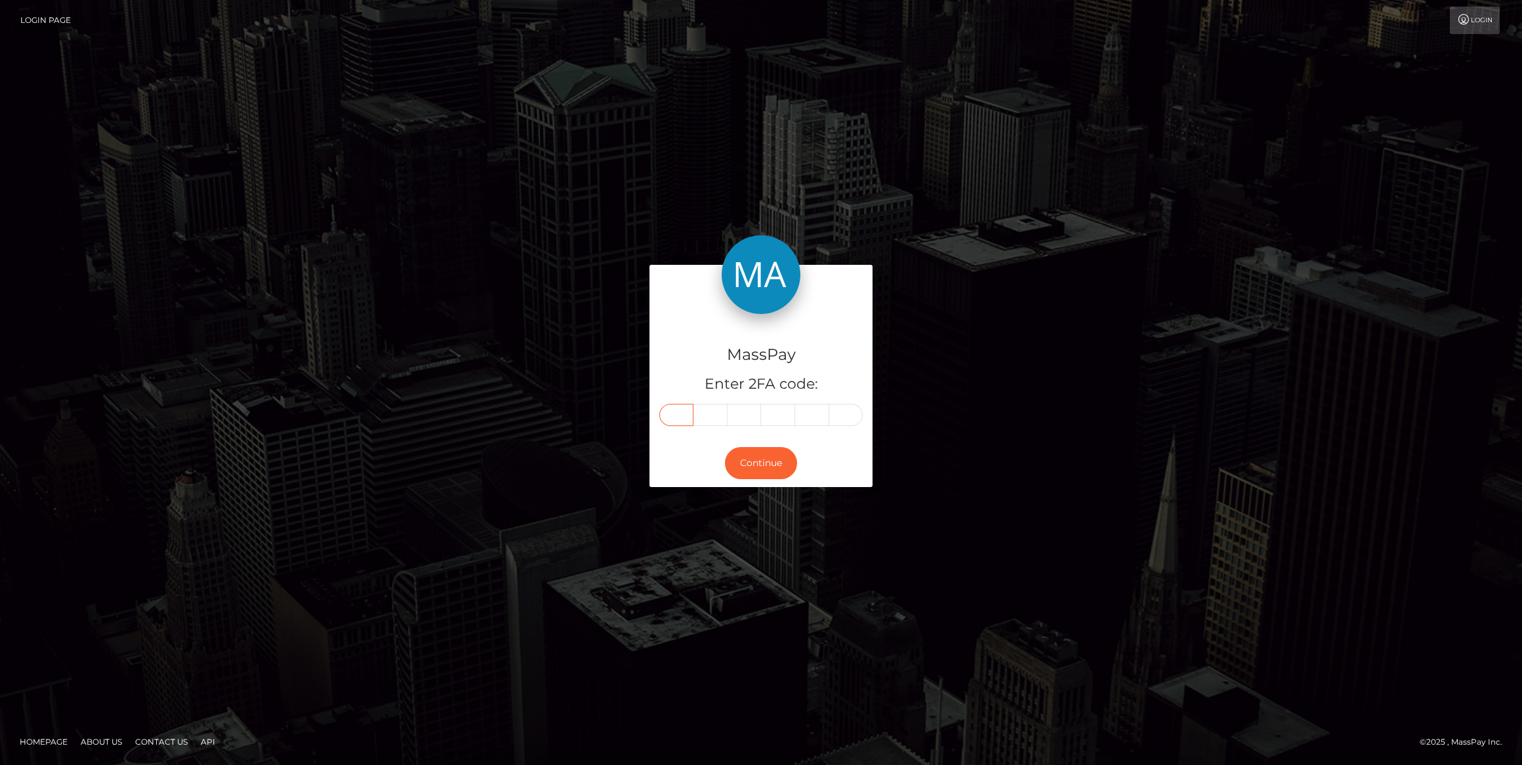
type input "3"
type input "2"
type input "4"
click at [742, 460] on button "Continue" at bounding box center [761, 463] width 72 height 32
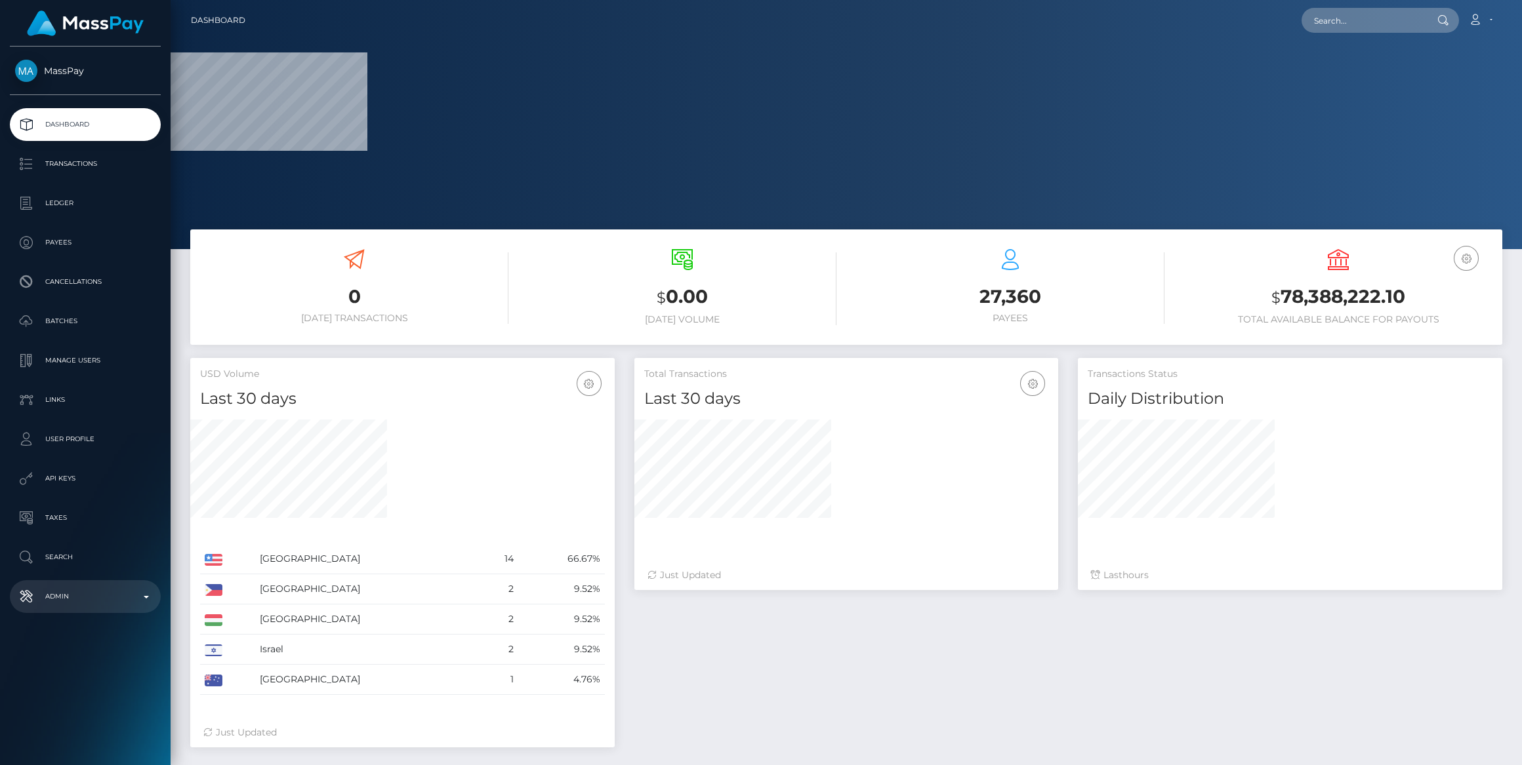
click at [136, 590] on p "Admin" at bounding box center [85, 597] width 140 height 20
click at [122, 673] on span "Balance Adjustments" at bounding box center [85, 673] width 140 height 15
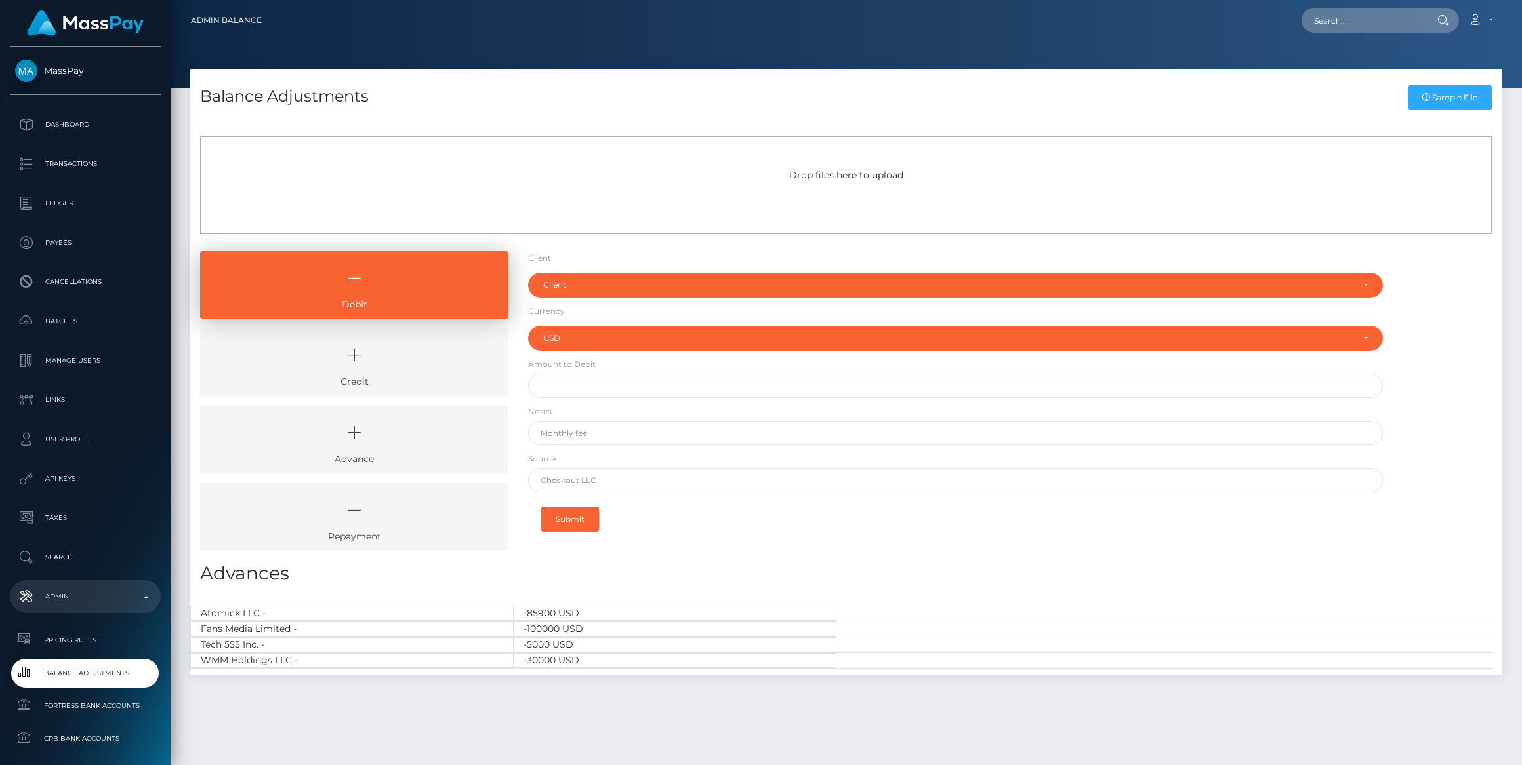
select select "USD"
click at [446, 374] on icon at bounding box center [354, 355] width 278 height 39
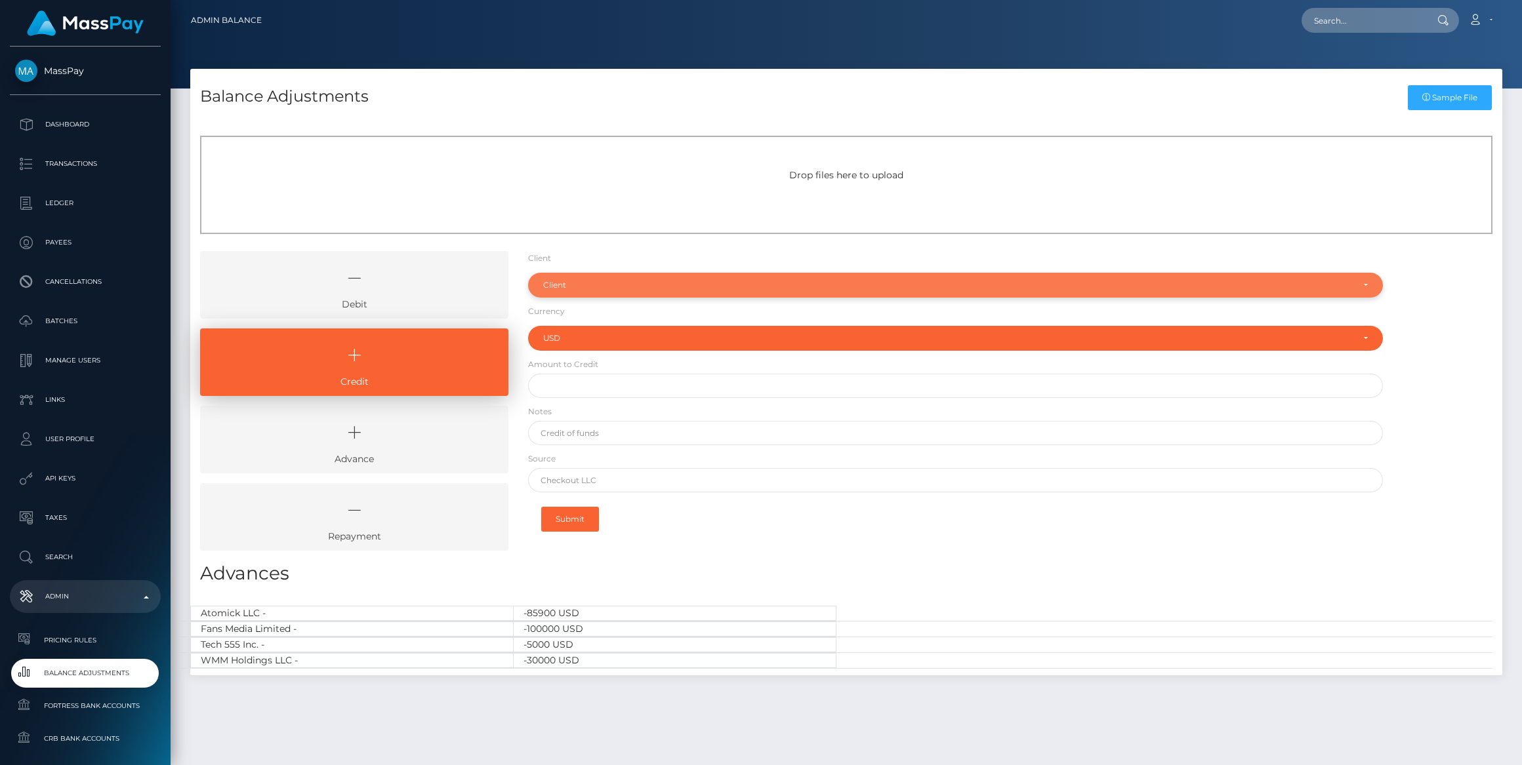
click at [569, 297] on form "Client Client RNetwork LLC - (1) MassPay - (2) Atlas Distributions - (3) I HEAL…" at bounding box center [955, 395] width 855 height 289
drag, startPoint x: 569, startPoint y: 297, endPoint x: 581, endPoint y: 296, distance: 11.8
click at [581, 296] on div "Client" at bounding box center [955, 285] width 855 height 25
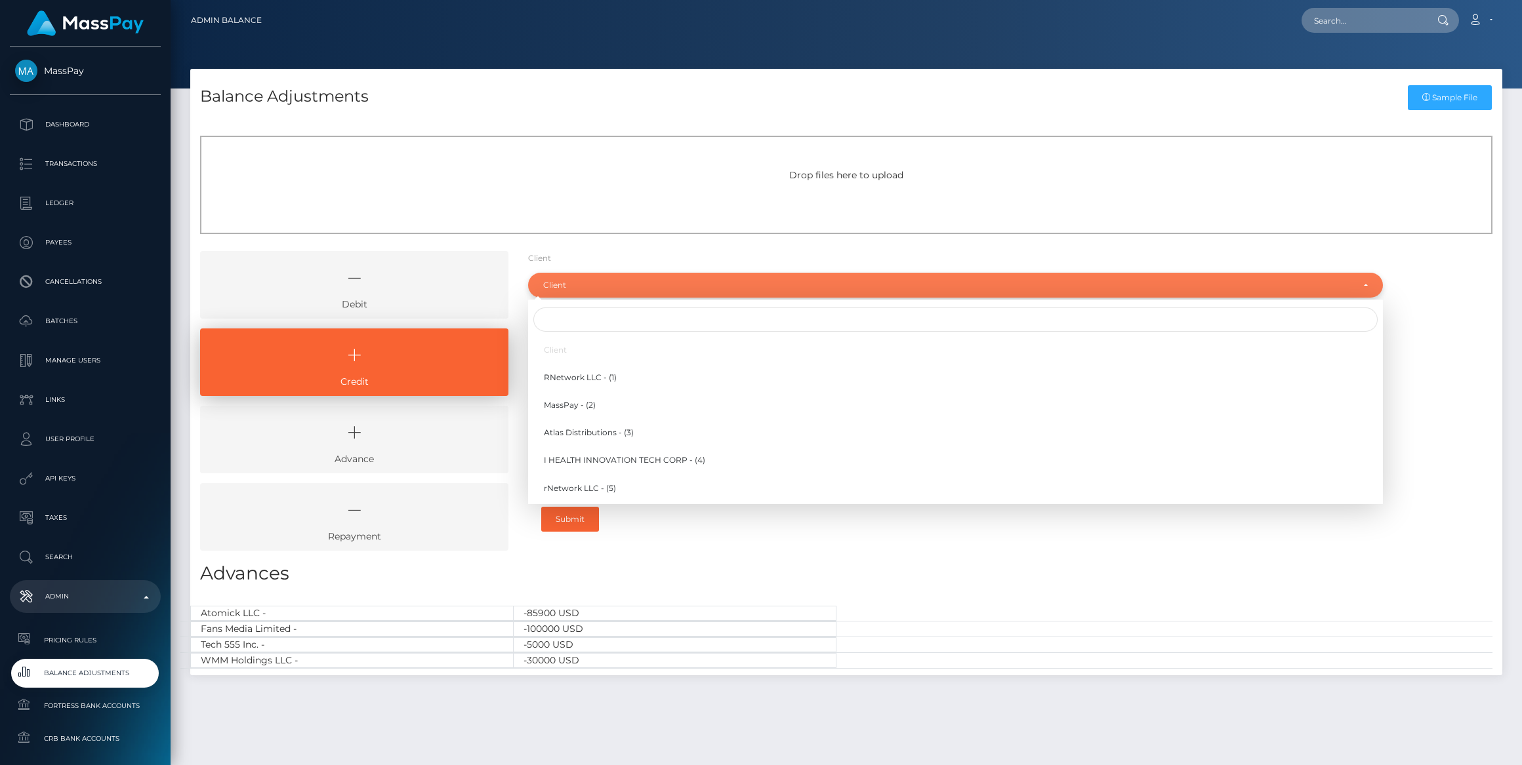
click at [583, 291] on div "Client" at bounding box center [955, 285] width 855 height 25
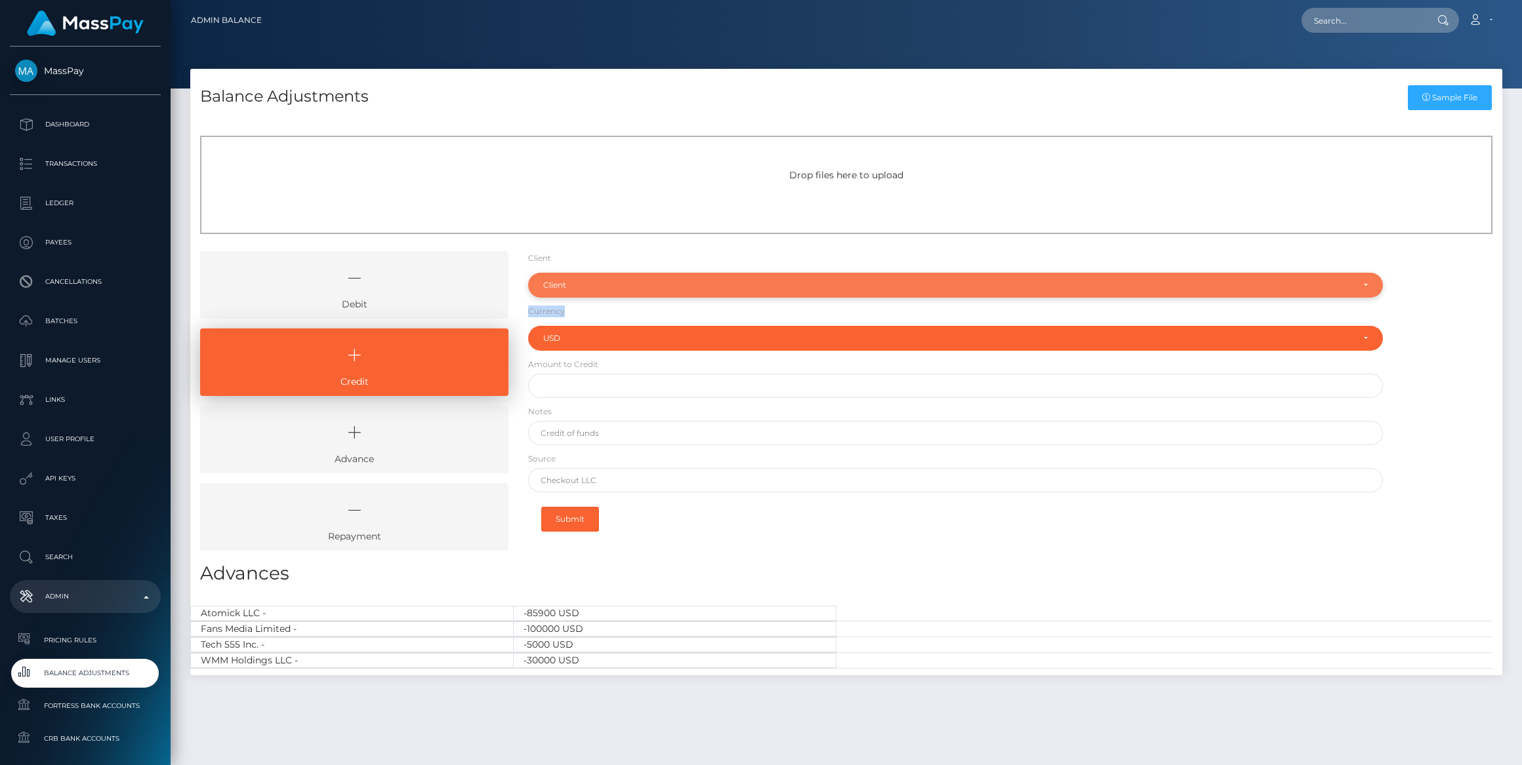
click at [594, 296] on div "Client" at bounding box center [955, 285] width 855 height 25
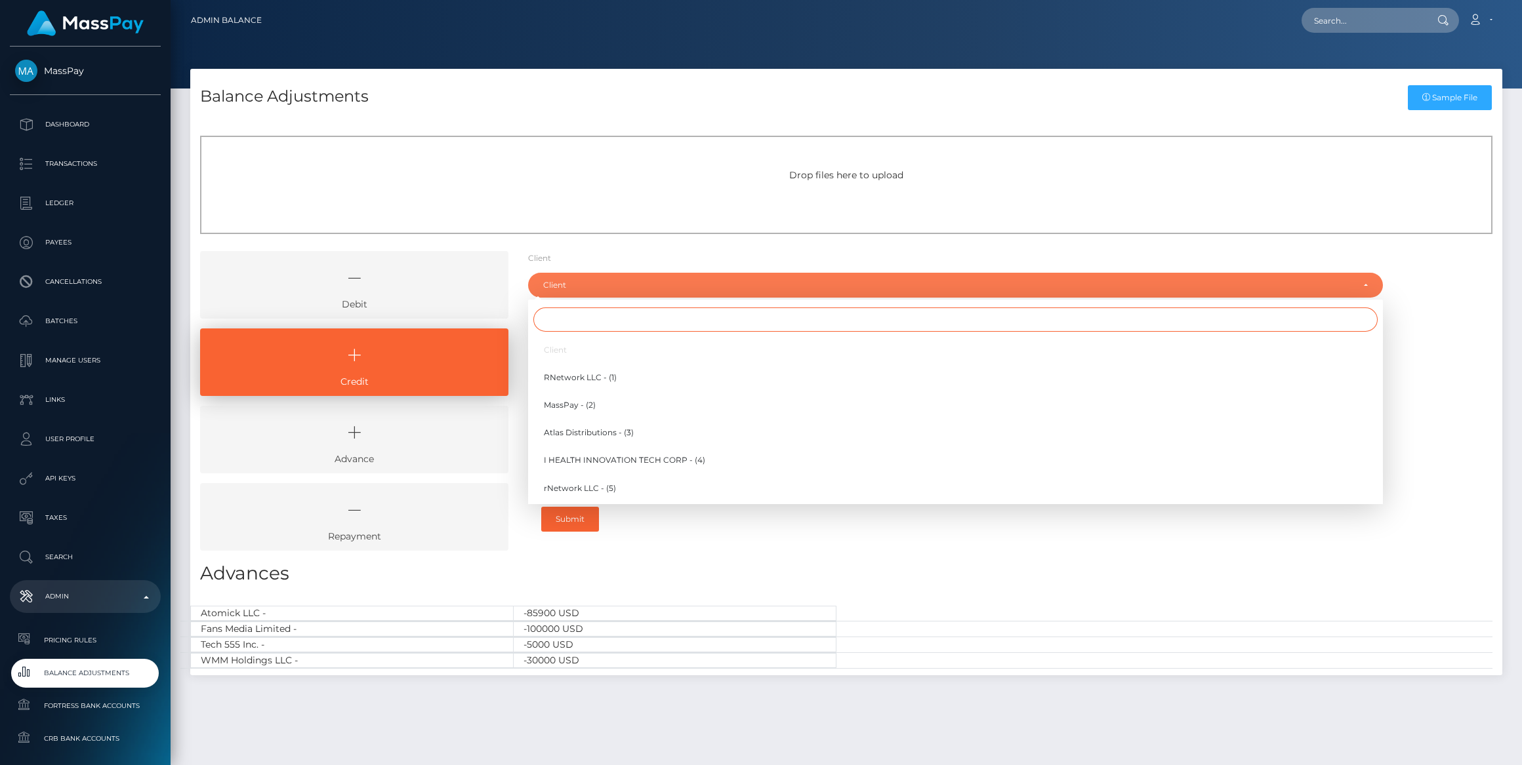
click at [584, 320] on input "Search" at bounding box center [955, 320] width 844 height 24
type input "f"
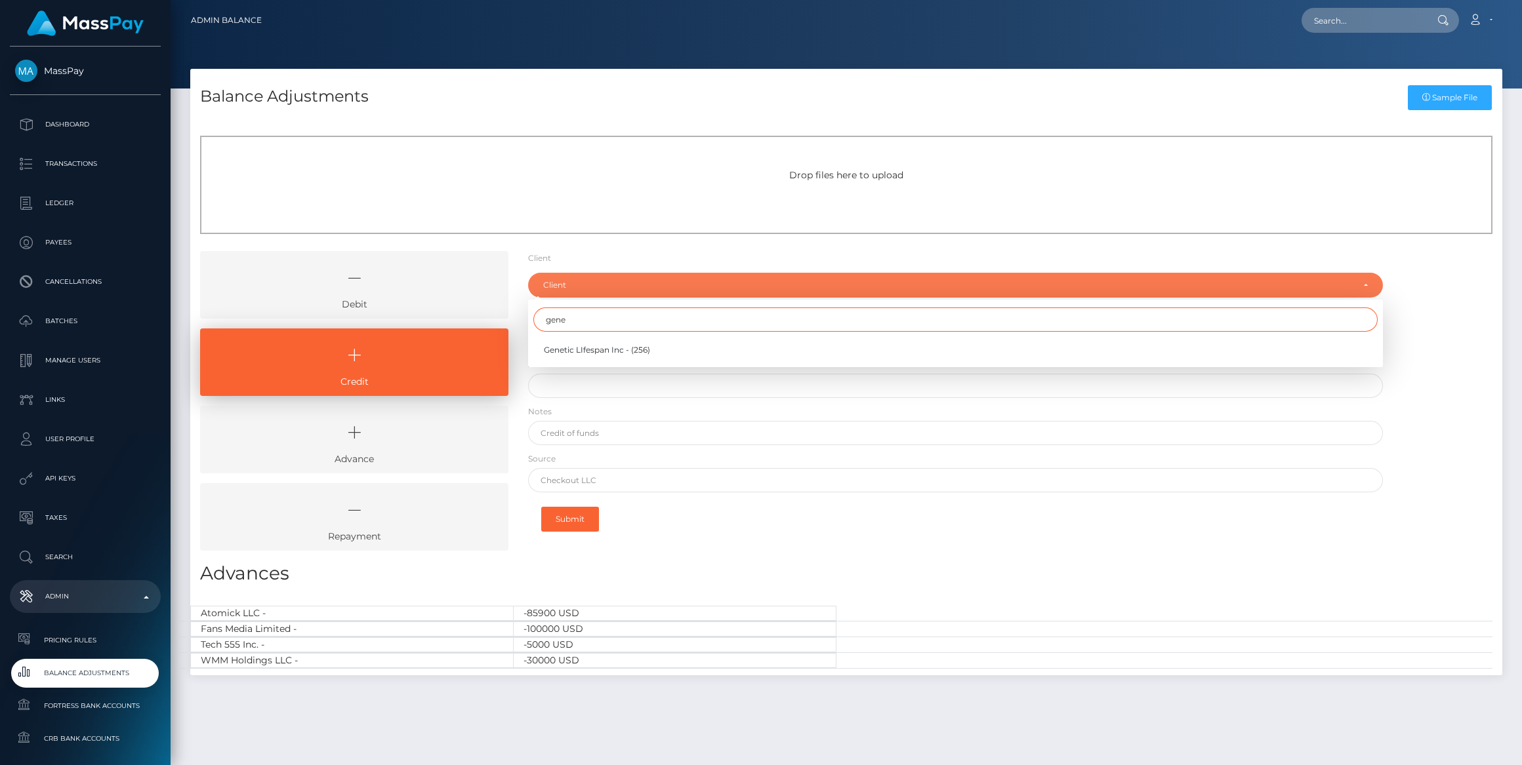
type input "gene"
click at [580, 348] on span "Genetic LIfespan Inc - (256)" at bounding box center [597, 350] width 106 height 12
select select "256"
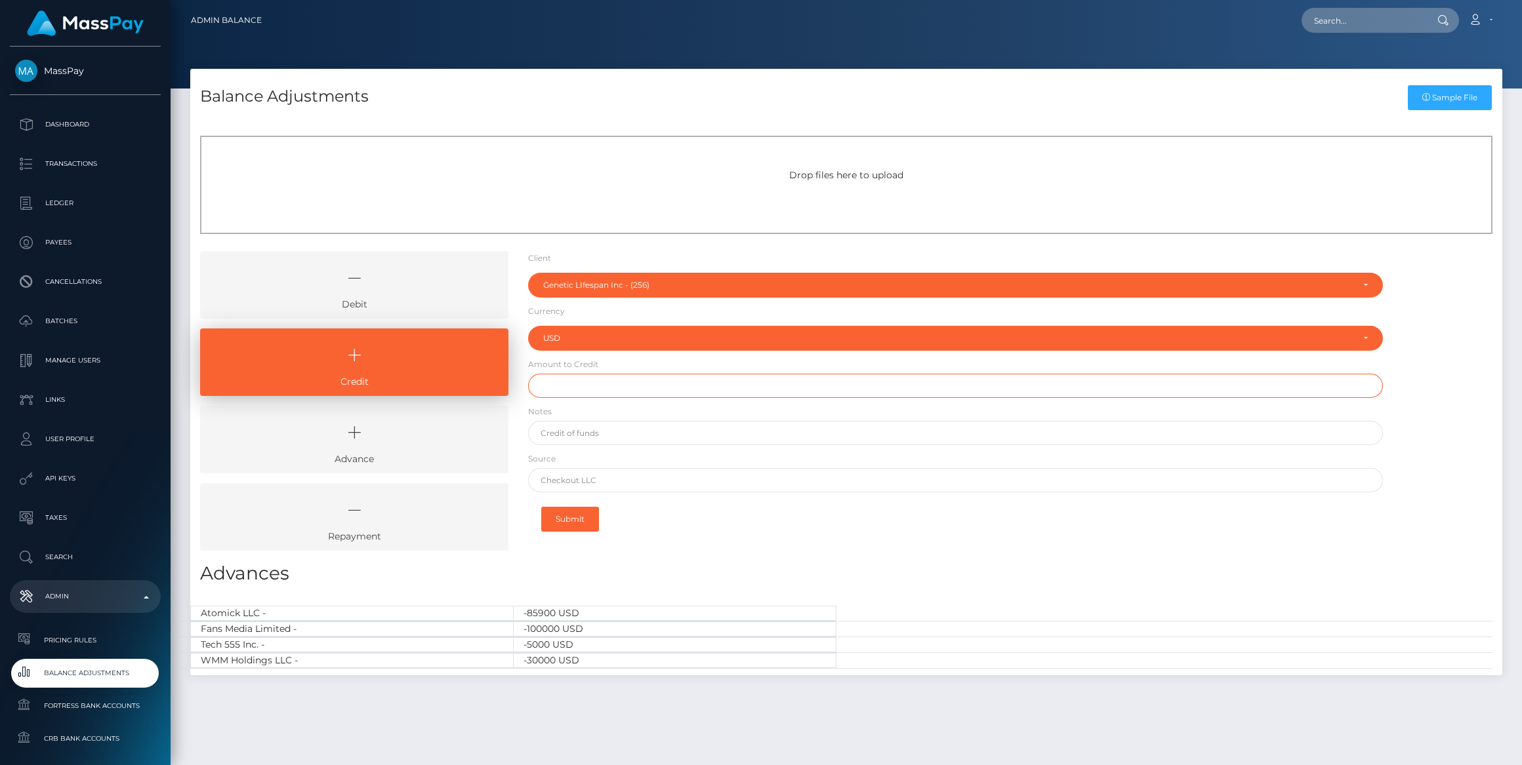
click at [578, 396] on input "text" at bounding box center [955, 386] width 855 height 24
type input "$1,124.25"
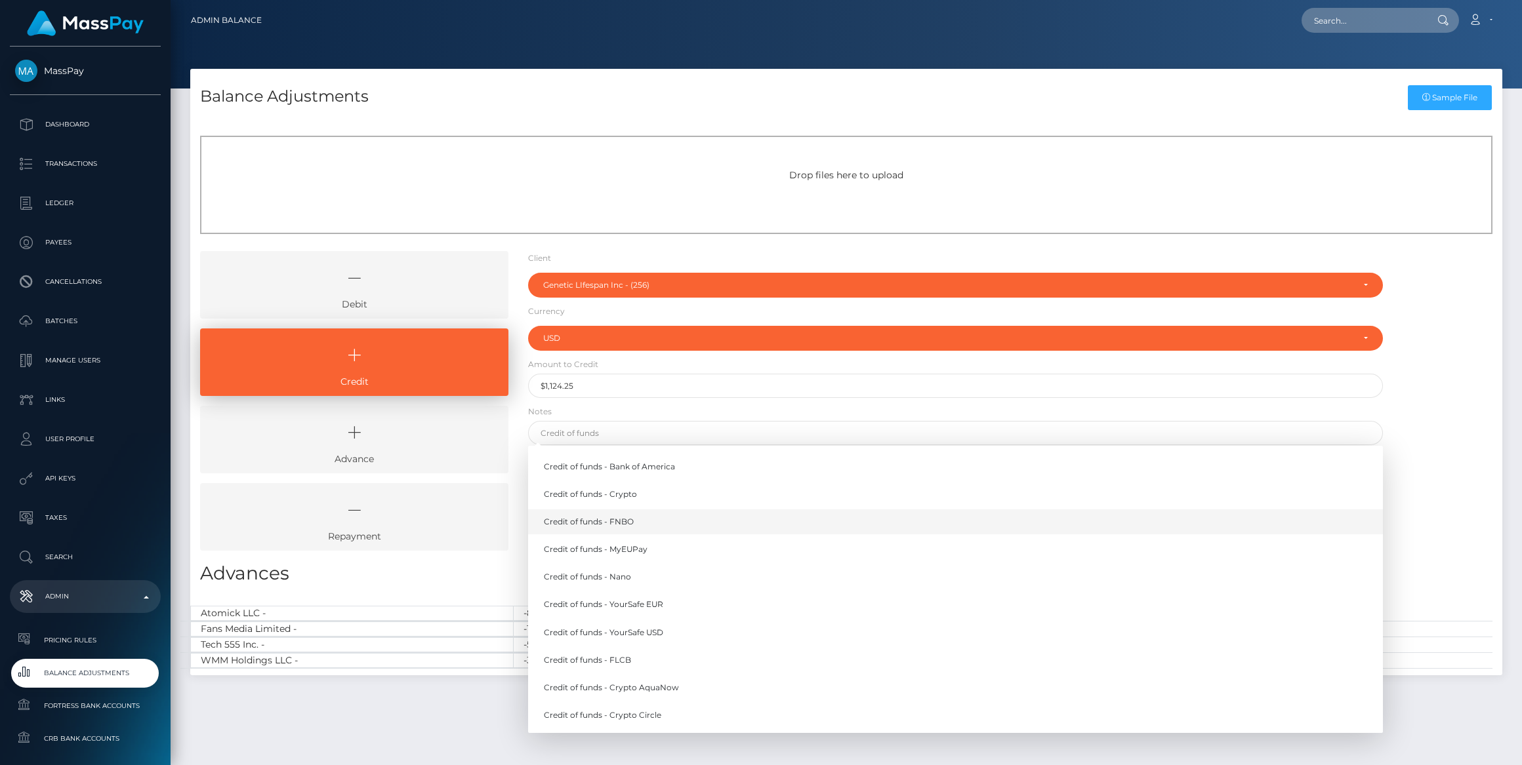
click at [621, 523] on link "Credit of funds - FNBO" at bounding box center [955, 522] width 855 height 24
type input "Credit of funds - FNBO"
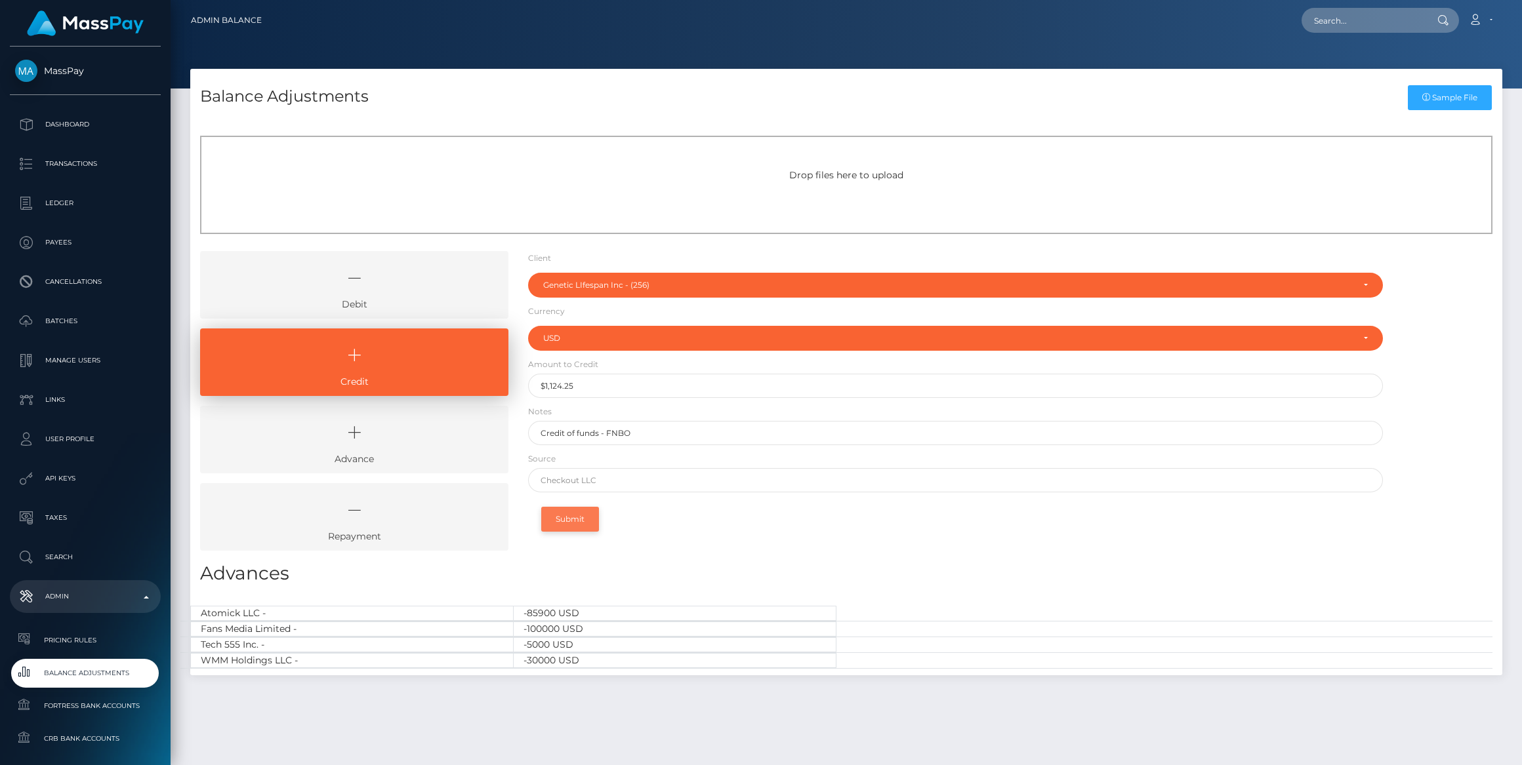
click at [592, 514] on button "Submit" at bounding box center [570, 519] width 58 height 25
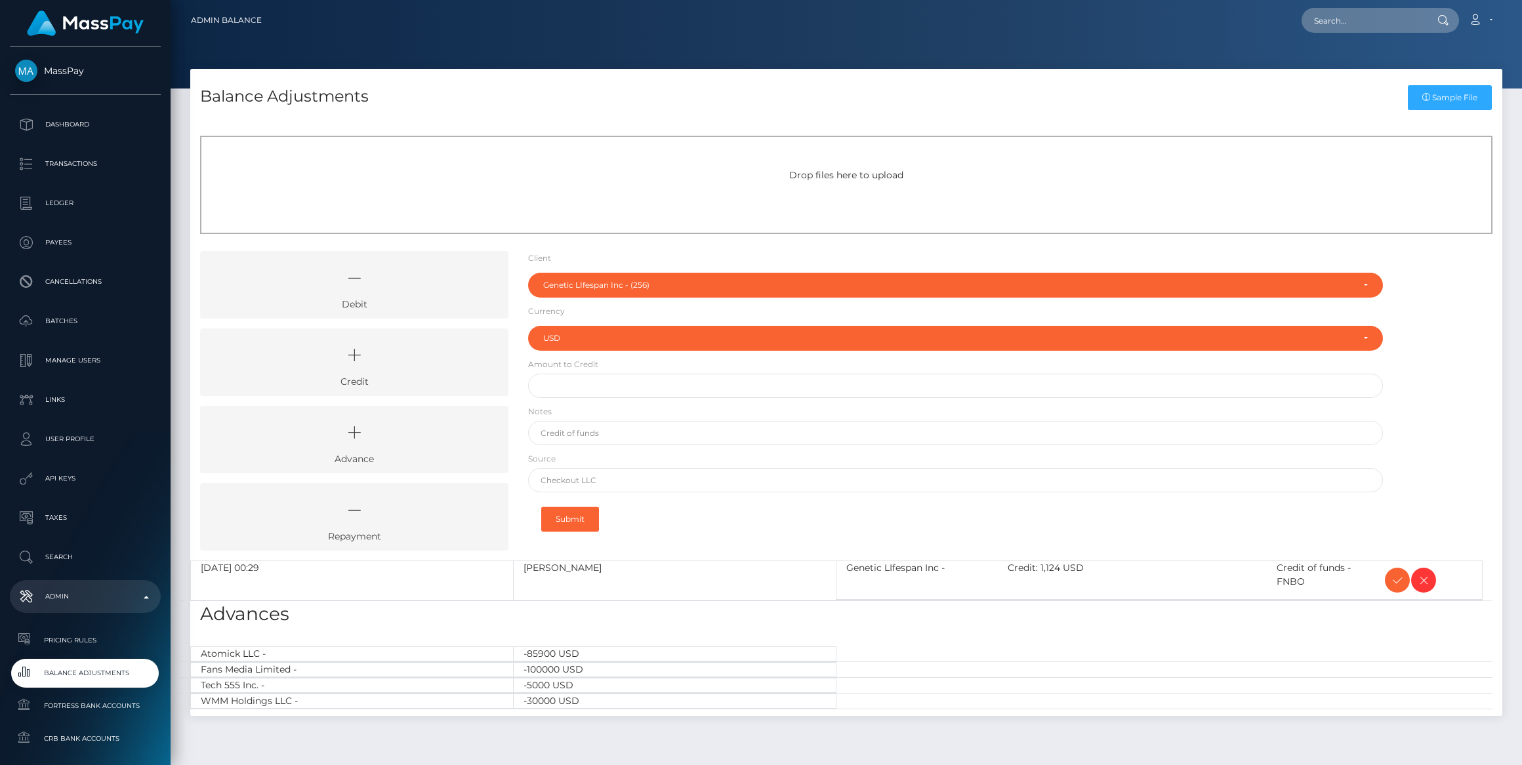
select select "256"
select select "USD"
click at [1394, 574] on icon at bounding box center [1397, 581] width 16 height 16
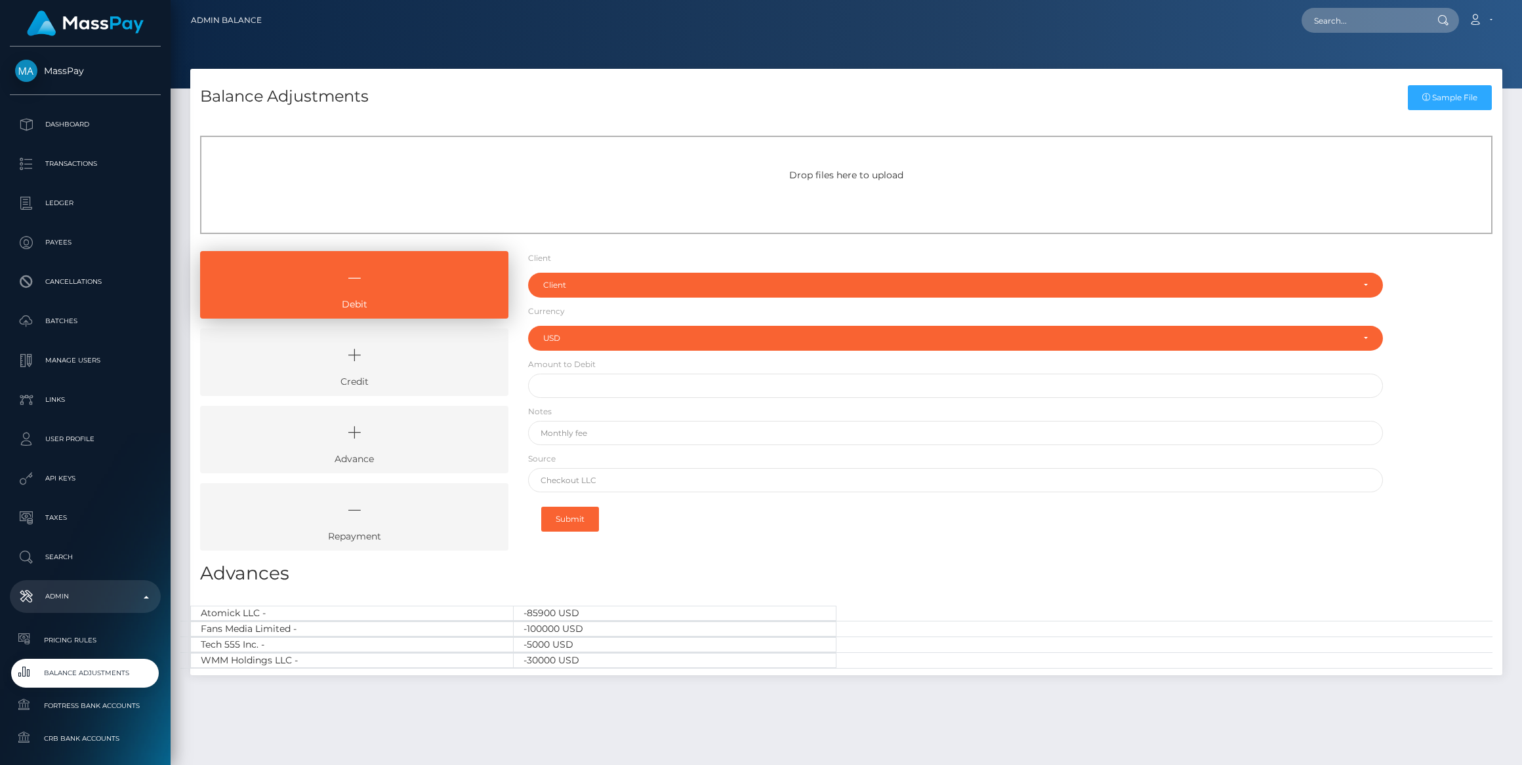
select select "USD"
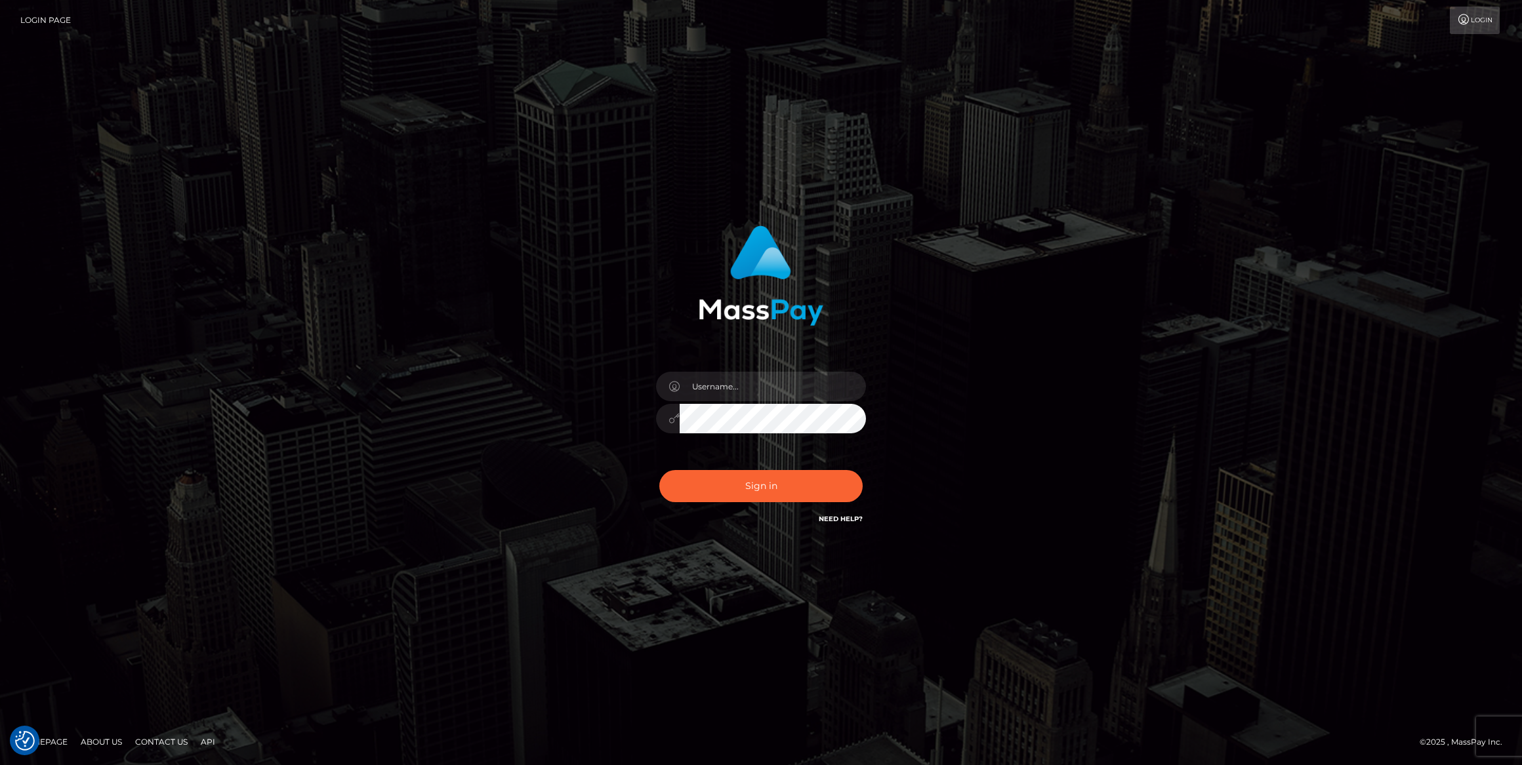
type input "bengreen"
